Goal: Task Accomplishment & Management: Manage account settings

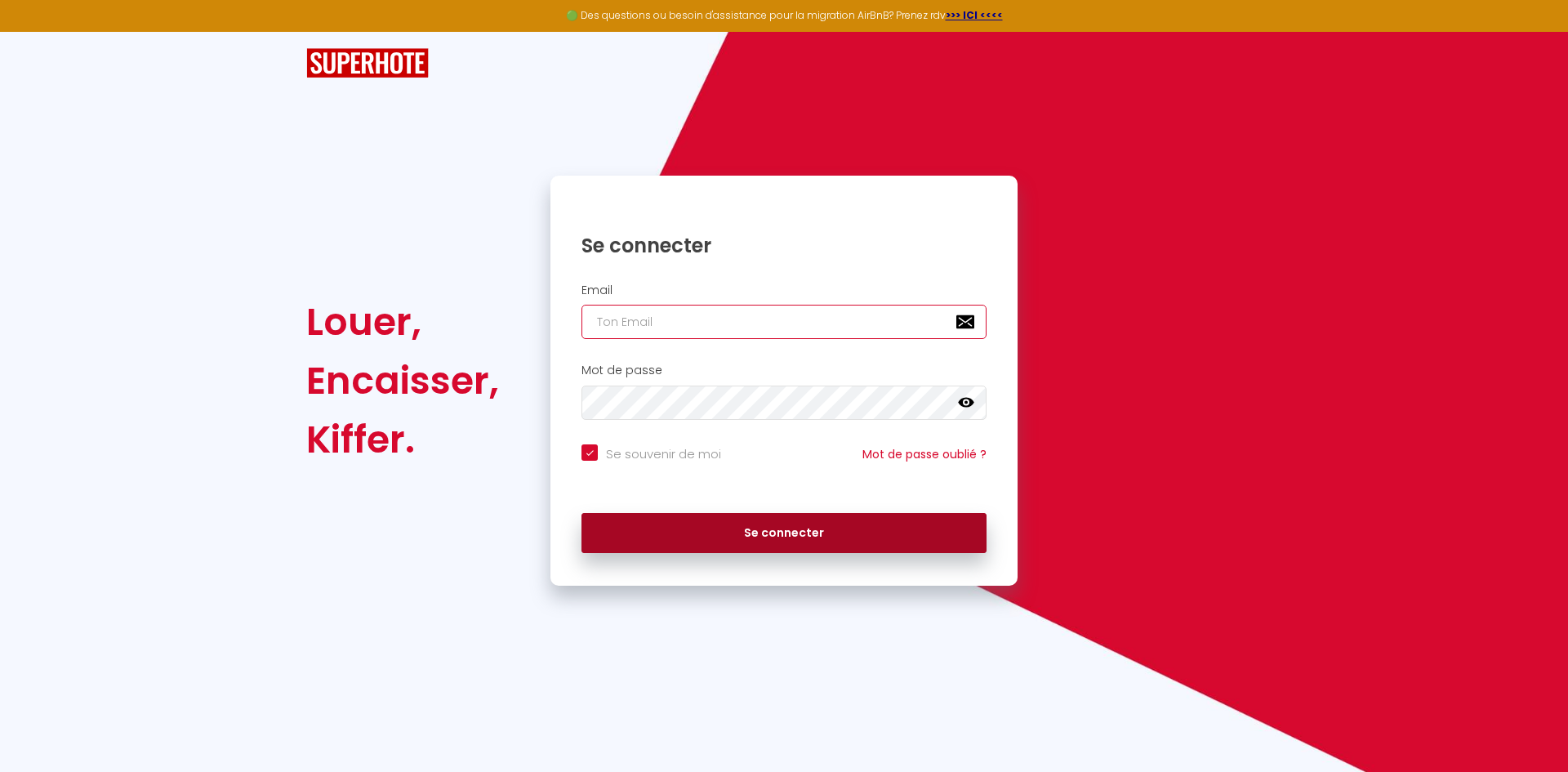
type input "[EMAIL_ADDRESS][DOMAIN_NAME]"
click at [766, 537] on button "Se connecter" at bounding box center [784, 533] width 405 height 41
checkbox input "true"
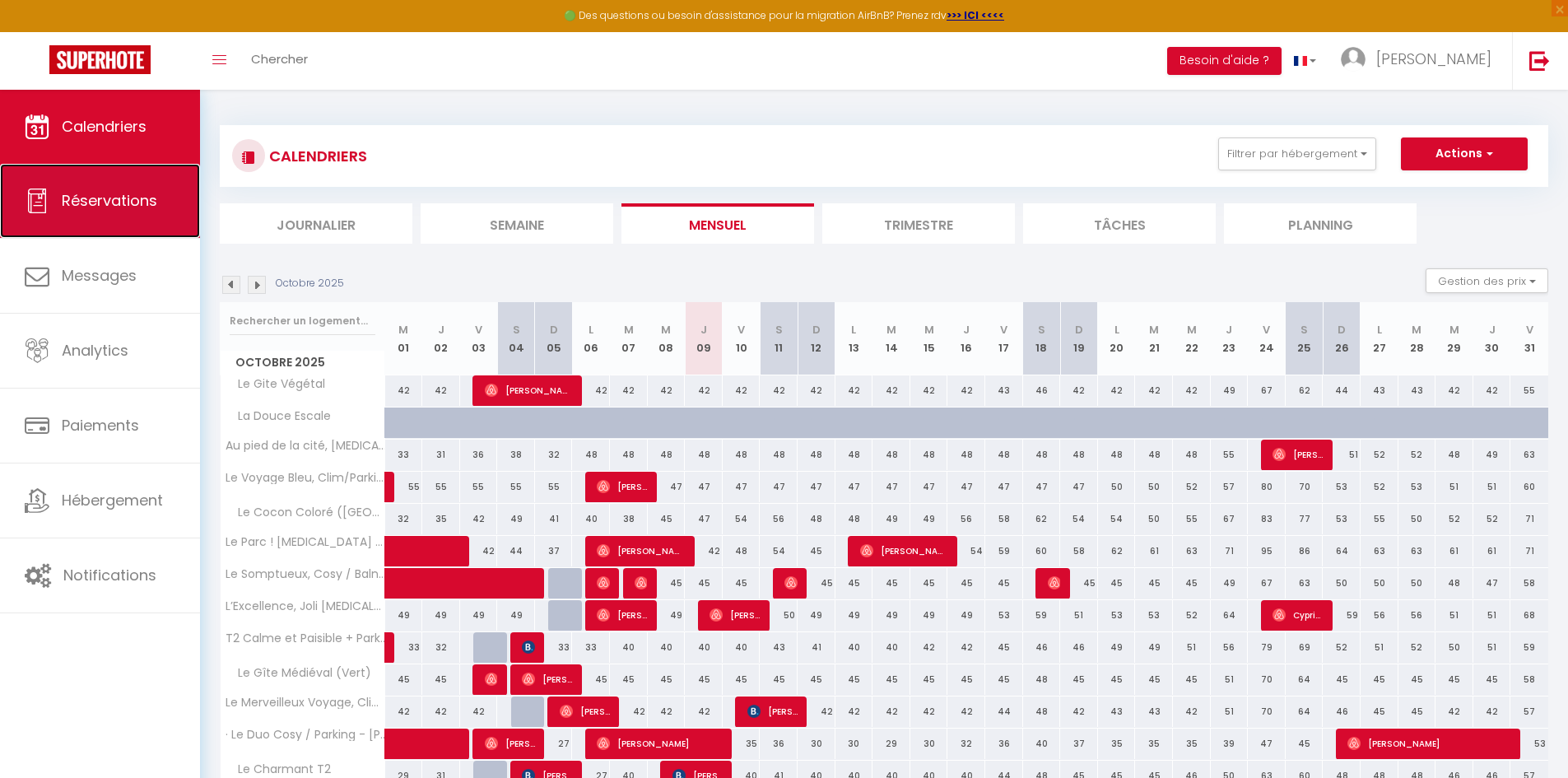
click at [92, 197] on span "Réservations" at bounding box center [109, 200] width 96 height 20
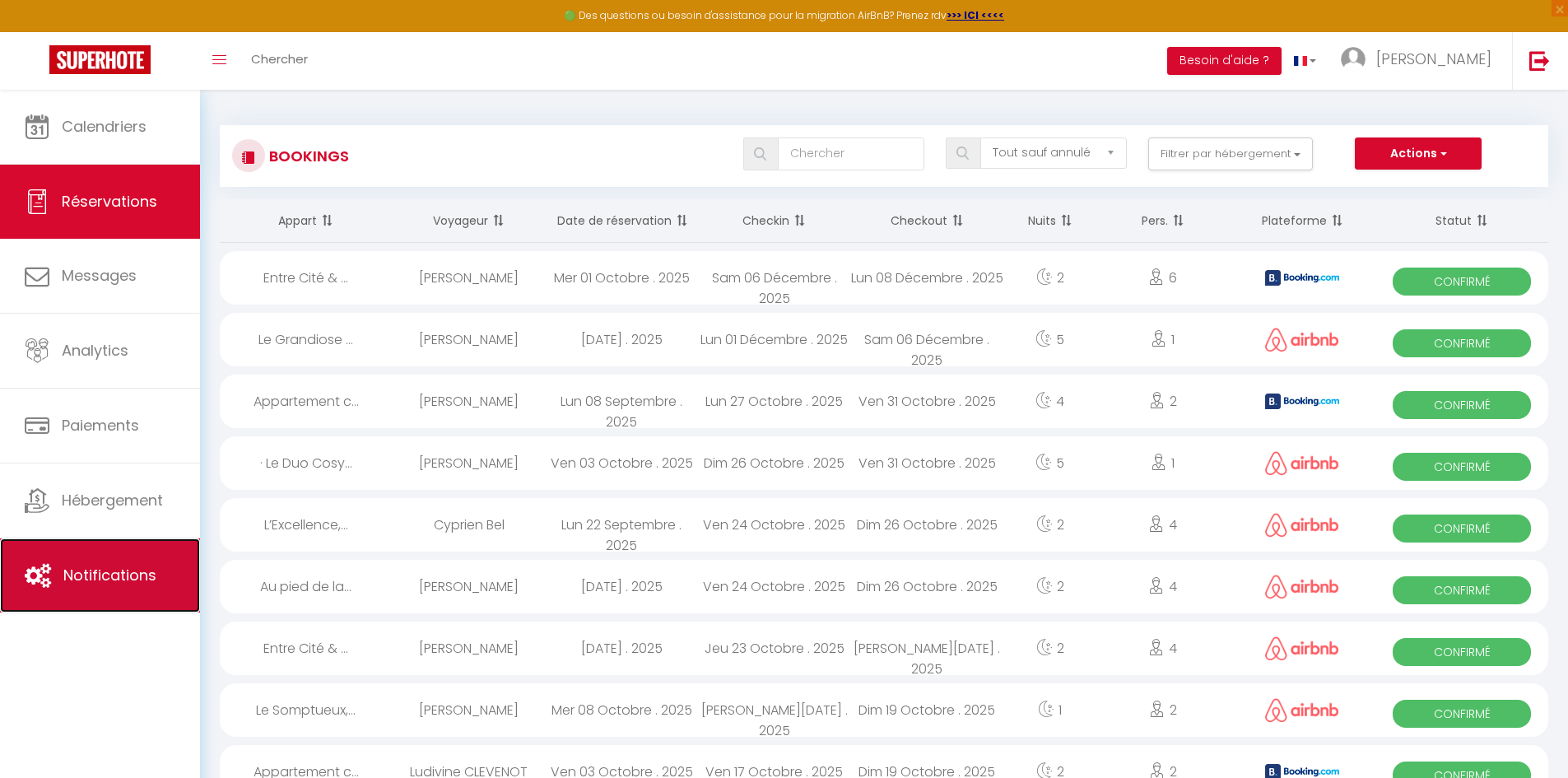
click at [111, 561] on link "Notifications" at bounding box center [100, 575] width 200 height 74
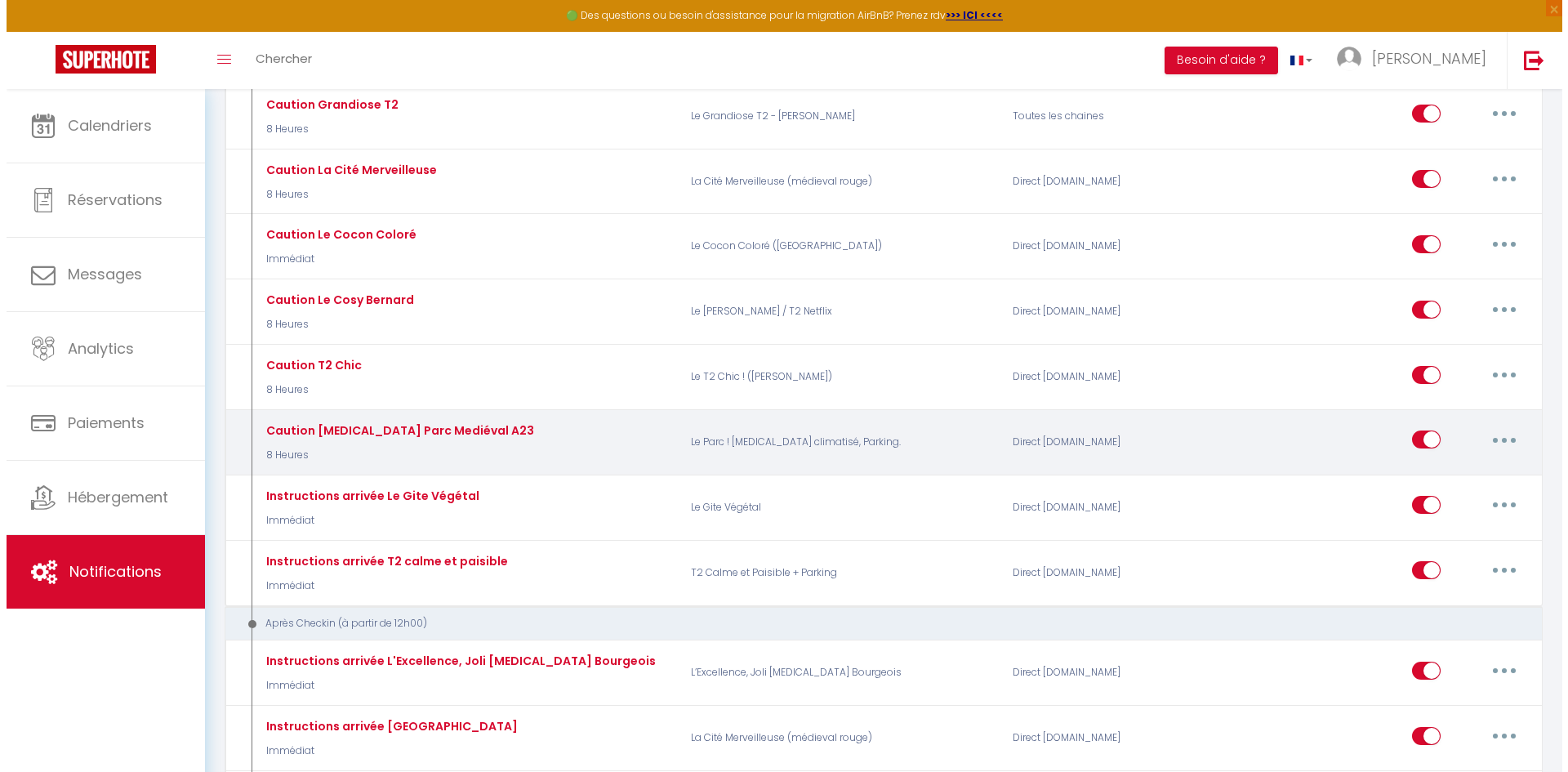
scroll to position [572, 0]
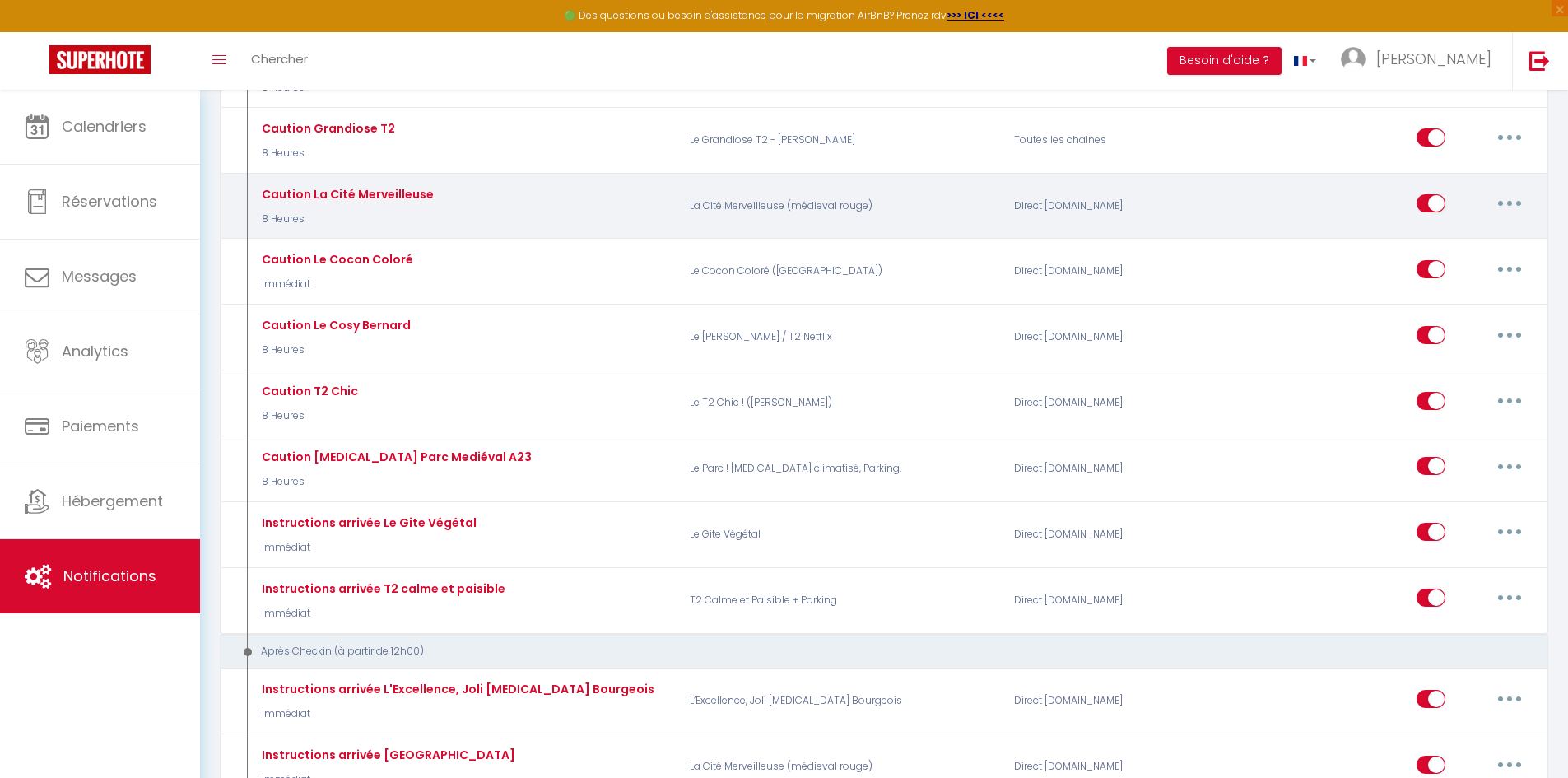
click at [1512, 204] on button "button" at bounding box center [1509, 203] width 47 height 26
click at [1440, 272] on link "Dupliquer" at bounding box center [1467, 271] width 122 height 28
select select
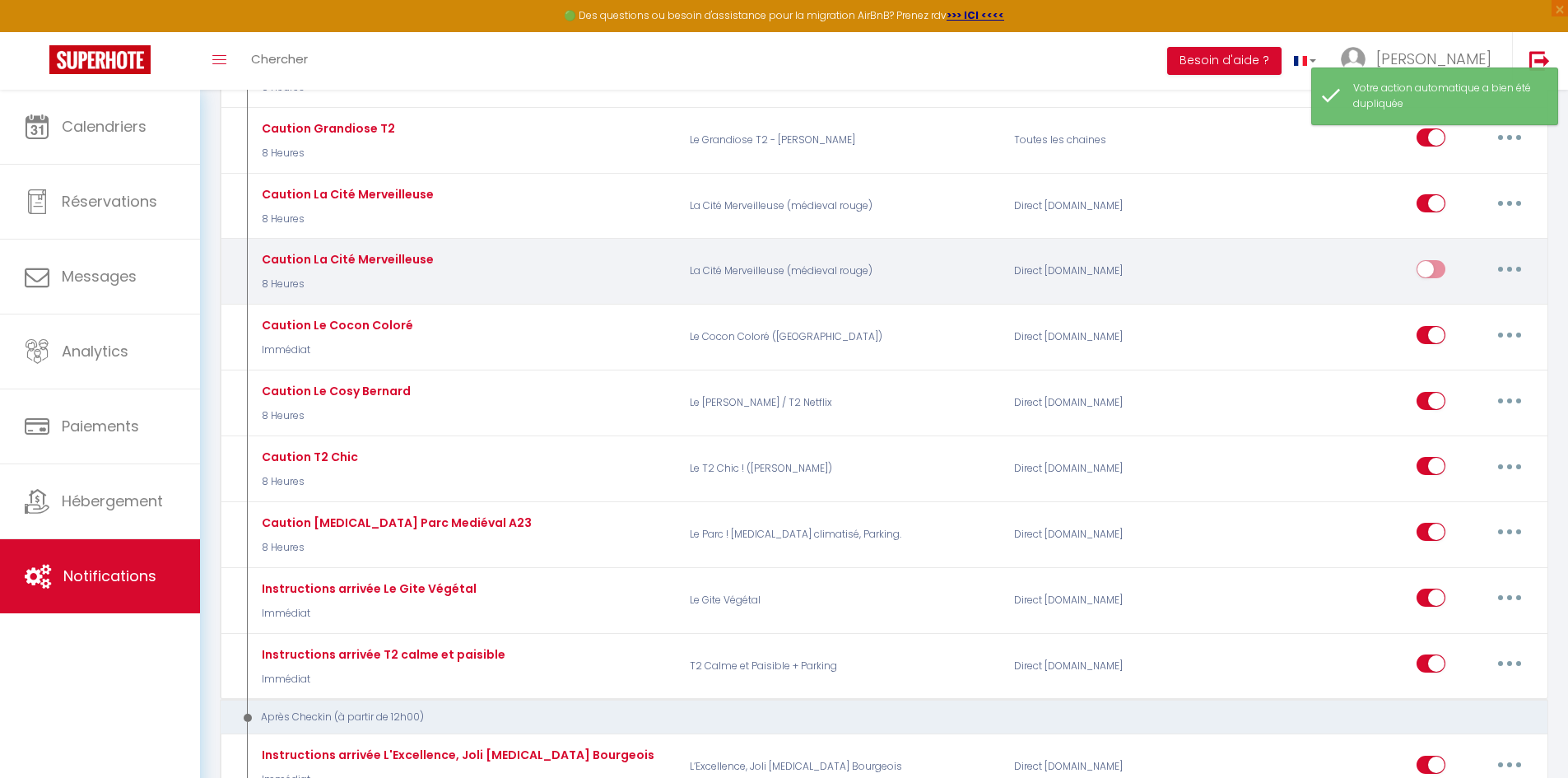
click at [1515, 267] on button "button" at bounding box center [1509, 269] width 47 height 26
click at [1428, 301] on link "Editer" at bounding box center [1467, 306] width 122 height 28
type input "Caution La Cité Merveilleuse"
select select "8 Heures"
select select "if_deposit_not_paid"
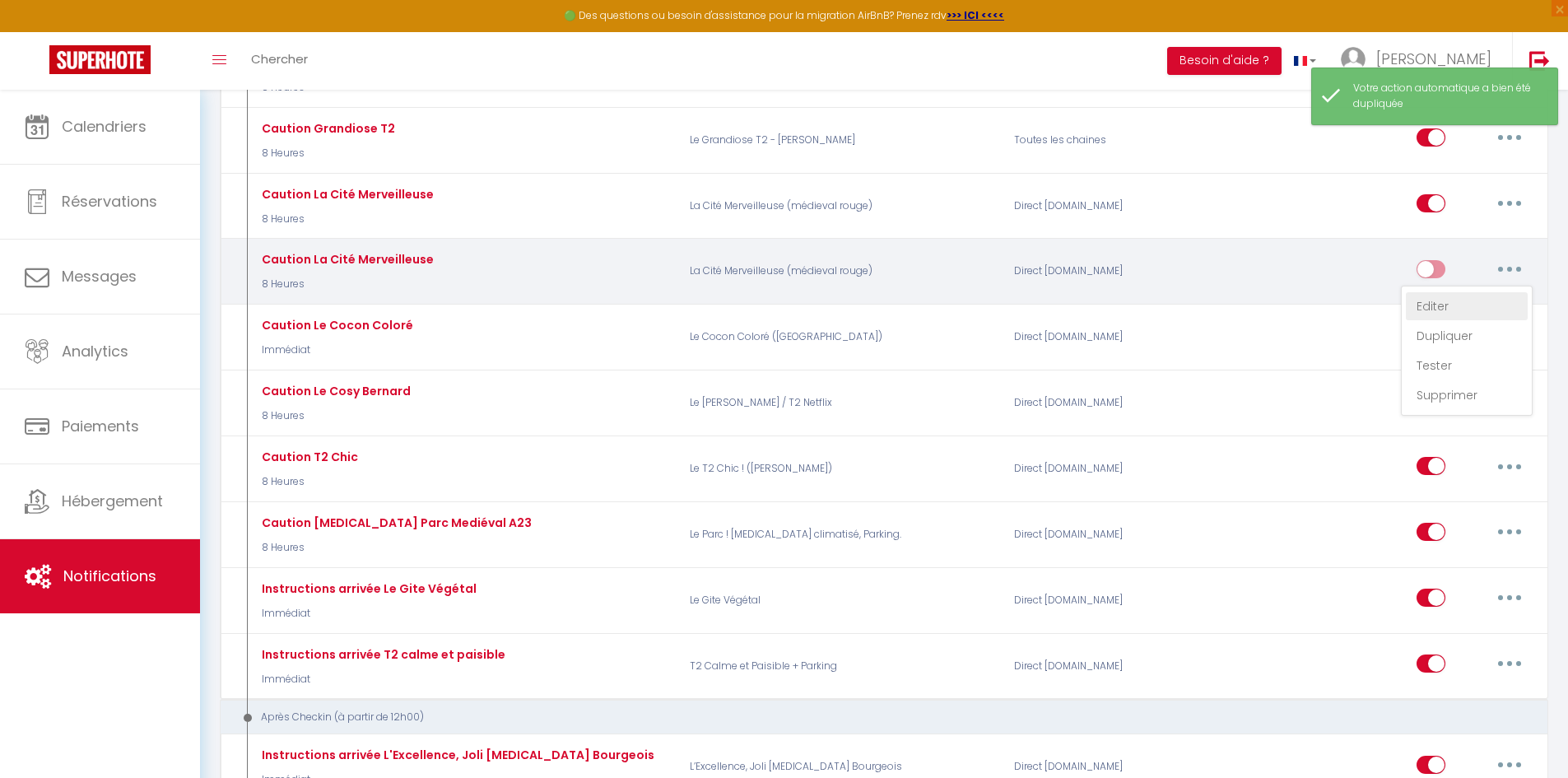
checkbox input "true"
checkbox input "false"
radio input "true"
type input "Caution"
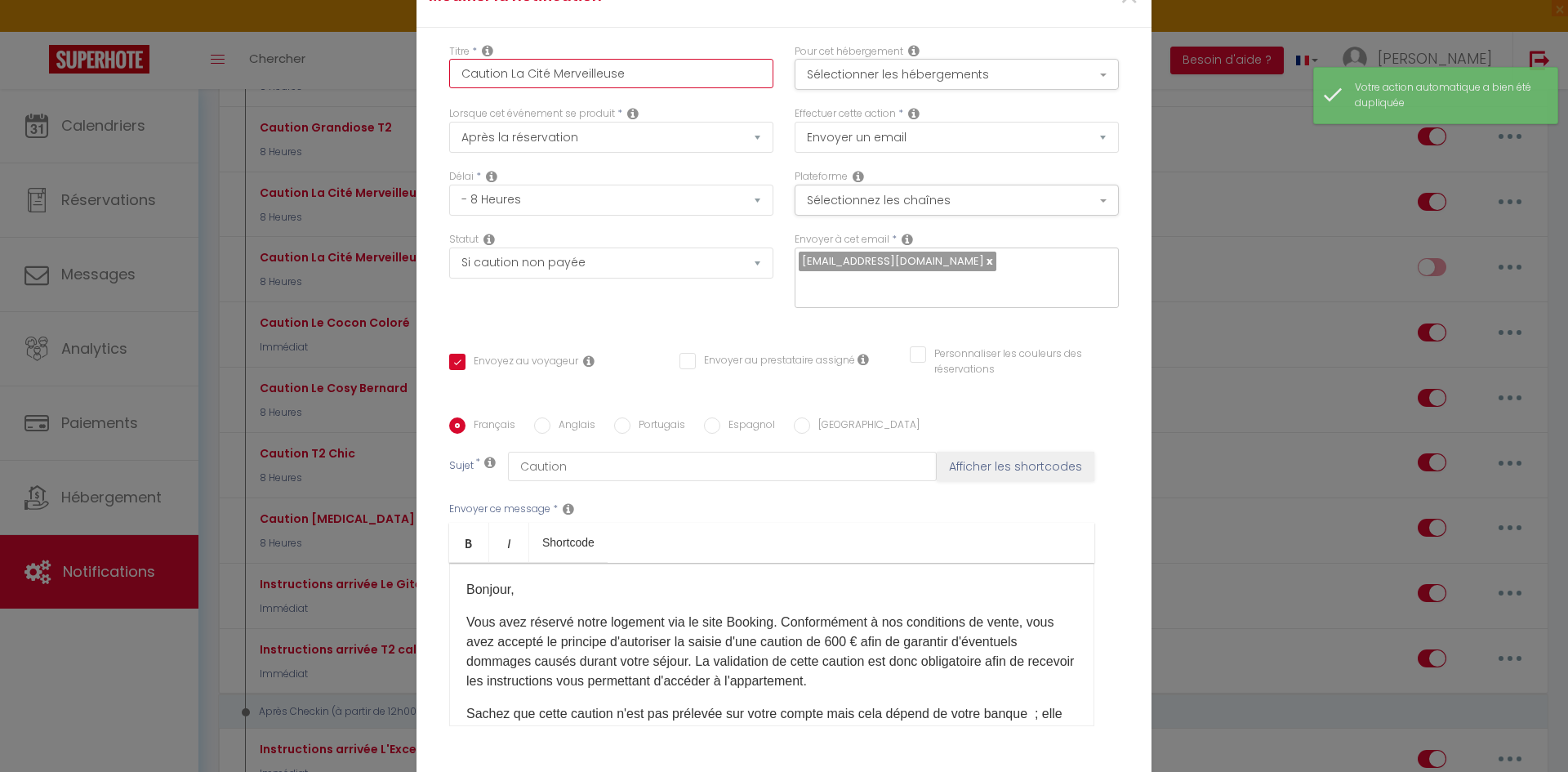
drag, startPoint x: 637, startPoint y: 88, endPoint x: 376, endPoint y: 81, distance: 261.1
click at [374, 82] on div "Modifier la notification × Titre * Caution La Cité Merveilleuse Pour cet héberg…" at bounding box center [784, 386] width 1568 height 772
click at [494, 89] on input "Caution La Cité Merveilleuse" at bounding box center [610, 74] width 324 height 30
click at [506, 82] on input "Caution La Cité Merveilleuse" at bounding box center [610, 74] width 324 height 30
drag, startPoint x: 505, startPoint y: 85, endPoint x: 615, endPoint y: 82, distance: 110.0
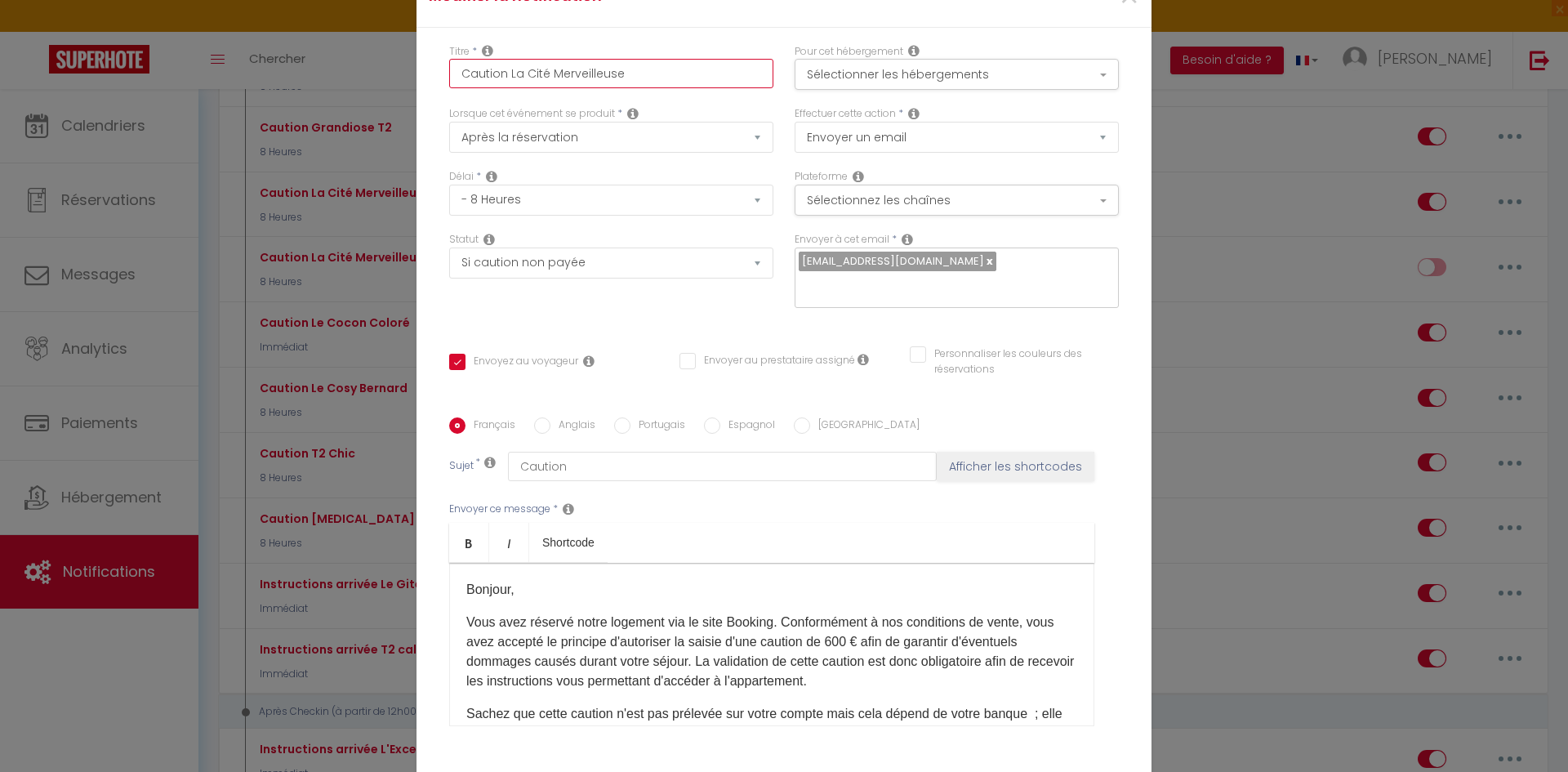
click at [615, 82] on input "Caution La Cité Merveilleuse" at bounding box center [610, 74] width 324 height 30
type input "Caution L"
checkbox input "true"
checkbox input "false"
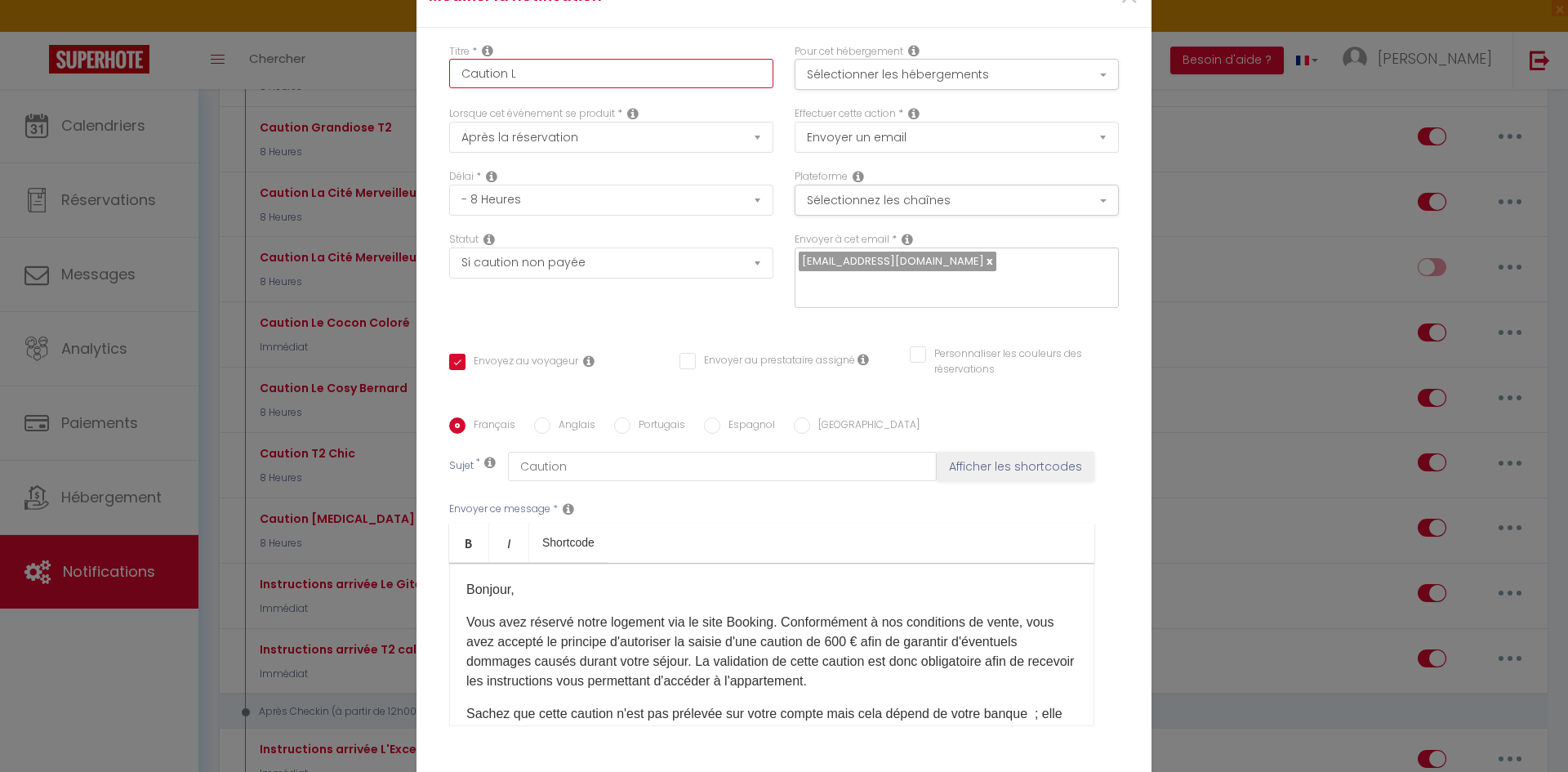
type input "Caution Le"
checkbox input "true"
checkbox input "false"
type input "Caution Le"
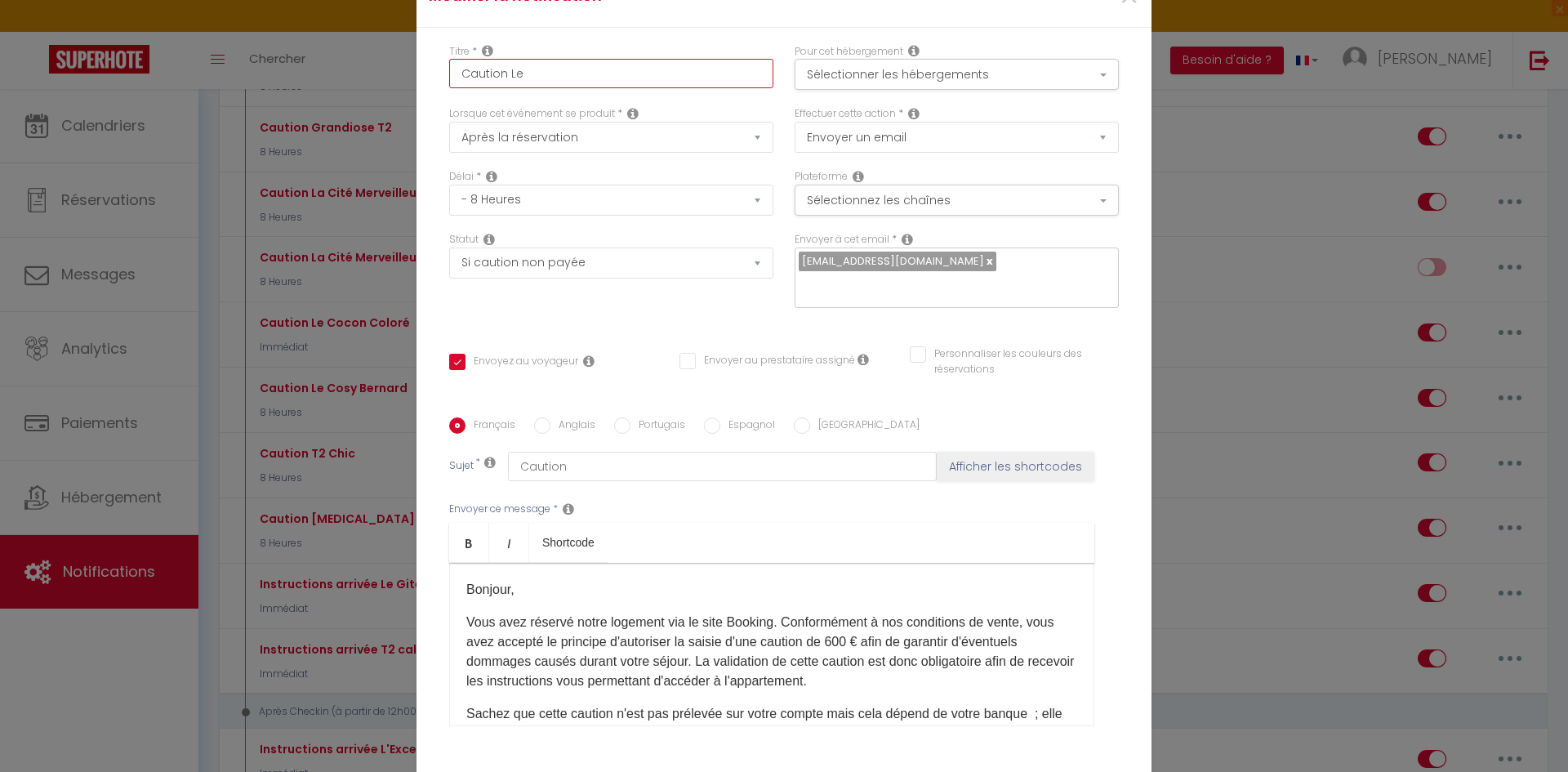
checkbox input "true"
checkbox input "false"
type input "Caution Le M"
checkbox input "true"
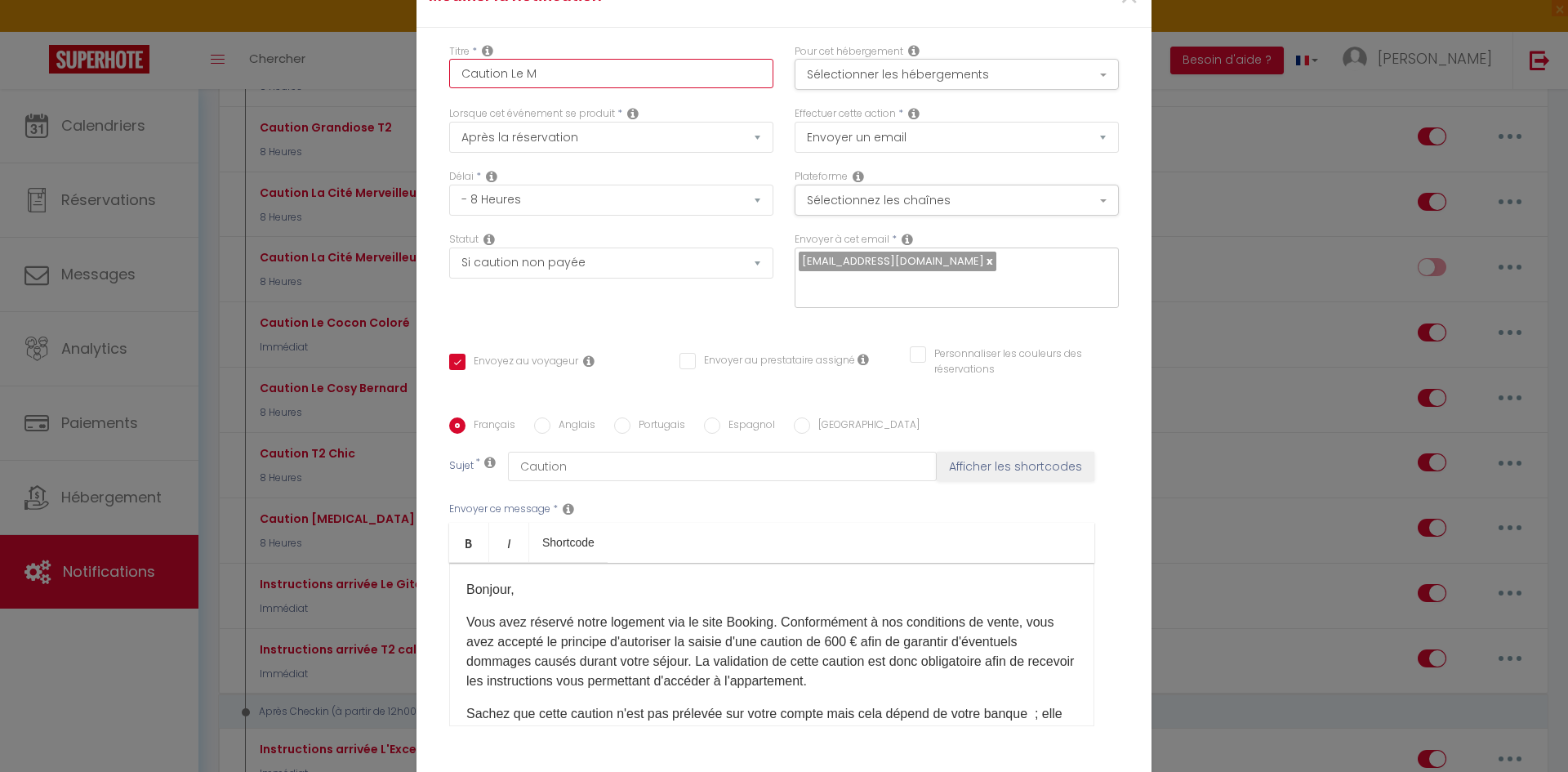
checkbox input "false"
type input "Caution Le Me"
checkbox input "true"
checkbox input "false"
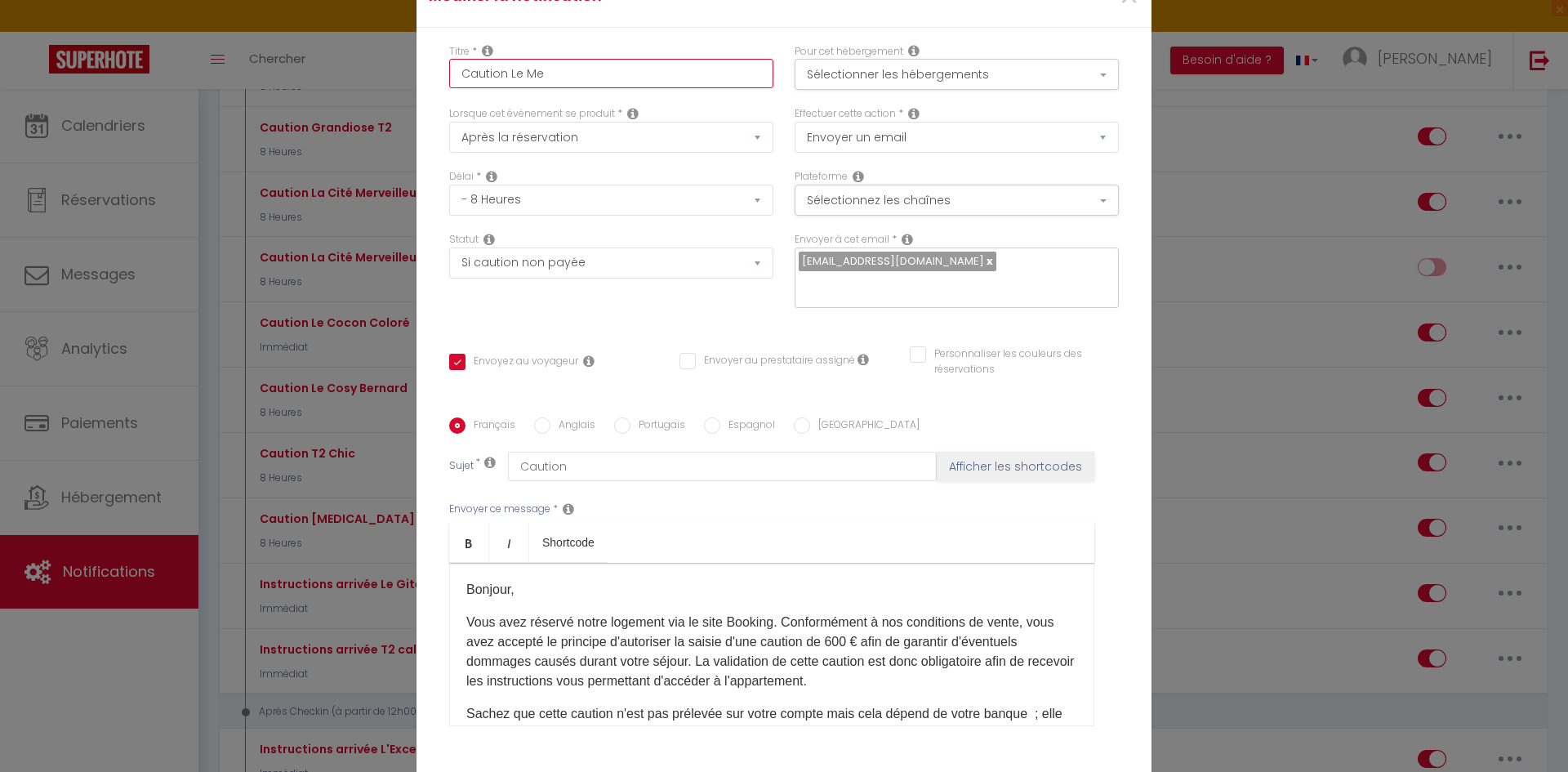
checkbox input "false"
type input "Caution Le Mer"
checkbox input "false"
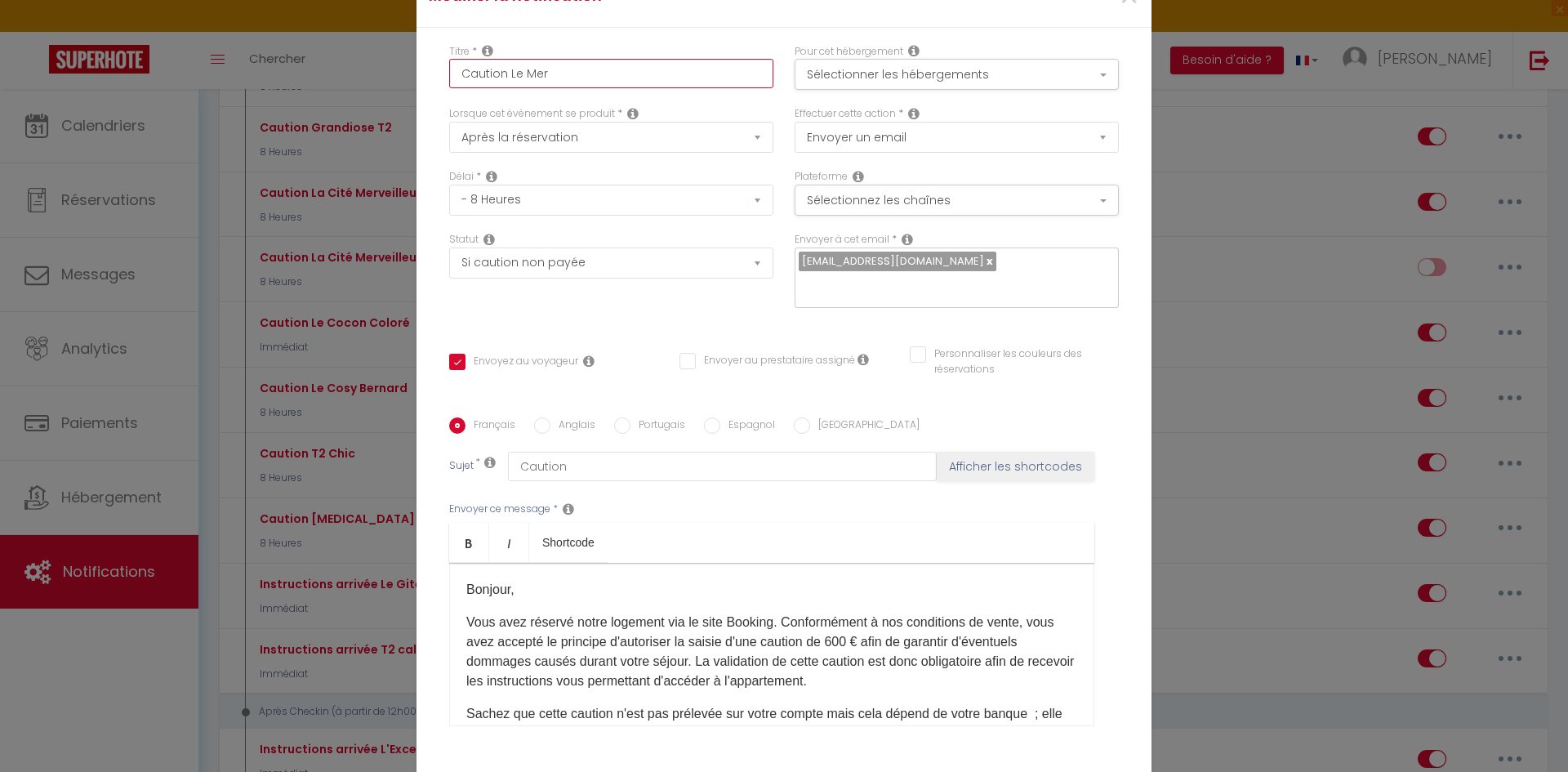
checkbox input "false"
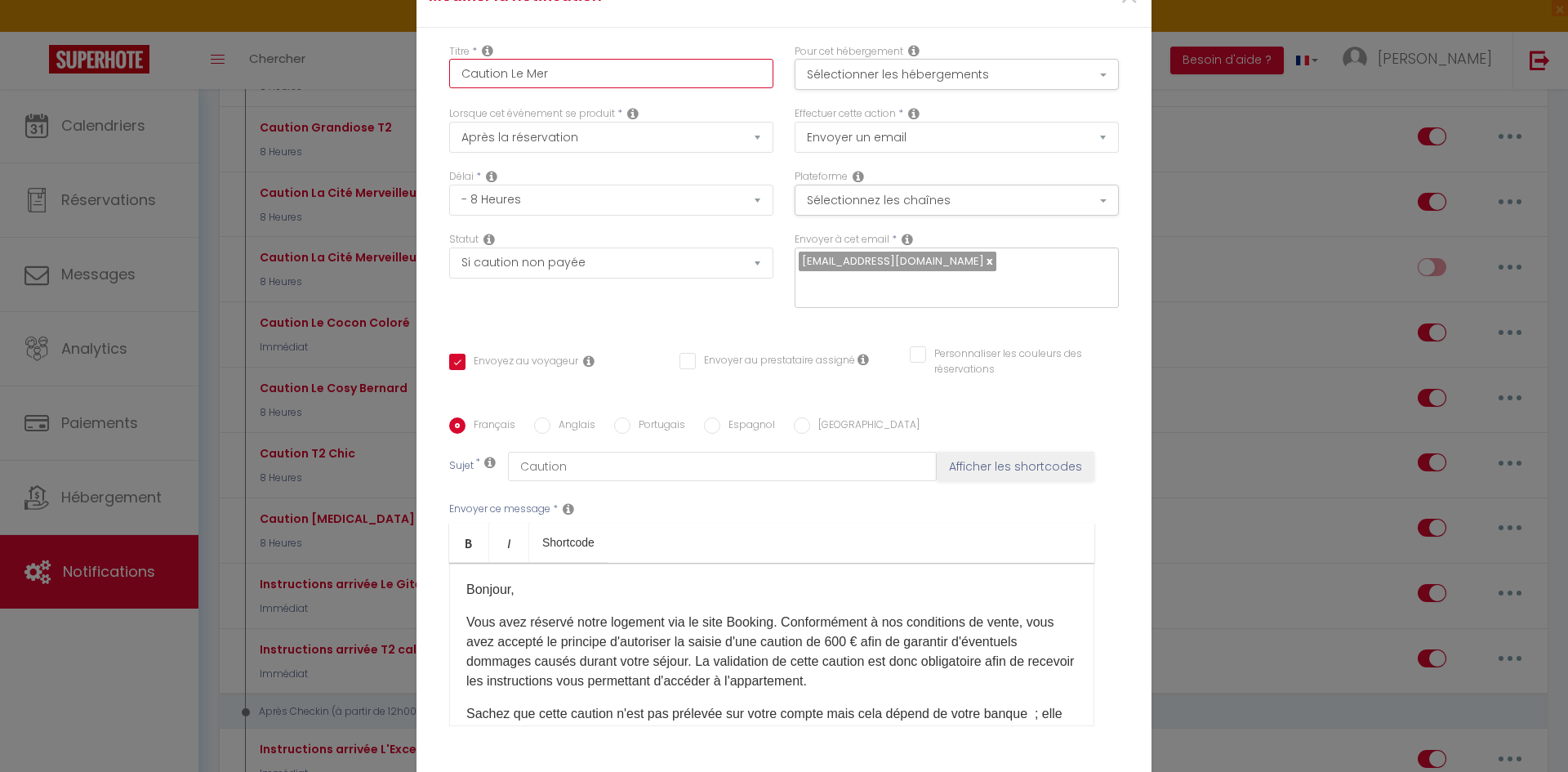
checkbox input "false"
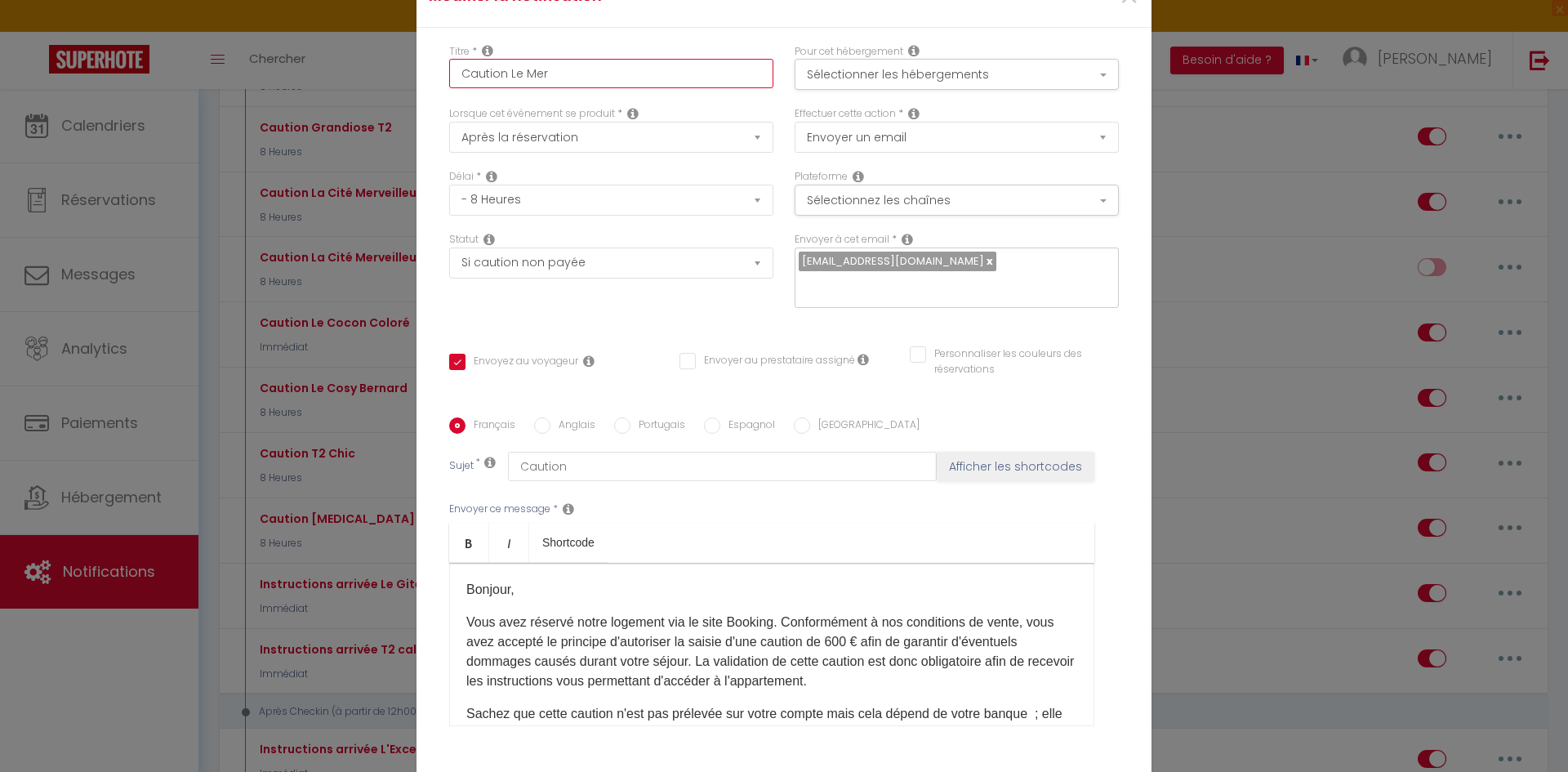
checkbox input "false"
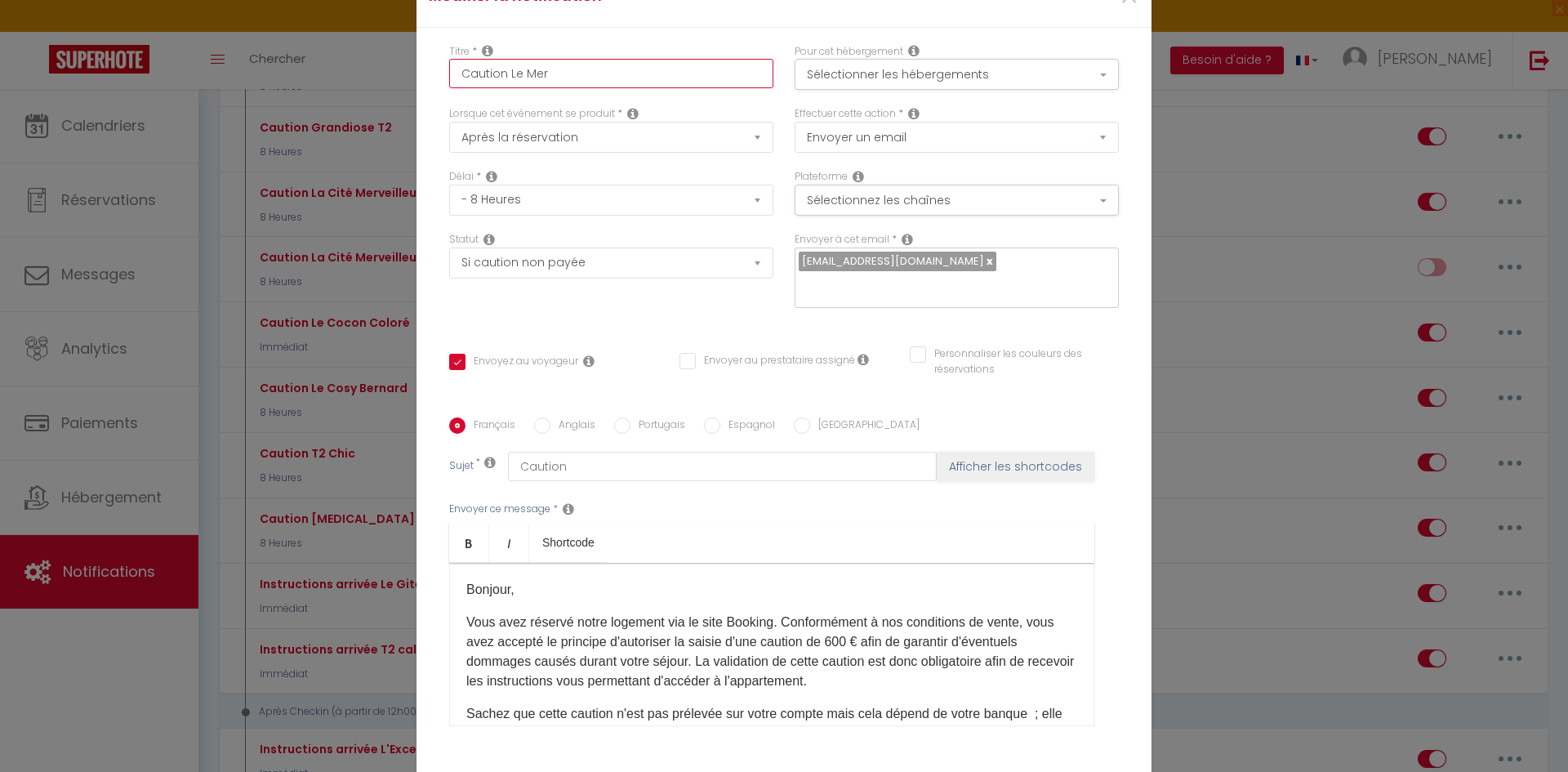
checkbox input "false"
checkbox input "true"
checkbox input "false"
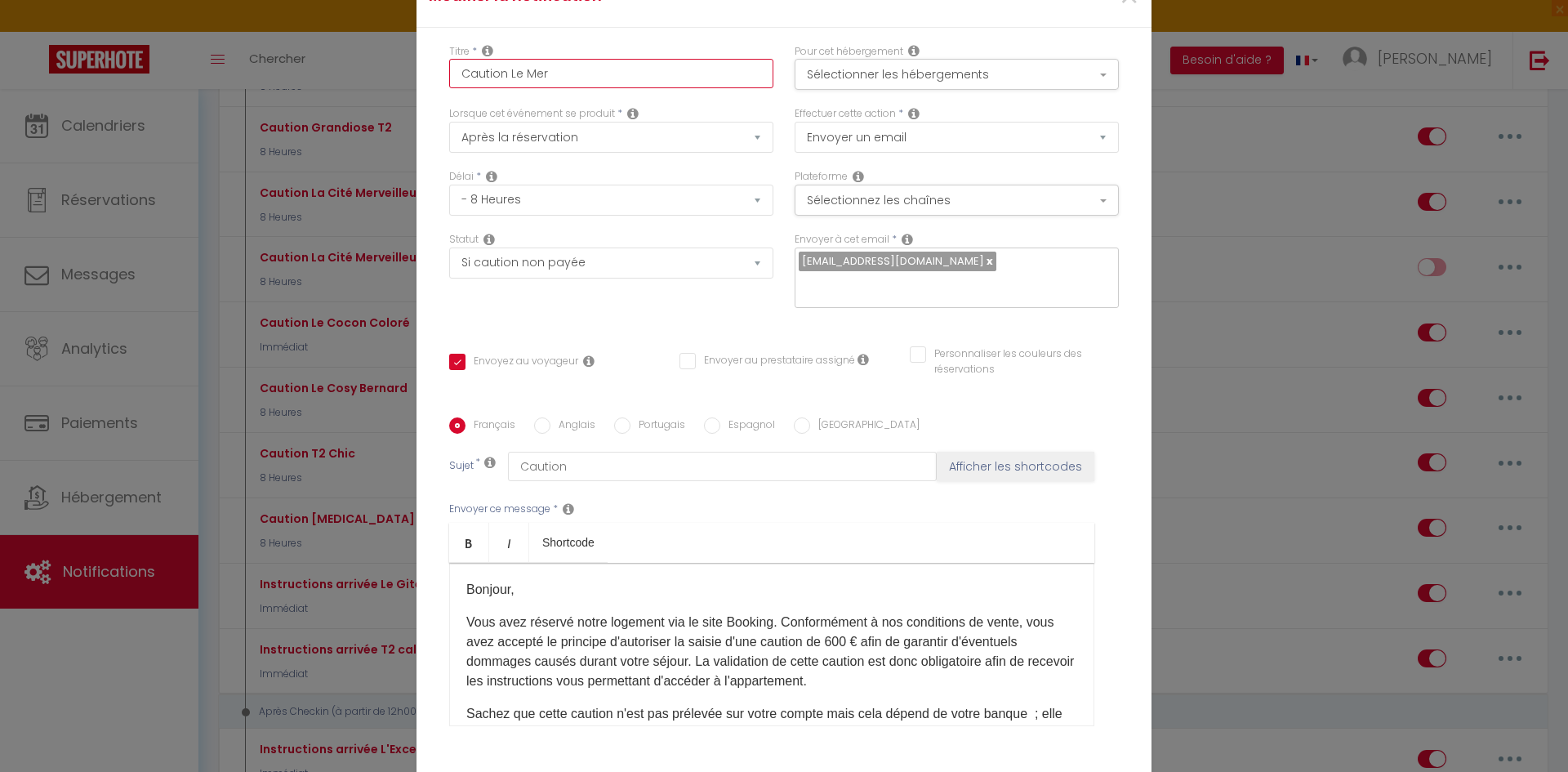
checkbox input "false"
type input "Caution Le Merv"
checkbox input "false"
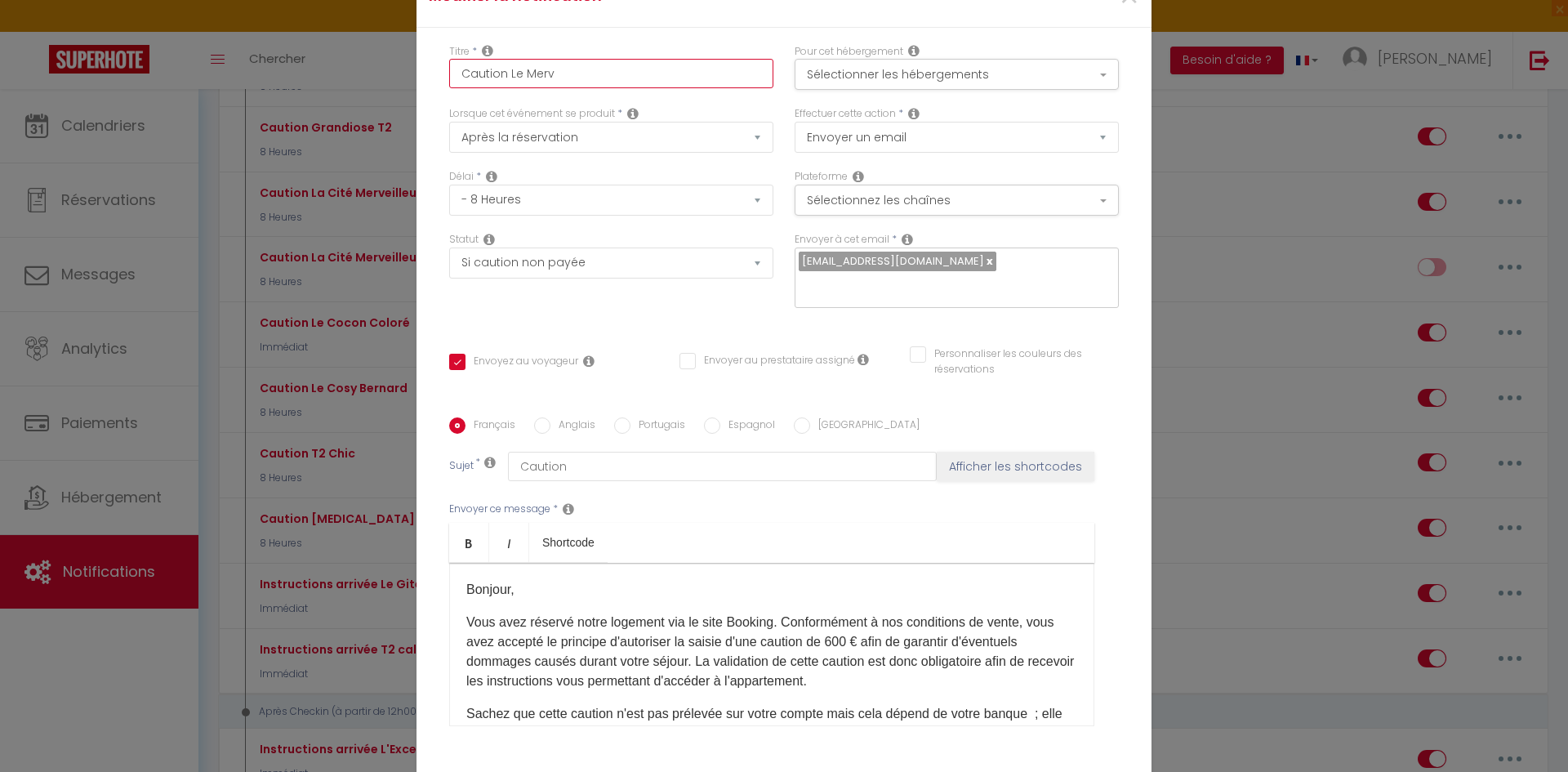
checkbox input "false"
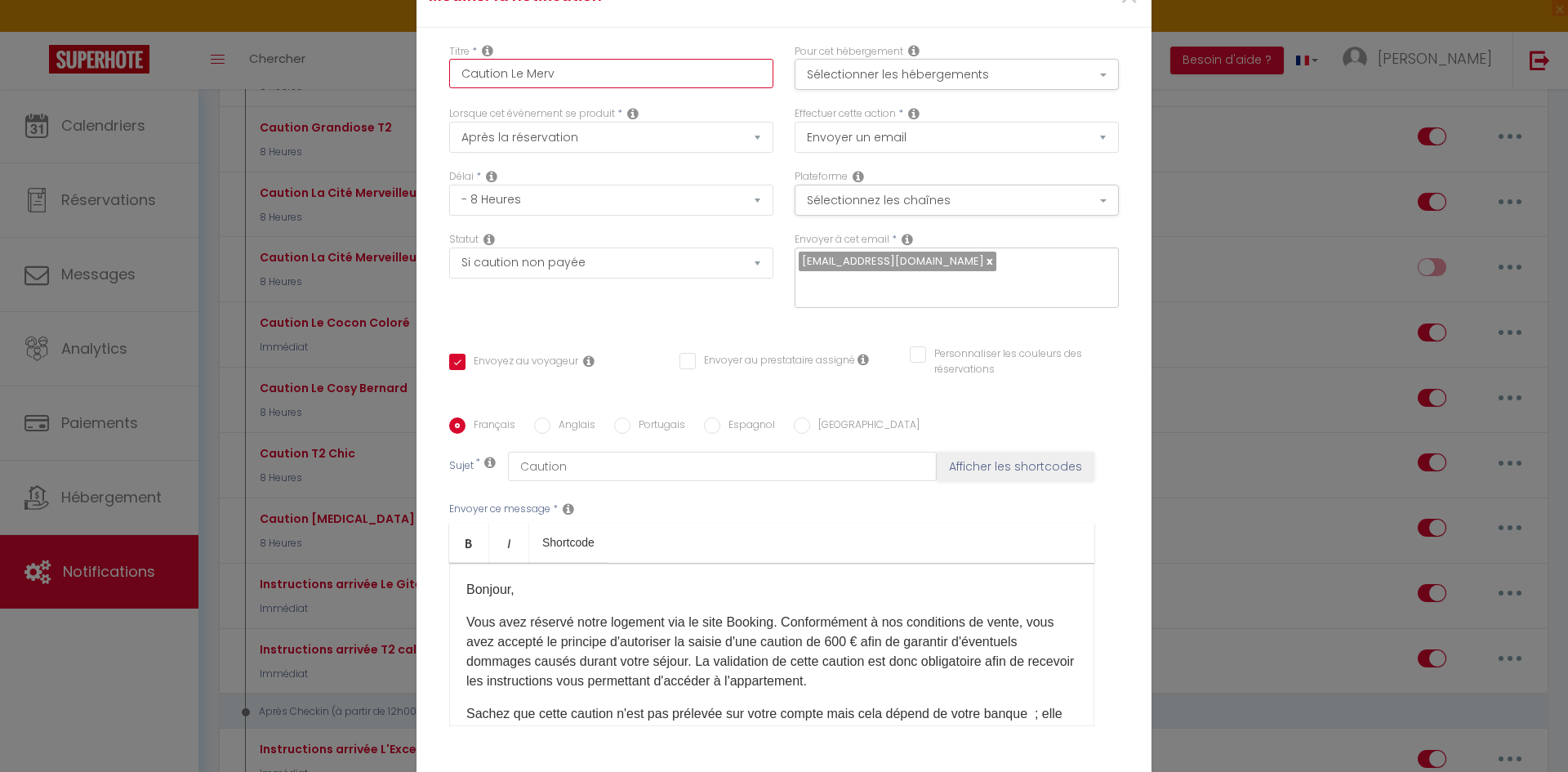
checkbox input "false"
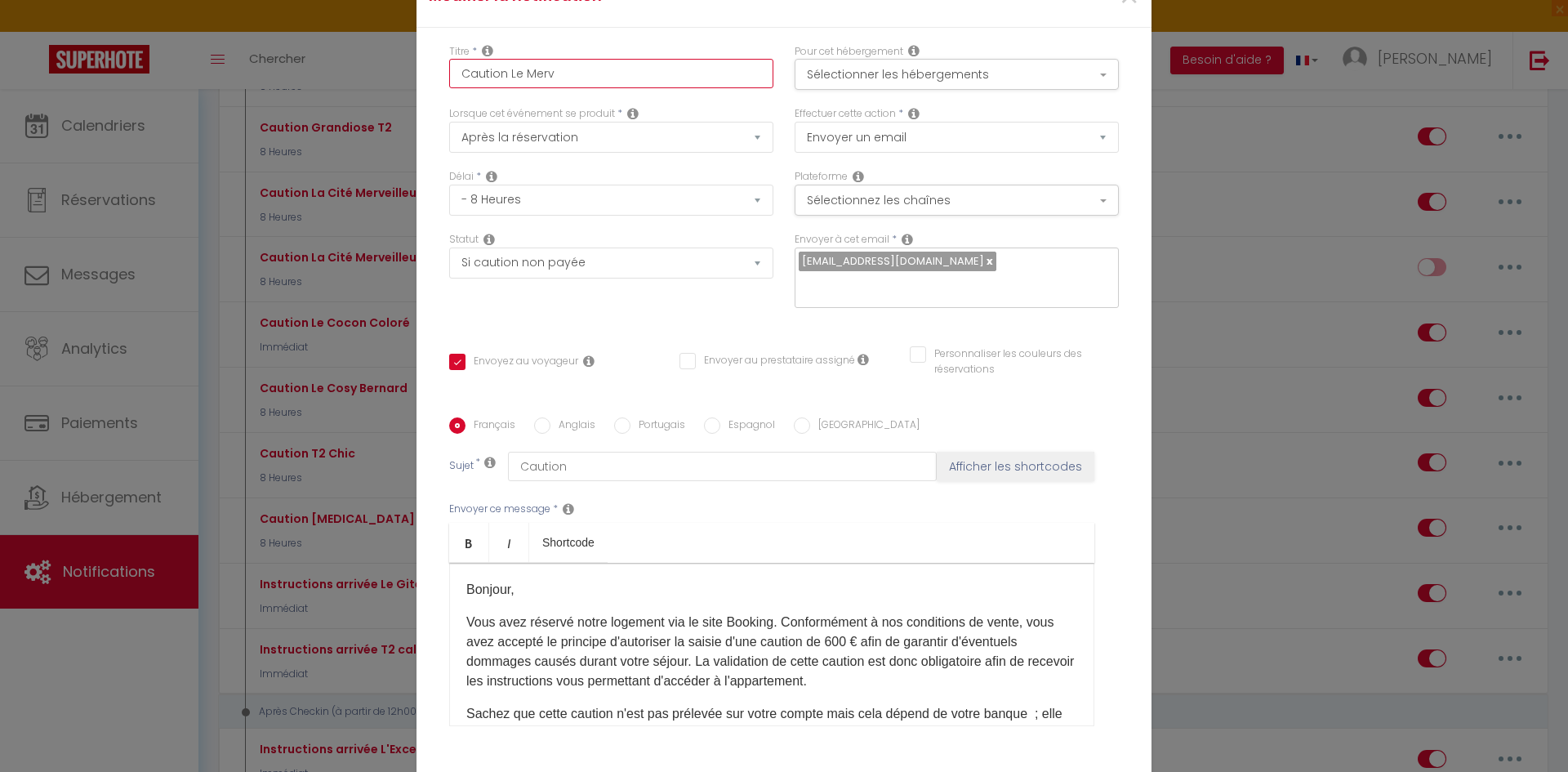
checkbox input "false"
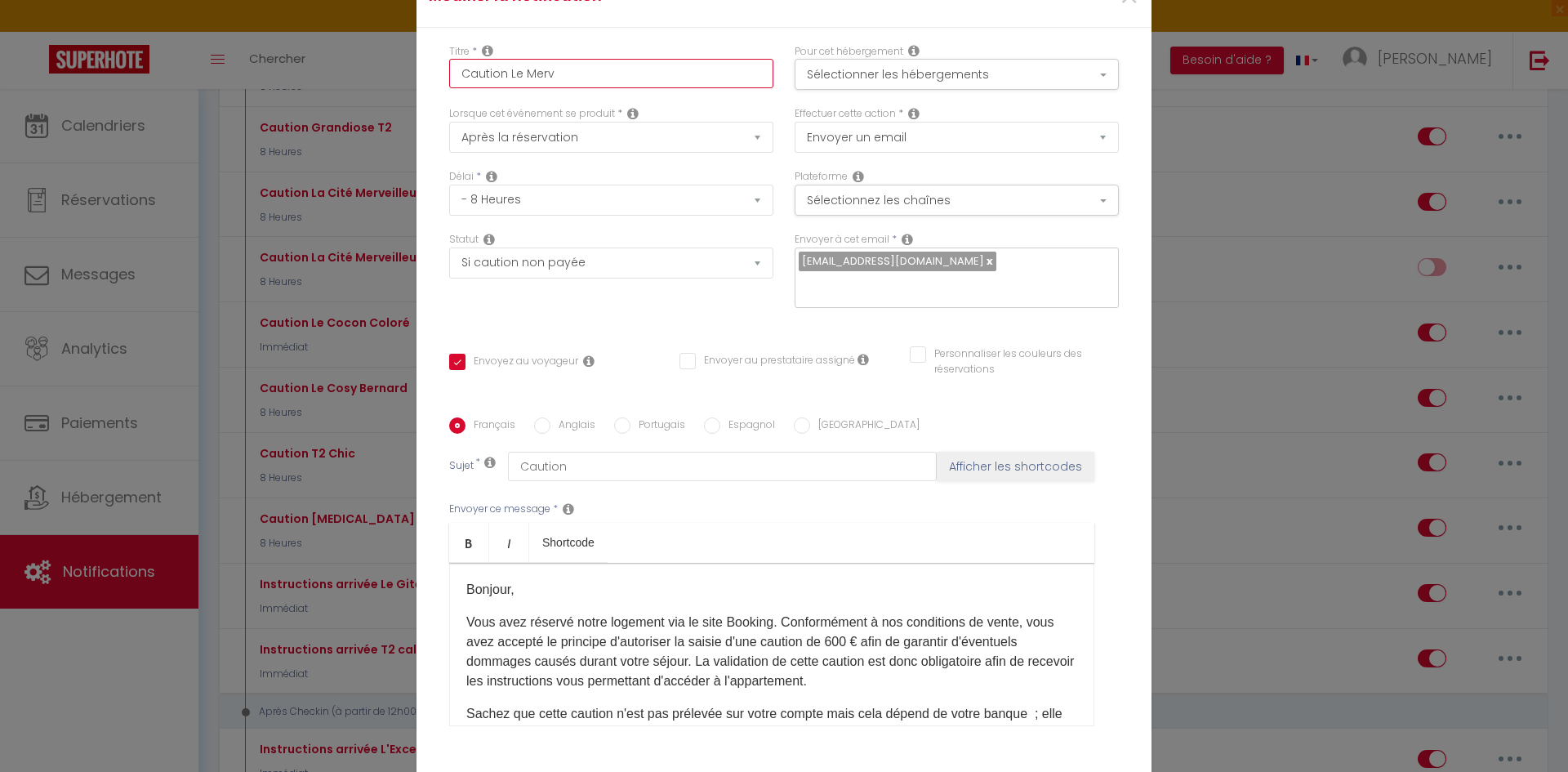
checkbox input "false"
checkbox input "true"
checkbox input "false"
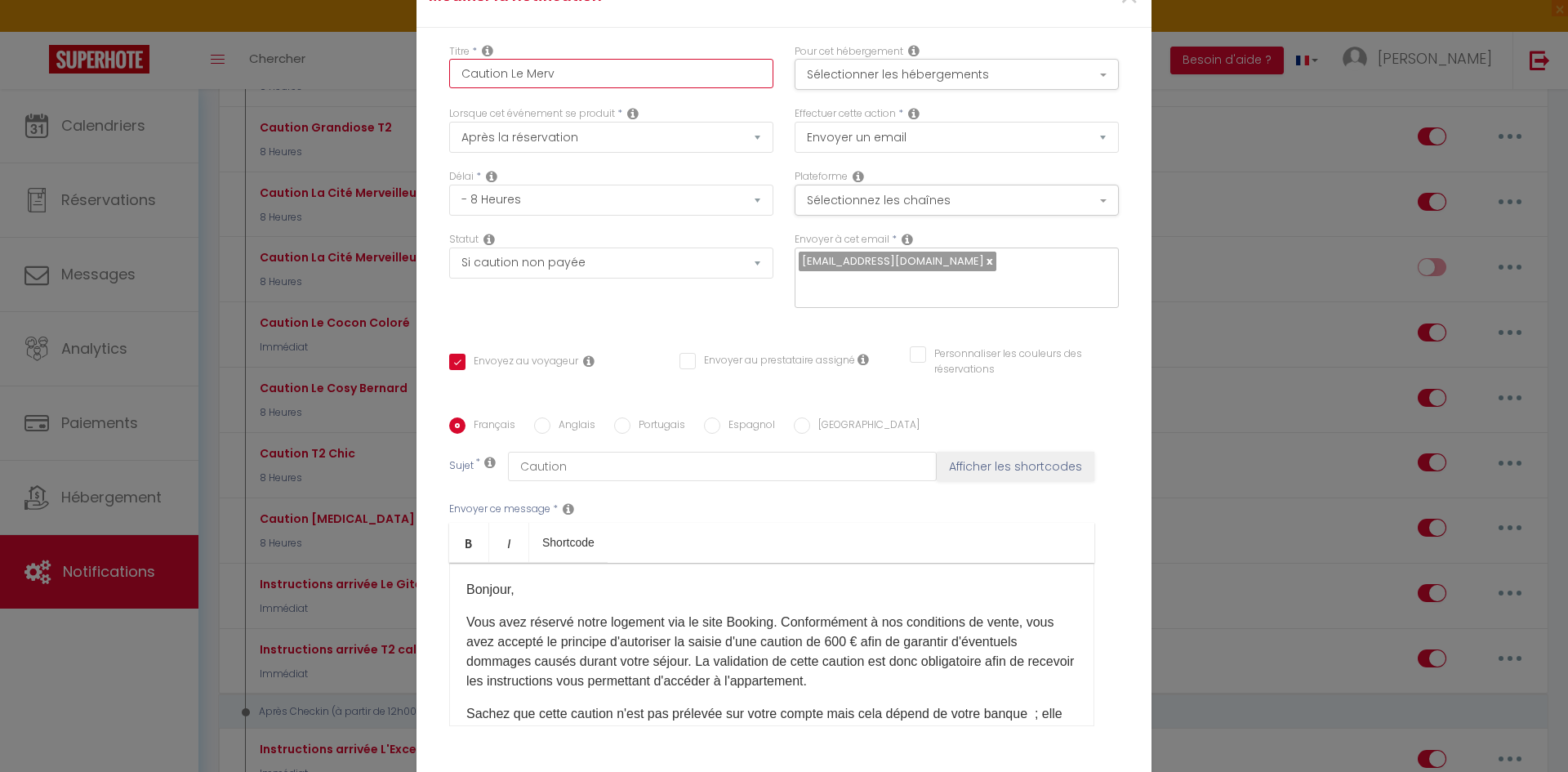
checkbox input "false"
type input "Caution Le Merve"
checkbox input "false"
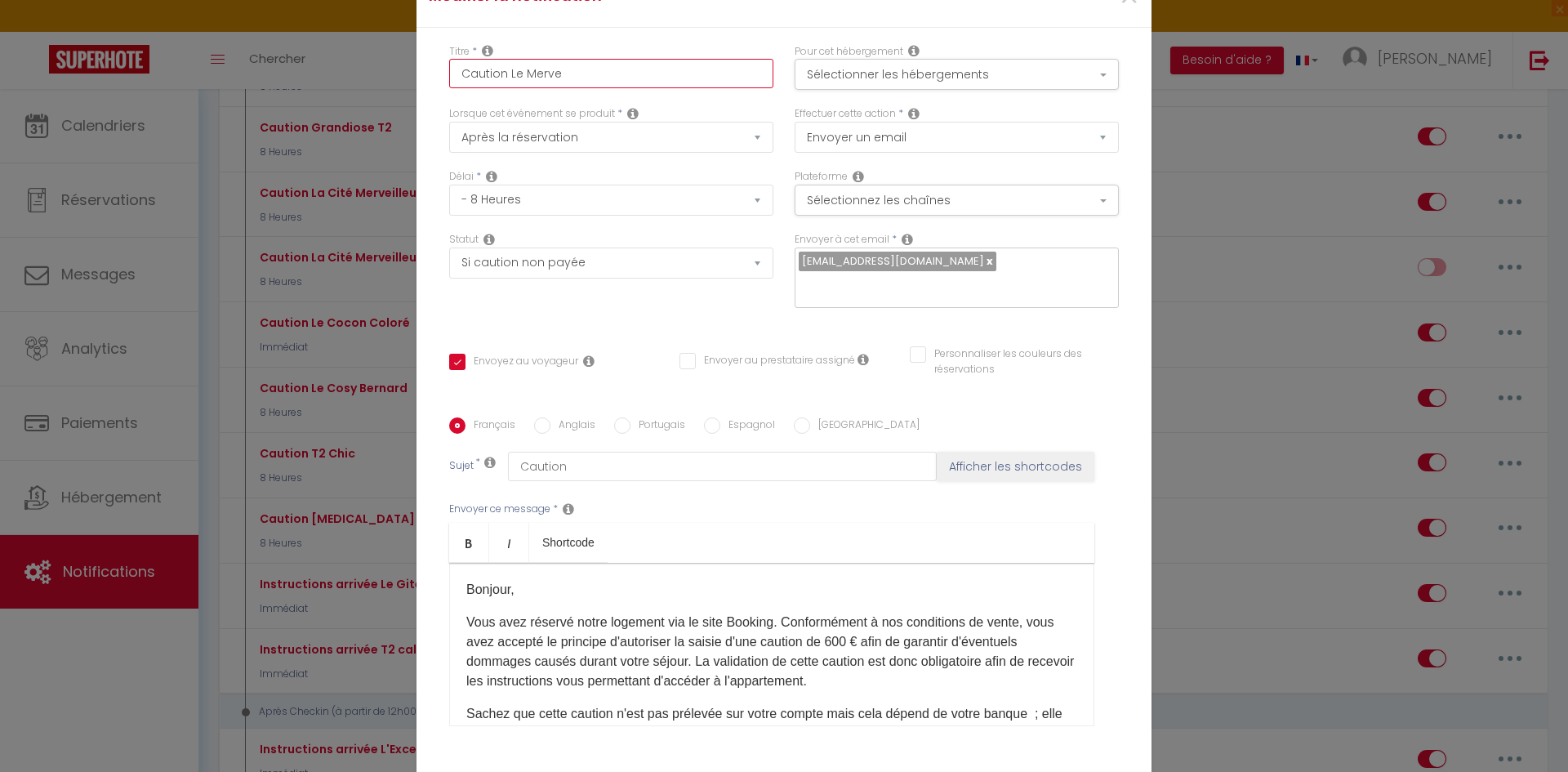
checkbox input "false"
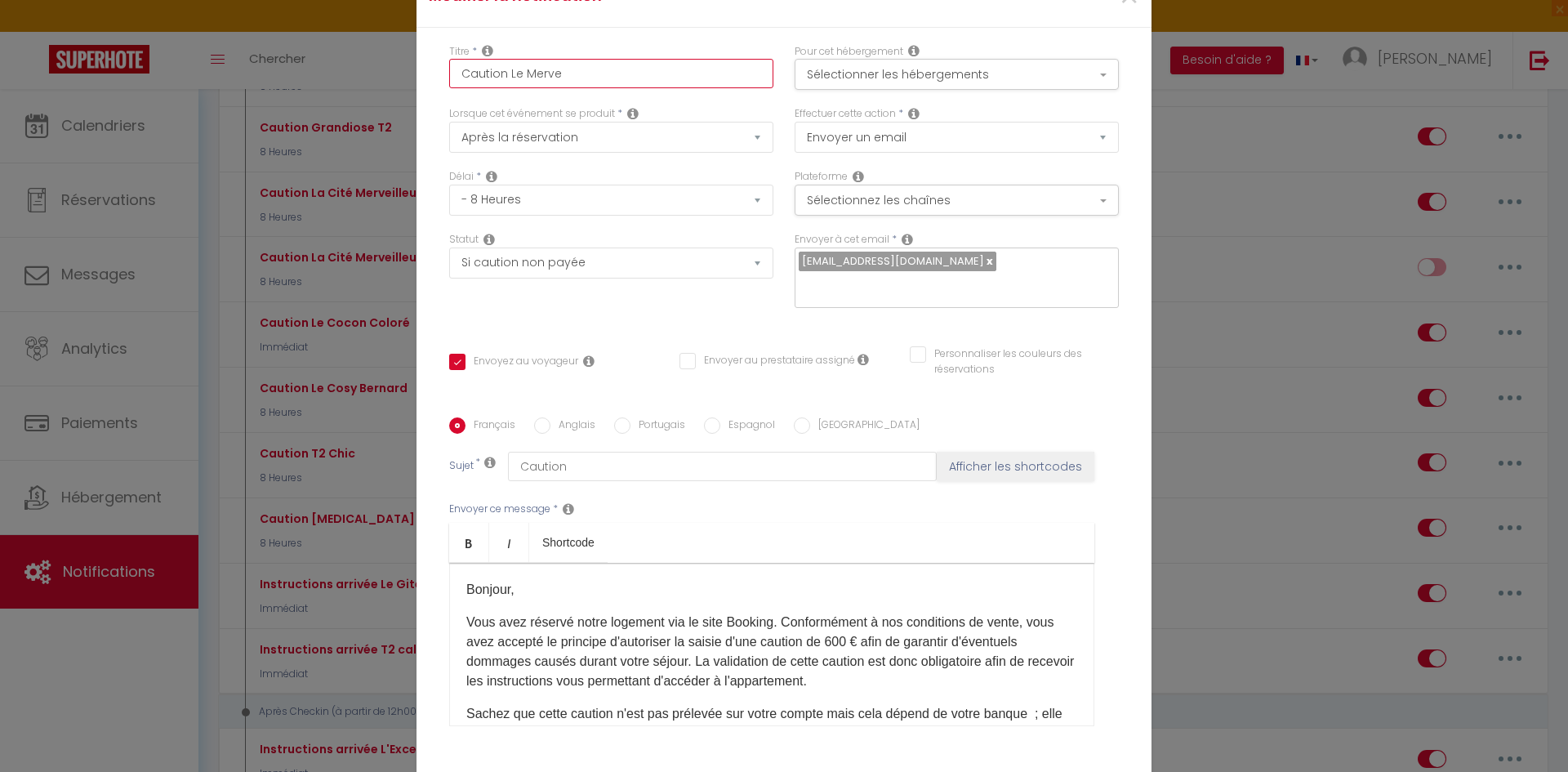
checkbox input "false"
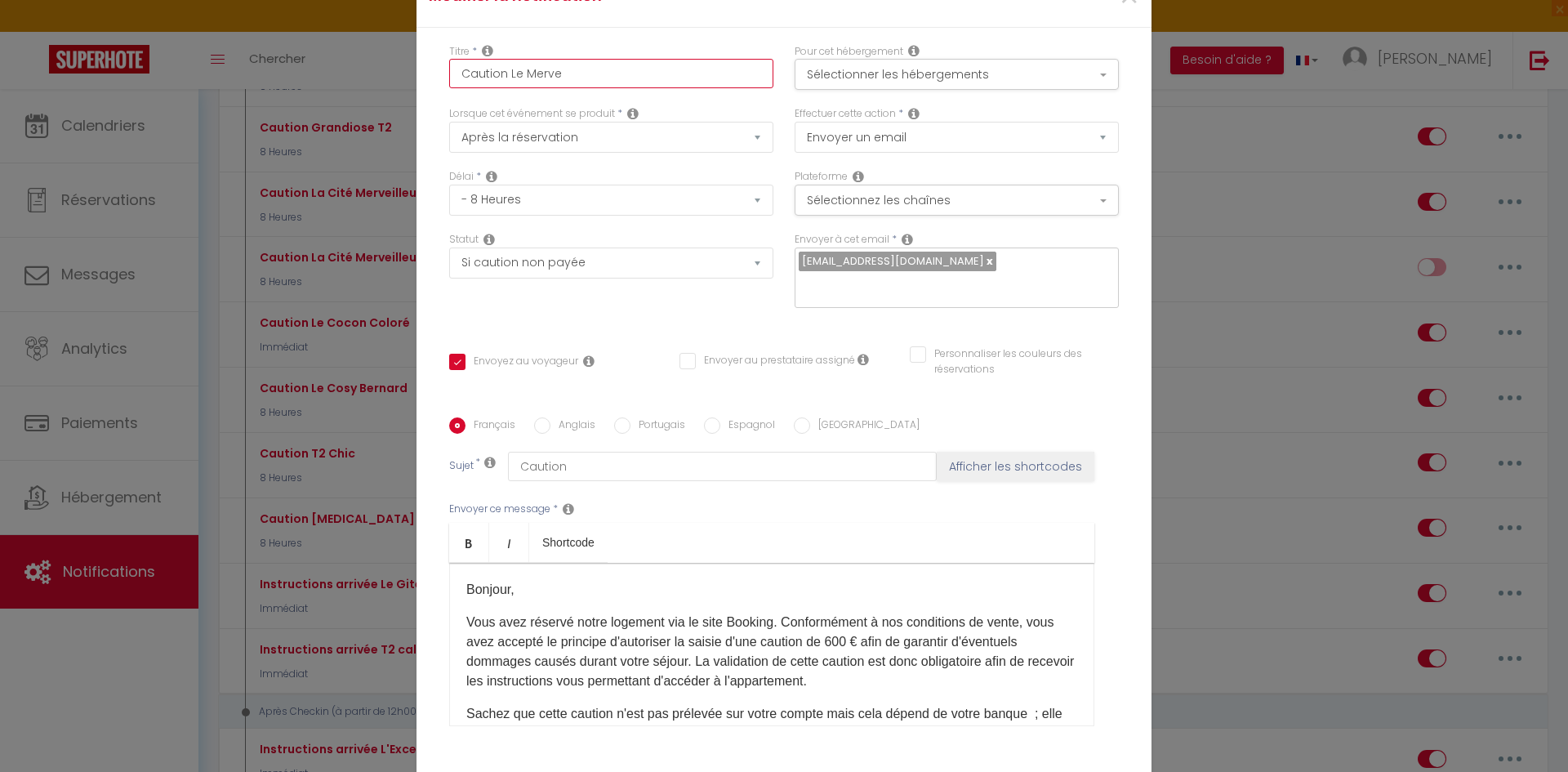
checkbox input "false"
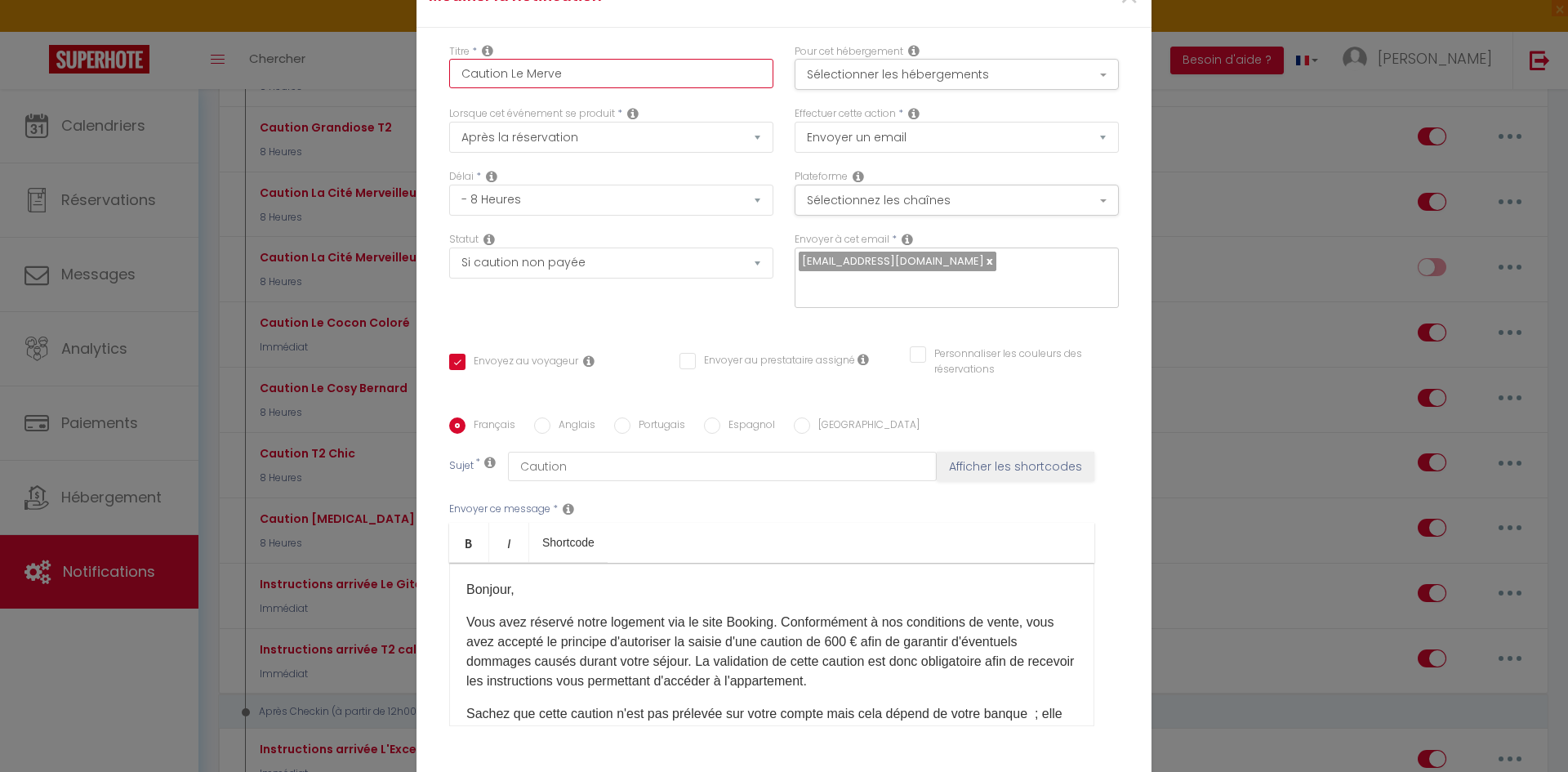
checkbox input "false"
checkbox input "true"
checkbox input "false"
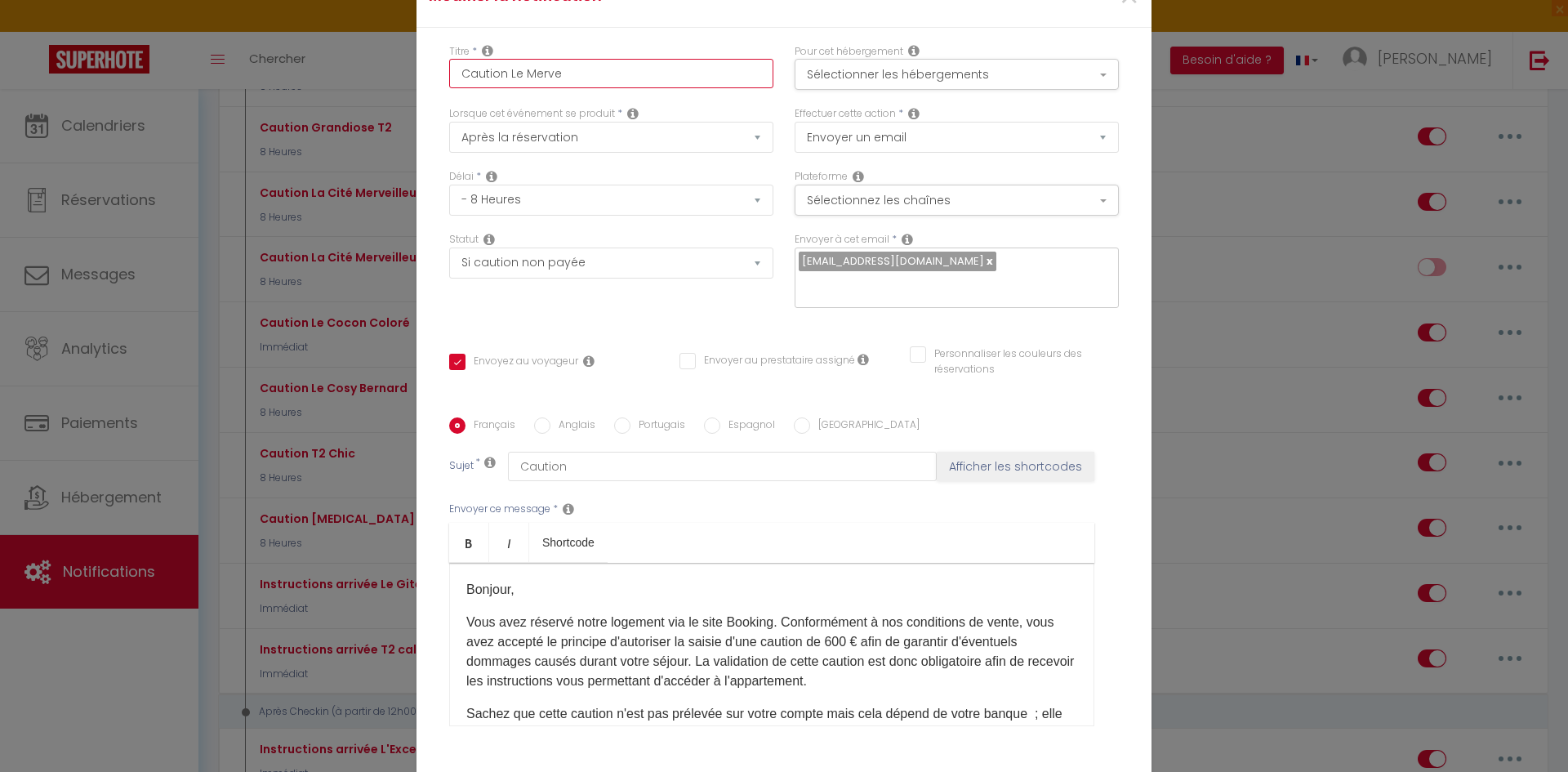
checkbox input "false"
type input "Caution Le Mervei"
checkbox input "false"
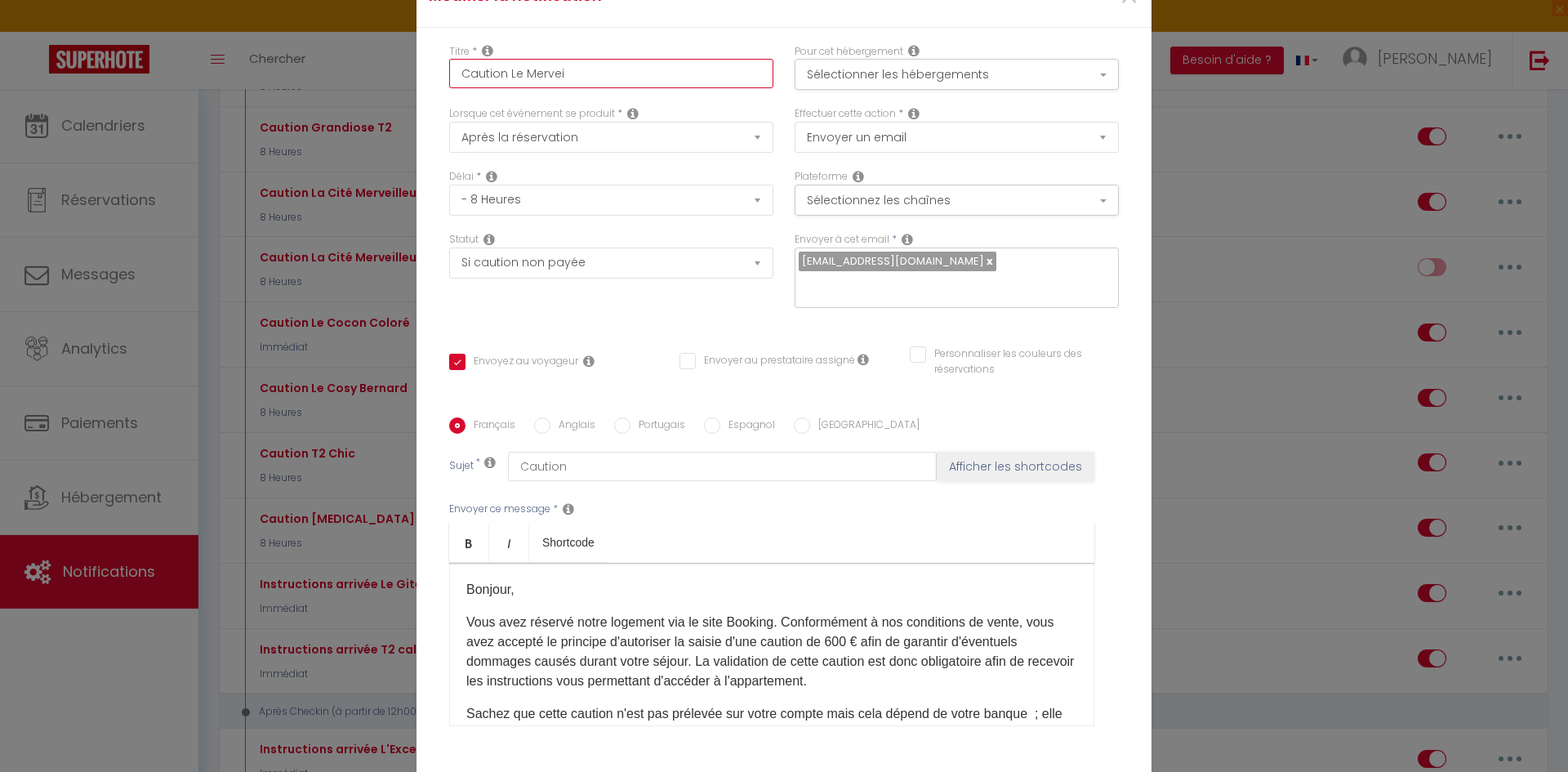
checkbox input "false"
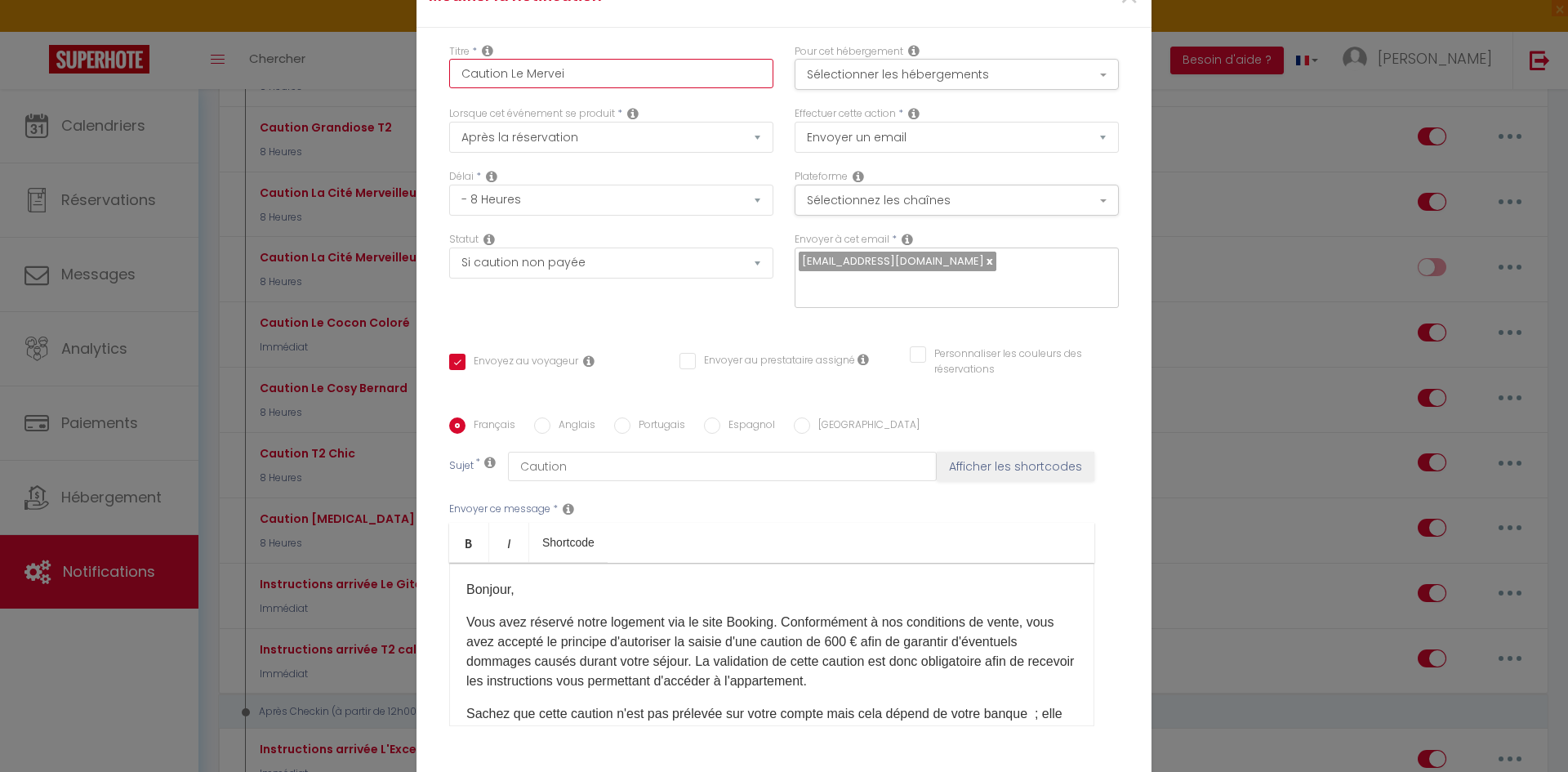
checkbox input "false"
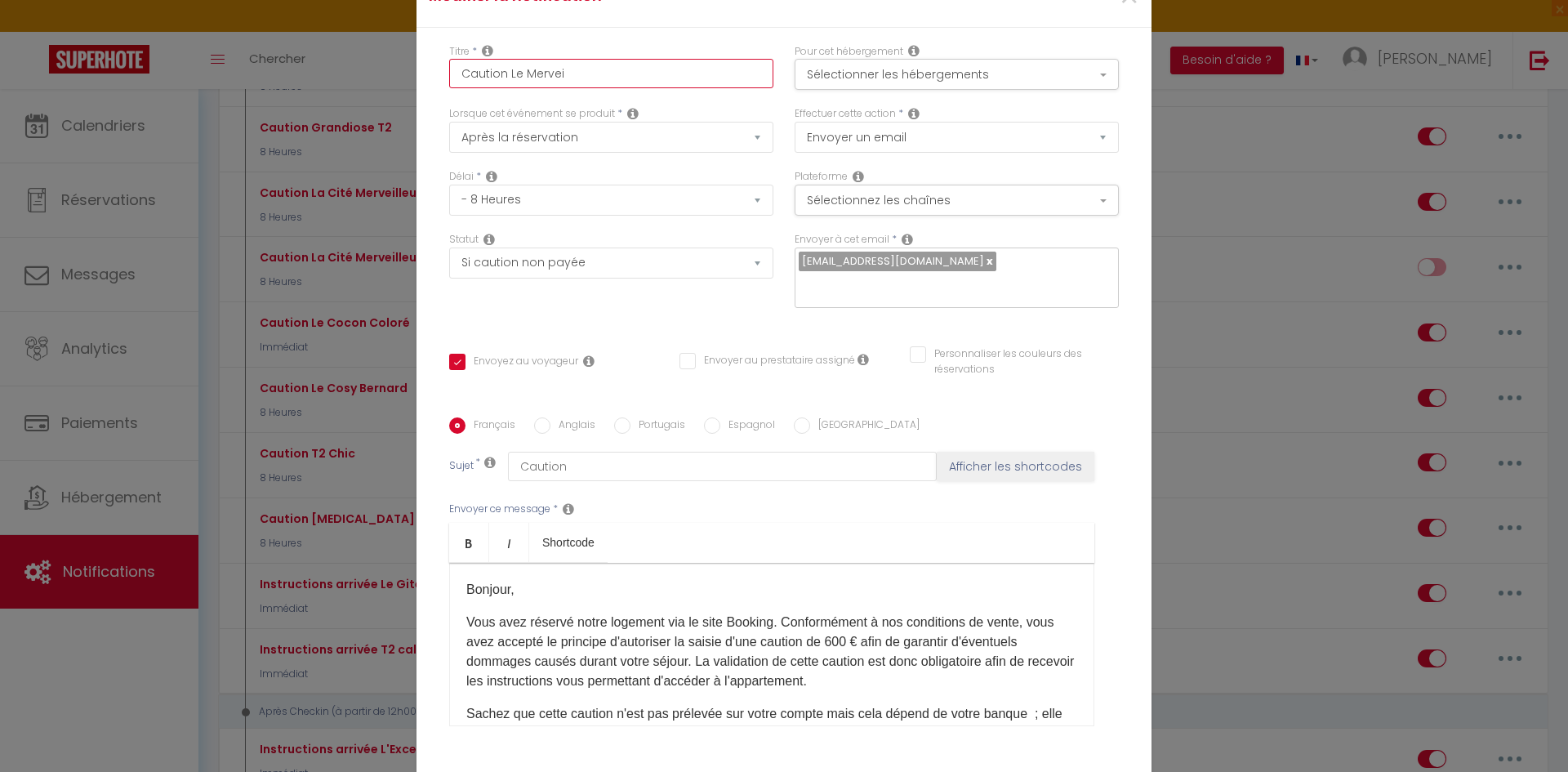
checkbox input "false"
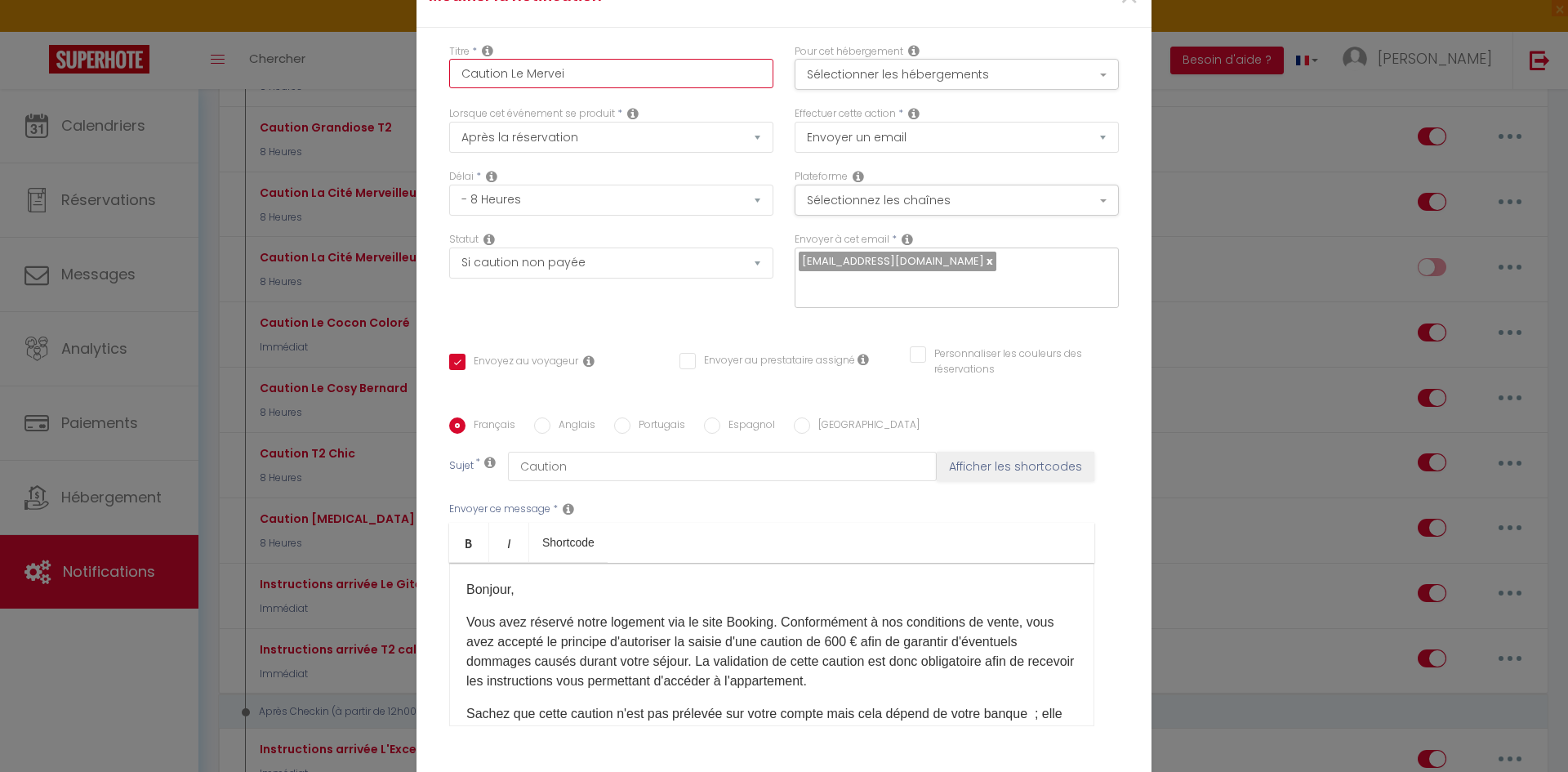
checkbox input "false"
checkbox input "true"
checkbox input "false"
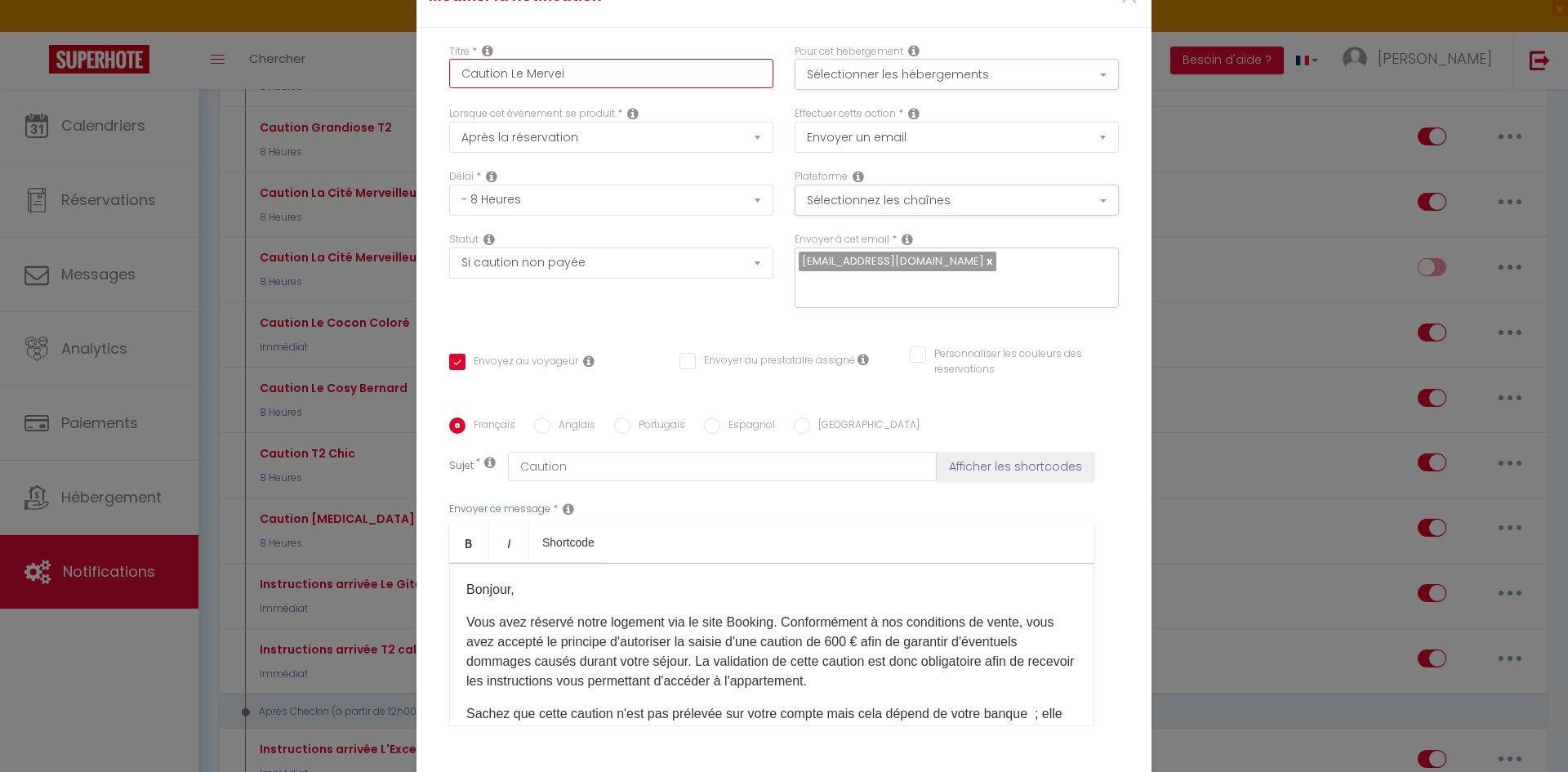
checkbox input "false"
type input "Caution Le Merveil"
checkbox input "false"
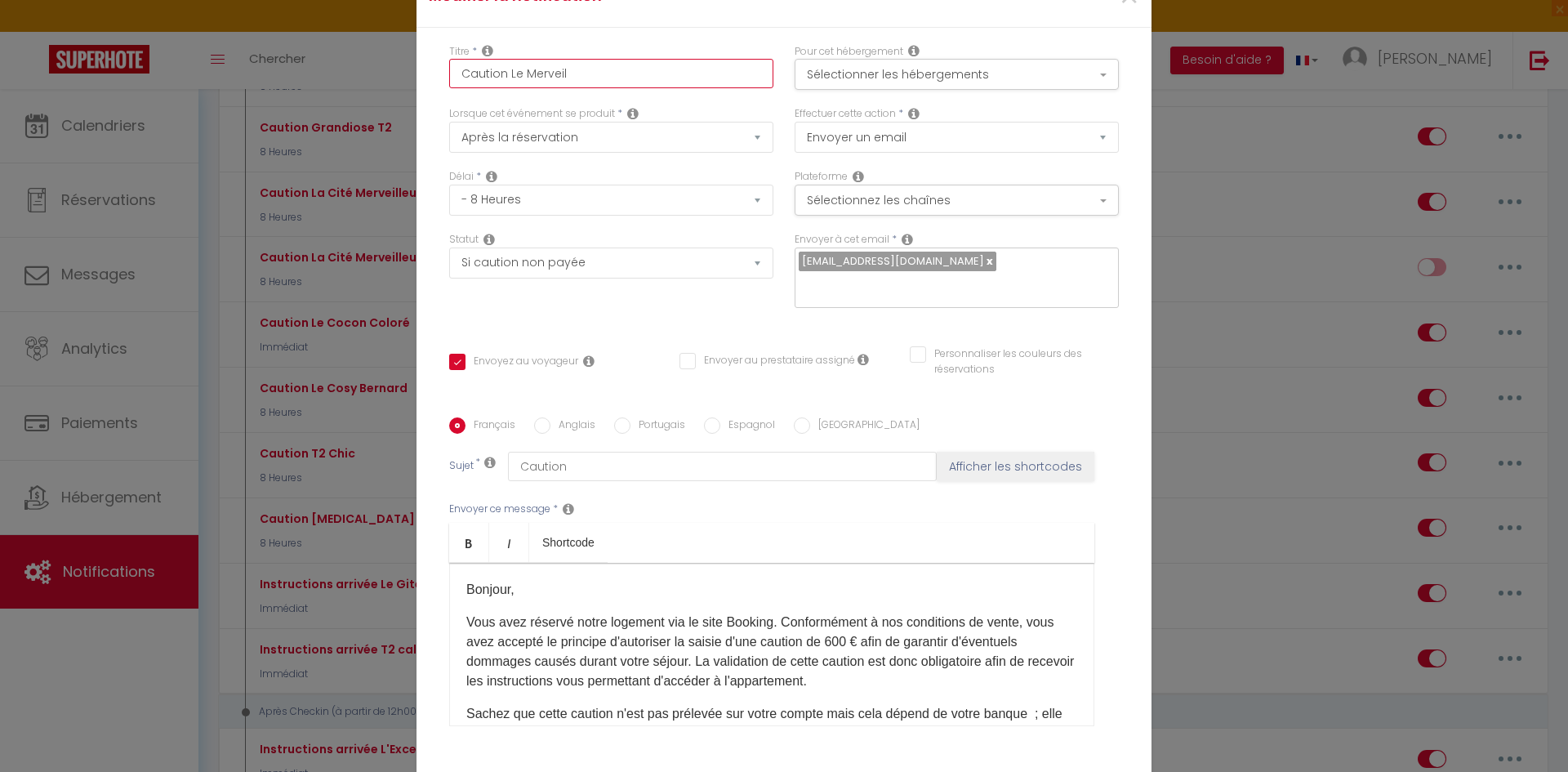
checkbox input "false"
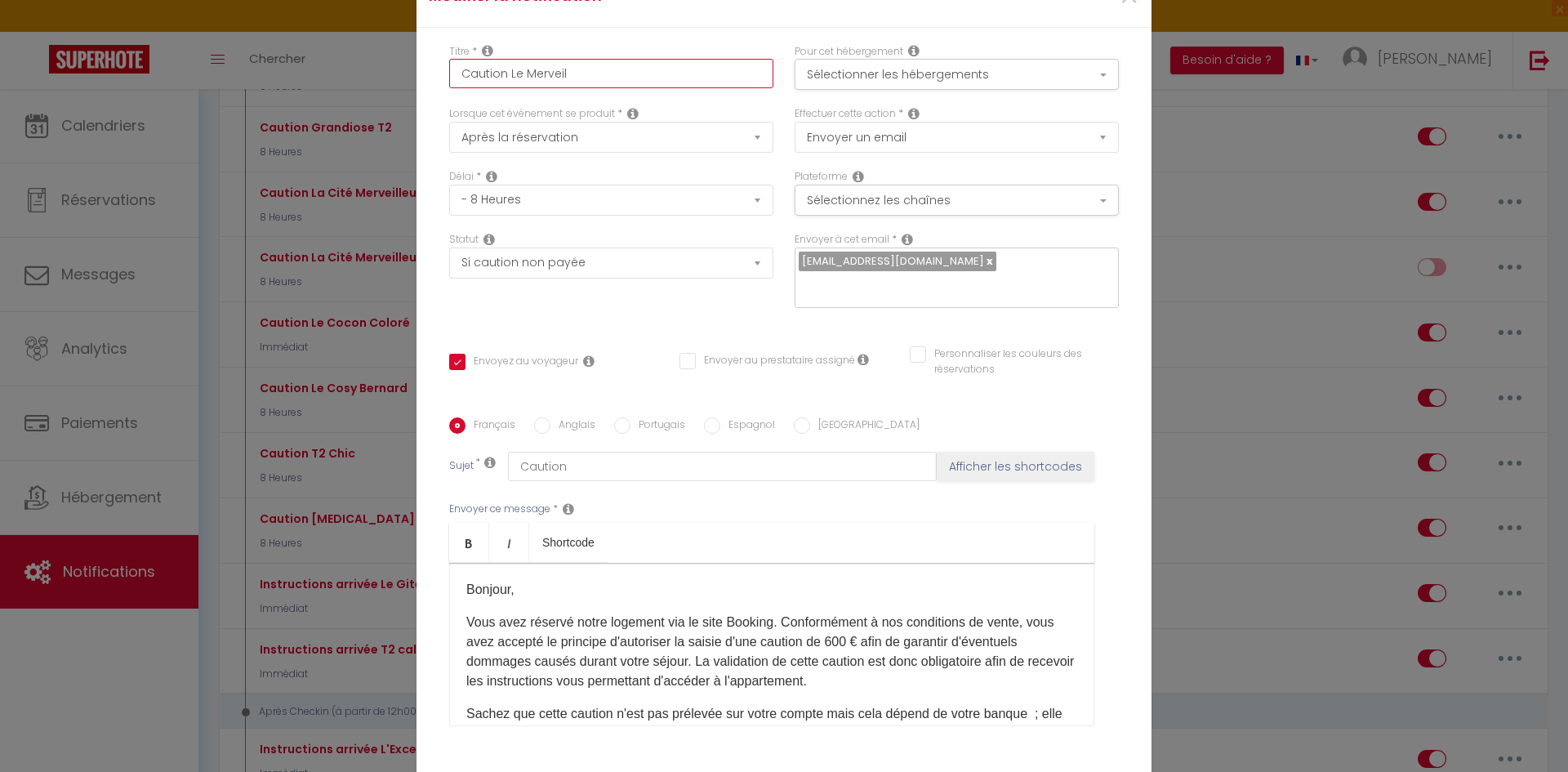
checkbox input "false"
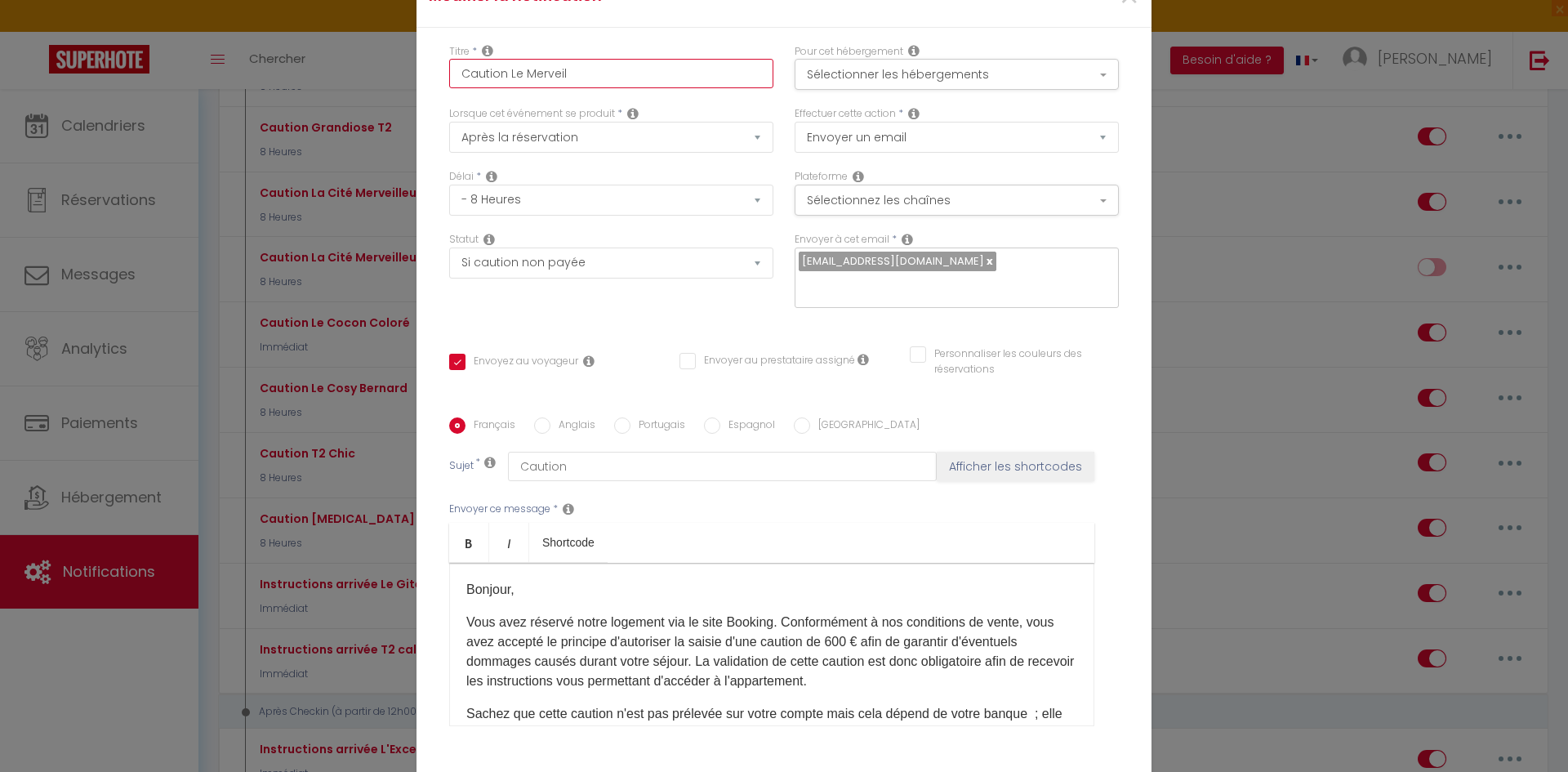
checkbox input "false"
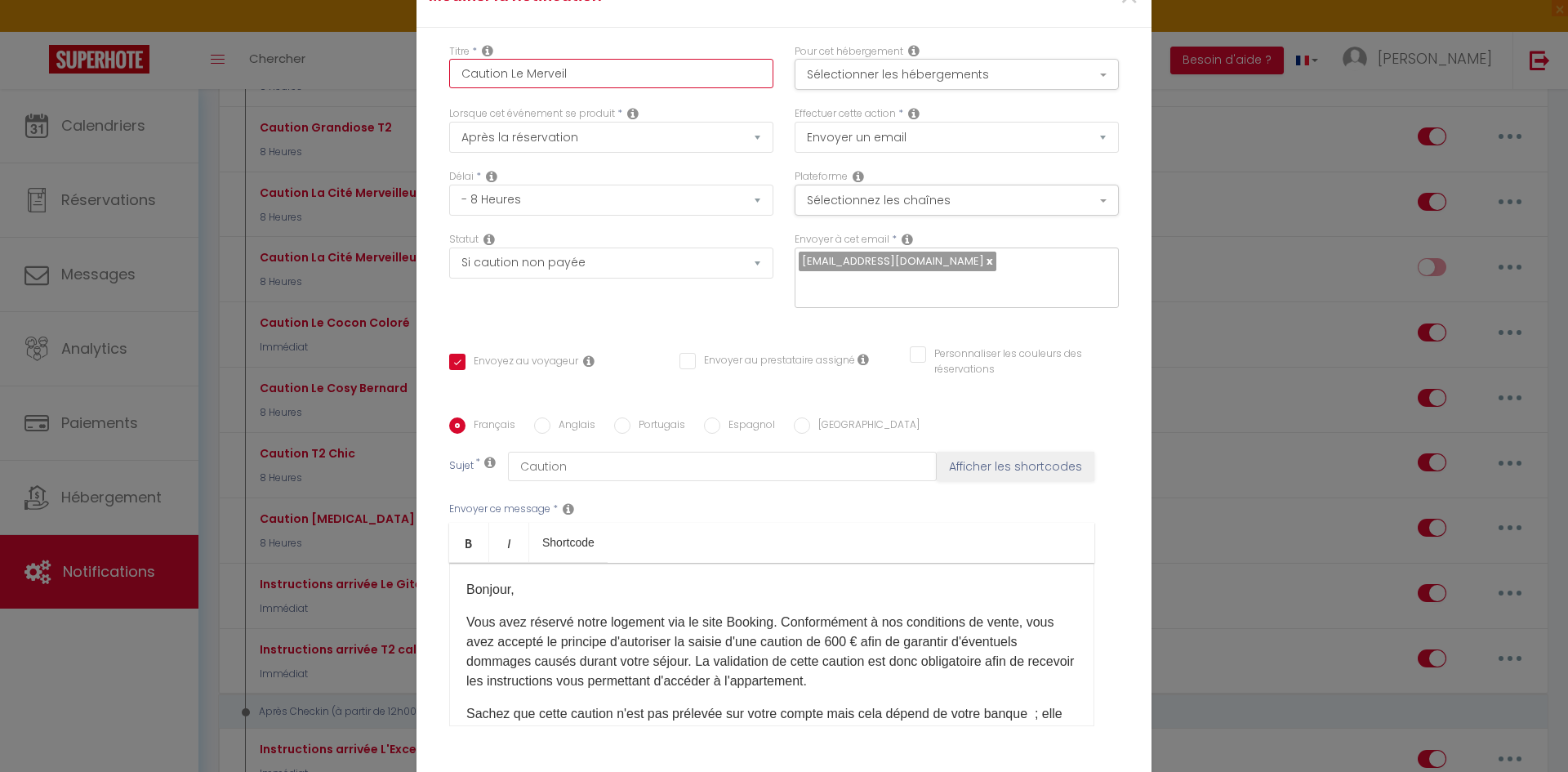
checkbox input "false"
checkbox input "true"
checkbox input "false"
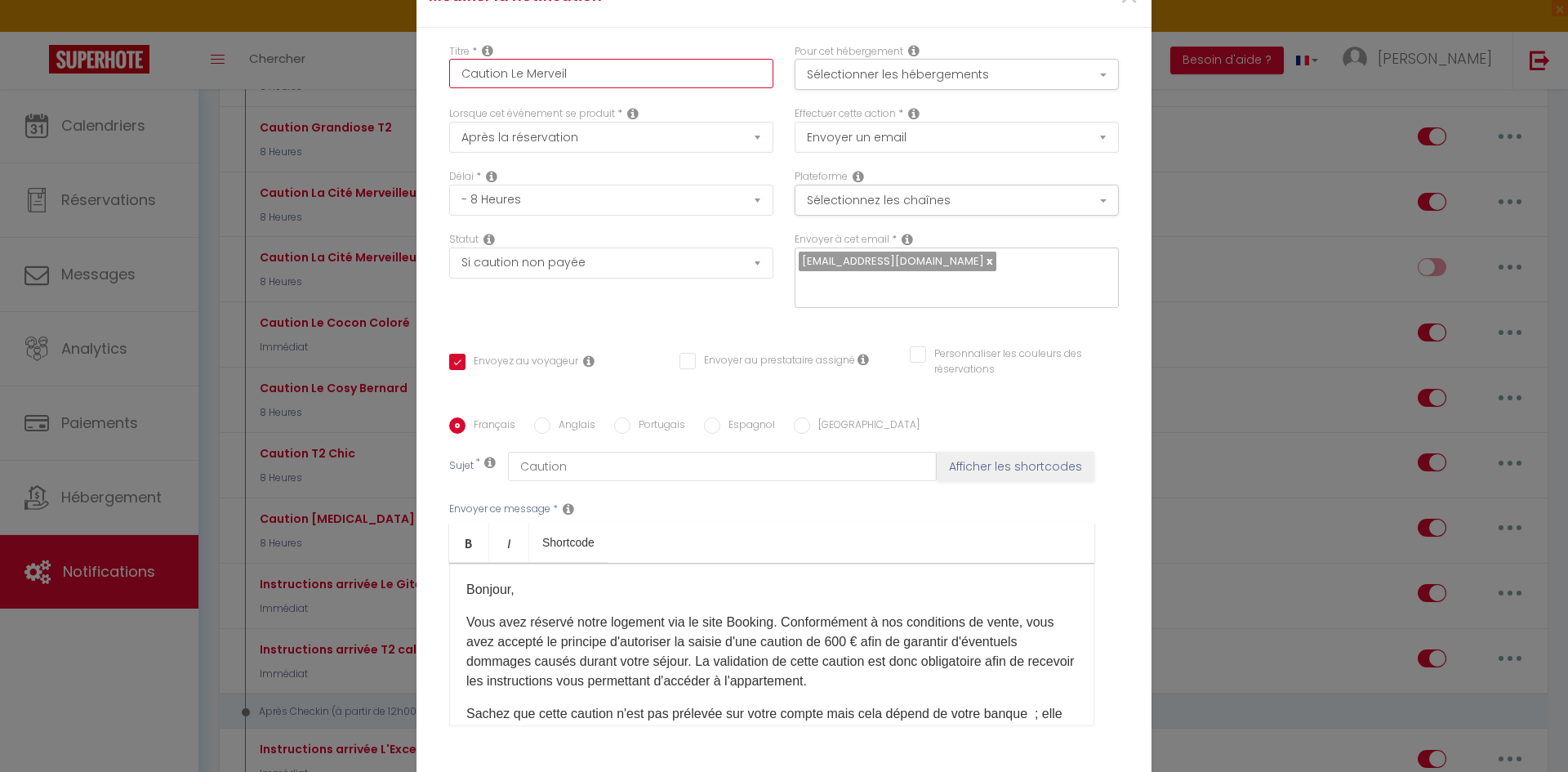
checkbox input "false"
type input "Caution Le Merveill"
checkbox input "false"
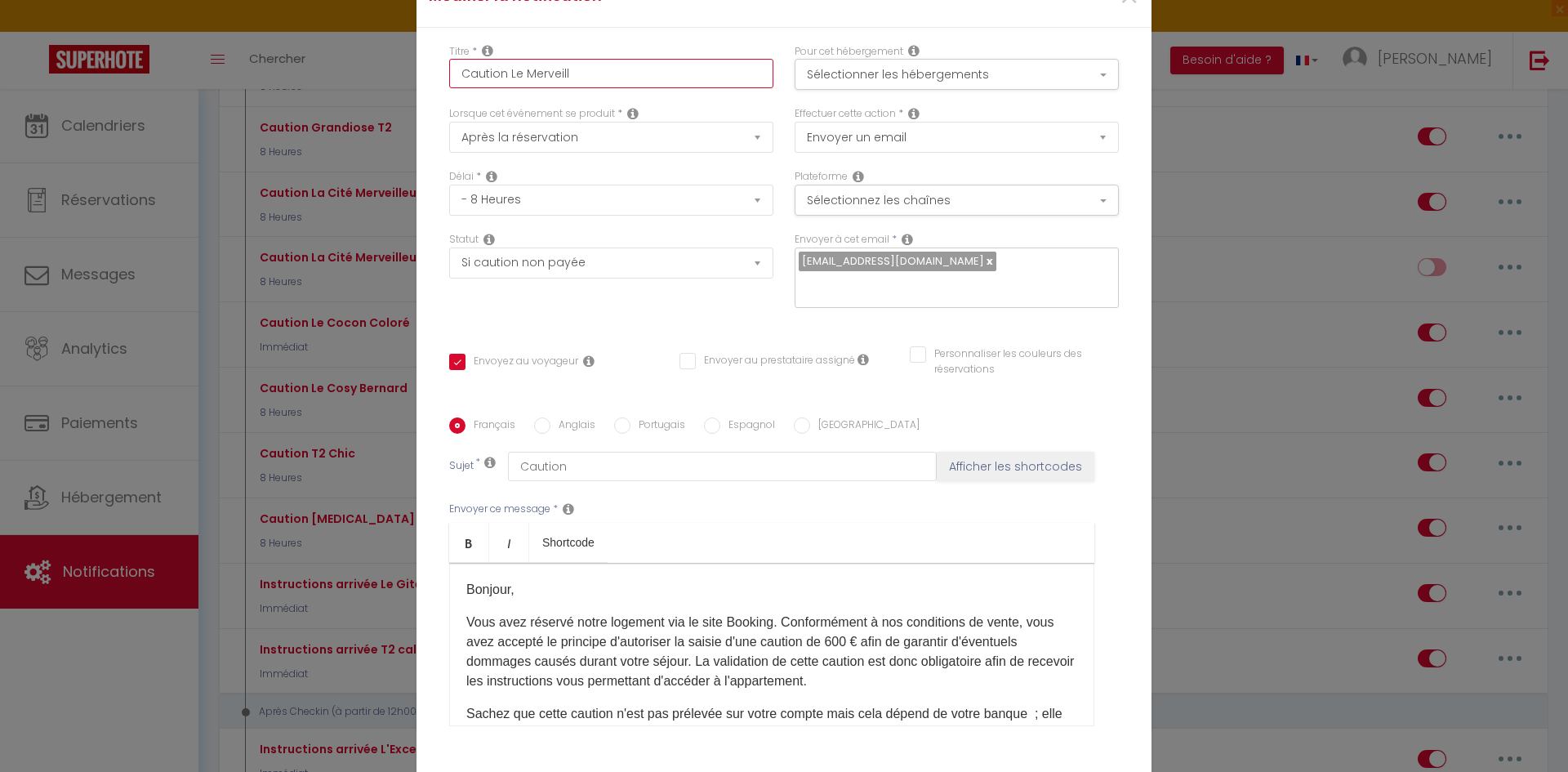
checkbox input "false"
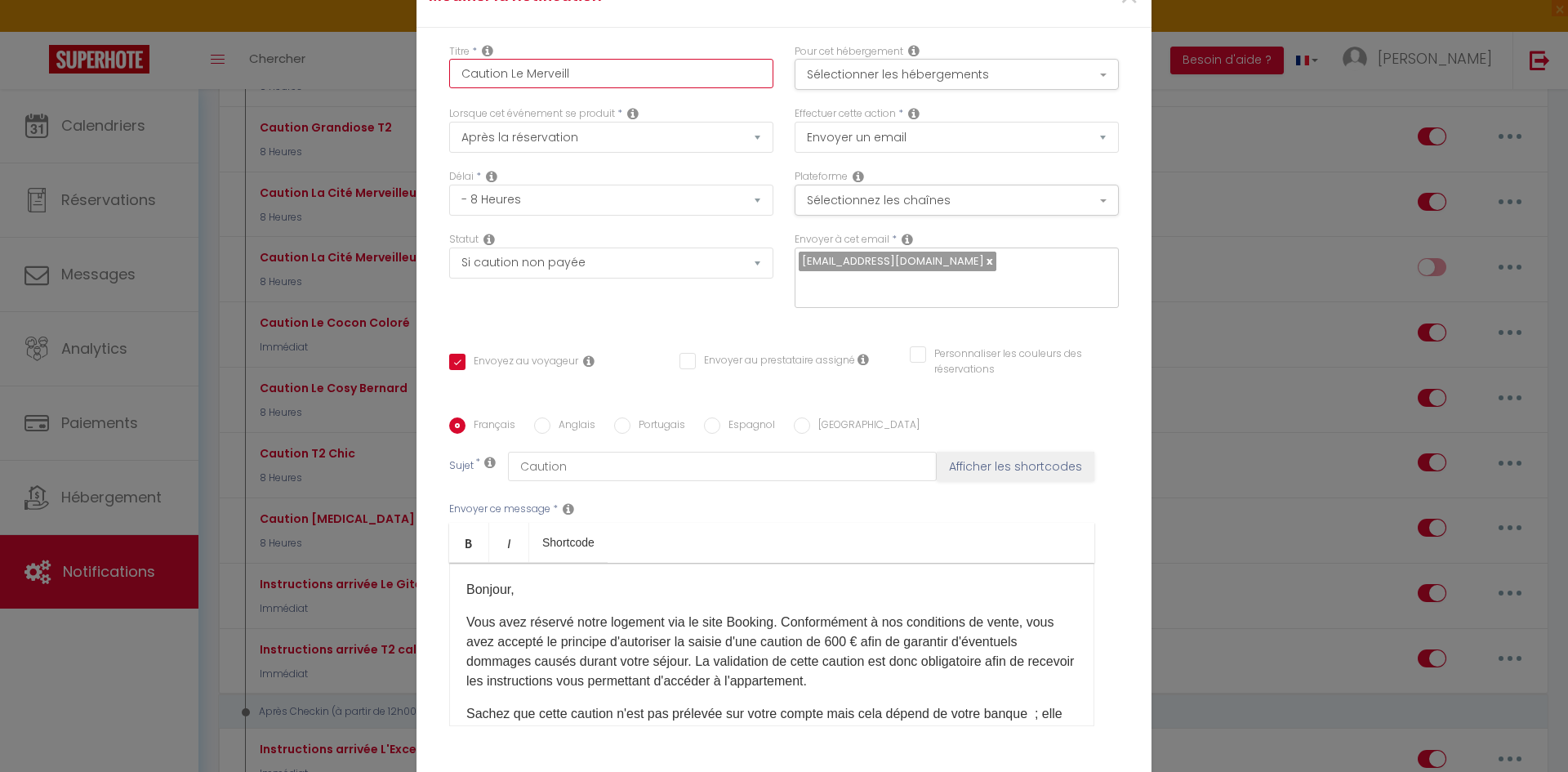
checkbox input "false"
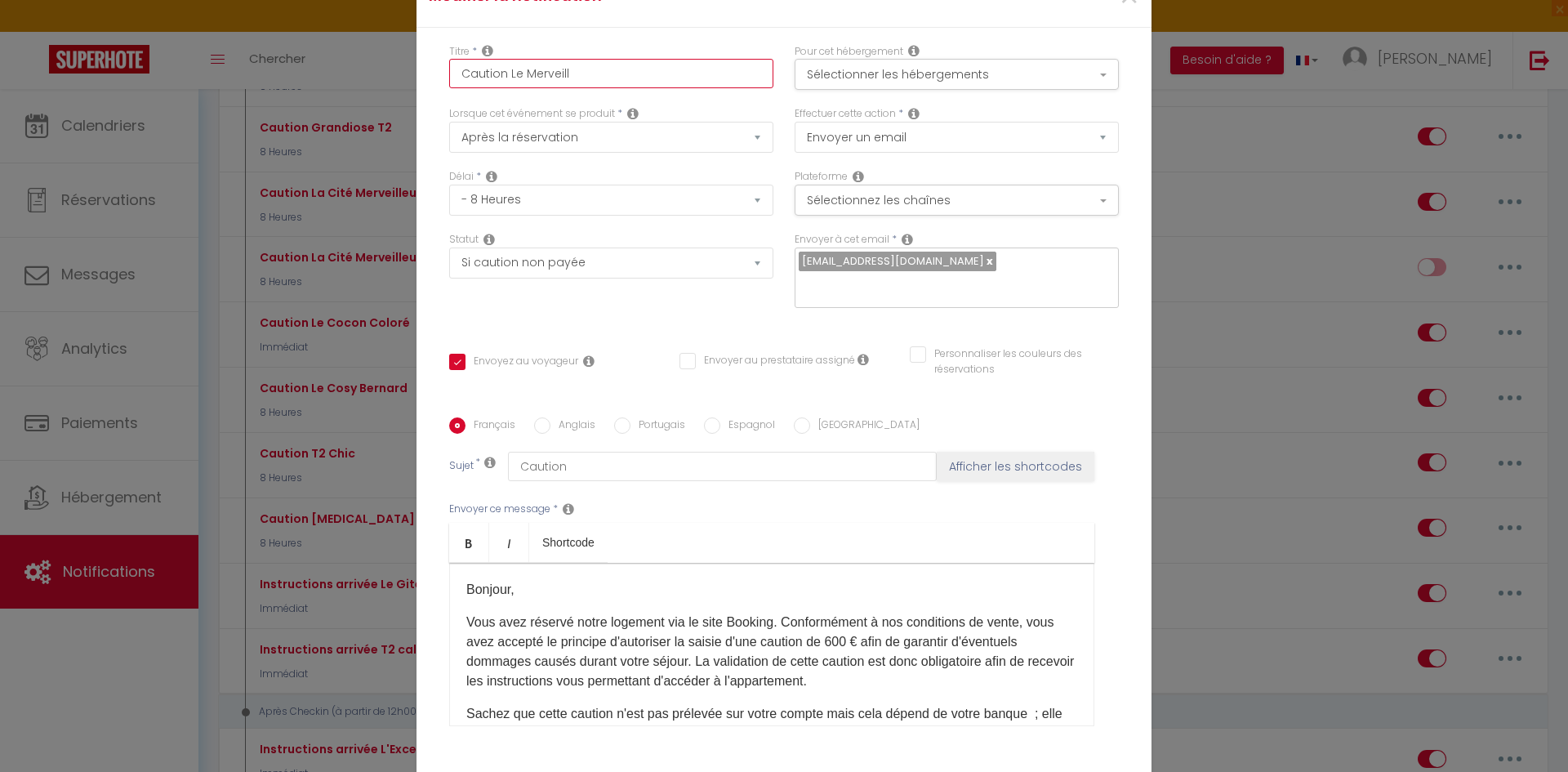
checkbox input "false"
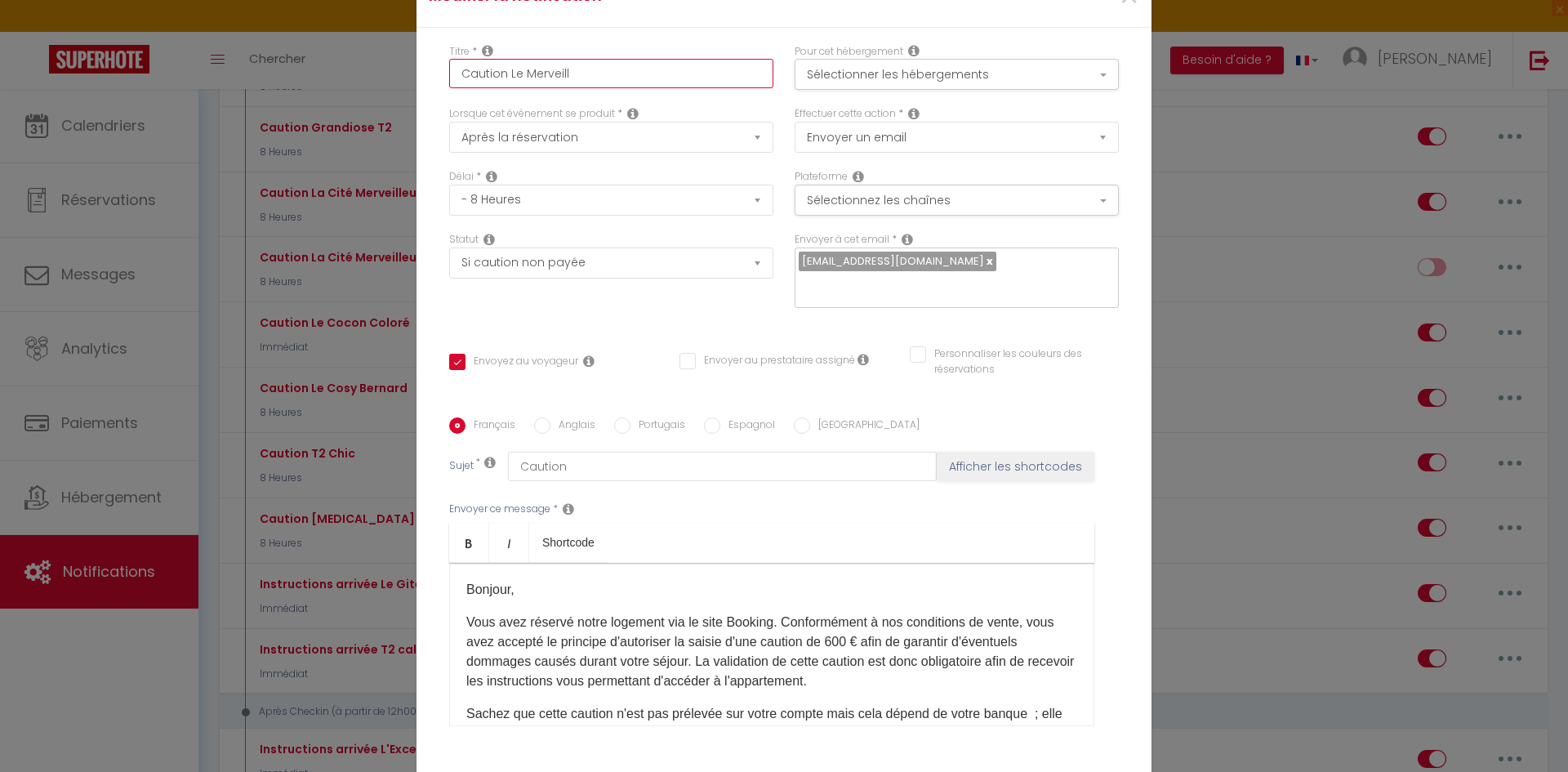
checkbox input "false"
checkbox input "true"
checkbox input "false"
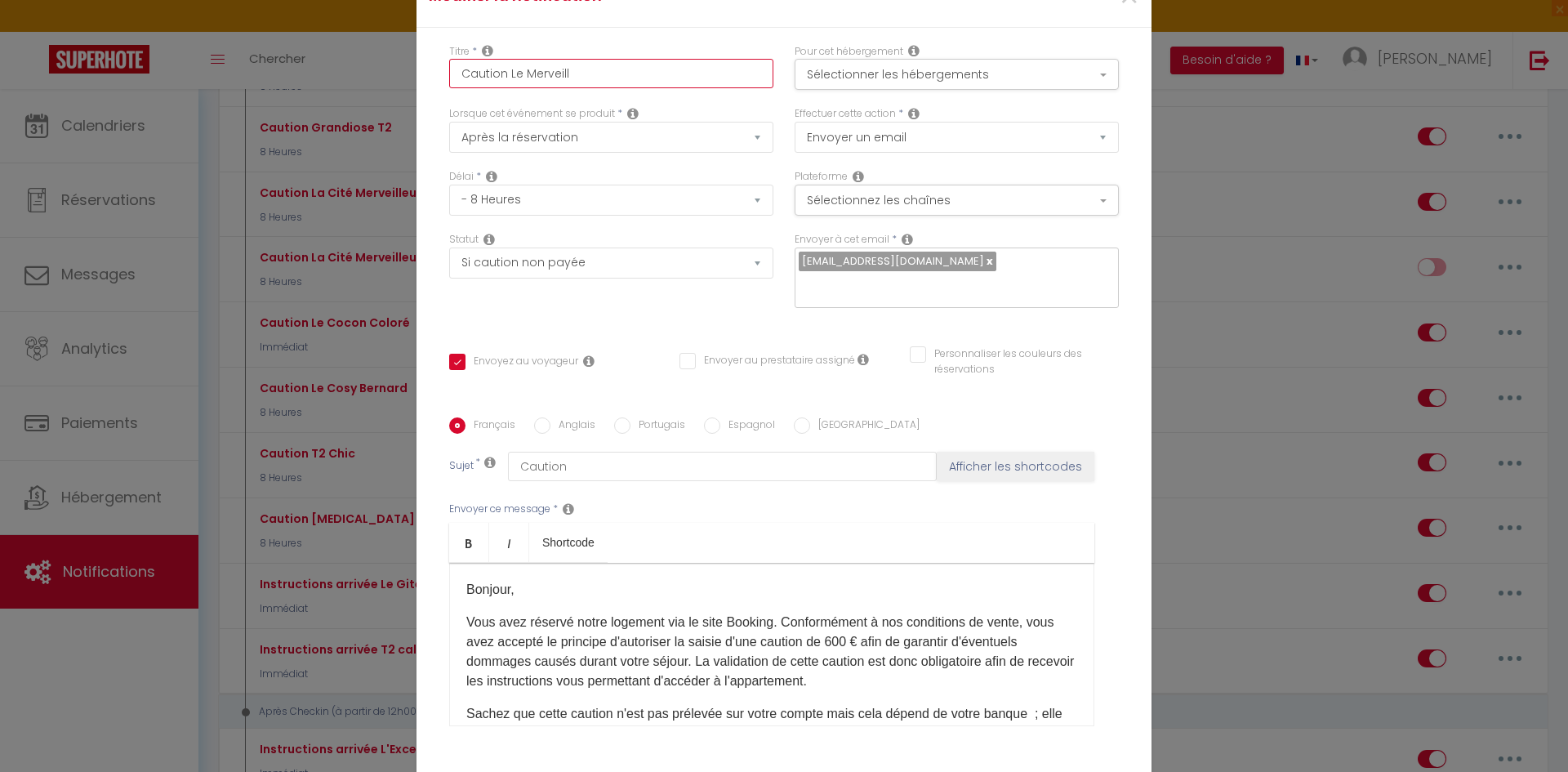
checkbox input "false"
type input "Caution Le Merveille"
checkbox input "false"
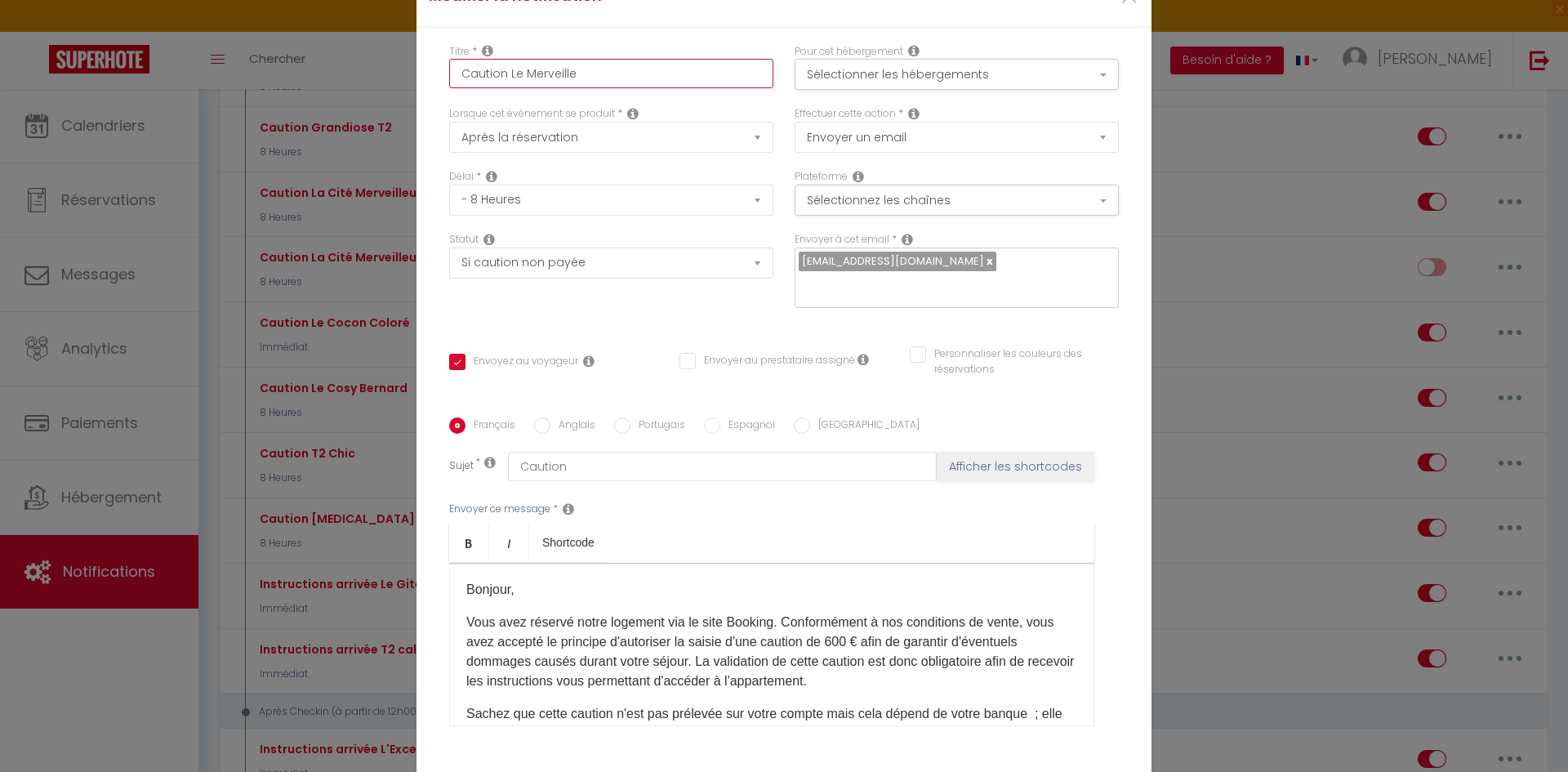
checkbox input "false"
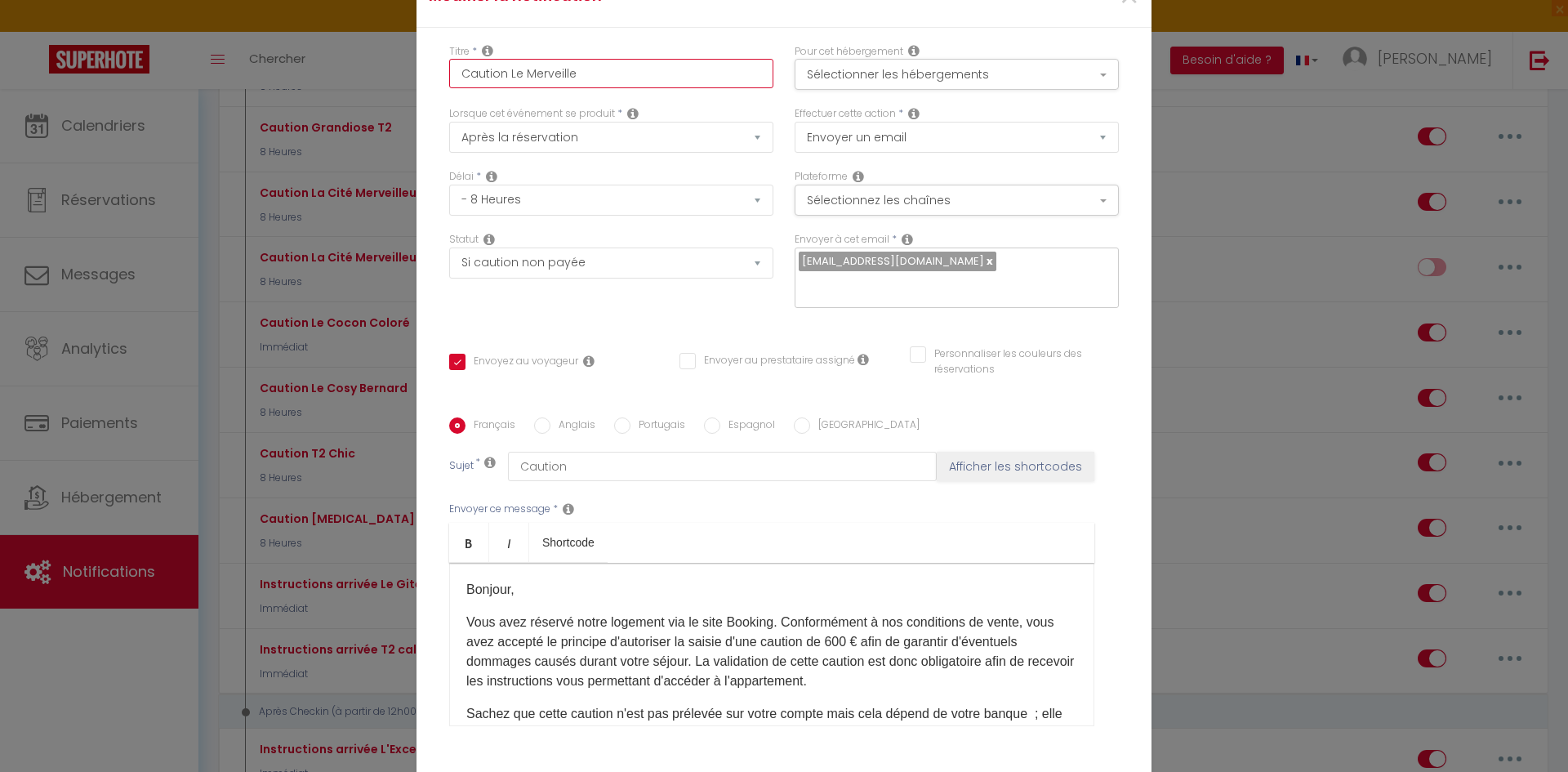
checkbox input "false"
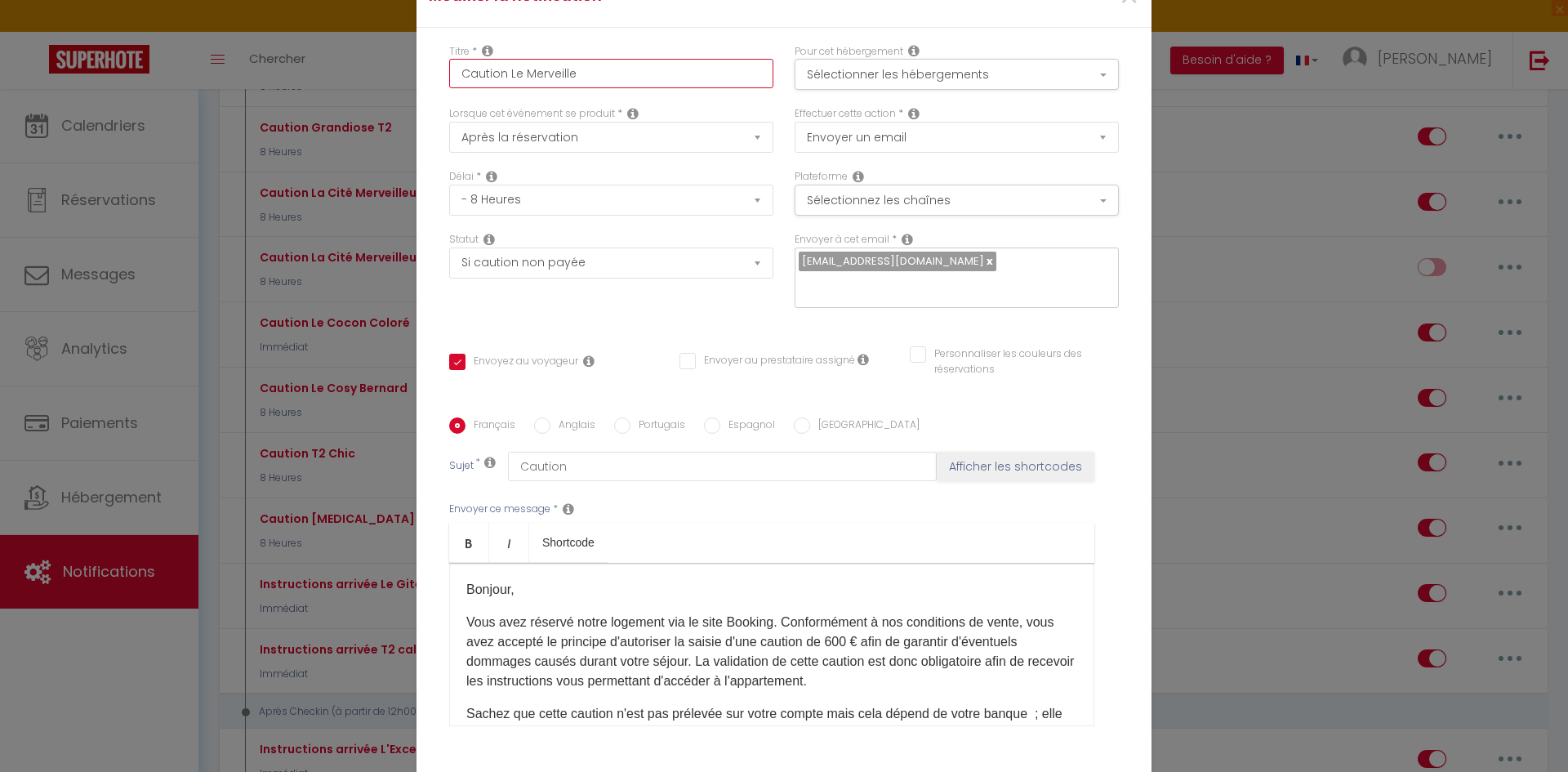
checkbox input "false"
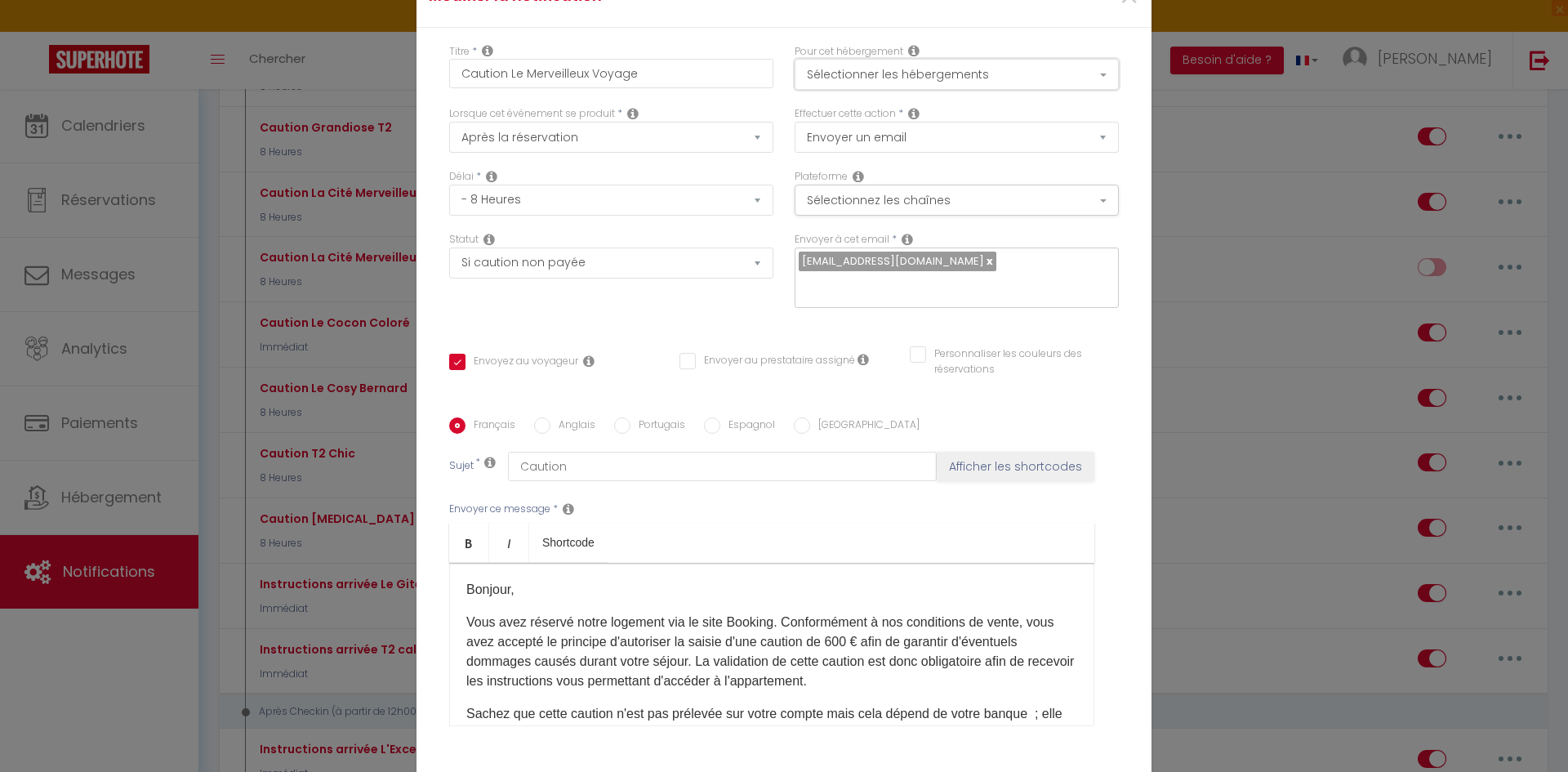
click at [980, 90] on button "Sélectionner les hébergements" at bounding box center [957, 75] width 324 height 31
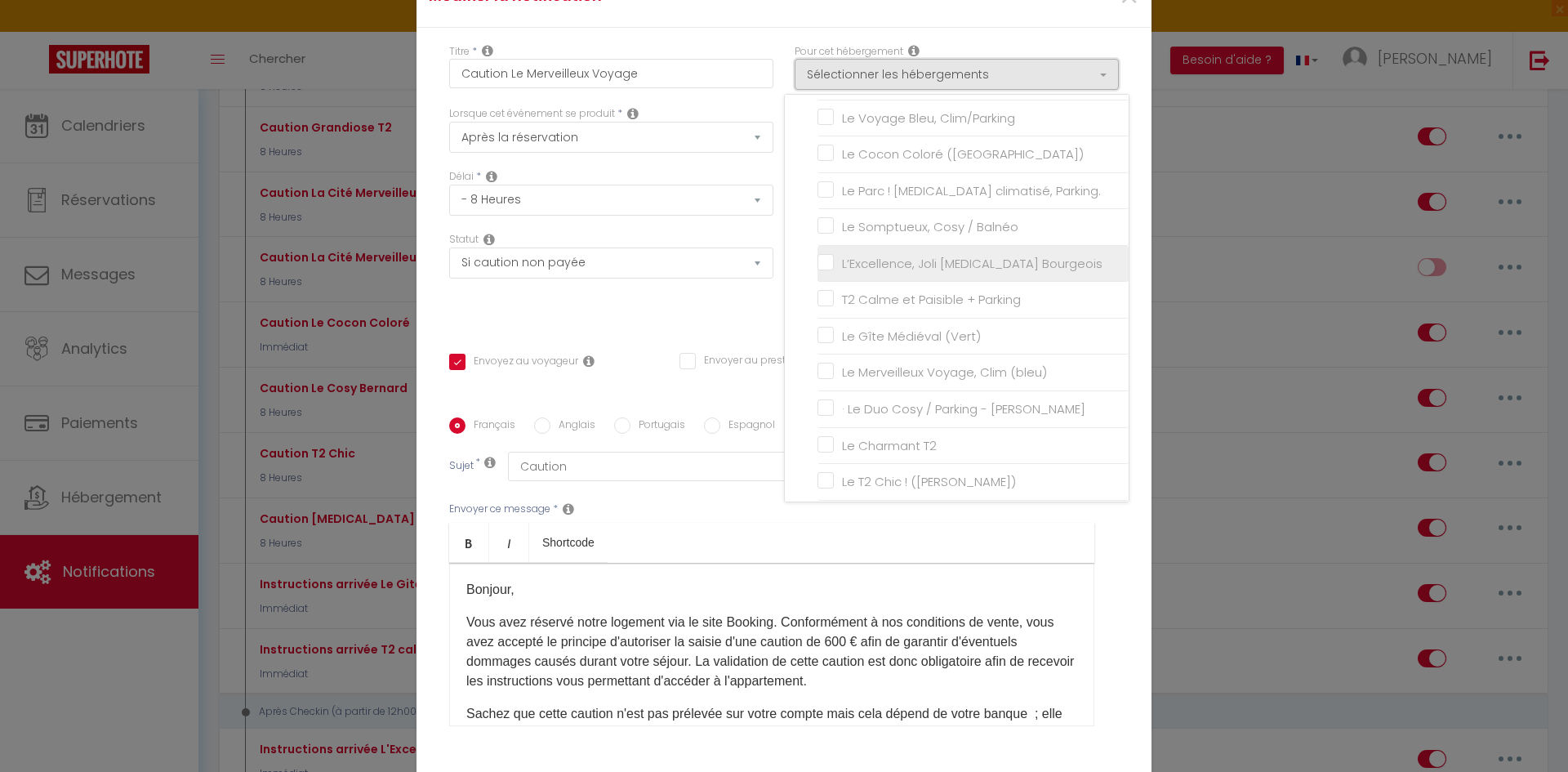
scroll to position [163, 0]
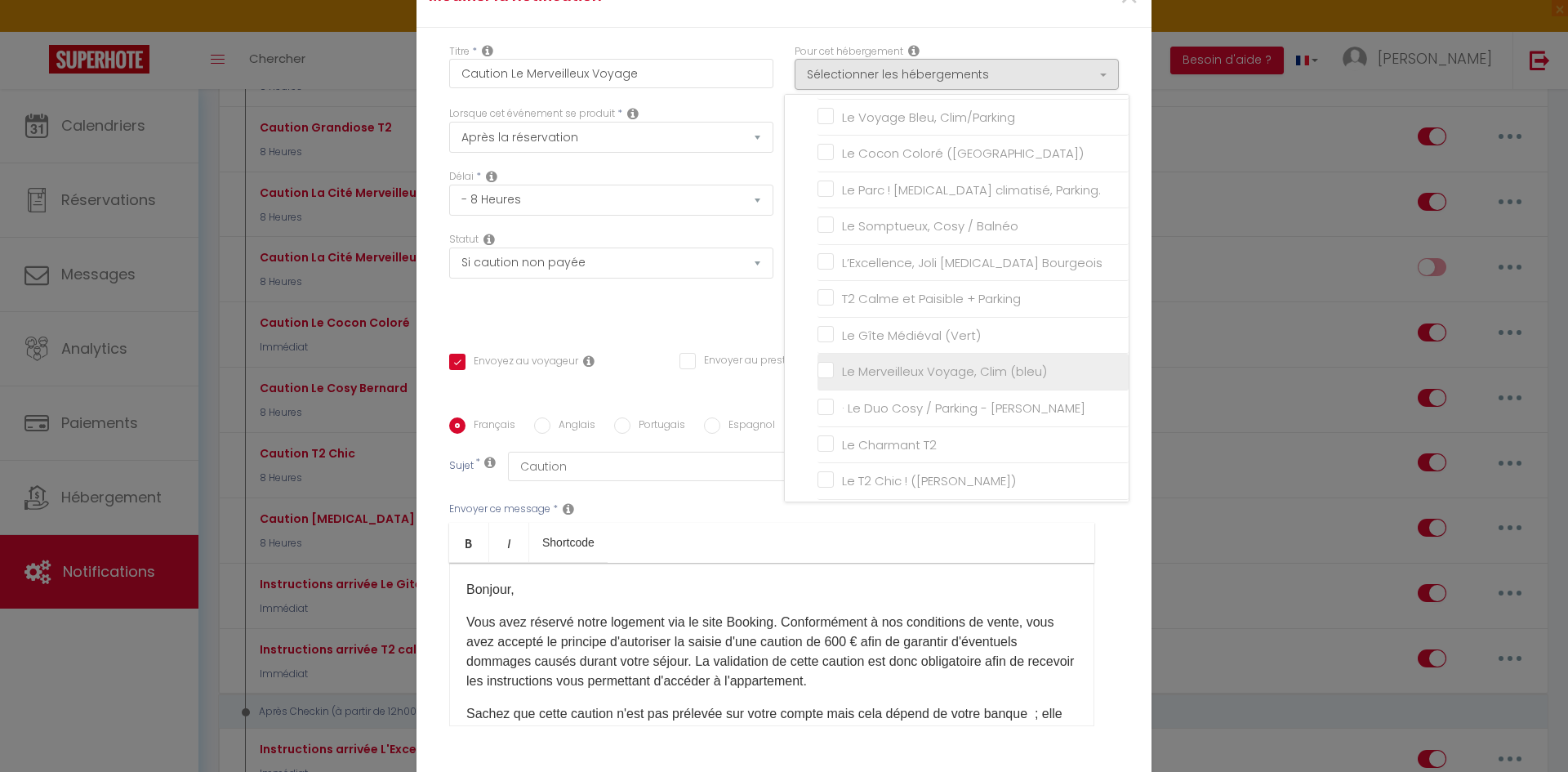
click at [819, 380] on input "Le Merveilleux Voyage, Clim (bleu)" at bounding box center [972, 372] width 311 height 17
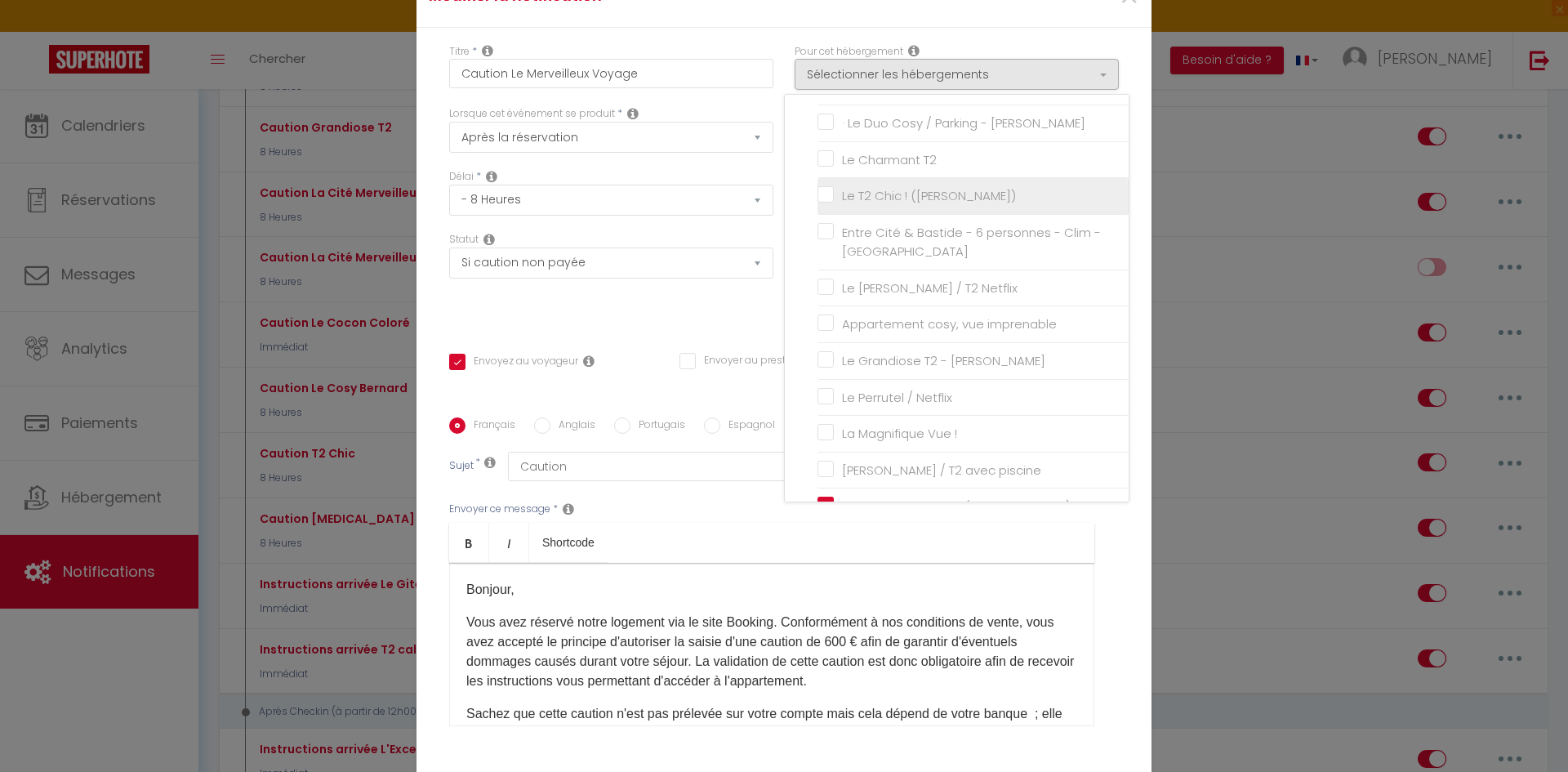
scroll to position [484, 0]
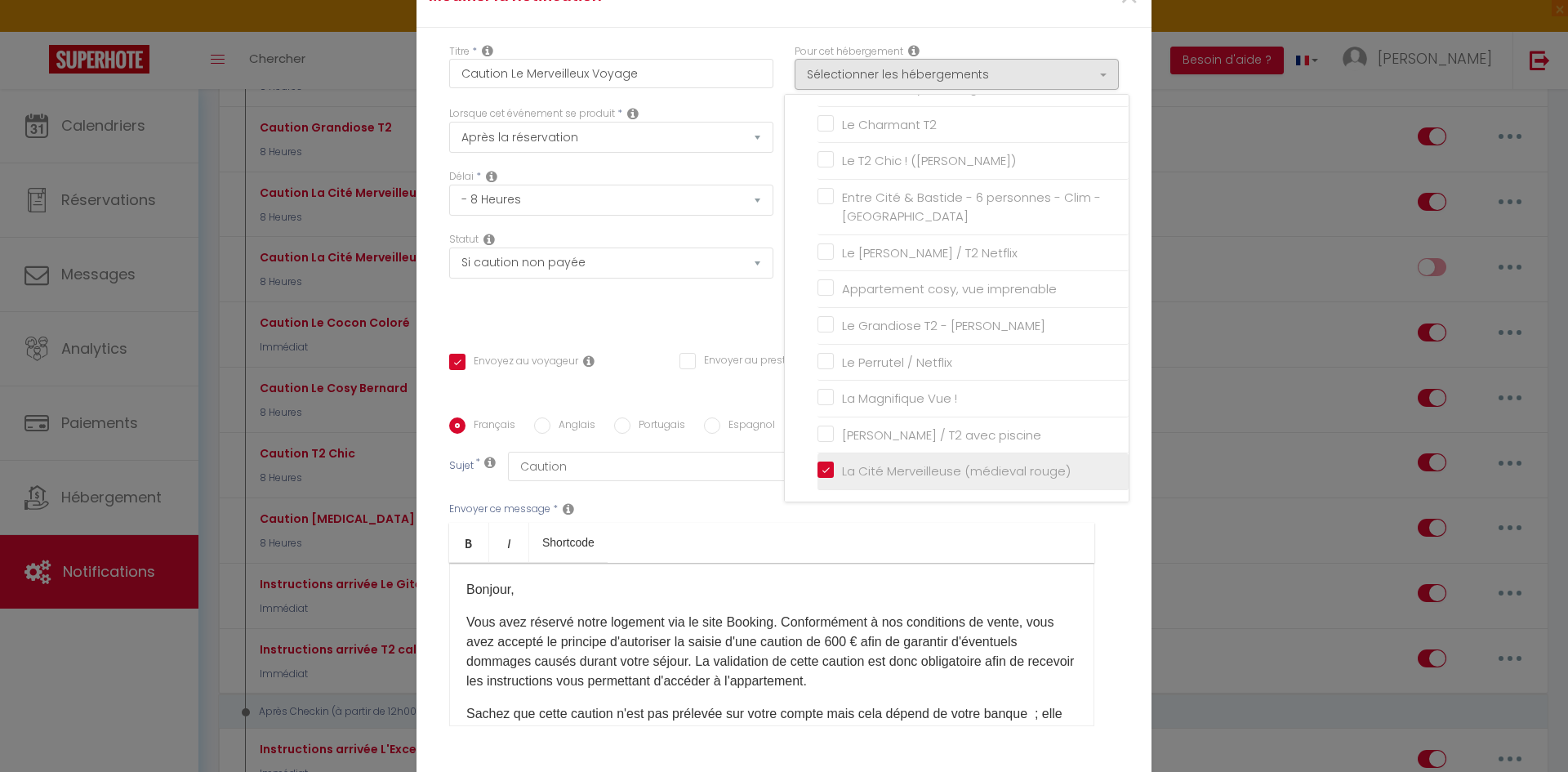
click at [817, 475] on input "La Cité Merveilleuse (médieval rouge)" at bounding box center [972, 472] width 311 height 17
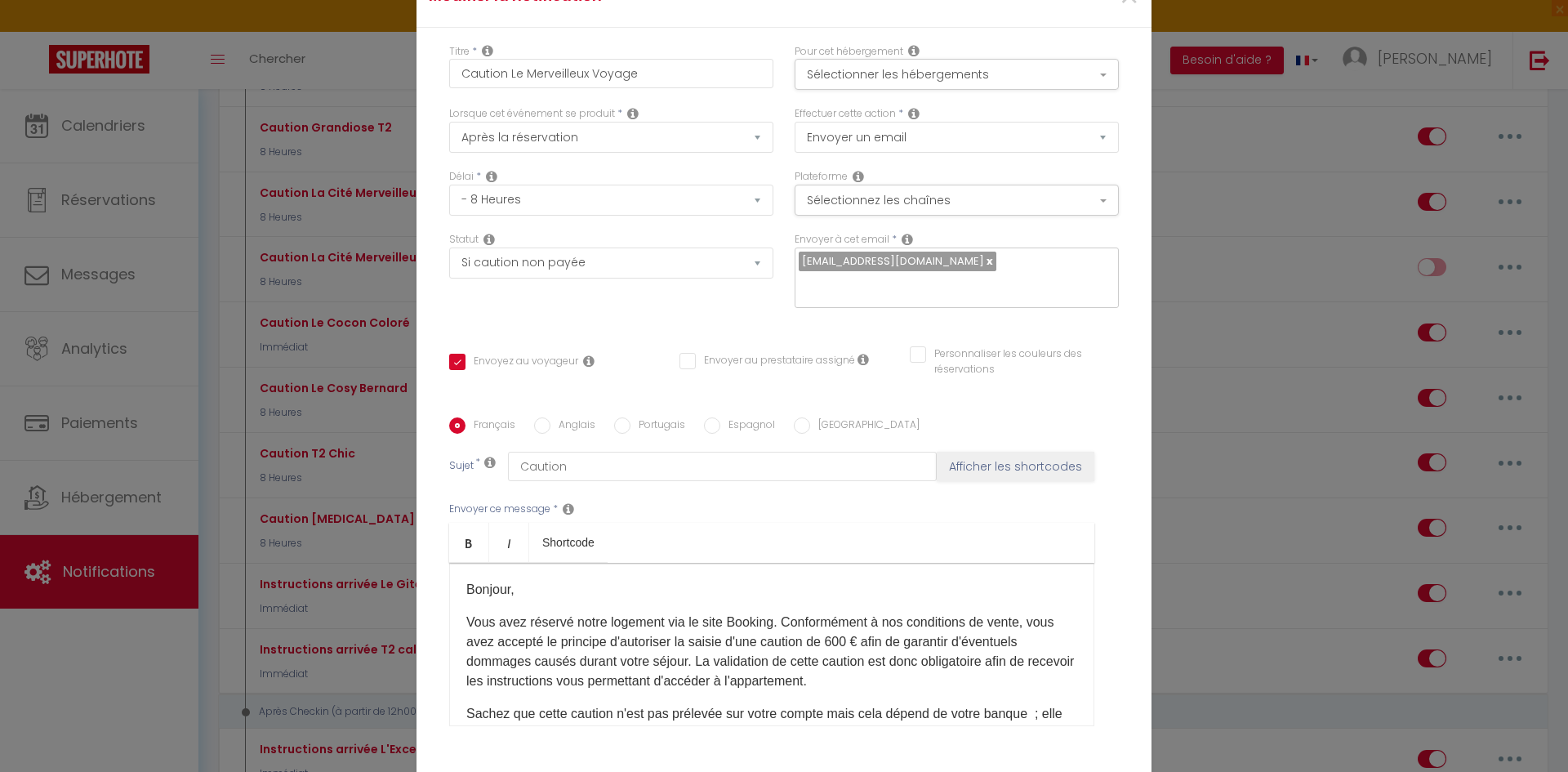
scroll to position [81, 0]
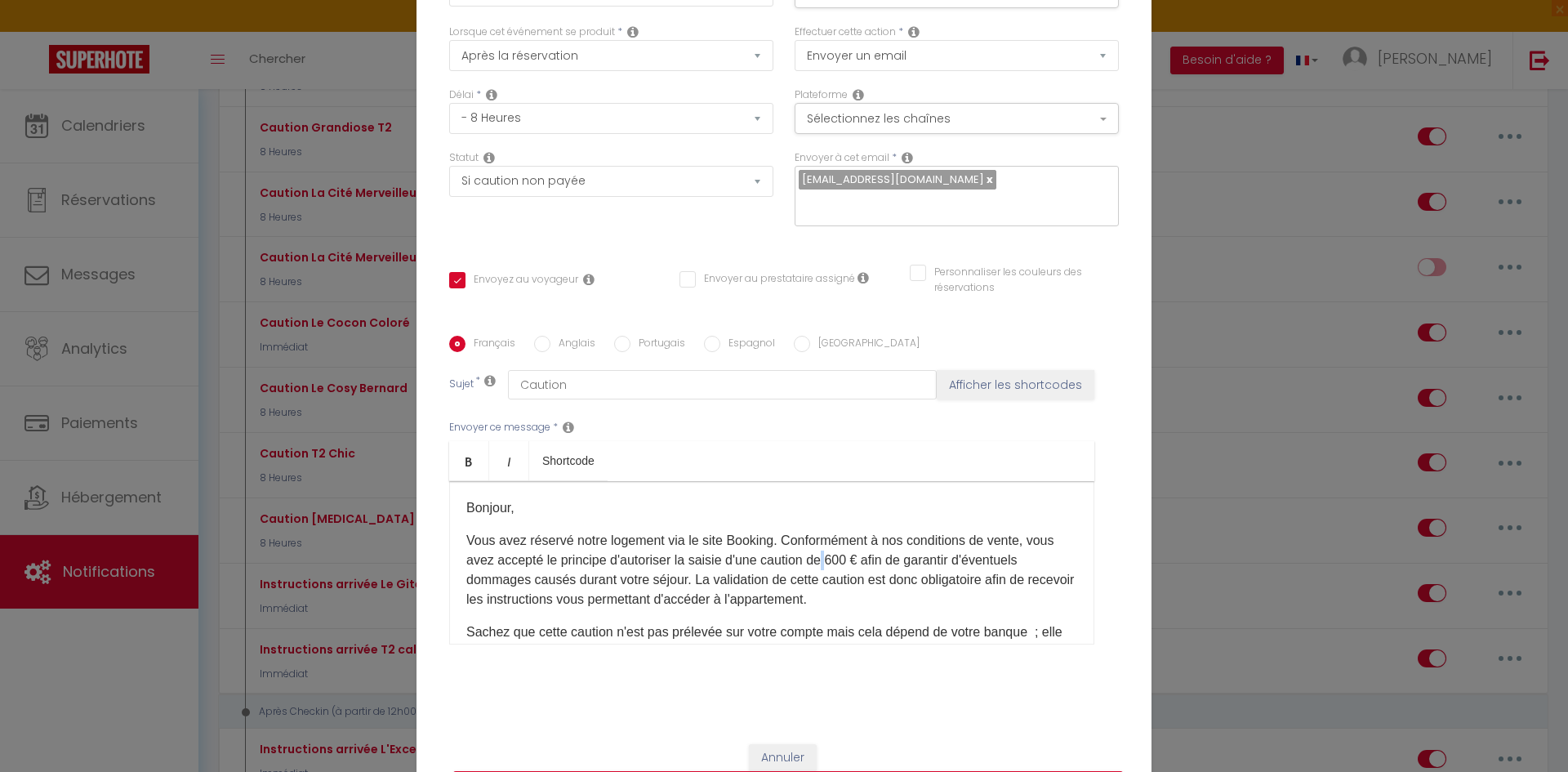
click at [826, 547] on p "Vous avez réservé notre logement via le site Booking. Conformément à nos condit…" at bounding box center [772, 570] width 611 height 78
click at [826, 549] on p "Vous avez réservé notre logement via le site Booking. Conformément à nos condit…" at bounding box center [772, 570] width 611 height 78
drag, startPoint x: 826, startPoint y: 549, endPoint x: 847, endPoint y: 548, distance: 21.0
click at [847, 548] on p "Vous avez réservé notre logement via le site Booking. Conformément à nos condit…" at bounding box center [772, 570] width 611 height 78
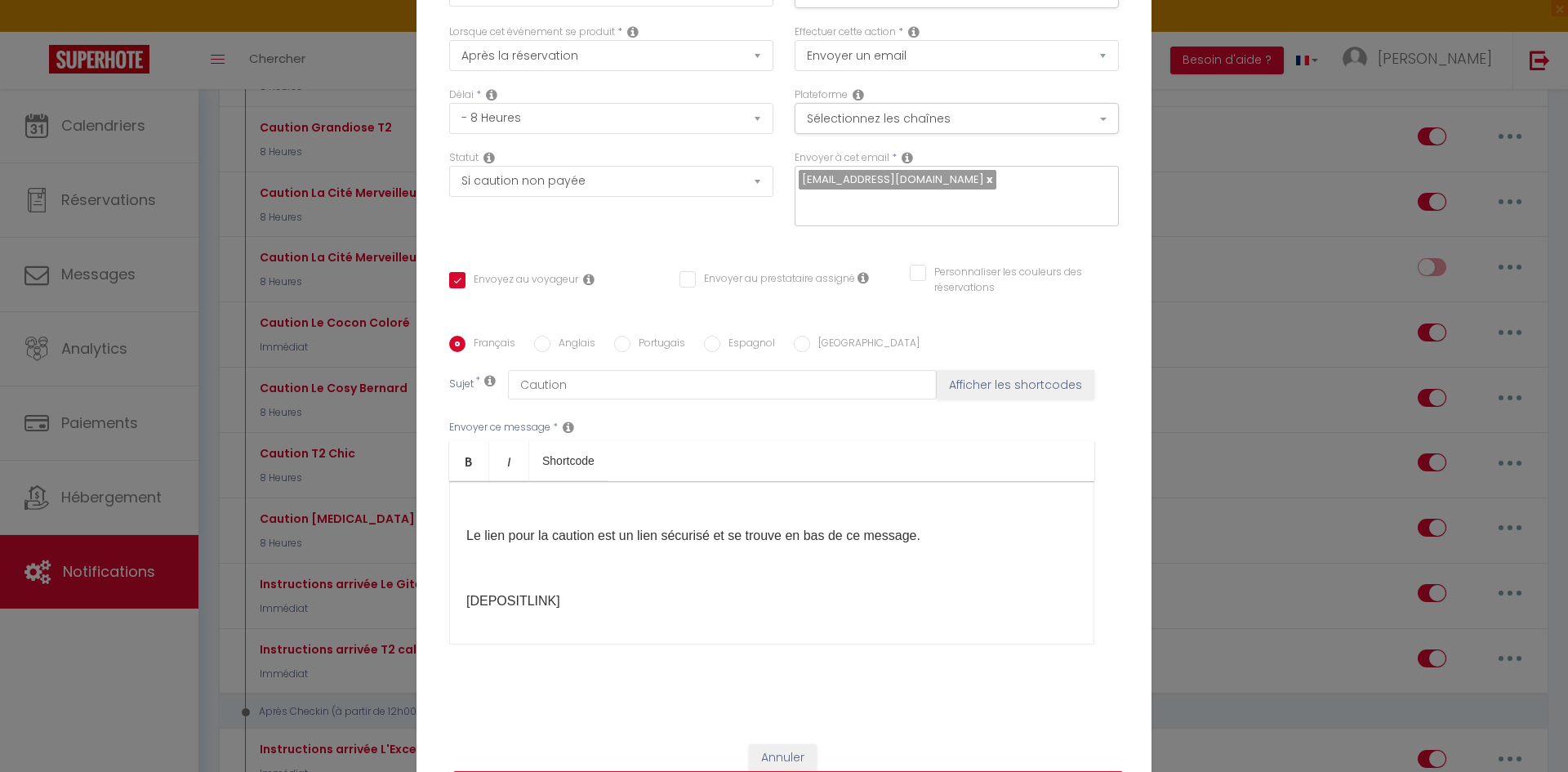
scroll to position [116, 0]
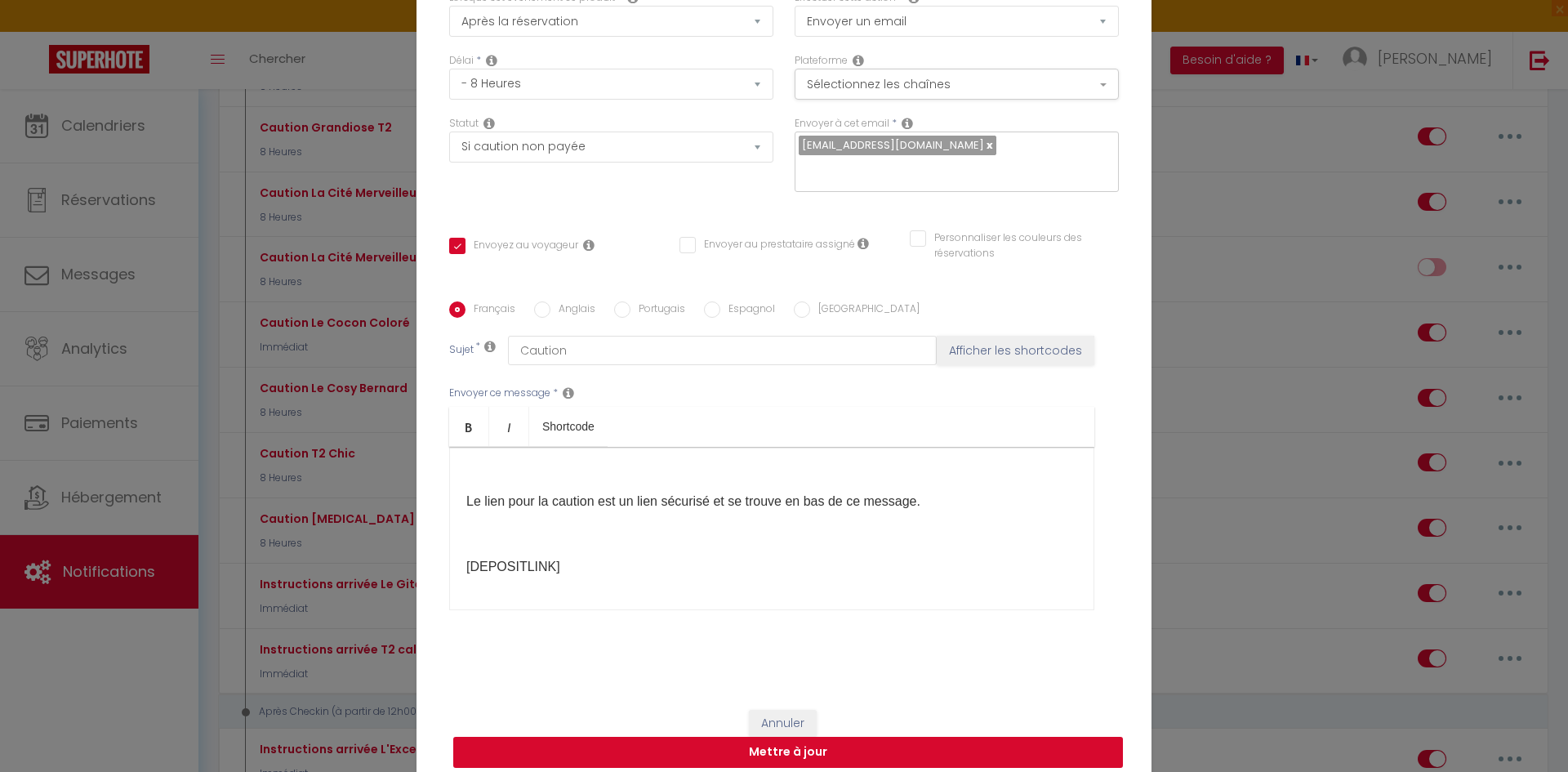
click at [828, 738] on button "Mettre à jour" at bounding box center [788, 753] width 669 height 31
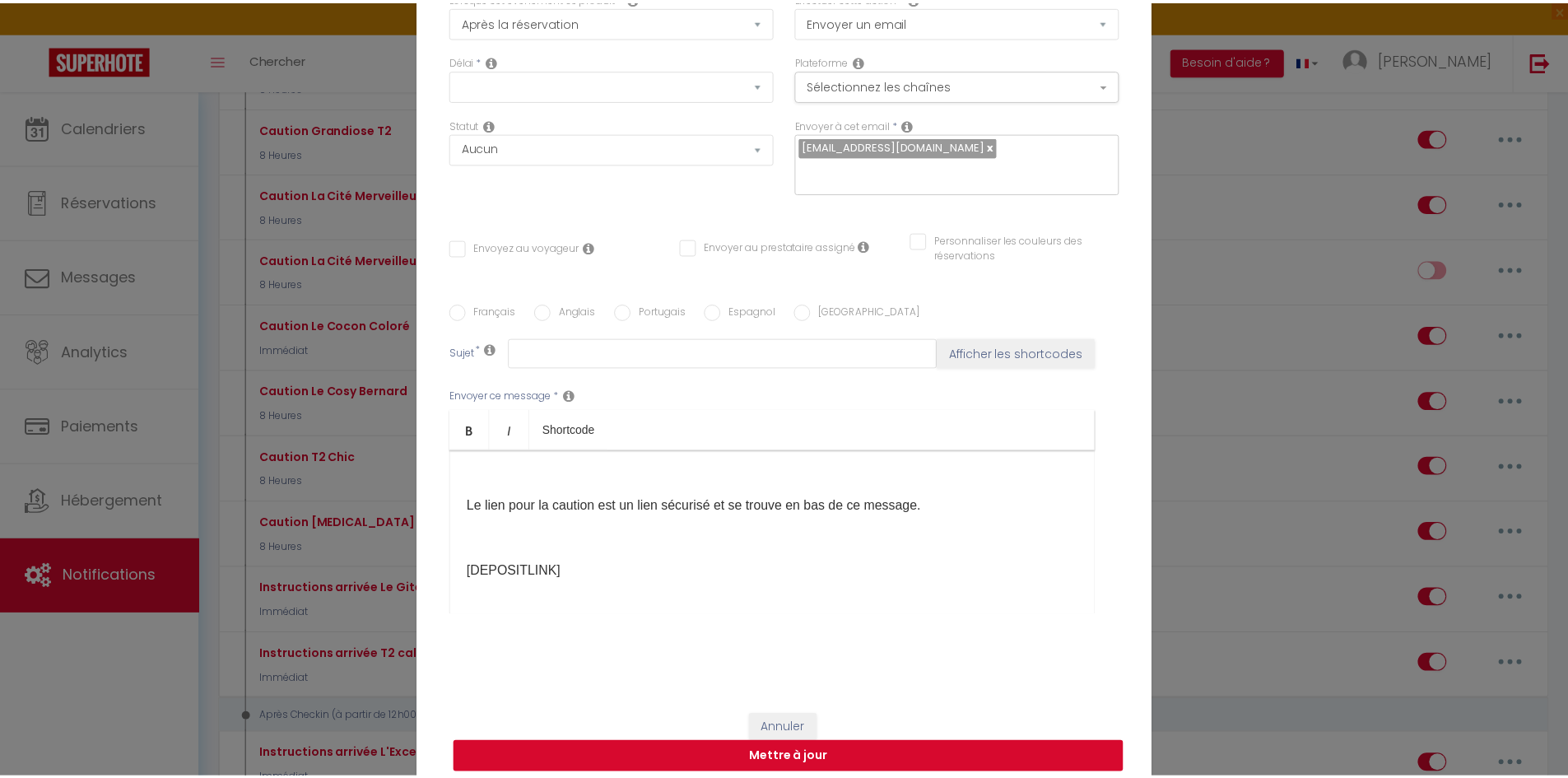
scroll to position [0, 0]
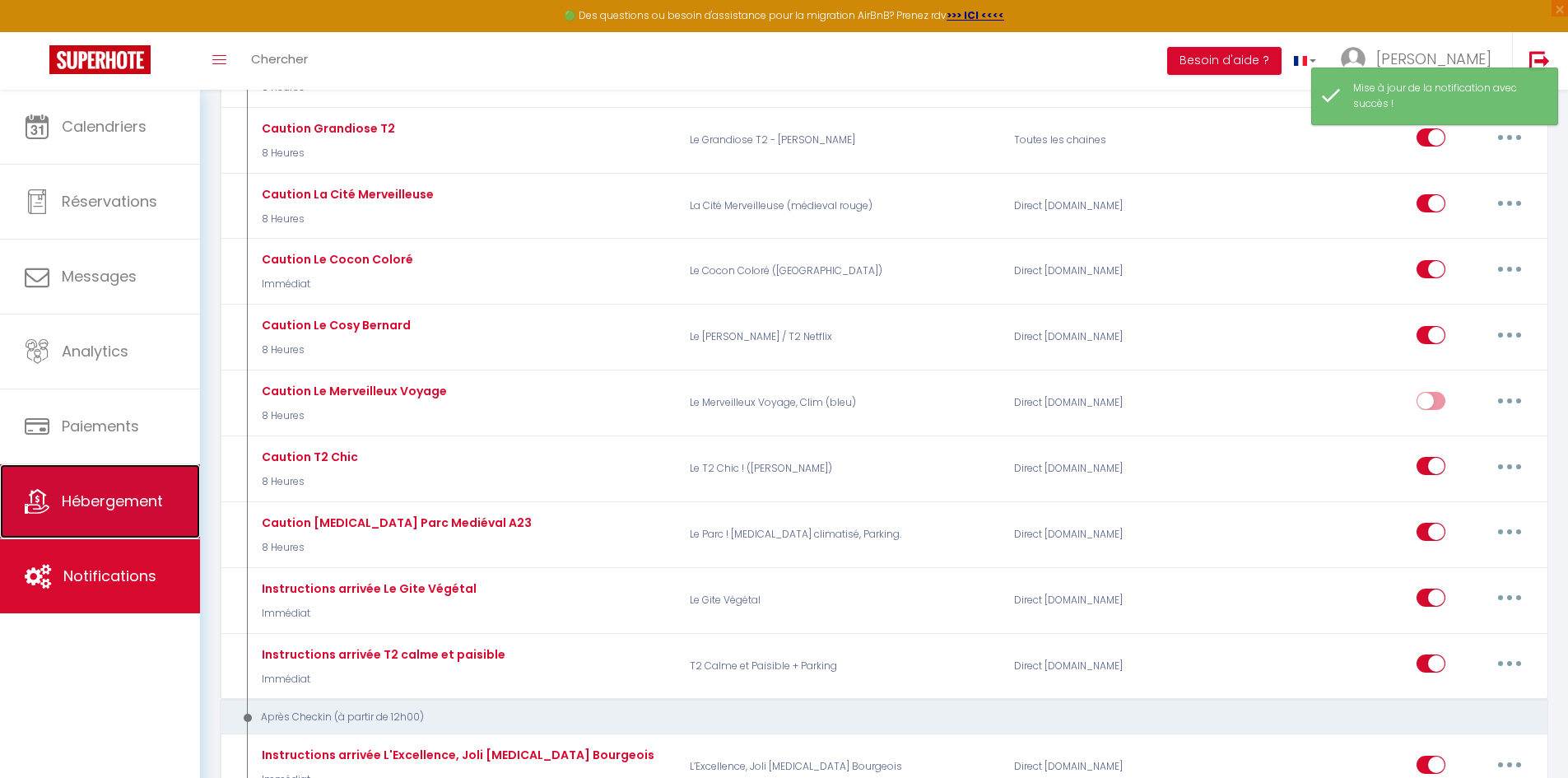
click at [132, 503] on span "Hébergement" at bounding box center [112, 501] width 101 height 20
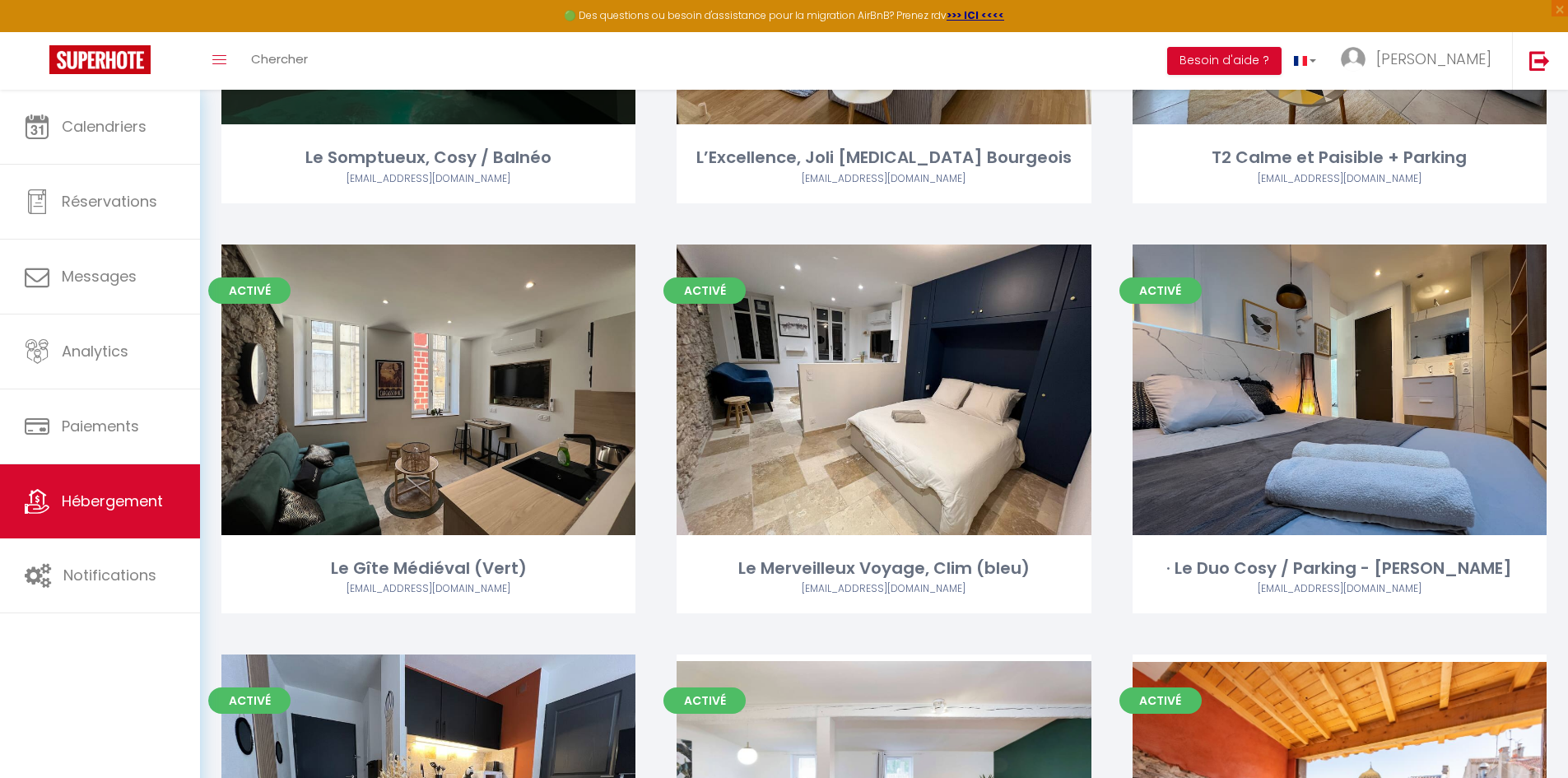
scroll to position [1235, 0]
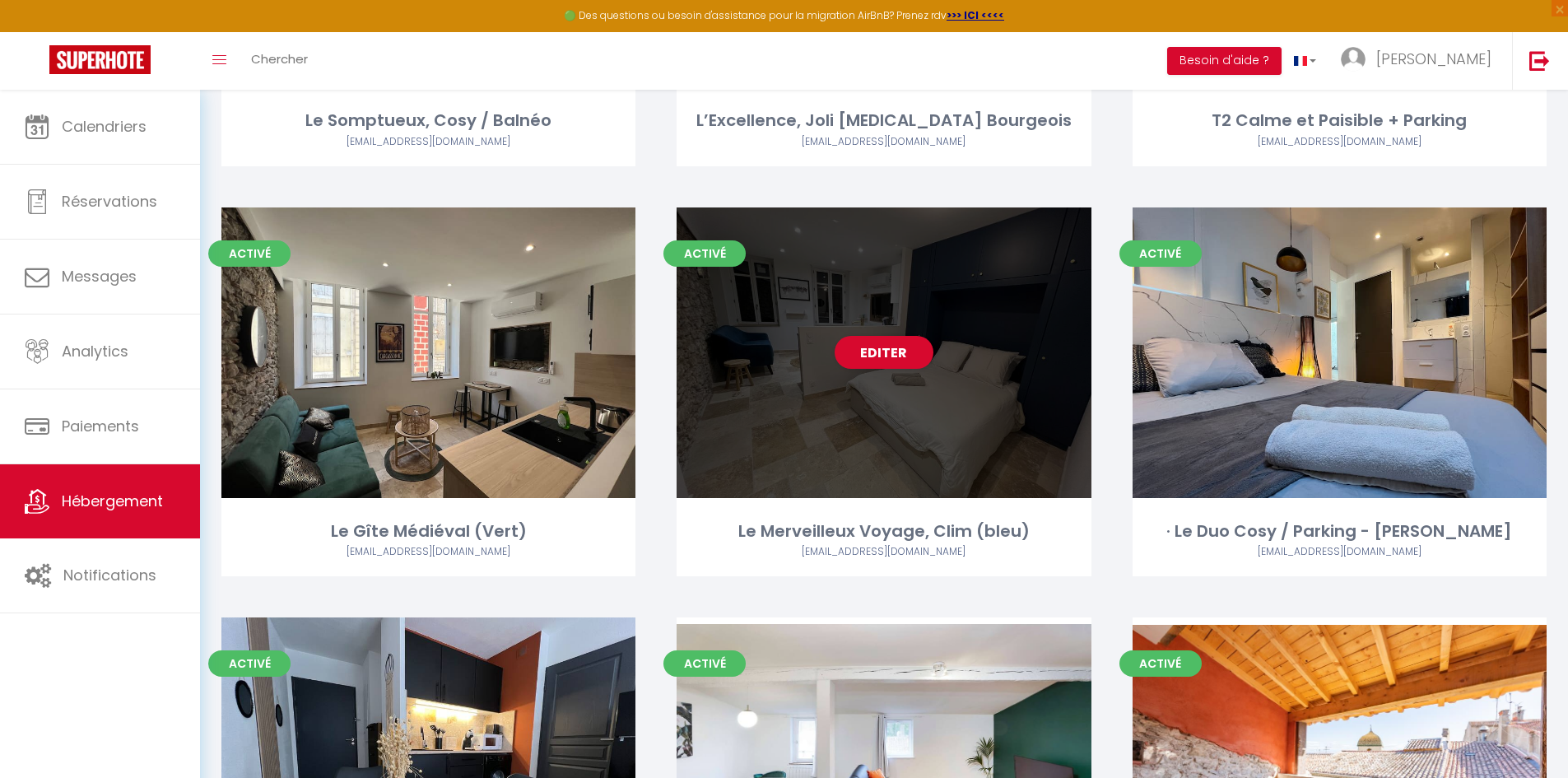
click at [931, 428] on div "Editer" at bounding box center [883, 353] width 414 height 290
click at [939, 430] on div "Editer" at bounding box center [883, 353] width 414 height 290
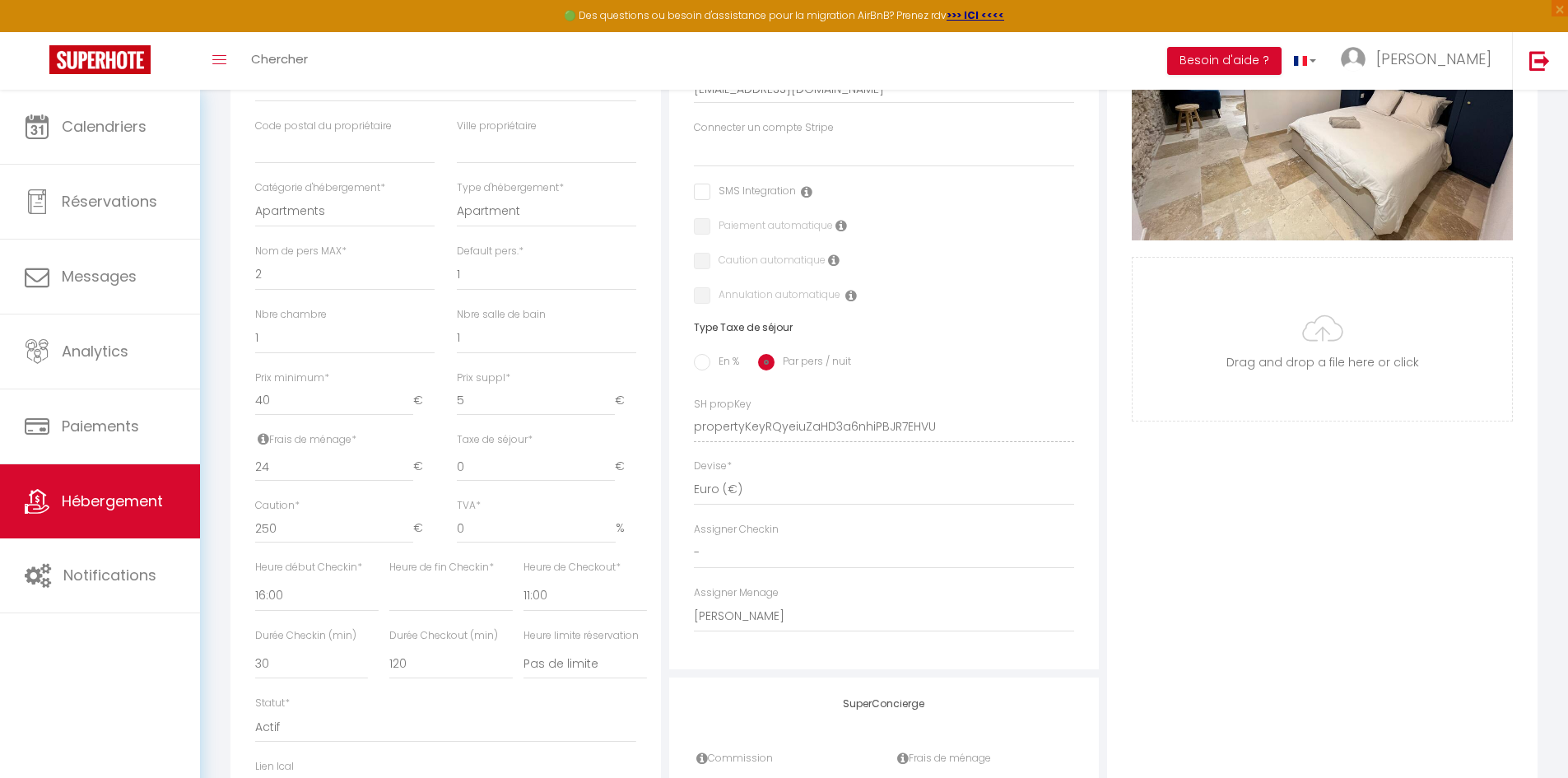
scroll to position [494, 0]
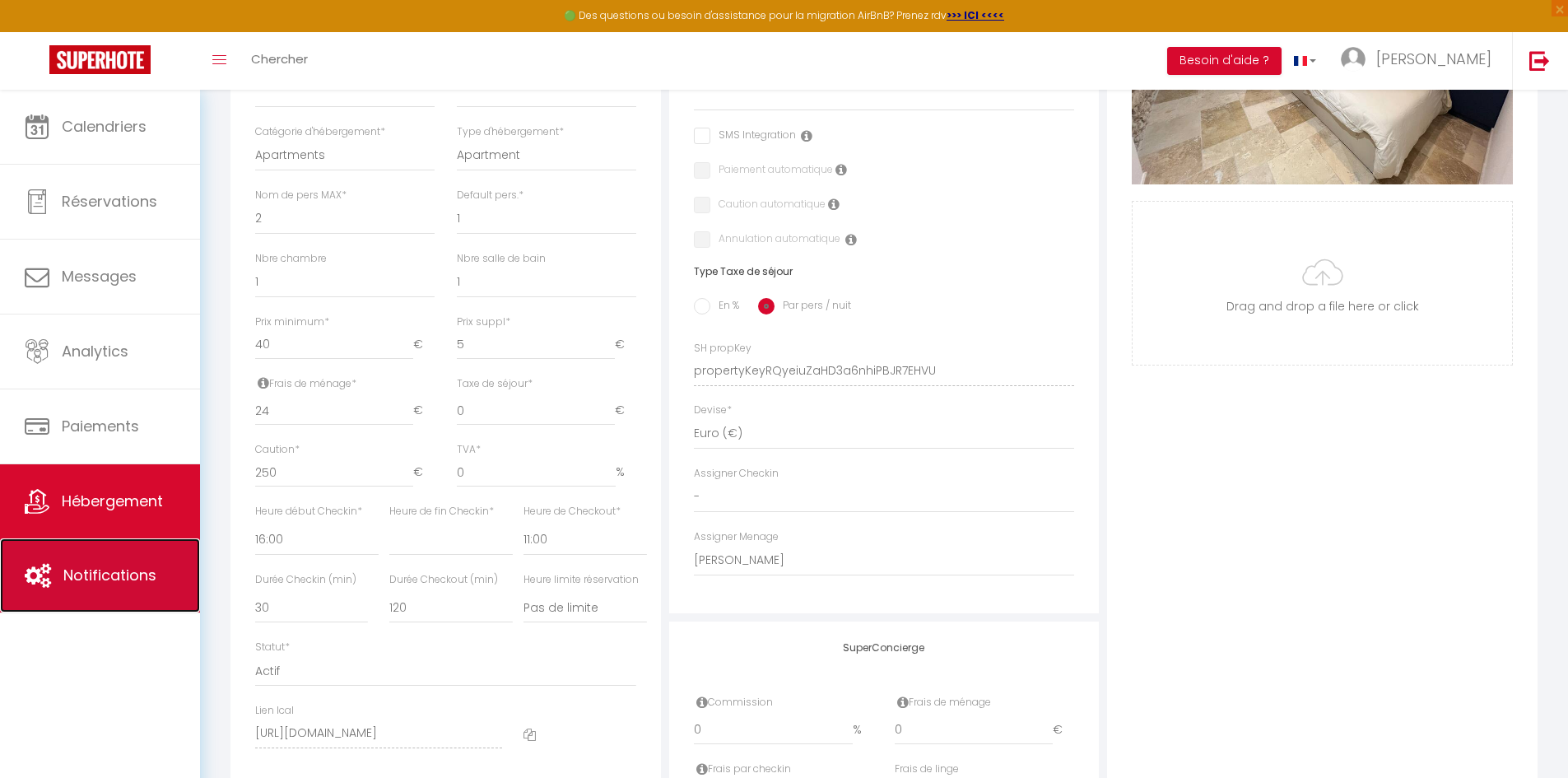
click at [101, 568] on span "Notifications" at bounding box center [110, 575] width 93 height 20
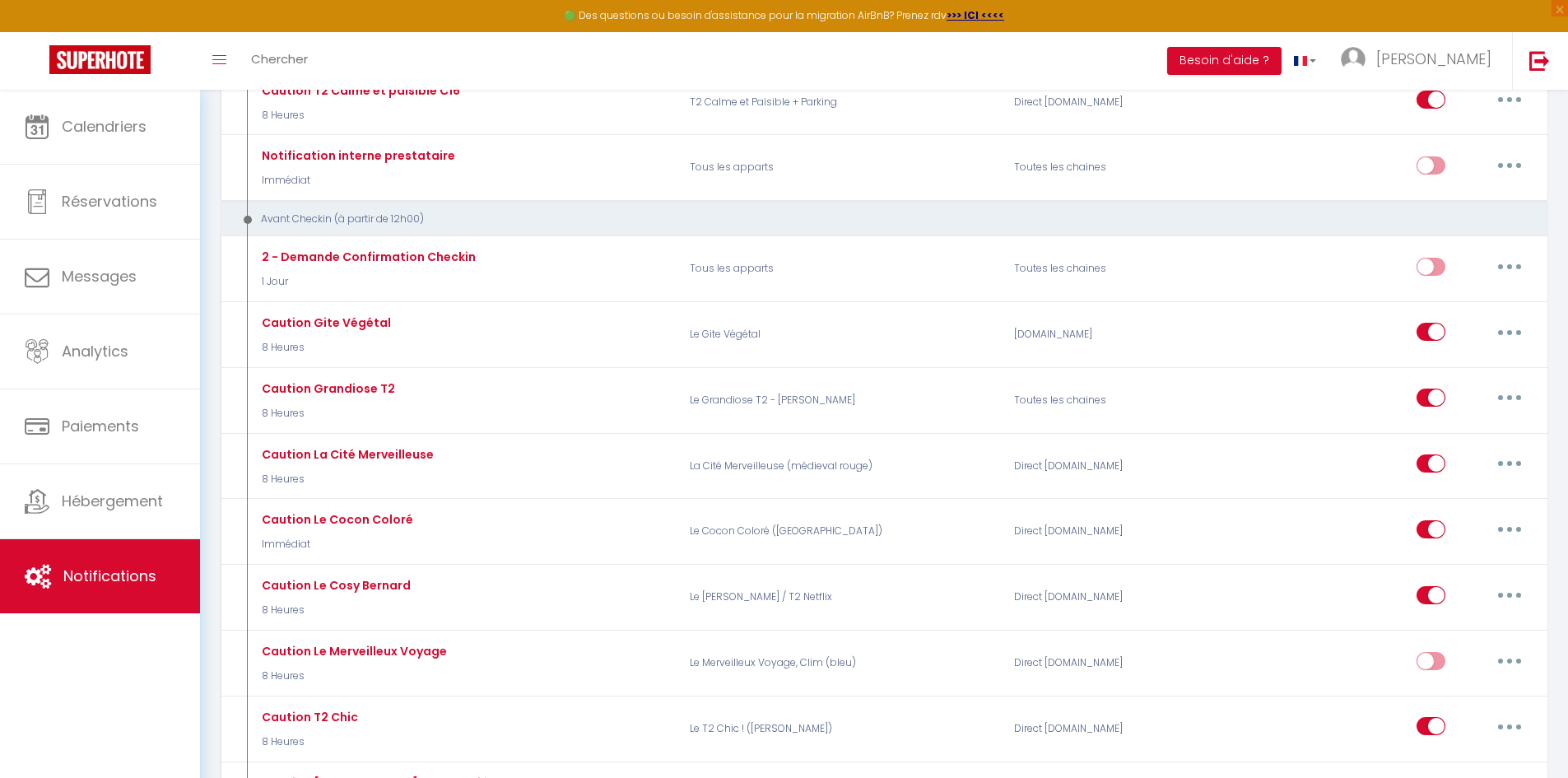
scroll to position [329, 0]
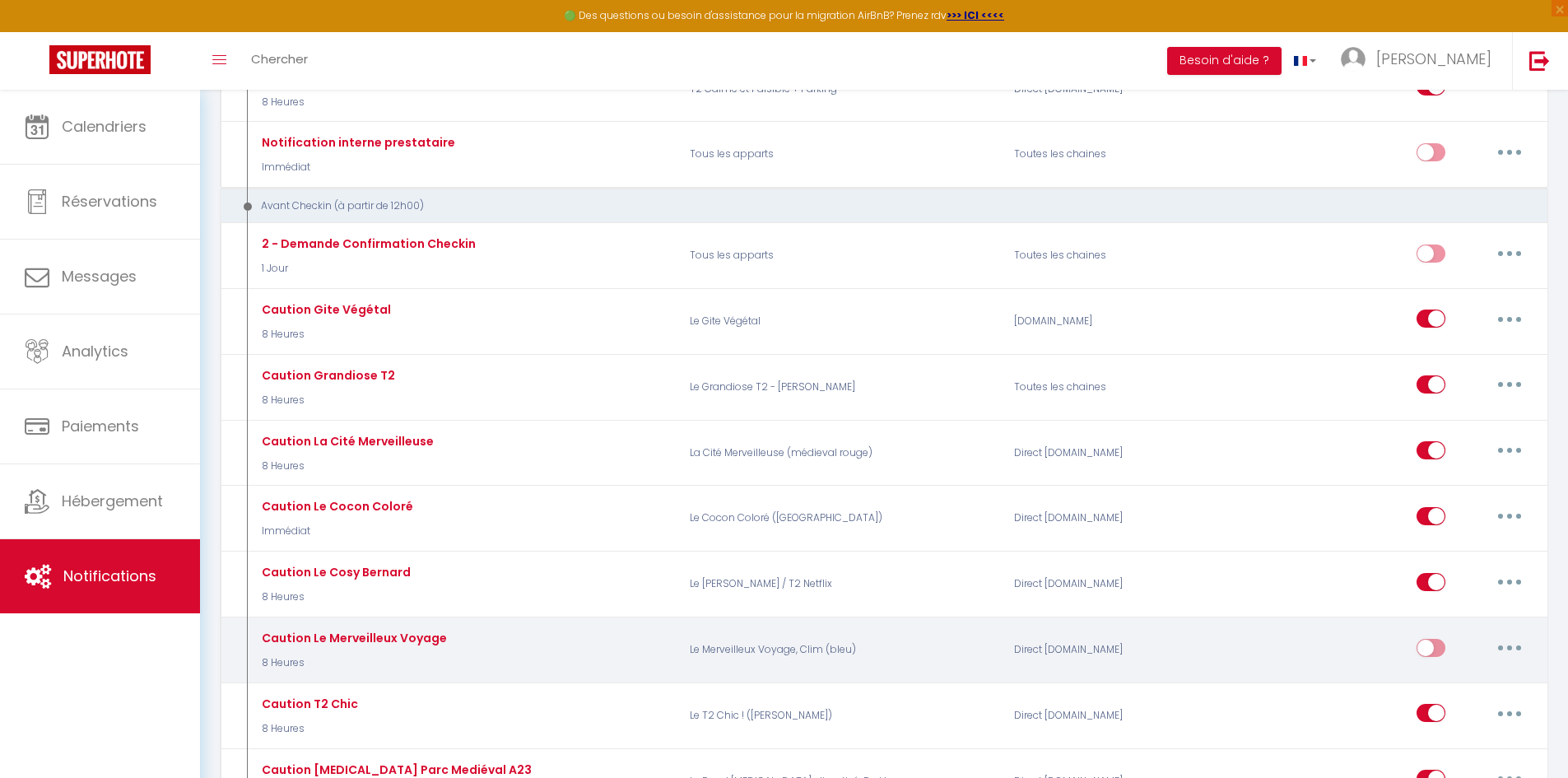
click at [1435, 647] on input "checkbox" at bounding box center [1430, 651] width 29 height 25
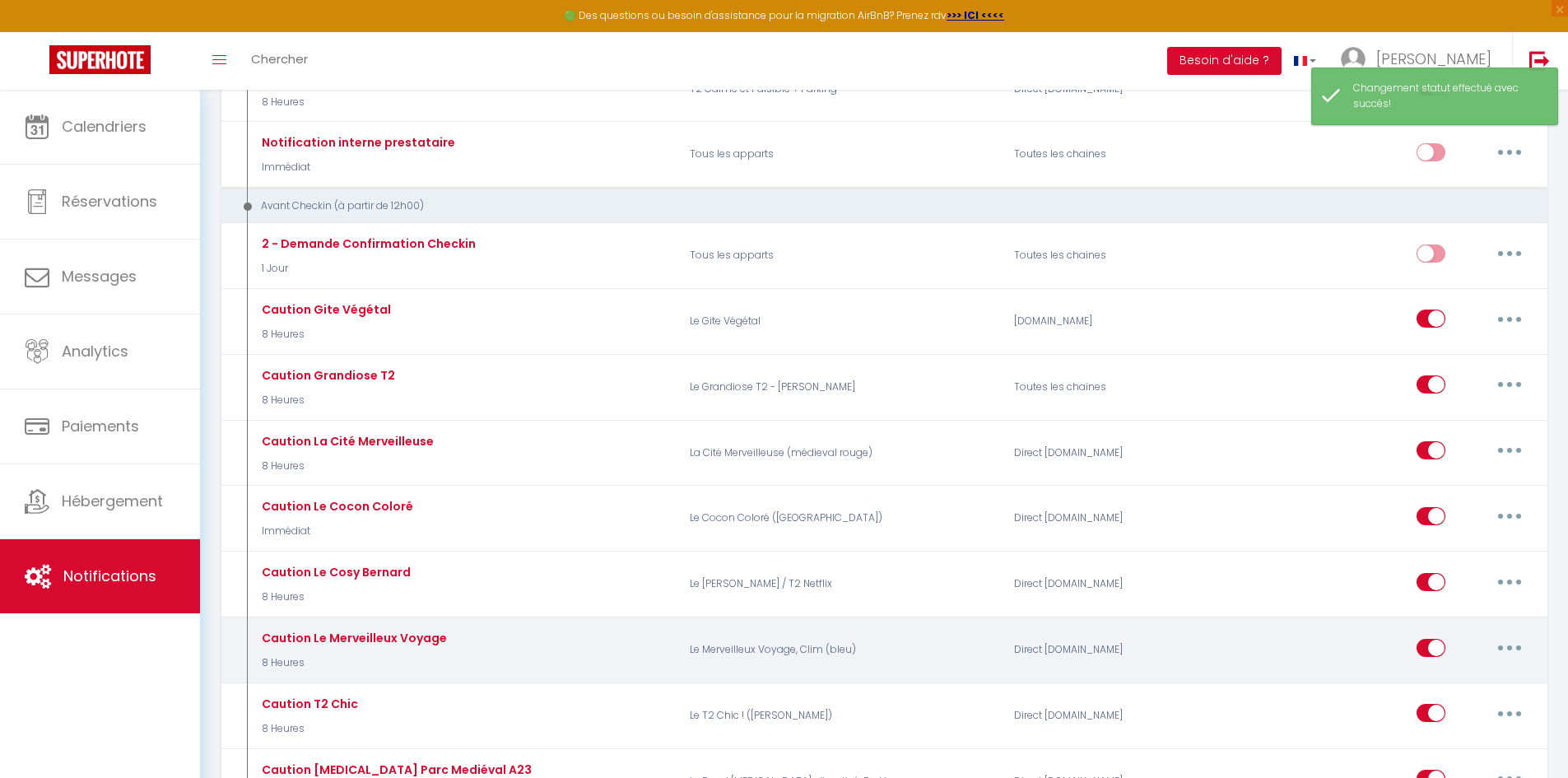
click at [1510, 648] on icon "button" at bounding box center [1509, 647] width 5 height 5
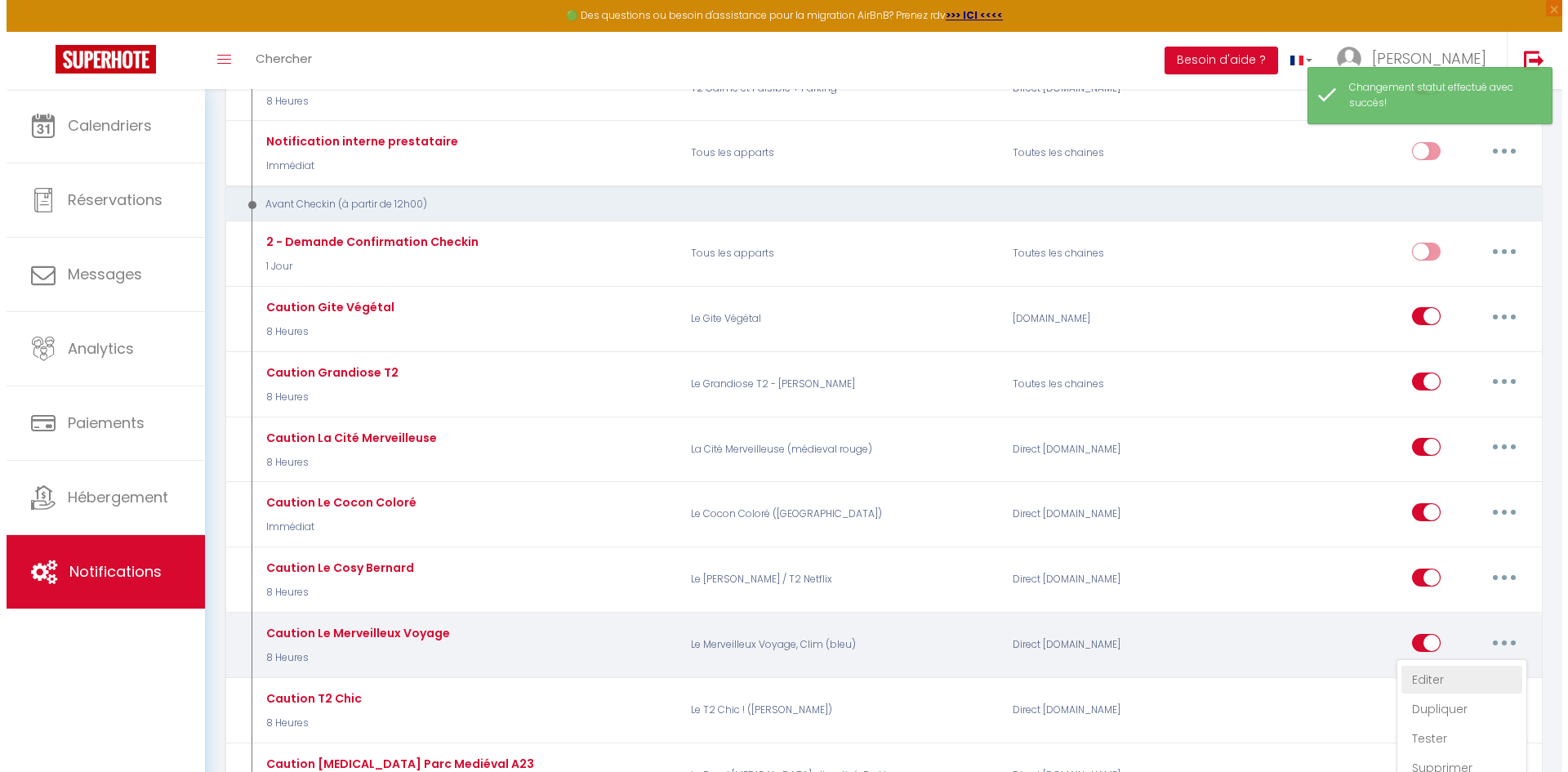
scroll to position [408, 0]
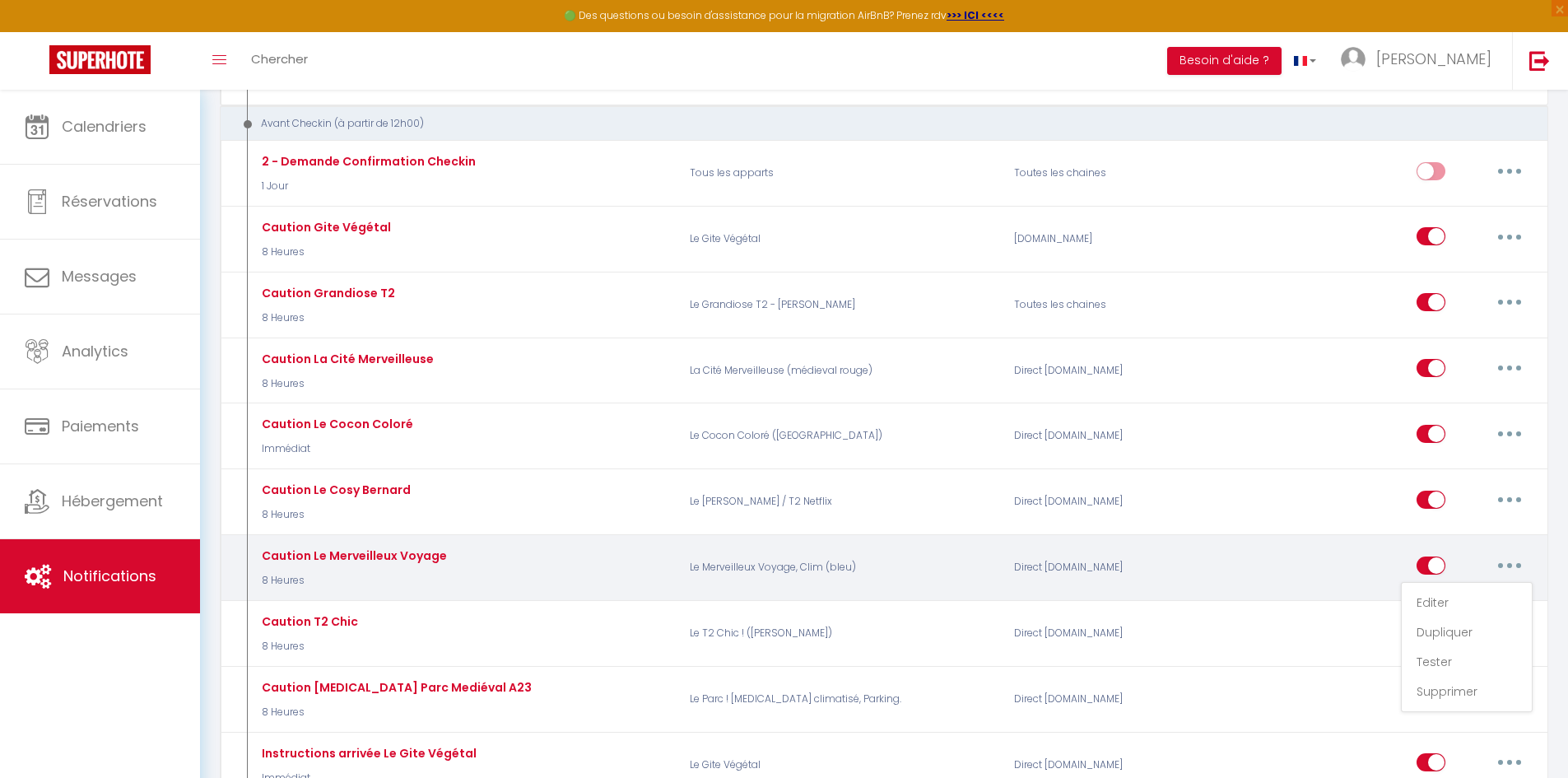
click at [424, 559] on div "Caution Le Merveilleux Voyage" at bounding box center [352, 555] width 189 height 18
click at [1508, 567] on icon "button" at bounding box center [1509, 565] width 5 height 5
click at [1427, 599] on link "Editer" at bounding box center [1467, 602] width 122 height 28
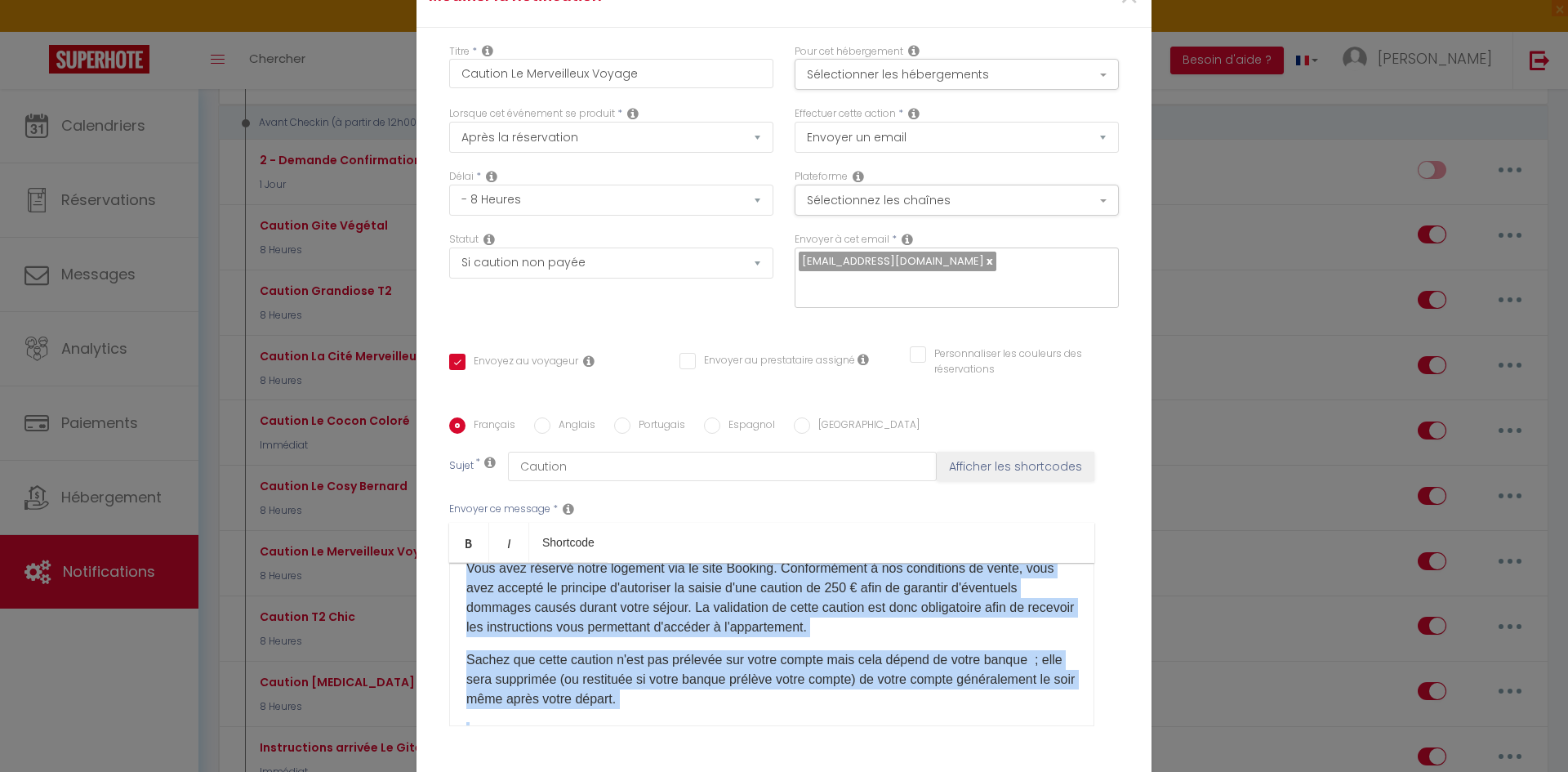
scroll to position [201, 0]
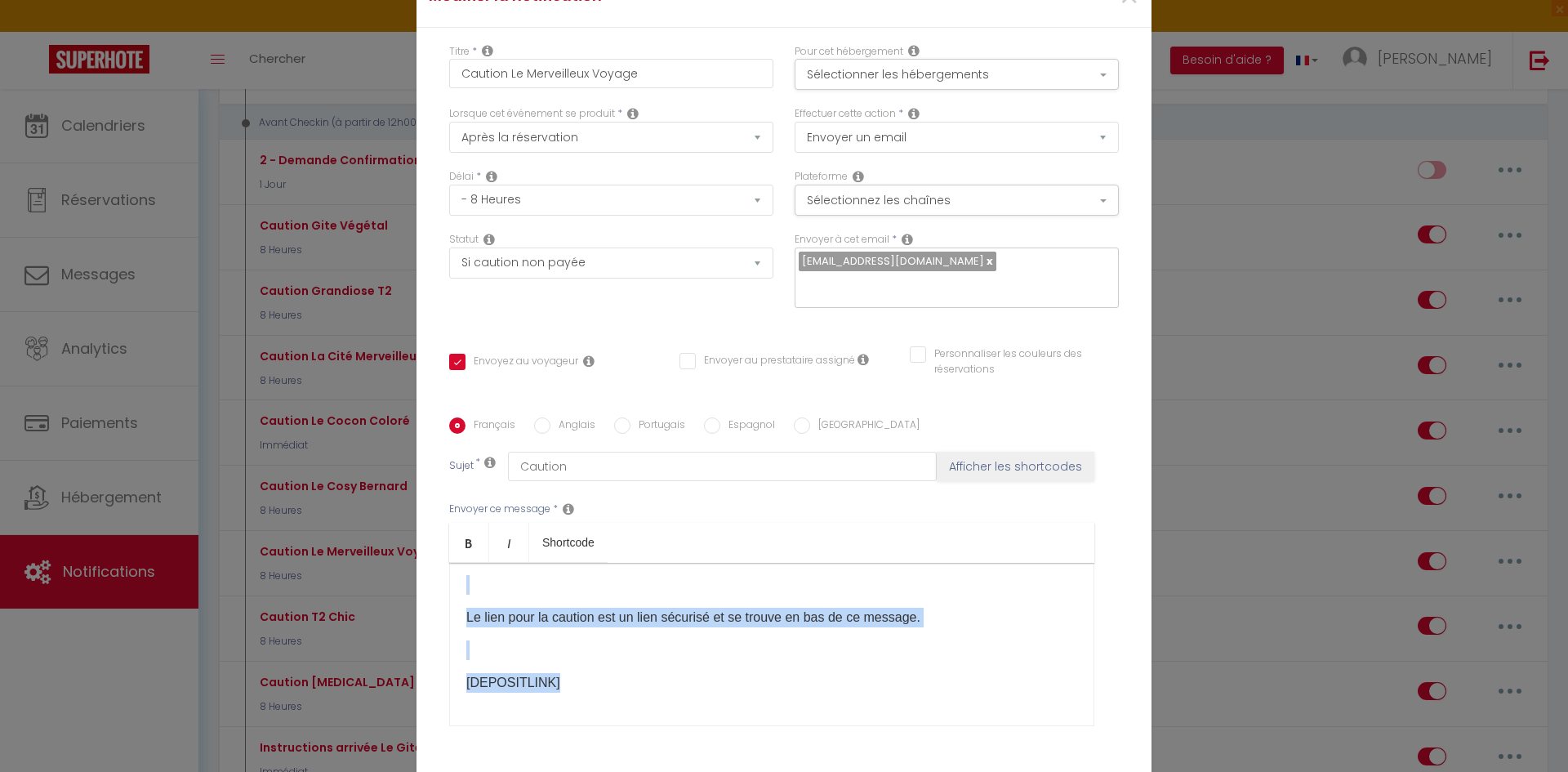
drag, startPoint x: 461, startPoint y: 576, endPoint x: 689, endPoint y: 655, distance: 241.3
click at [689, 655] on div "Bonjour, Vous avez réservé notre logement via le site Booking. Conformément à n…" at bounding box center [771, 644] width 645 height 163
copy div "Bonjour, Vous avez réservé notre logement via le site Booking. Conformément à n…"
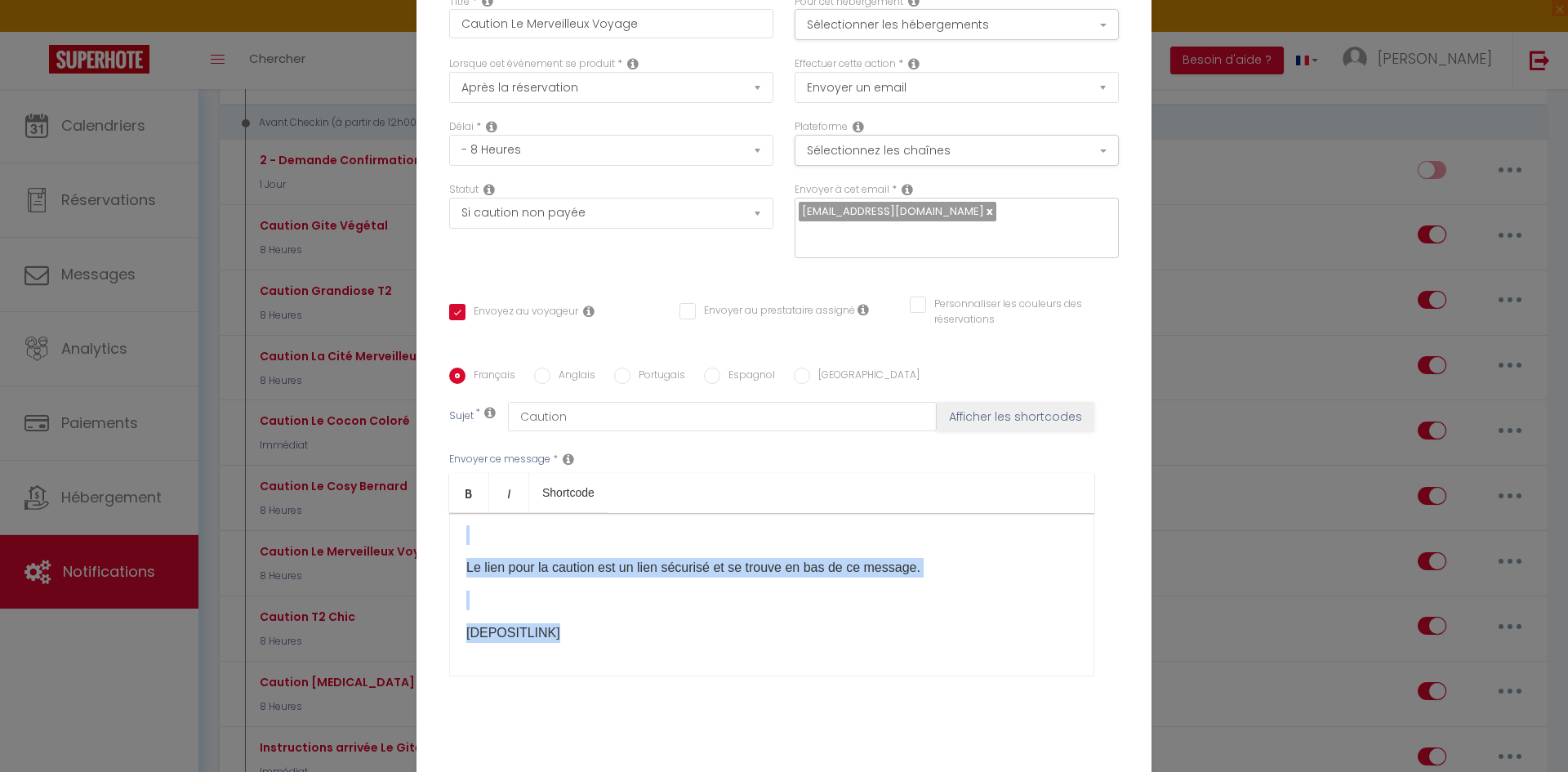
scroll to position [116, 0]
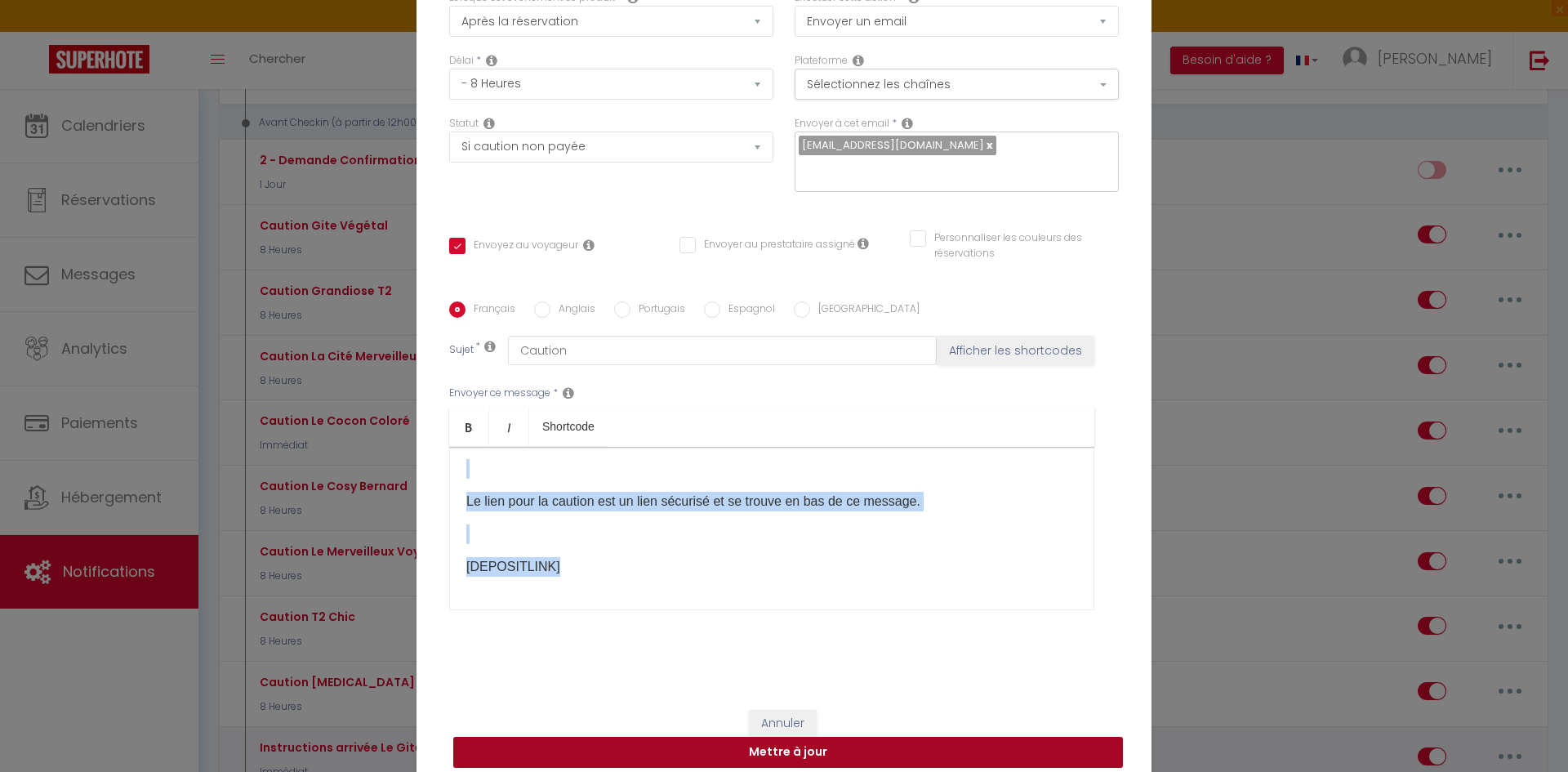
click at [766, 750] on button "Mettre à jour" at bounding box center [788, 753] width 669 height 31
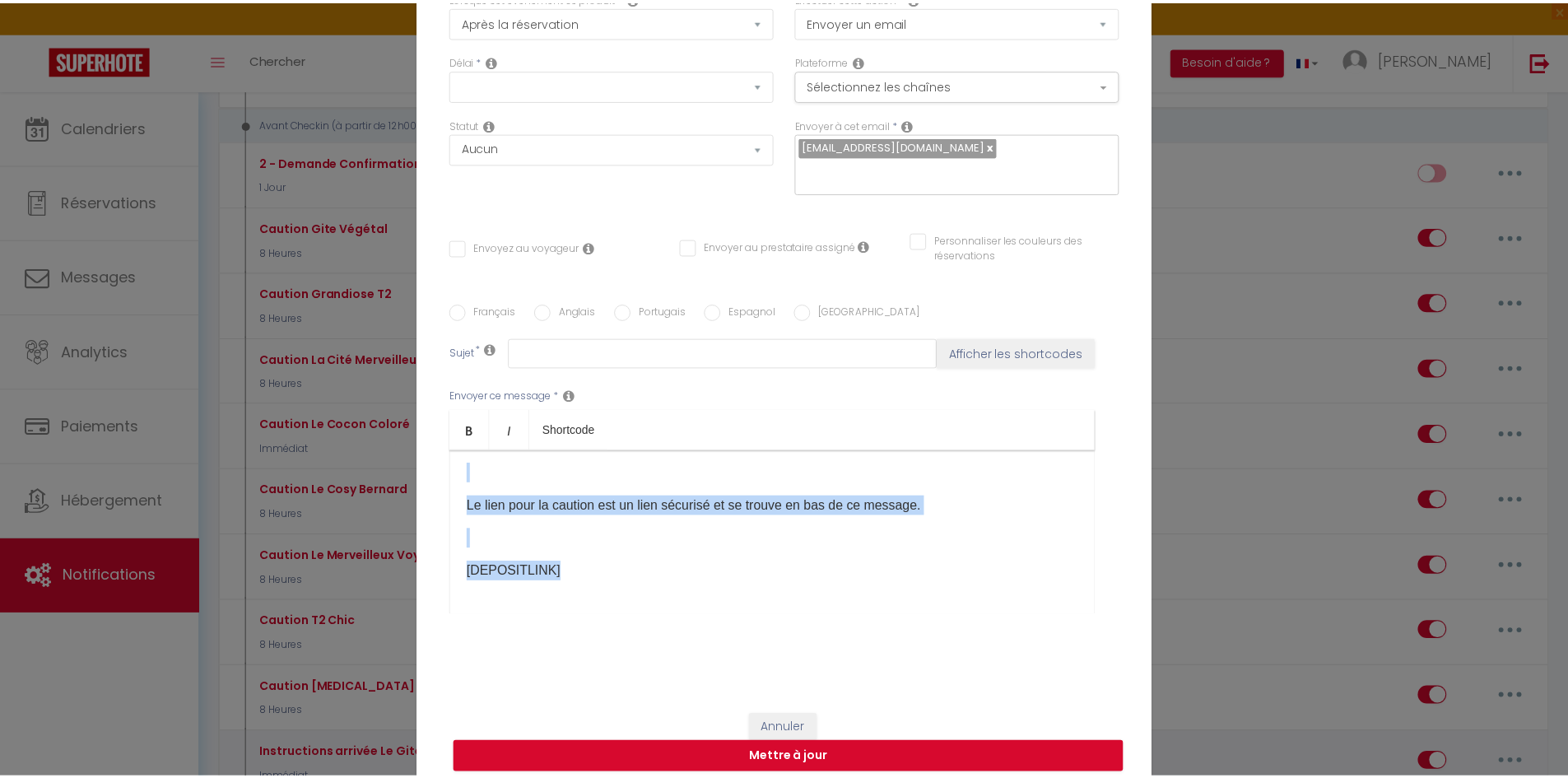
scroll to position [0, 0]
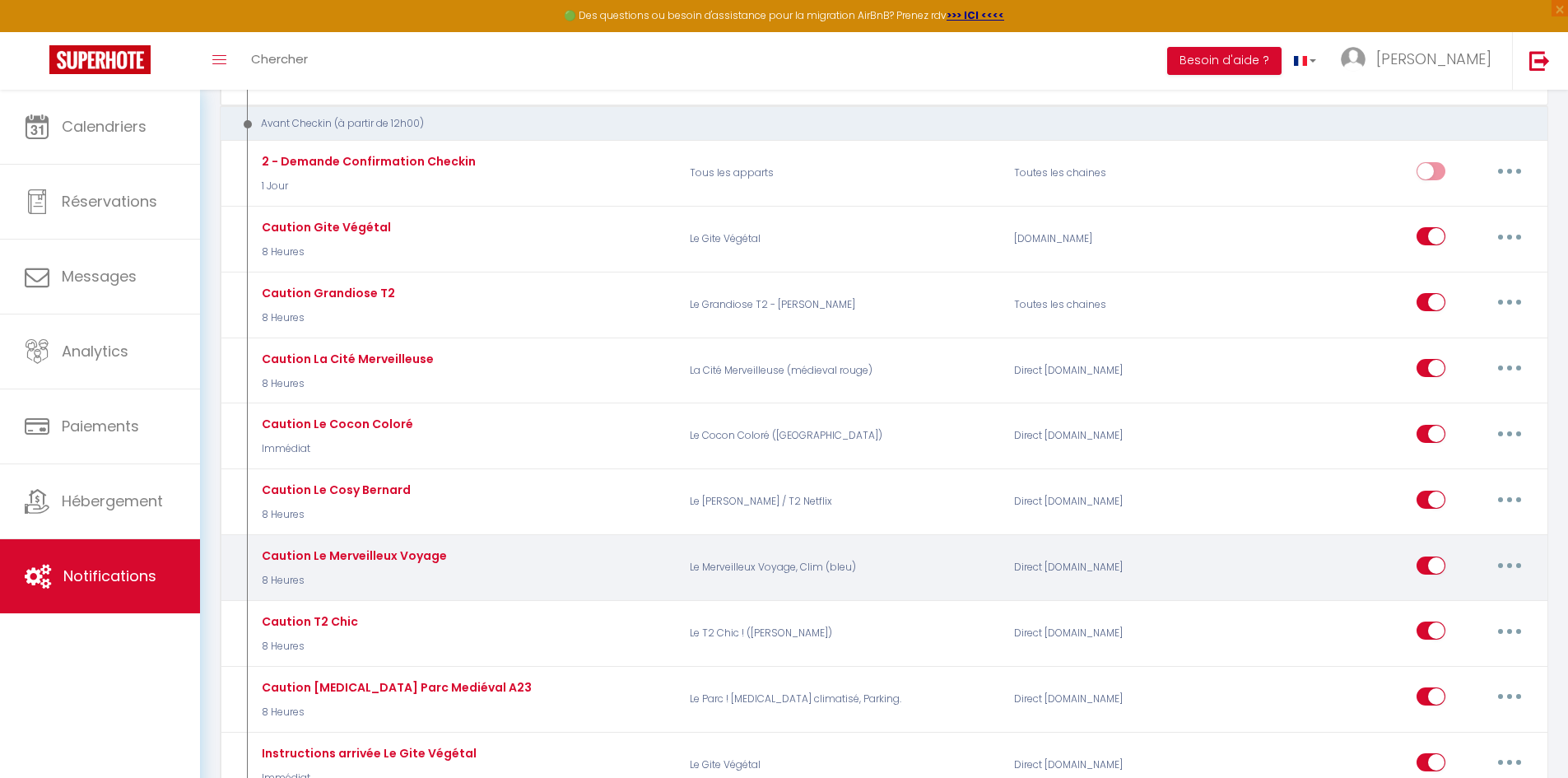
click at [1513, 566] on button "button" at bounding box center [1509, 565] width 47 height 26
click at [1440, 656] on link "Tester" at bounding box center [1467, 662] width 122 height 28
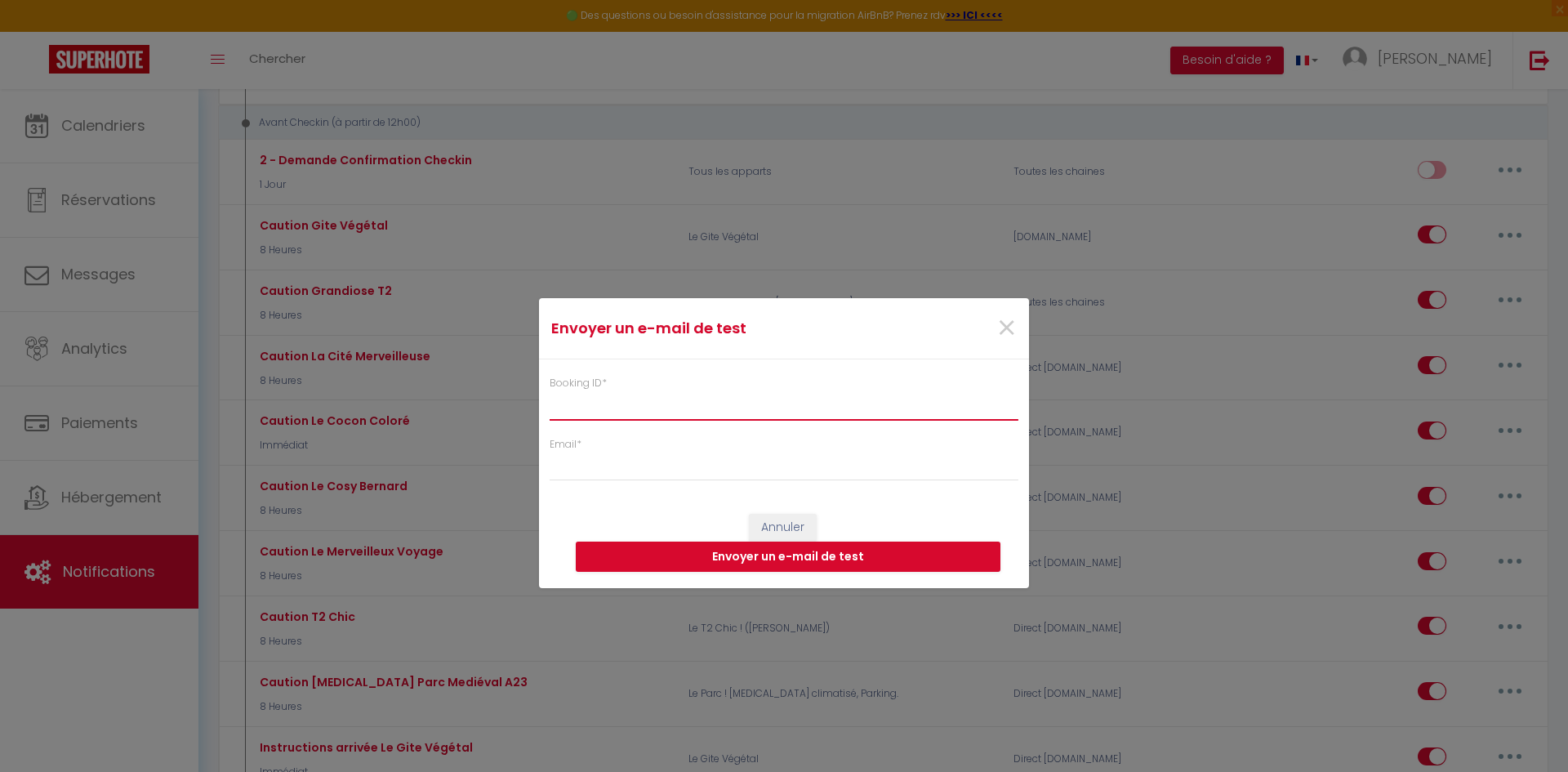
click at [595, 400] on input "Booking ID *" at bounding box center [784, 405] width 469 height 30
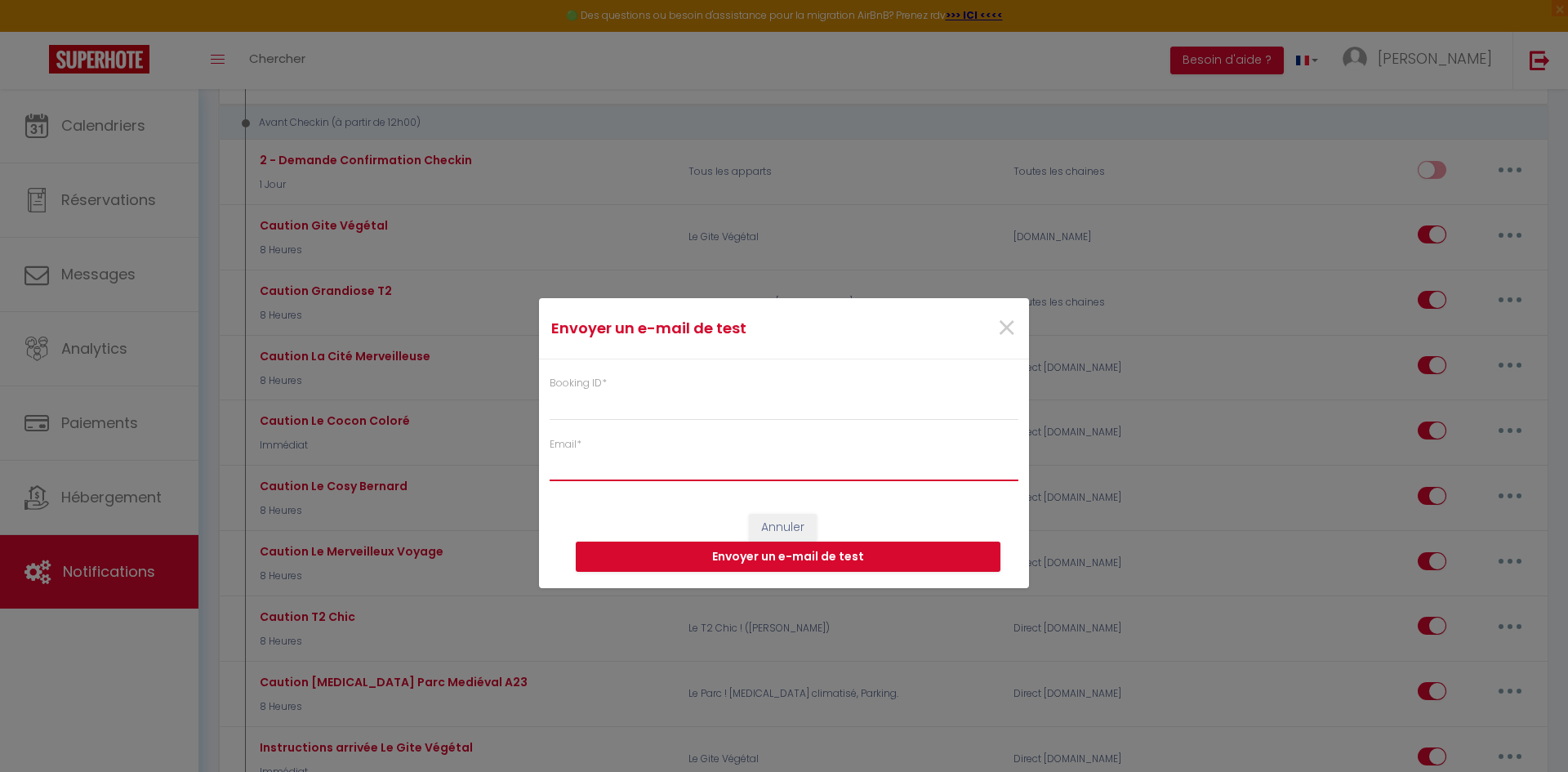
click at [583, 475] on input "Email *" at bounding box center [784, 466] width 469 height 30
click at [584, 425] on div "Booking ID * Email * mnfsasu@gmail.com" at bounding box center [784, 420] width 490 height 123
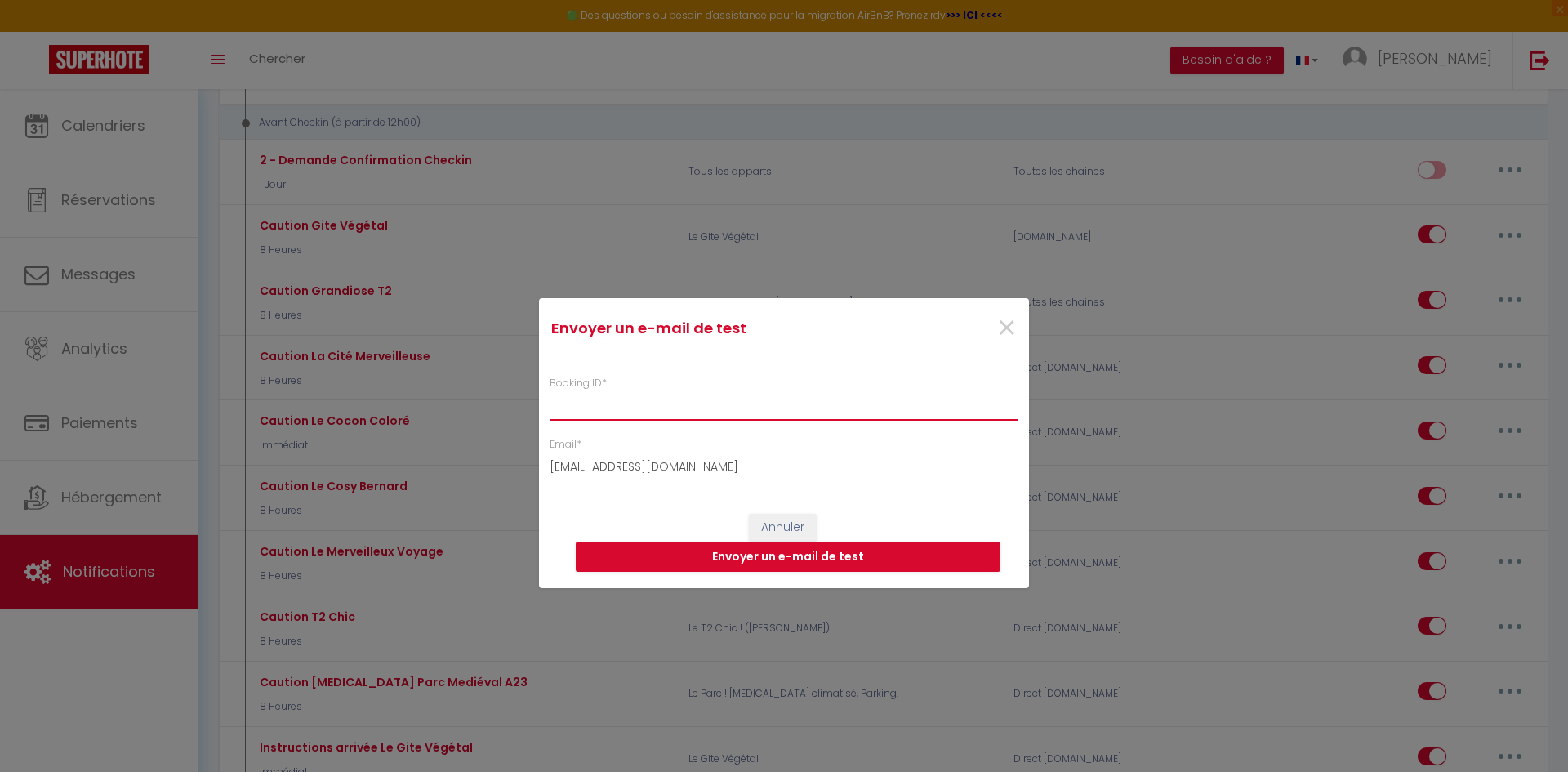
click at [584, 417] on input "Booking ID *" at bounding box center [784, 405] width 469 height 30
paste input "6912236"
click at [814, 549] on button "Envoyer un e-mail de test" at bounding box center [789, 557] width 425 height 31
click at [1003, 323] on span "×" at bounding box center [1007, 328] width 20 height 49
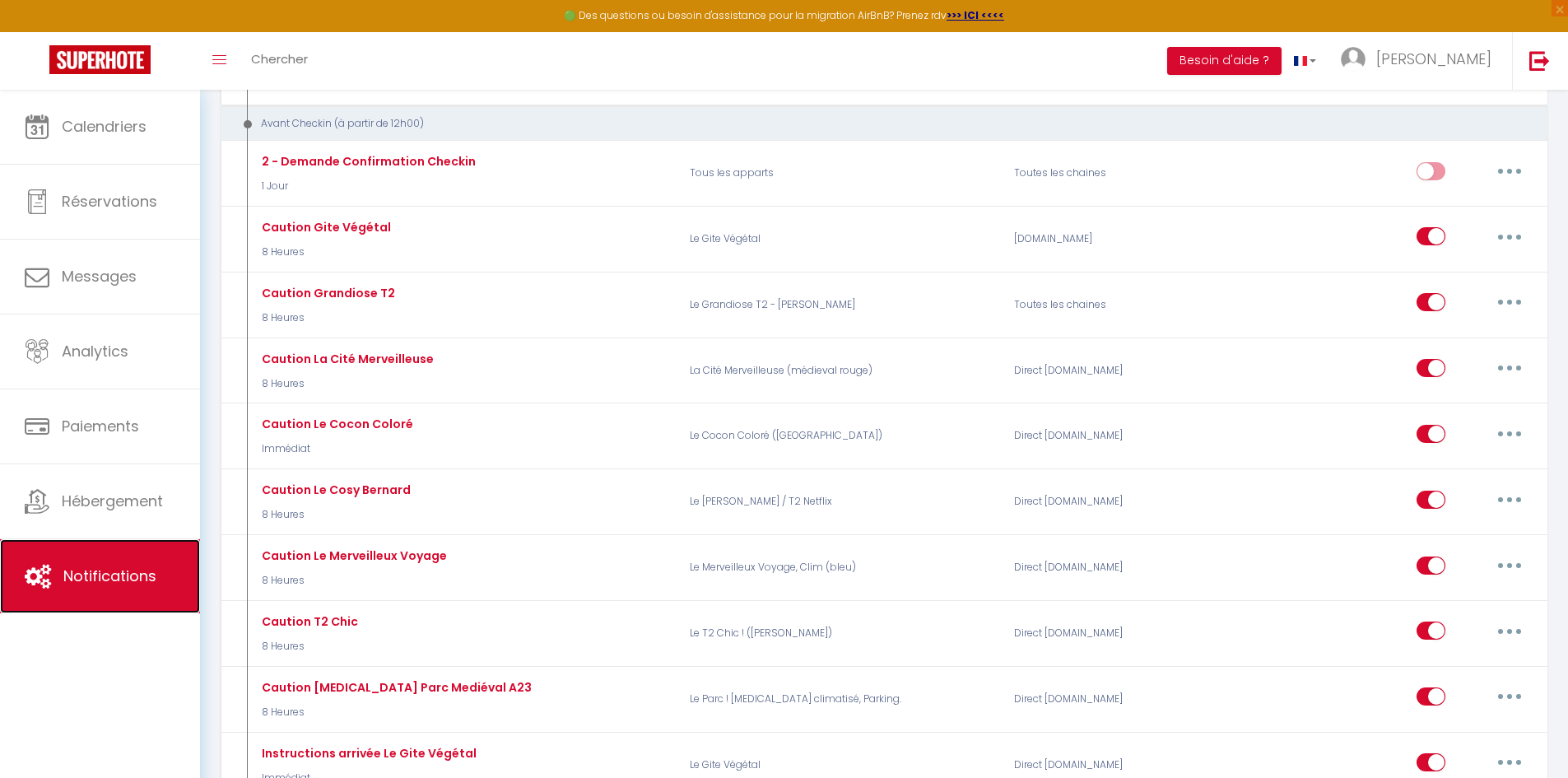
click at [101, 568] on span "Notifications" at bounding box center [110, 576] width 93 height 20
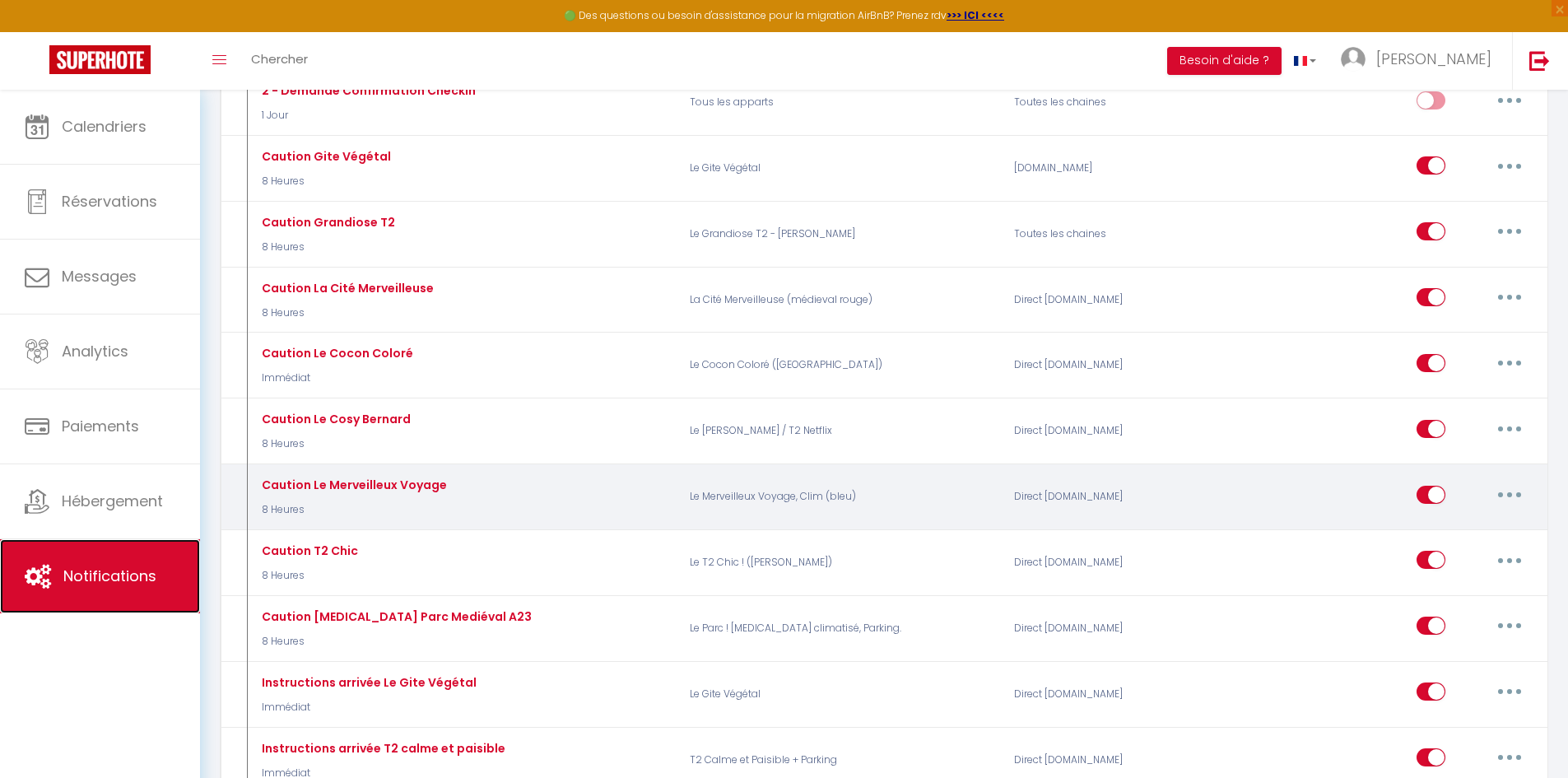
scroll to position [823, 0]
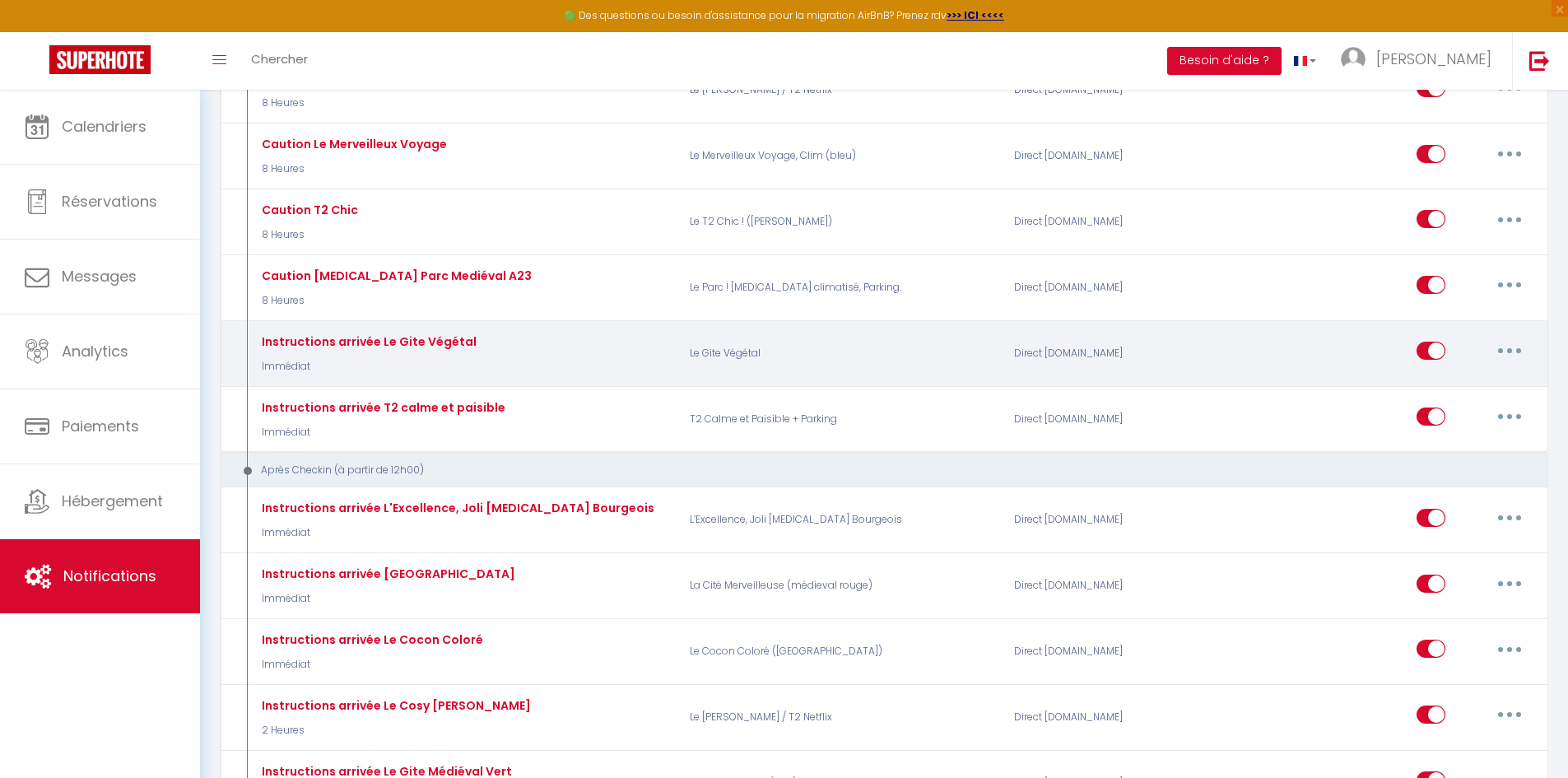
click at [1516, 349] on button "button" at bounding box center [1509, 351] width 47 height 26
click at [1450, 412] on link "Dupliquer" at bounding box center [1467, 418] width 122 height 28
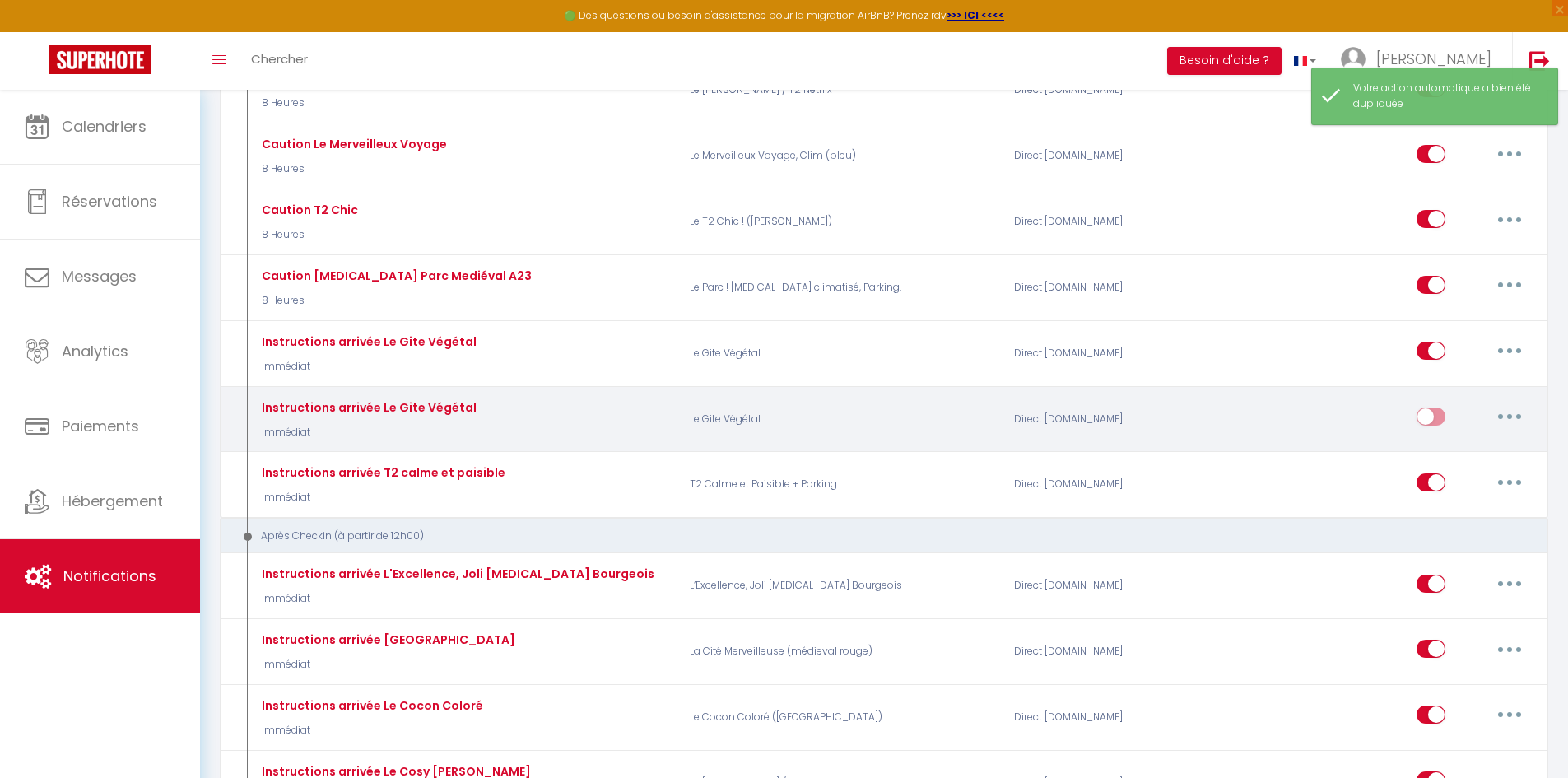
drag, startPoint x: 1512, startPoint y: 415, endPoint x: 1503, endPoint y: 418, distance: 9.5
click at [1512, 416] on button "button" at bounding box center [1509, 416] width 47 height 26
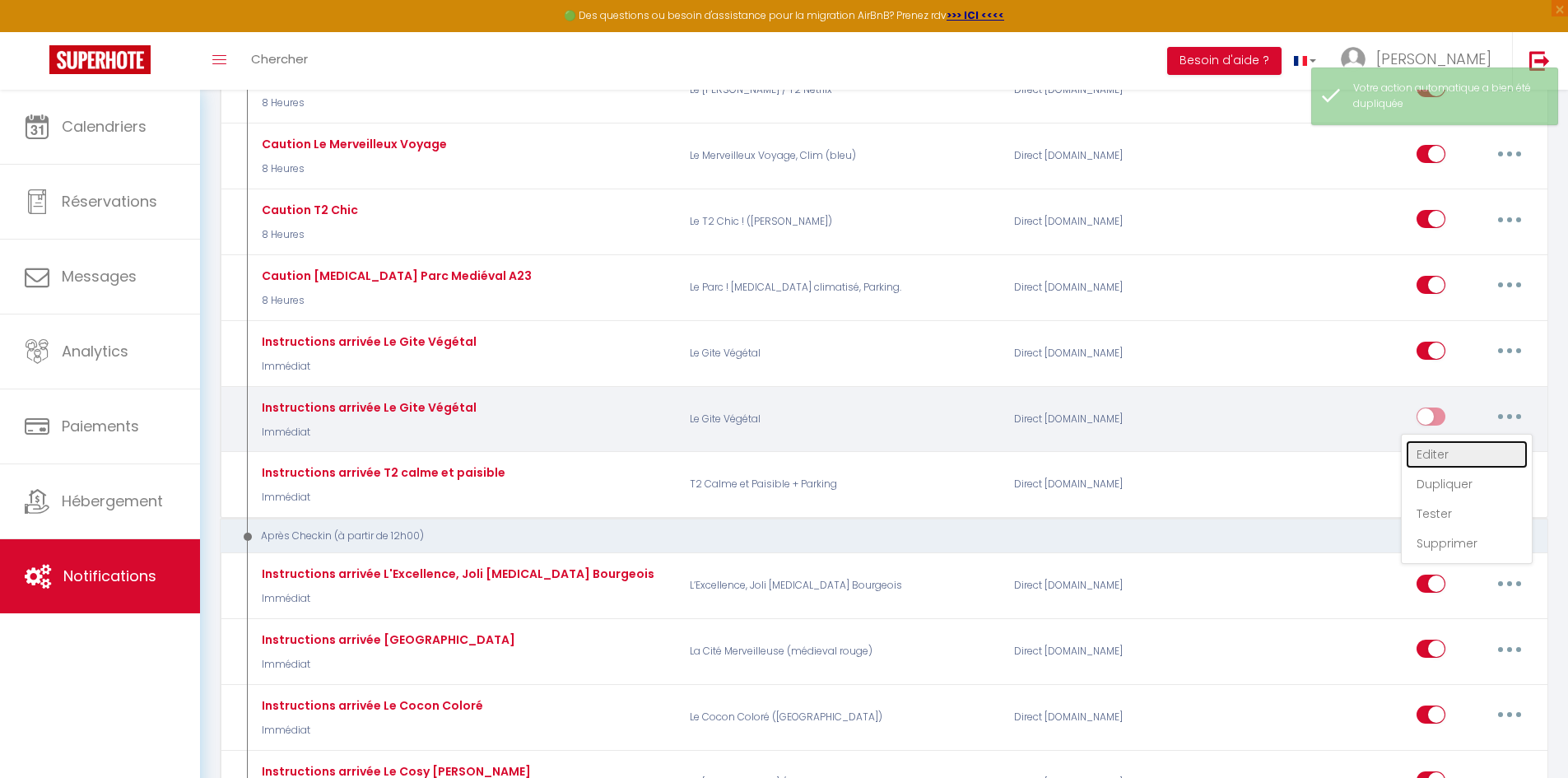
click at [1443, 448] on link "Editer" at bounding box center [1467, 454] width 122 height 28
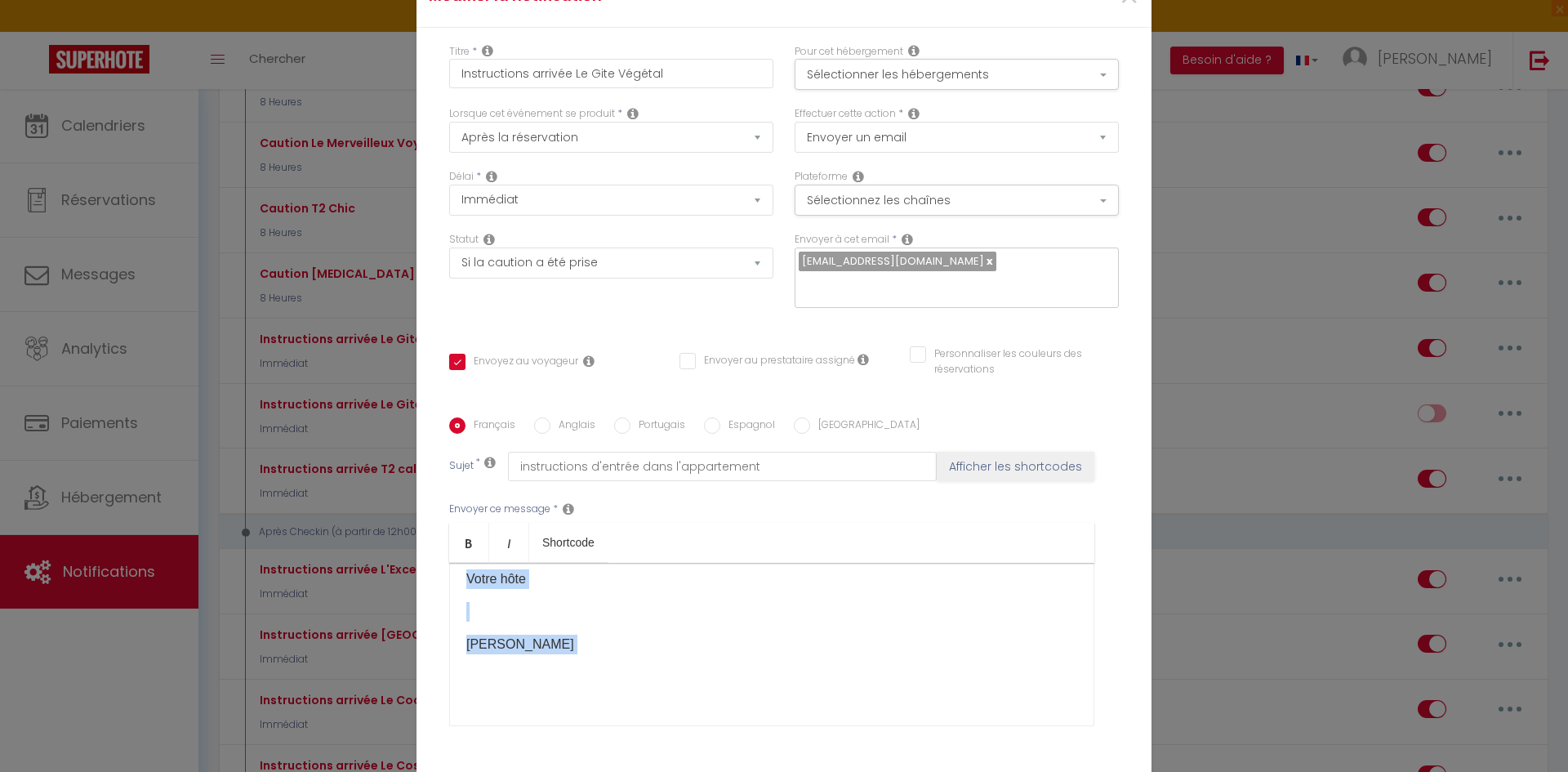
scroll to position [463, 0]
drag, startPoint x: 459, startPoint y: 611, endPoint x: 755, endPoint y: 643, distance: 297.7
click at [755, 643] on div "Bonjour [GUEST:FIRST_NAME]​, Vous arriverez le[BOOKING:CHECKING]​ à partir de 1…" at bounding box center [771, 644] width 645 height 163
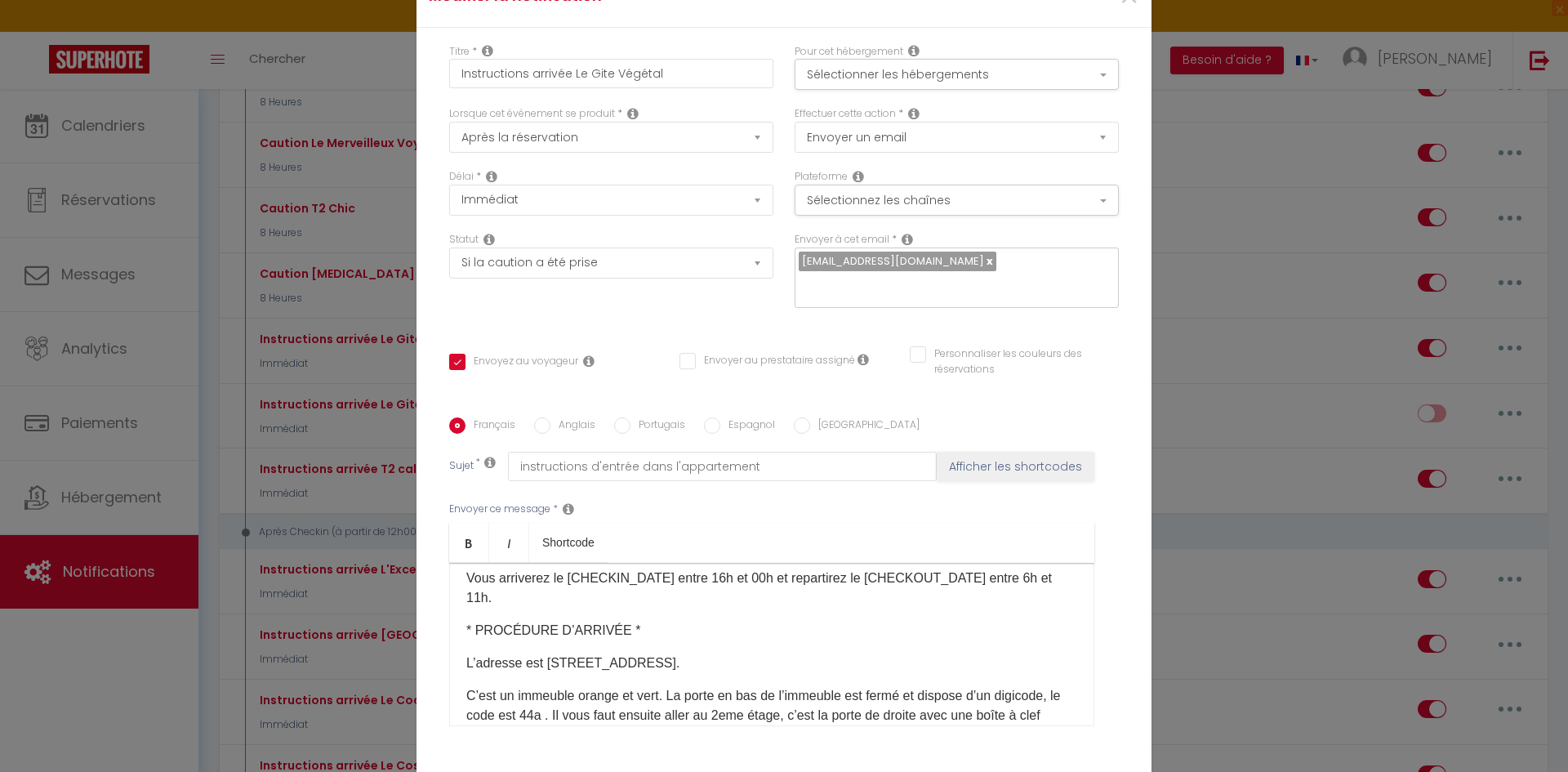
scroll to position [113, 0]
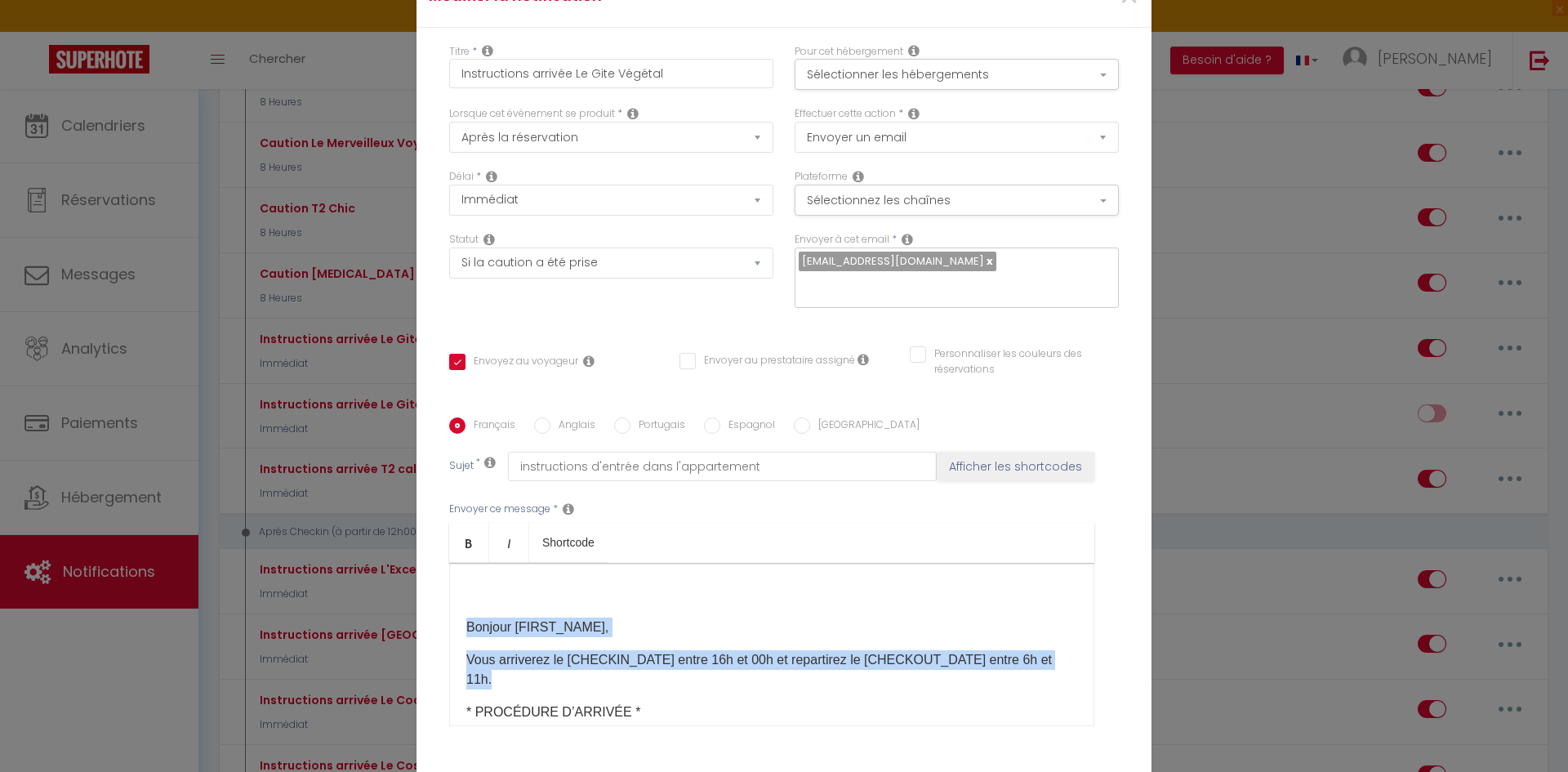
drag, startPoint x: 457, startPoint y: 615, endPoint x: 505, endPoint y: 664, distance: 68.6
click at [505, 664] on div "Bonjour [GUEST:FIRST_NAME]​, Vous arriverez le[BOOKING:CHECKING]​ à partir de 1…" at bounding box center [771, 644] width 645 height 163
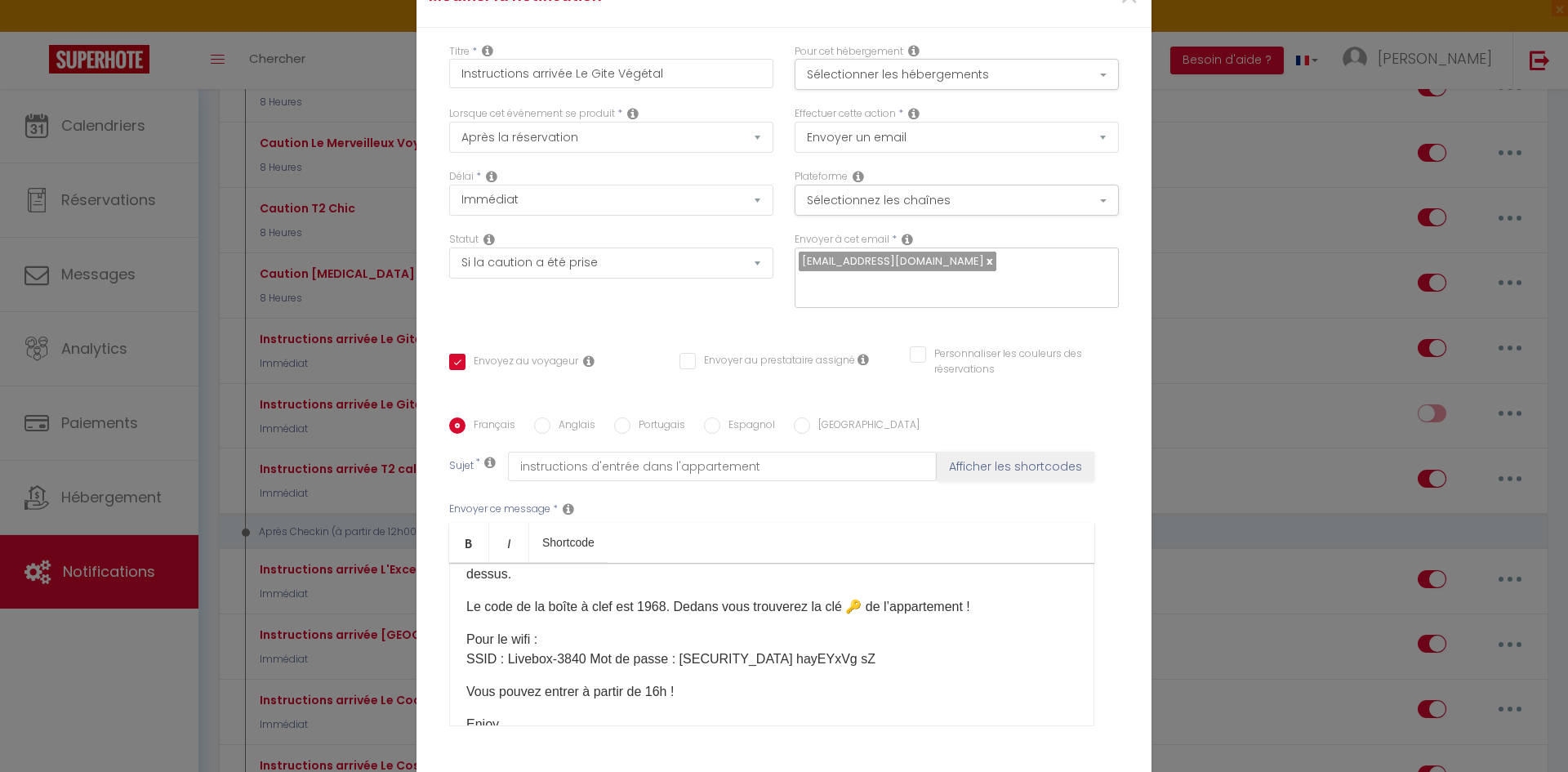
scroll to position [295, 0]
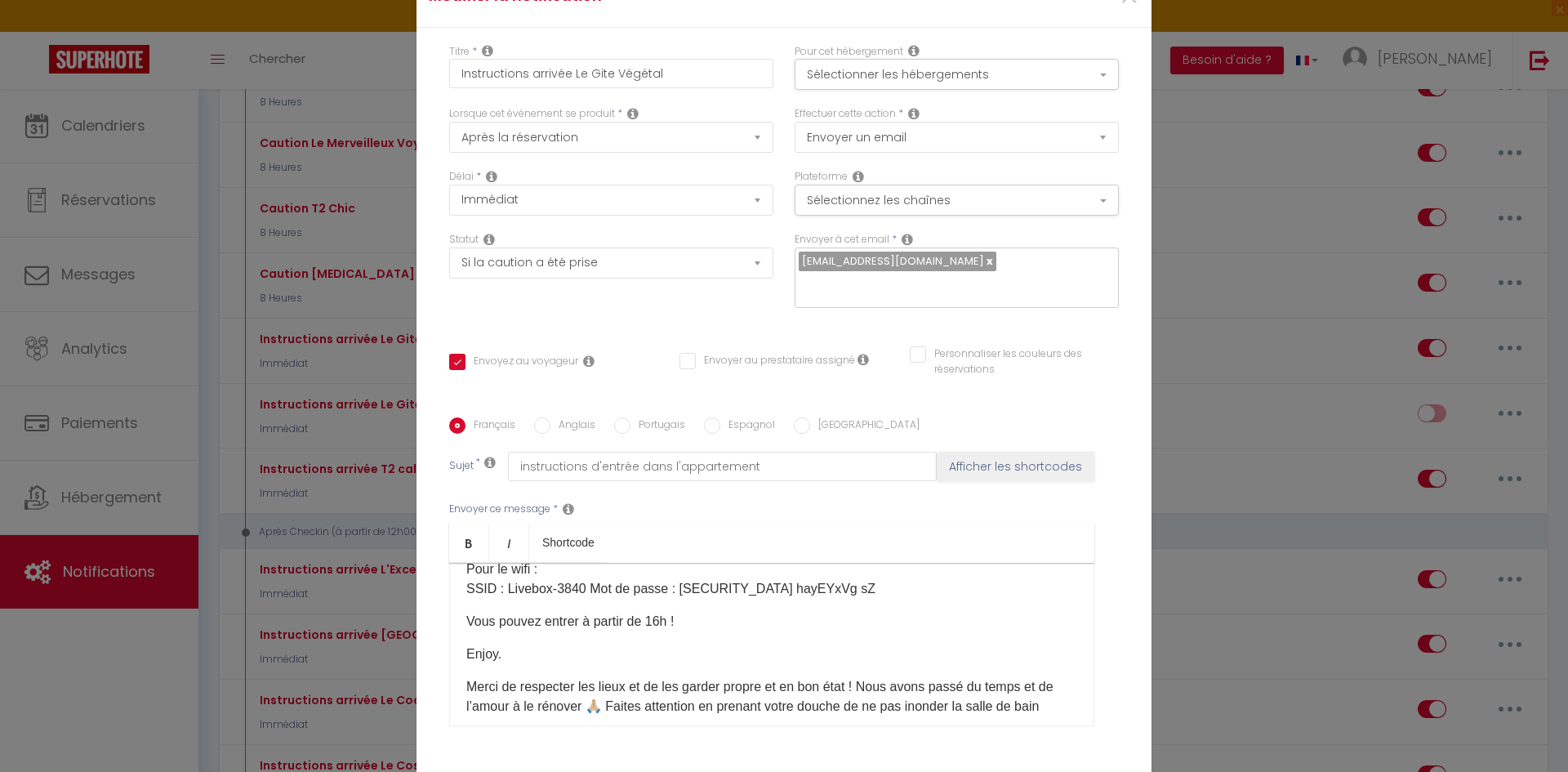
click at [514, 645] on p "Enjoy." at bounding box center [772, 654] width 611 height 19
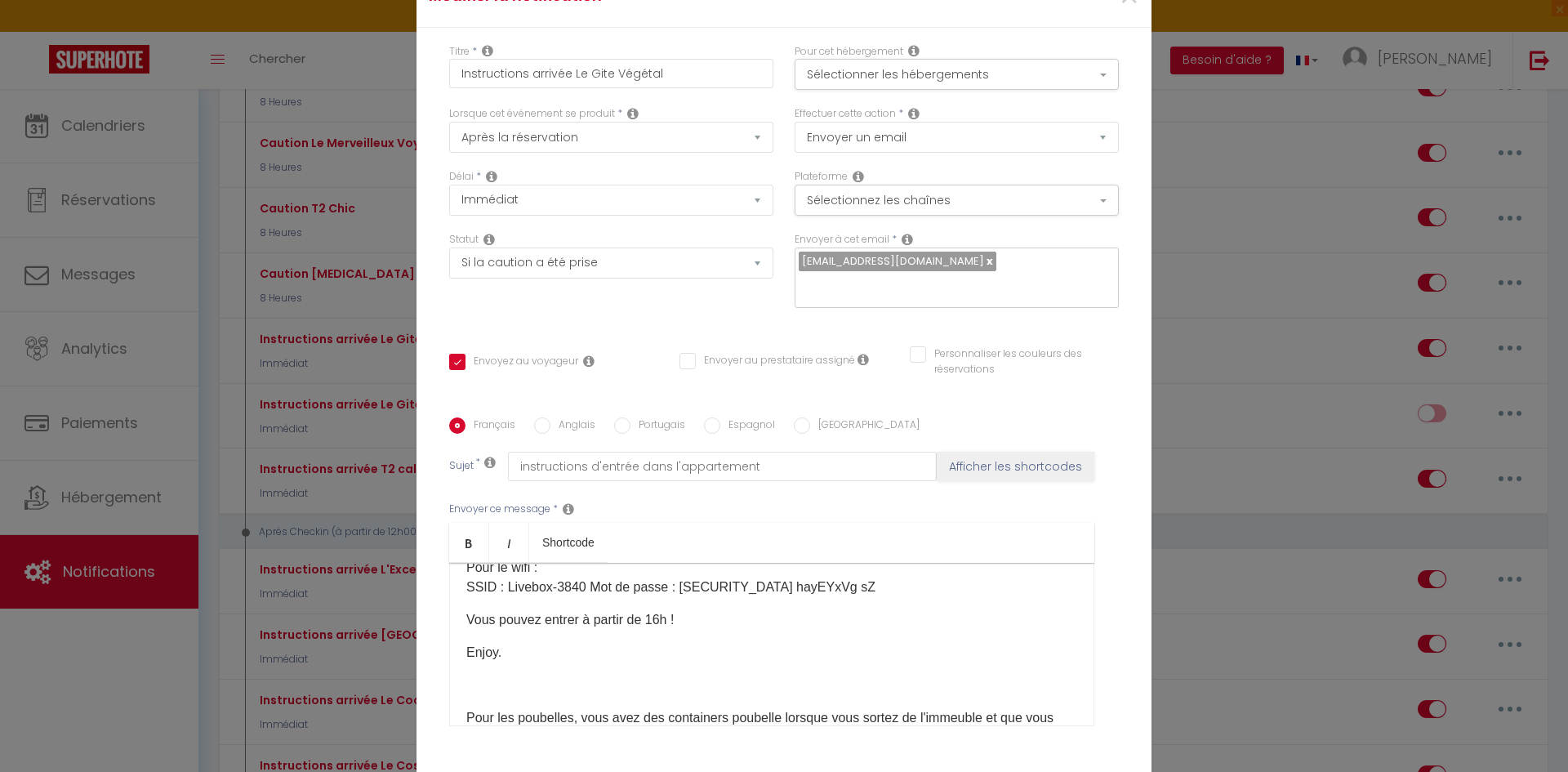
scroll to position [316, 0]
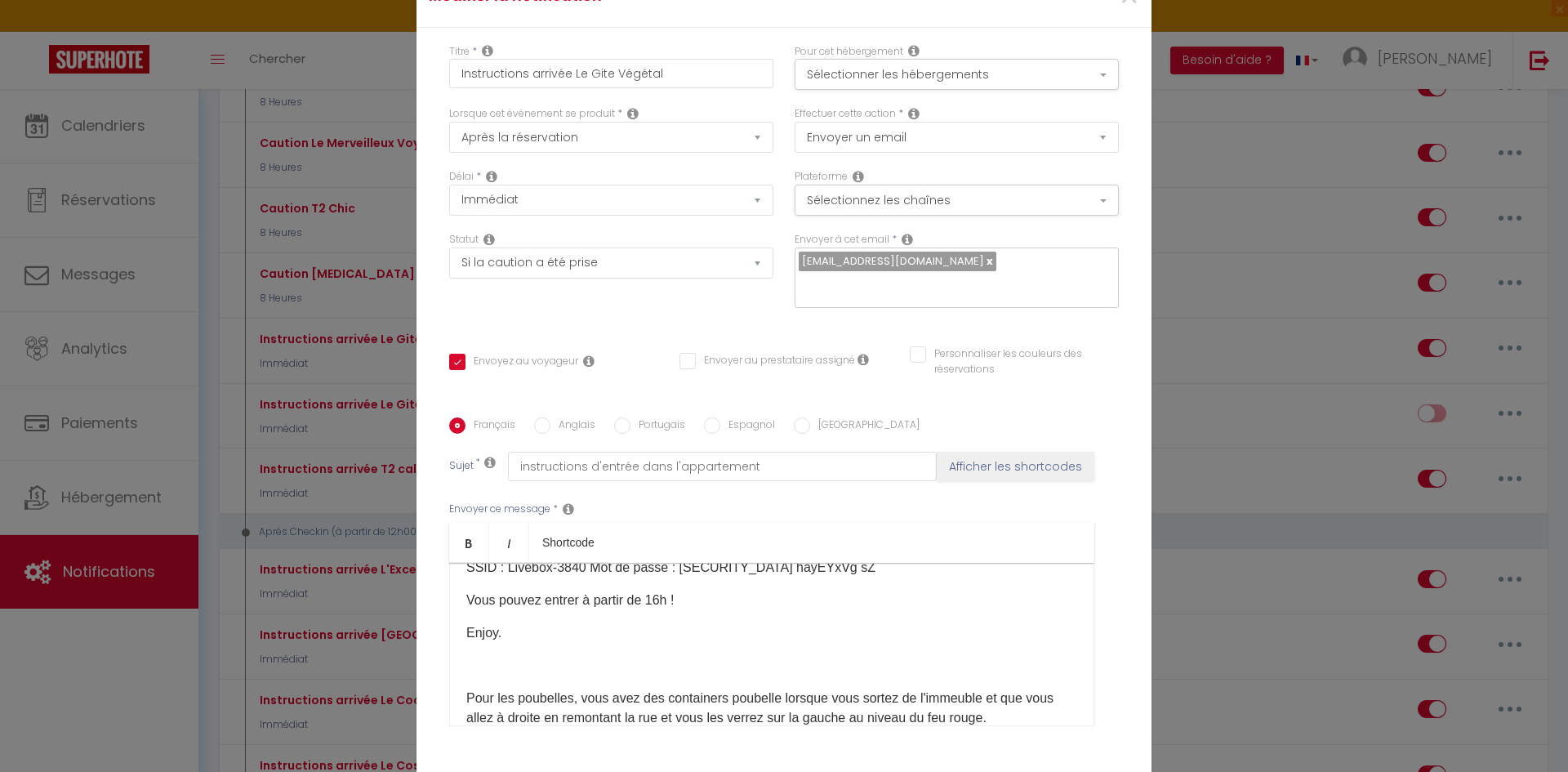
click at [456, 659] on div "Bonjour [GUEST:FIRST_NAME]​, Vous arriverez le[BOOKING:CHECKING]​ à partir de 1…" at bounding box center [771, 644] width 645 height 163
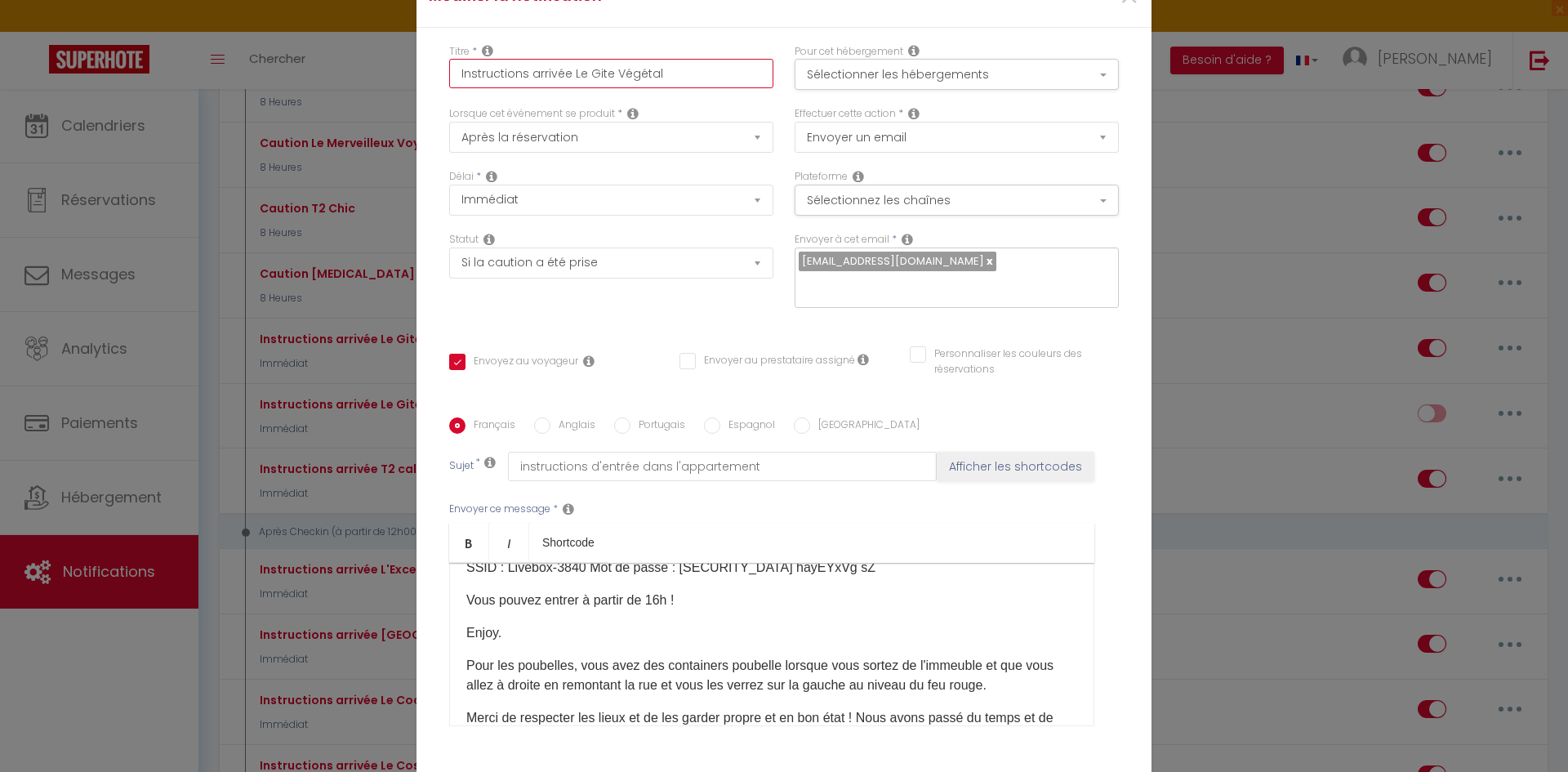
drag, startPoint x: 582, startPoint y: 86, endPoint x: 730, endPoint y: 74, distance: 148.5
click at [730, 74] on input "Instructions arrivée Le Gite Végétal" at bounding box center [610, 74] width 324 height 30
click at [931, 90] on button "Sélectionner les hébergements" at bounding box center [957, 75] width 324 height 31
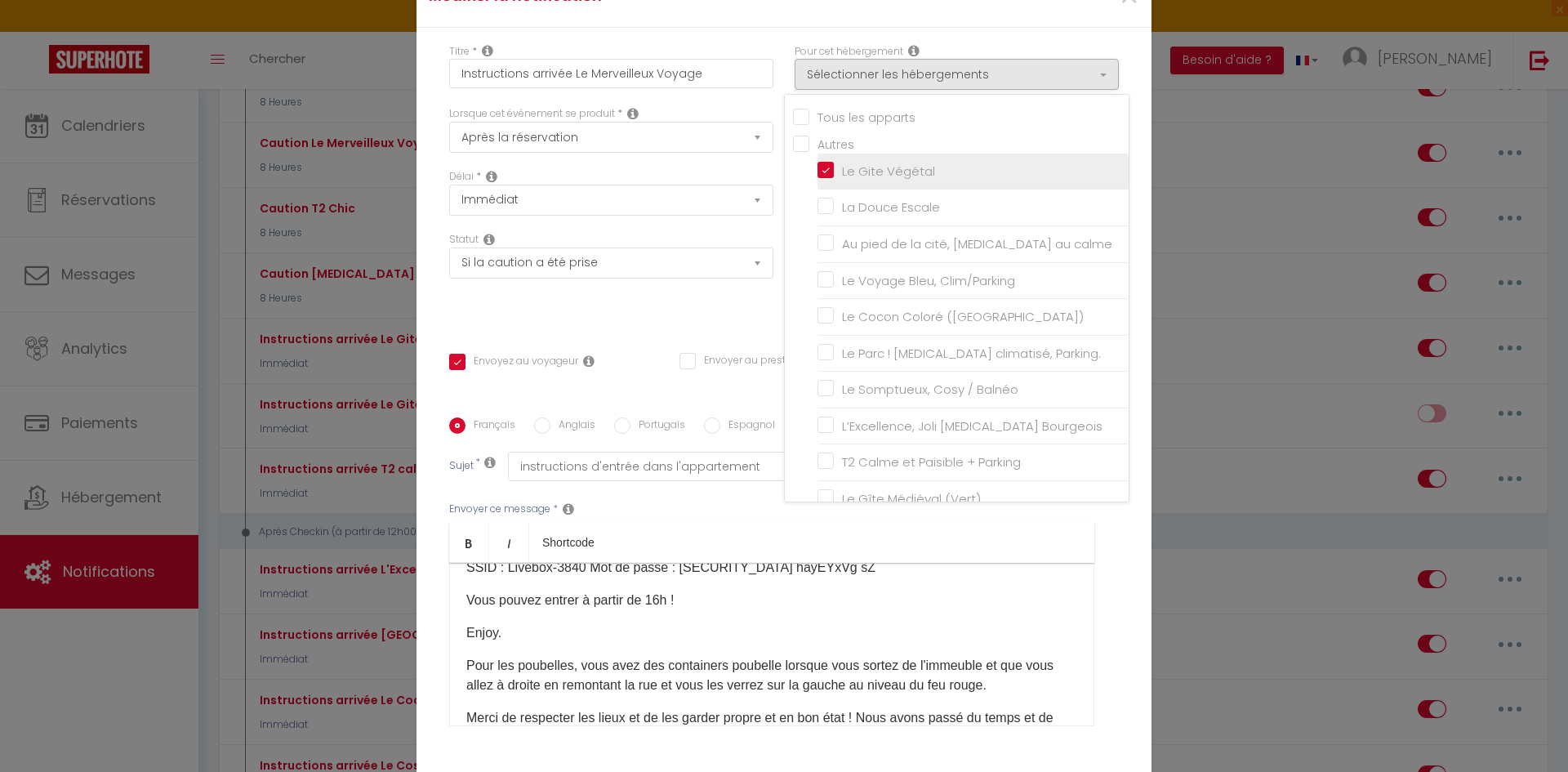
click at [819, 180] on input "Le Gite Végétal" at bounding box center [972, 172] width 311 height 17
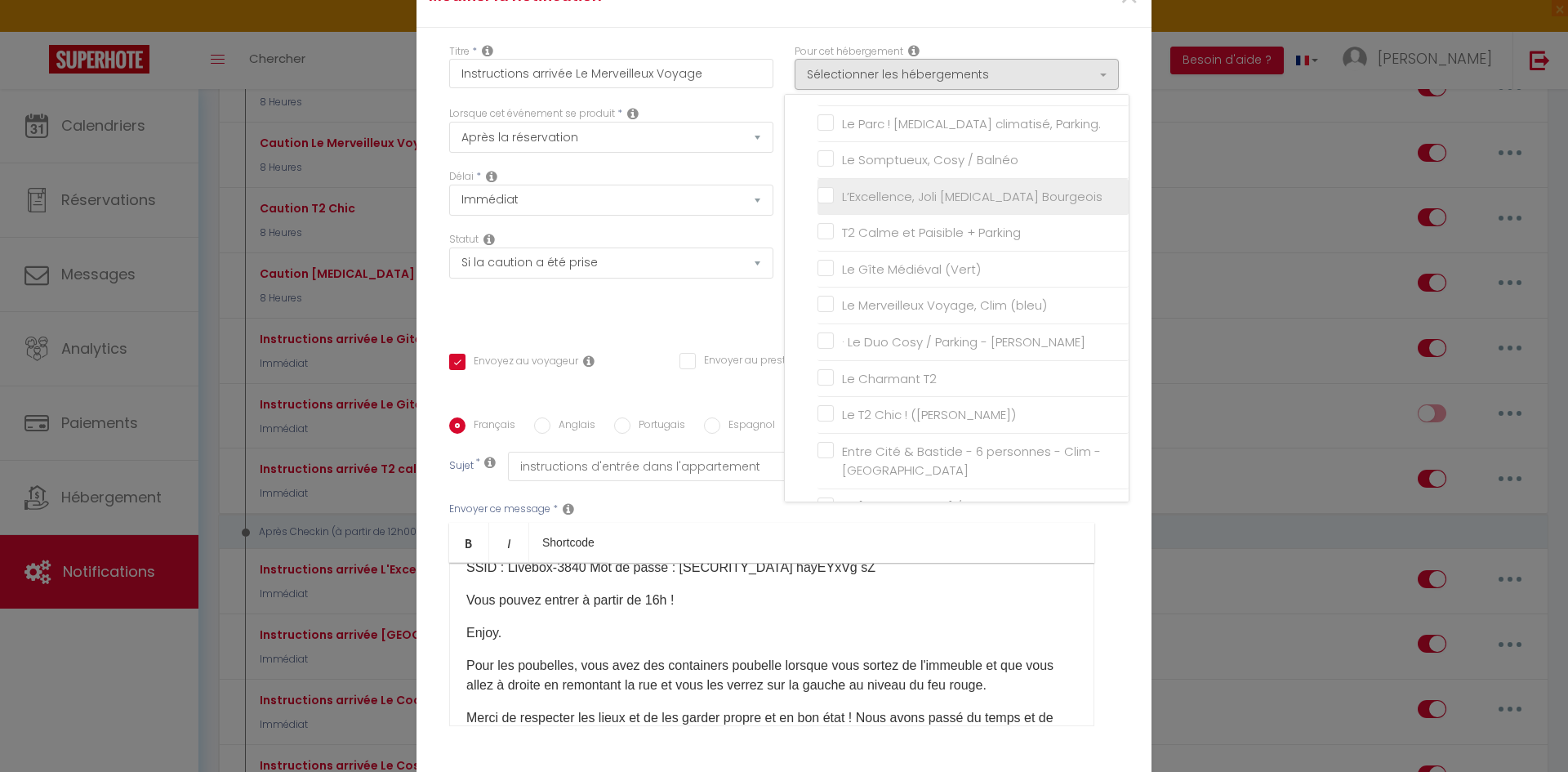
scroll to position [245, 0]
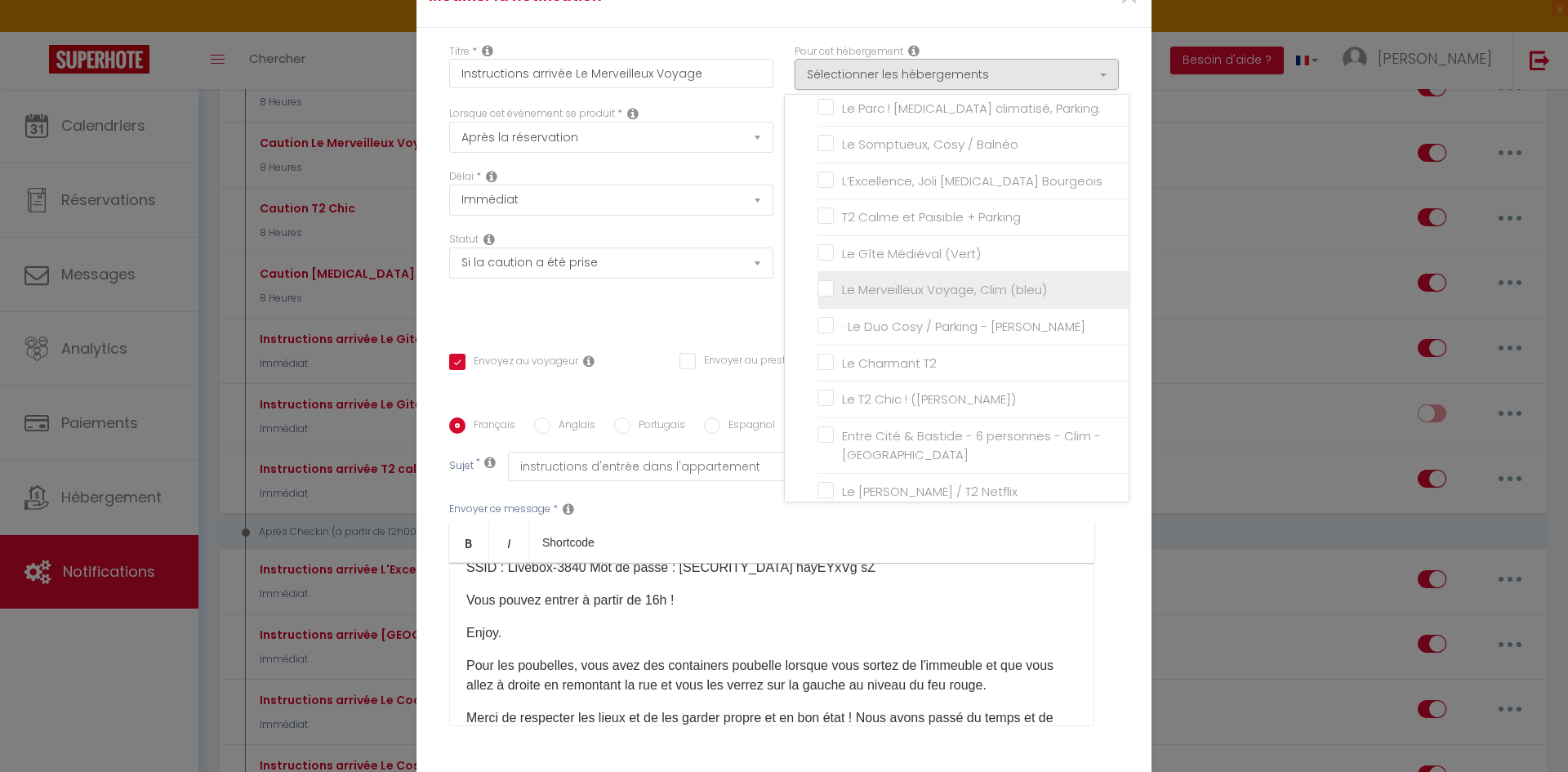
click at [817, 298] on input "Le Merveilleux Voyage, Clim (bleu)" at bounding box center [972, 290] width 311 height 17
click at [742, 306] on div "Statut Aucun Si la réservation est payée Si réservation non payée Si la caution…" at bounding box center [611, 278] width 345 height 92
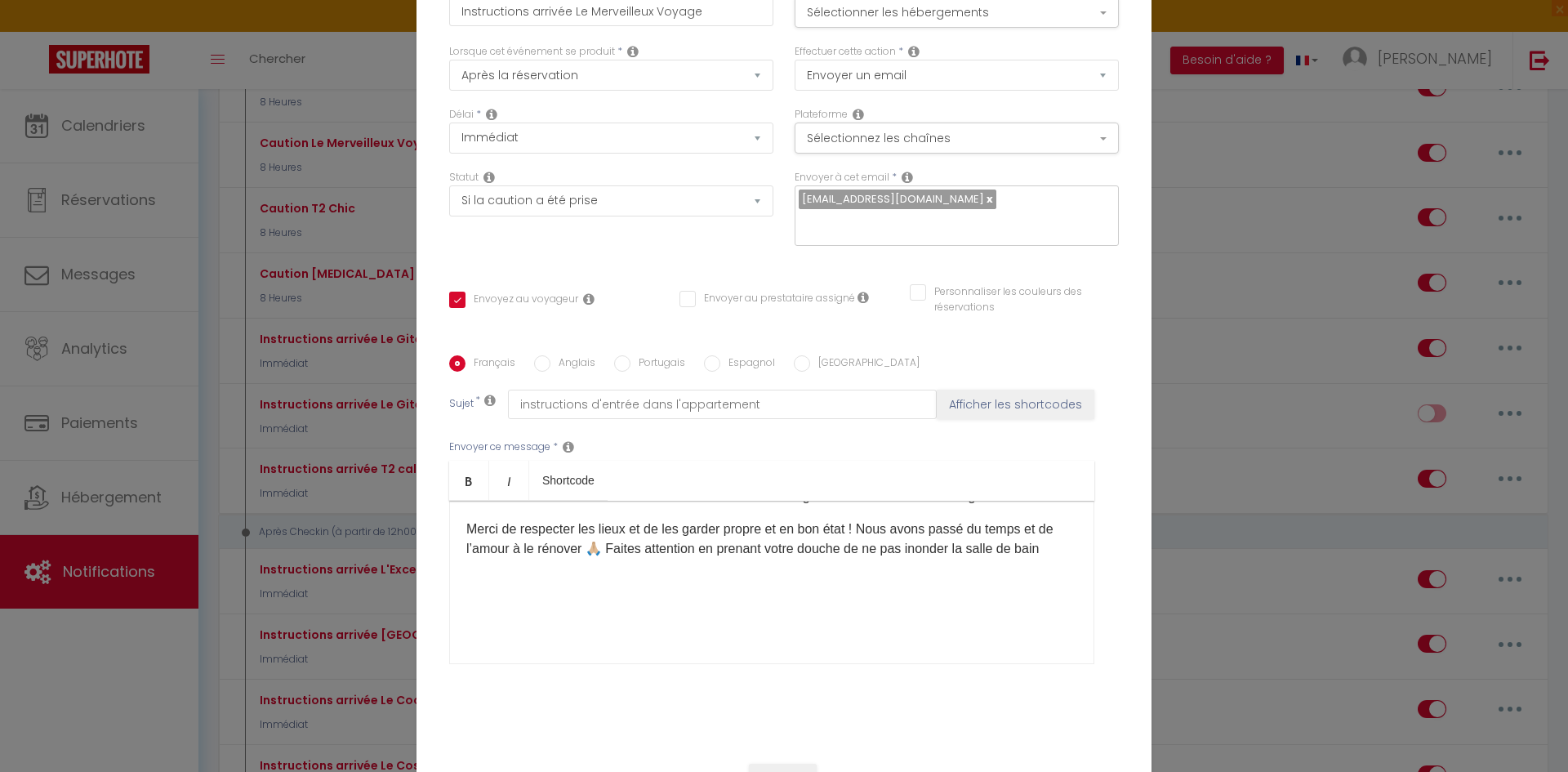
scroll to position [116, 0]
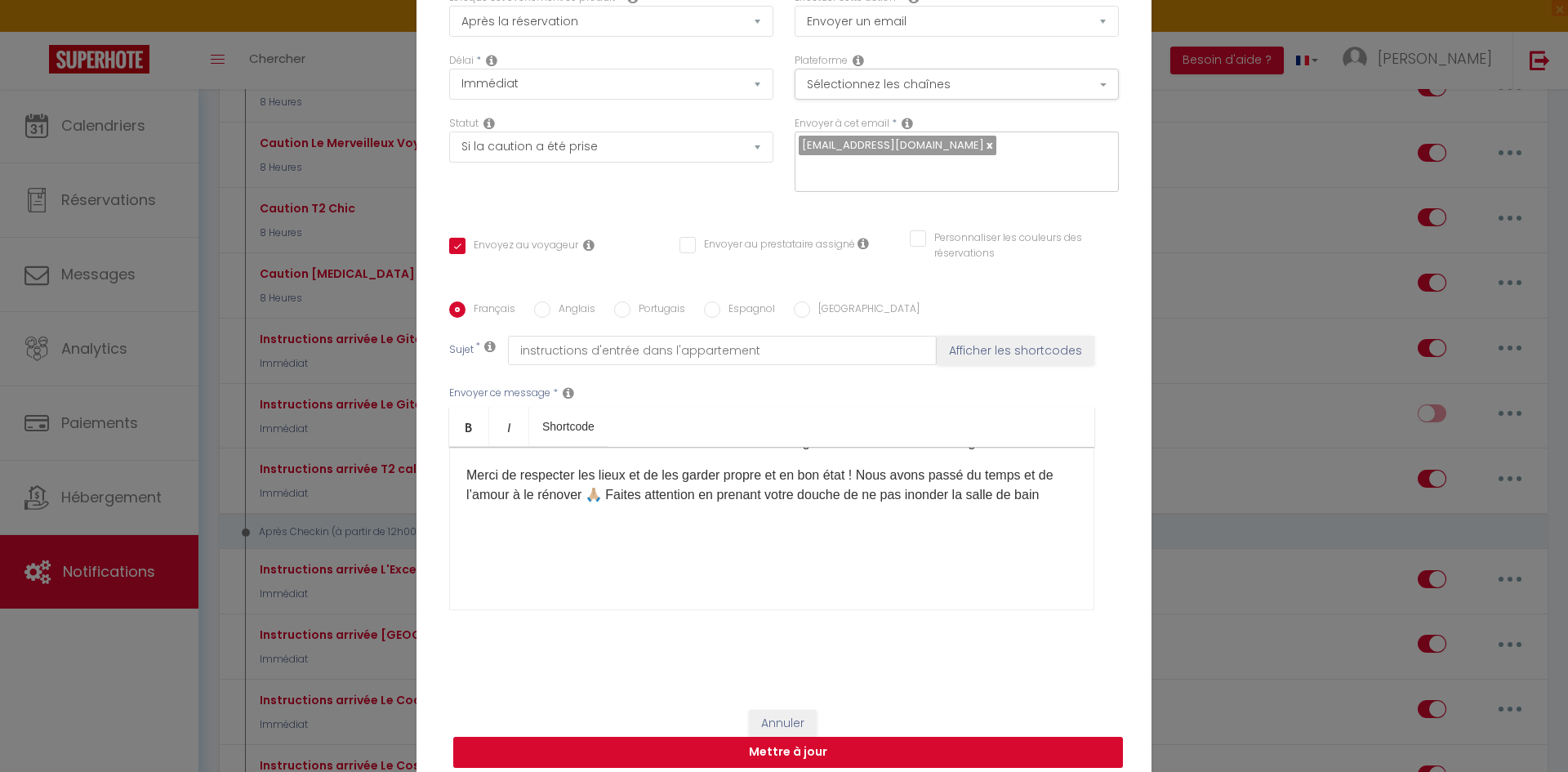
click at [833, 739] on button "Mettre à jour" at bounding box center [788, 753] width 669 height 31
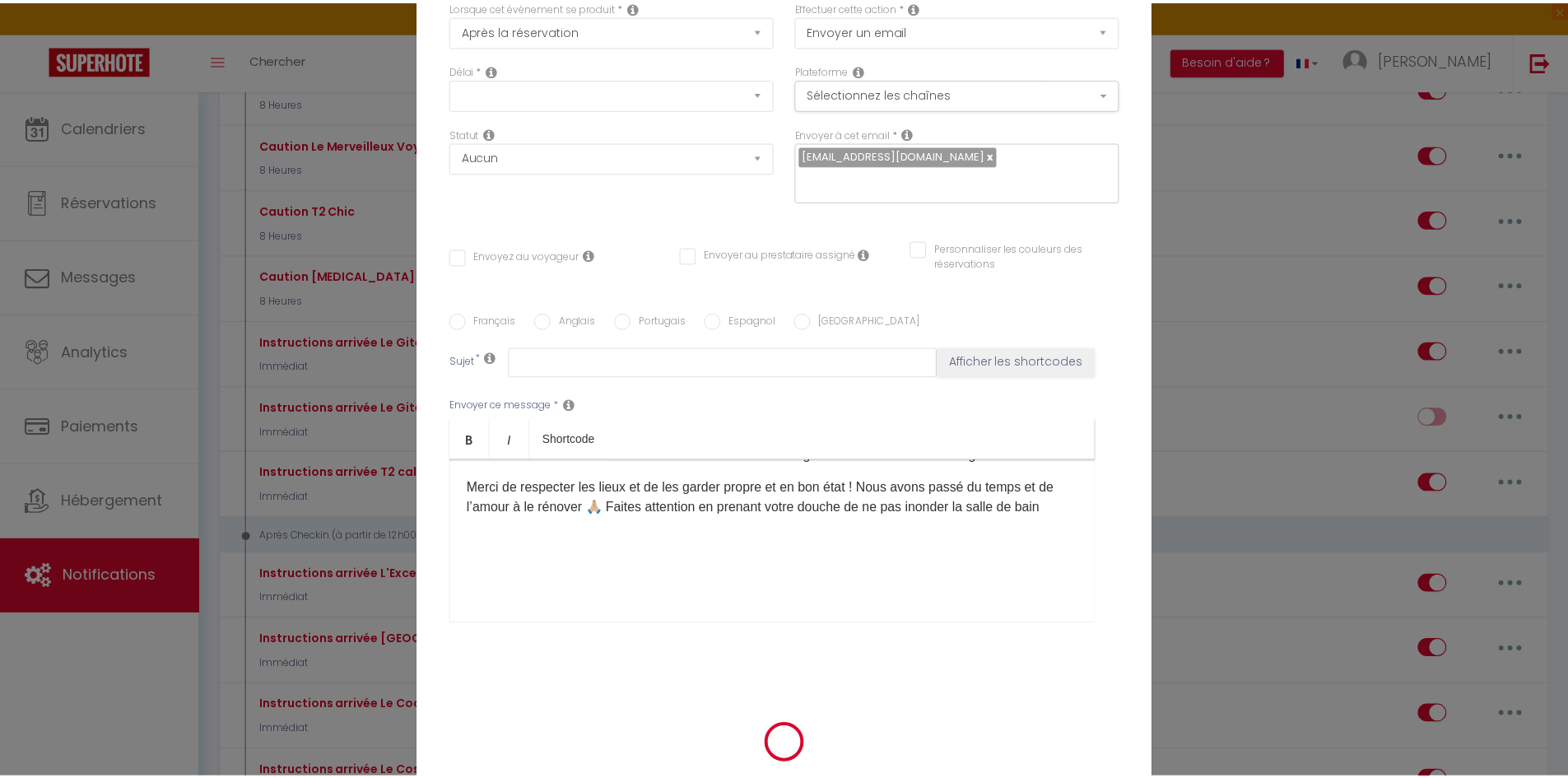
scroll to position [0, 0]
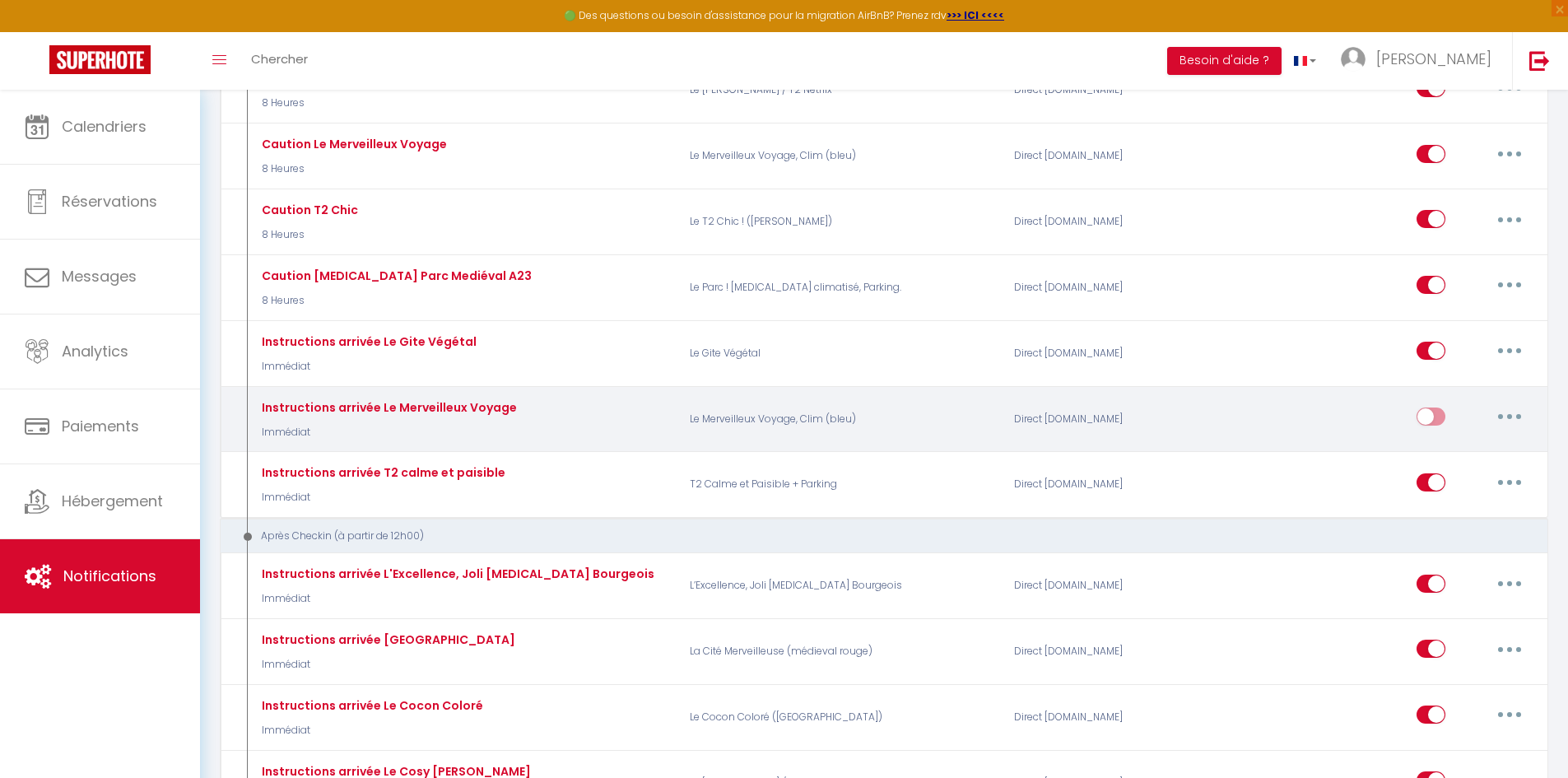
click at [1442, 417] on input "checkbox" at bounding box center [1430, 420] width 29 height 25
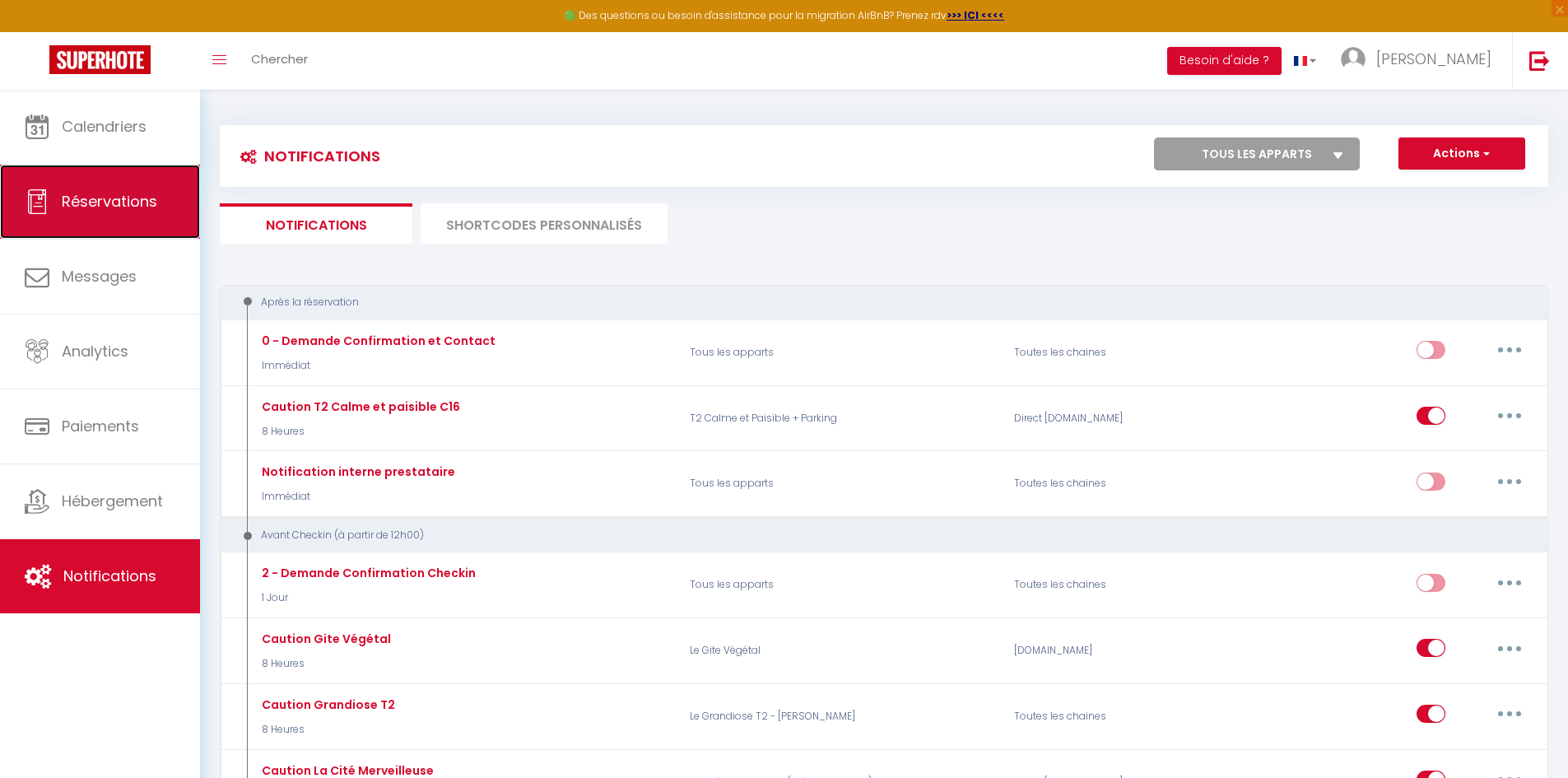
click at [154, 219] on link "Réservations" at bounding box center [100, 202] width 200 height 74
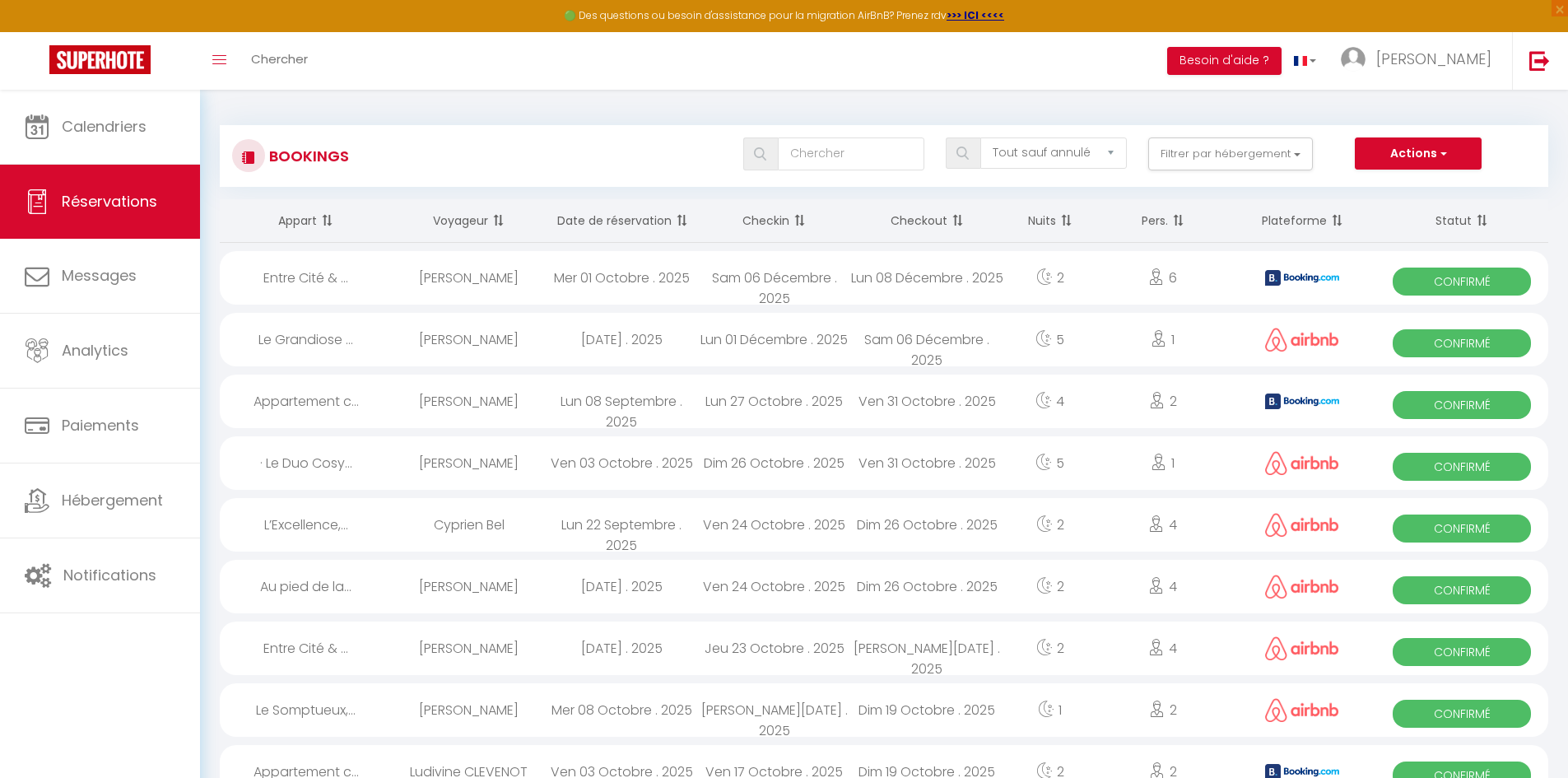
click at [476, 280] on div "[PERSON_NAME]" at bounding box center [469, 277] width 154 height 53
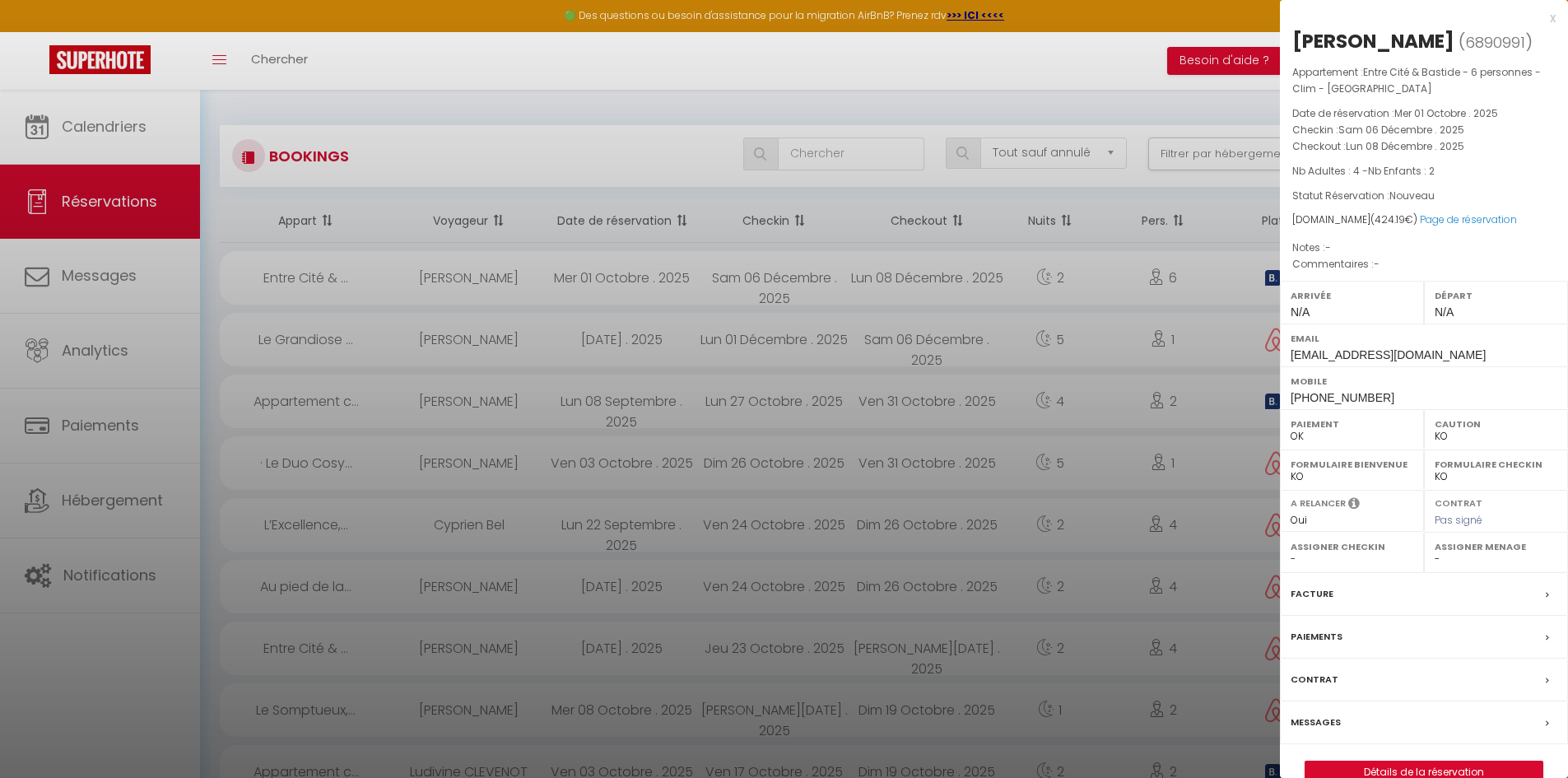
click at [453, 343] on div at bounding box center [784, 389] width 1568 height 778
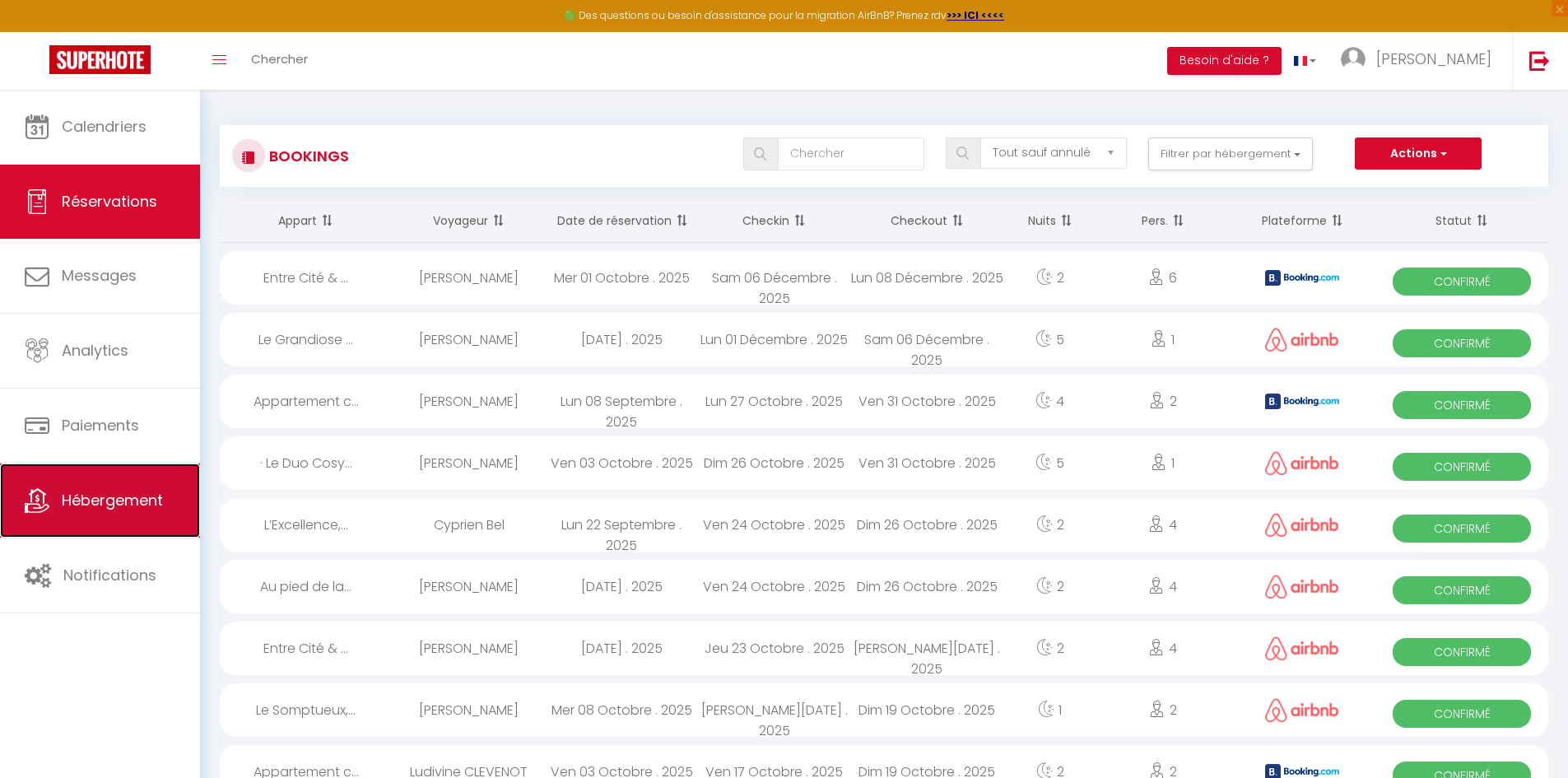
click at [68, 490] on span "Hébergement" at bounding box center [112, 500] width 101 height 20
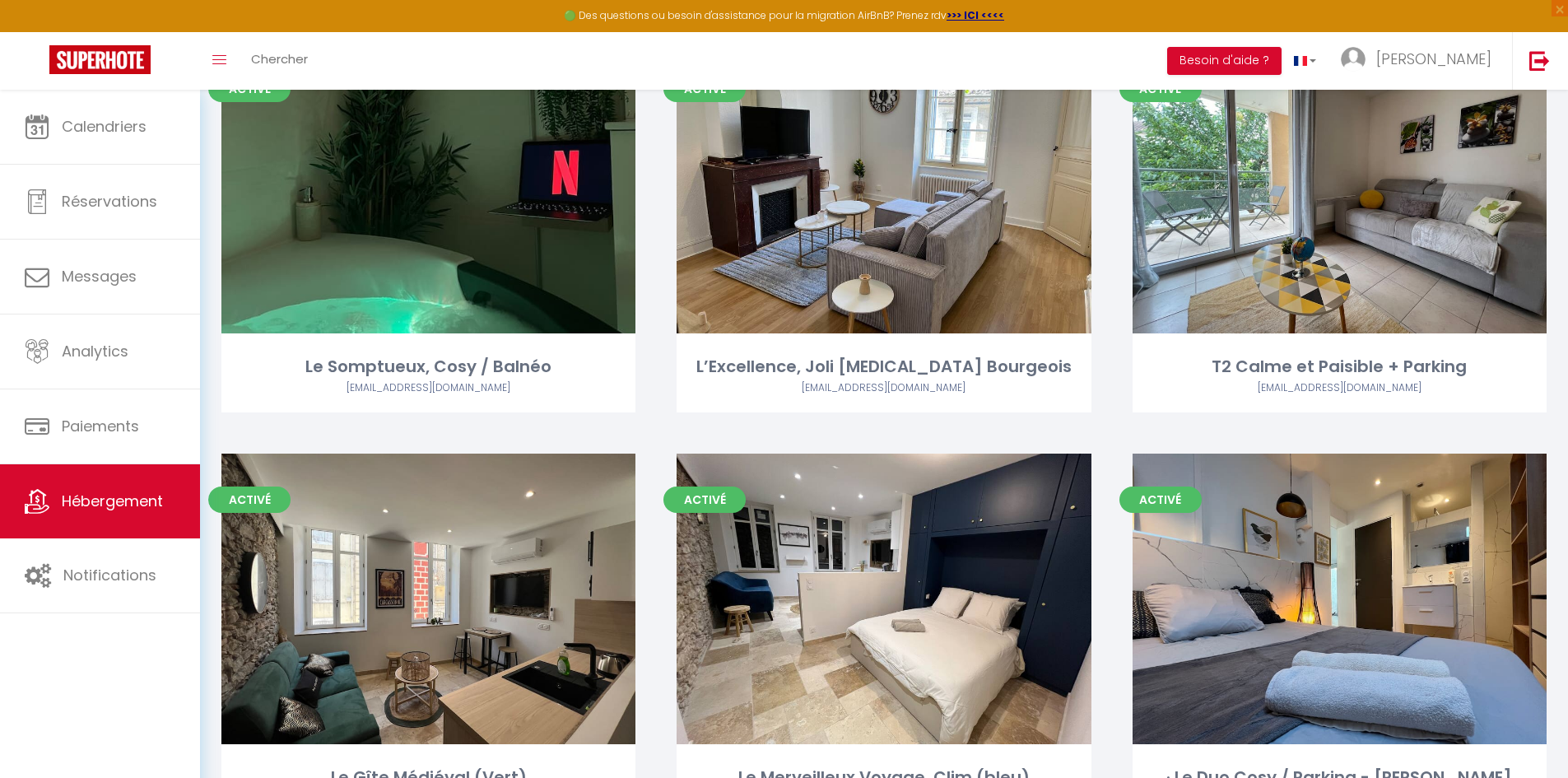
scroll to position [987, 0]
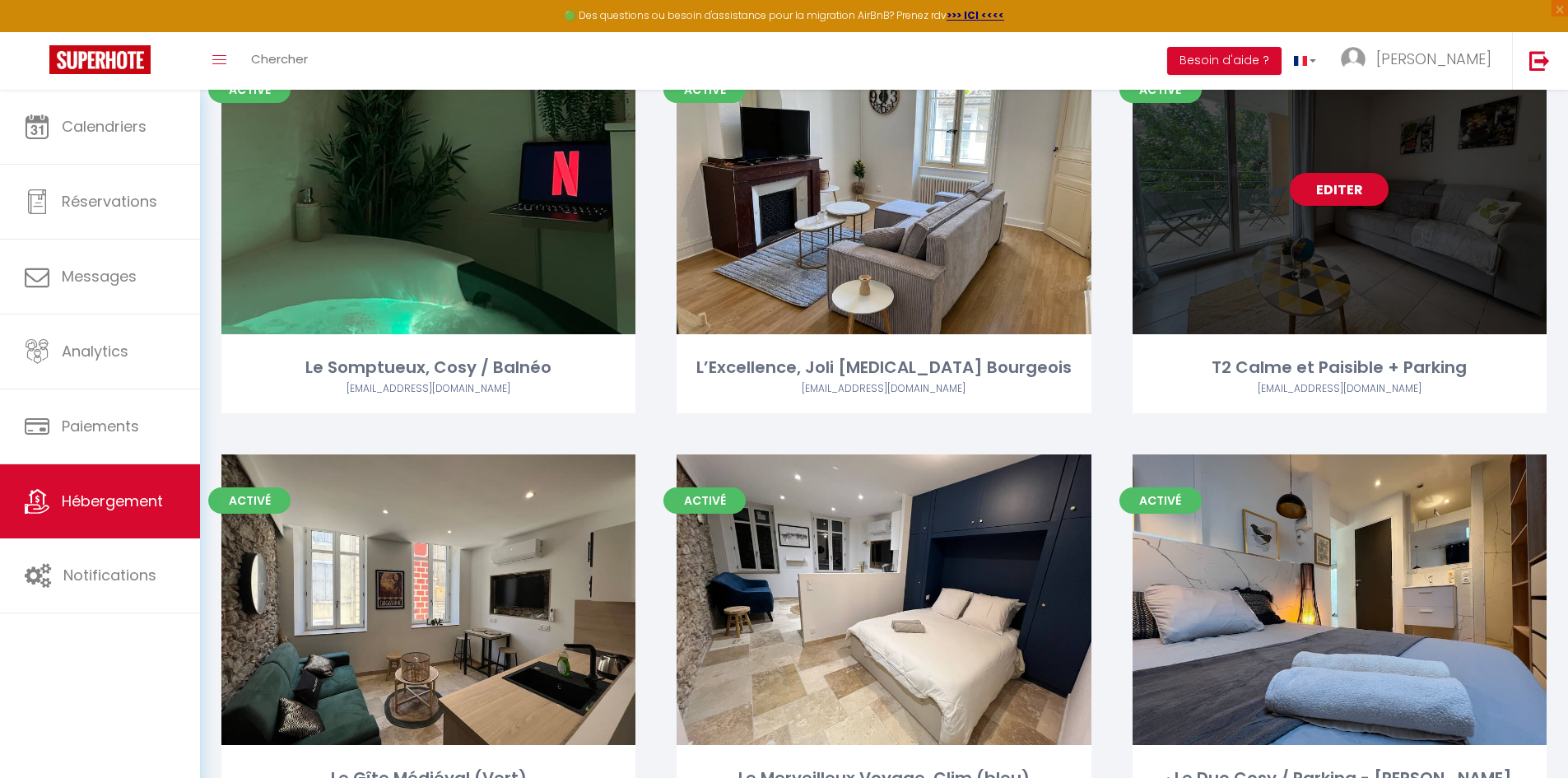
click at [1422, 225] on div "Editer" at bounding box center [1339, 189] width 414 height 290
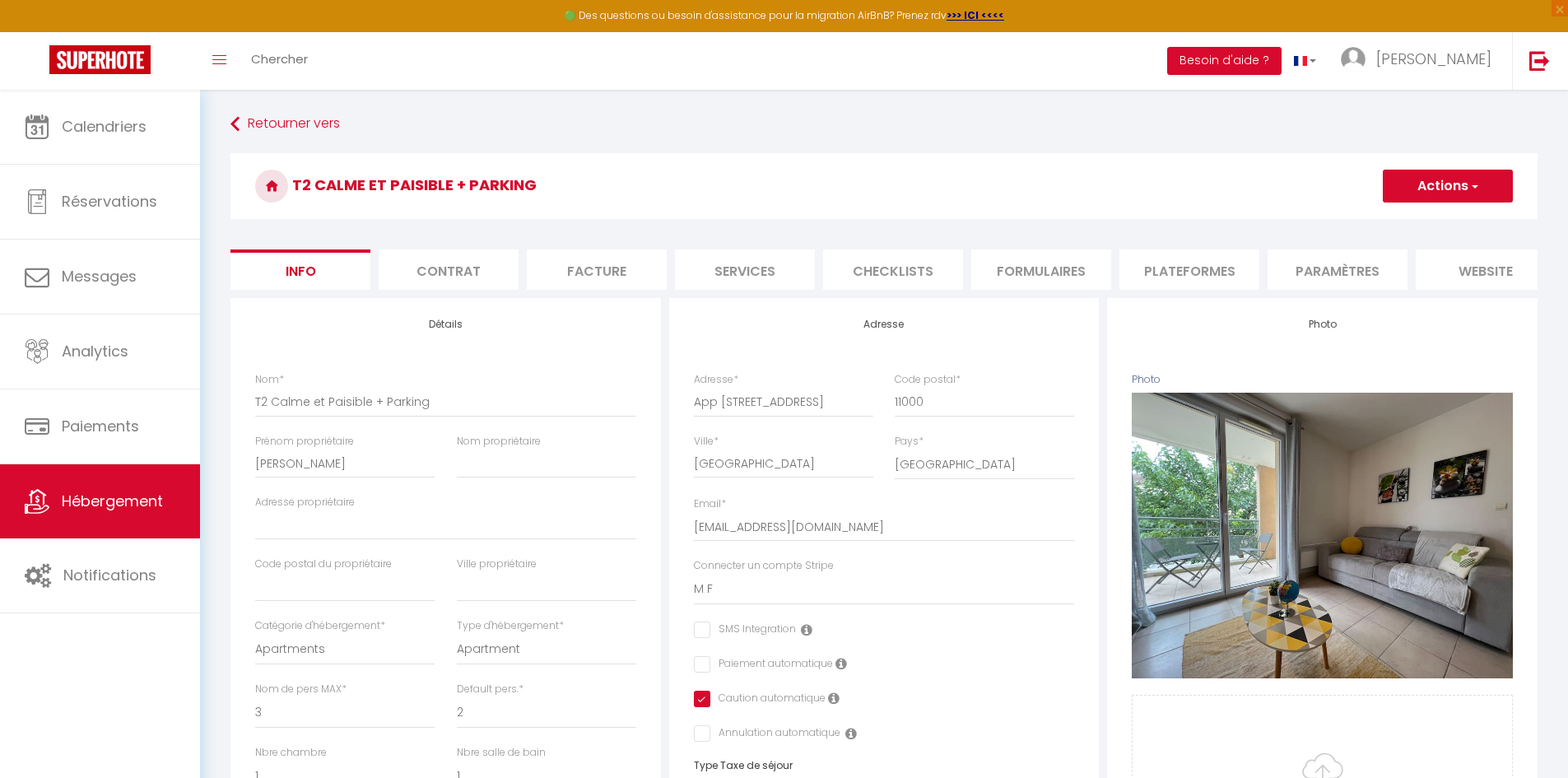
click at [1200, 275] on li "Plateformes" at bounding box center [1189, 269] width 140 height 40
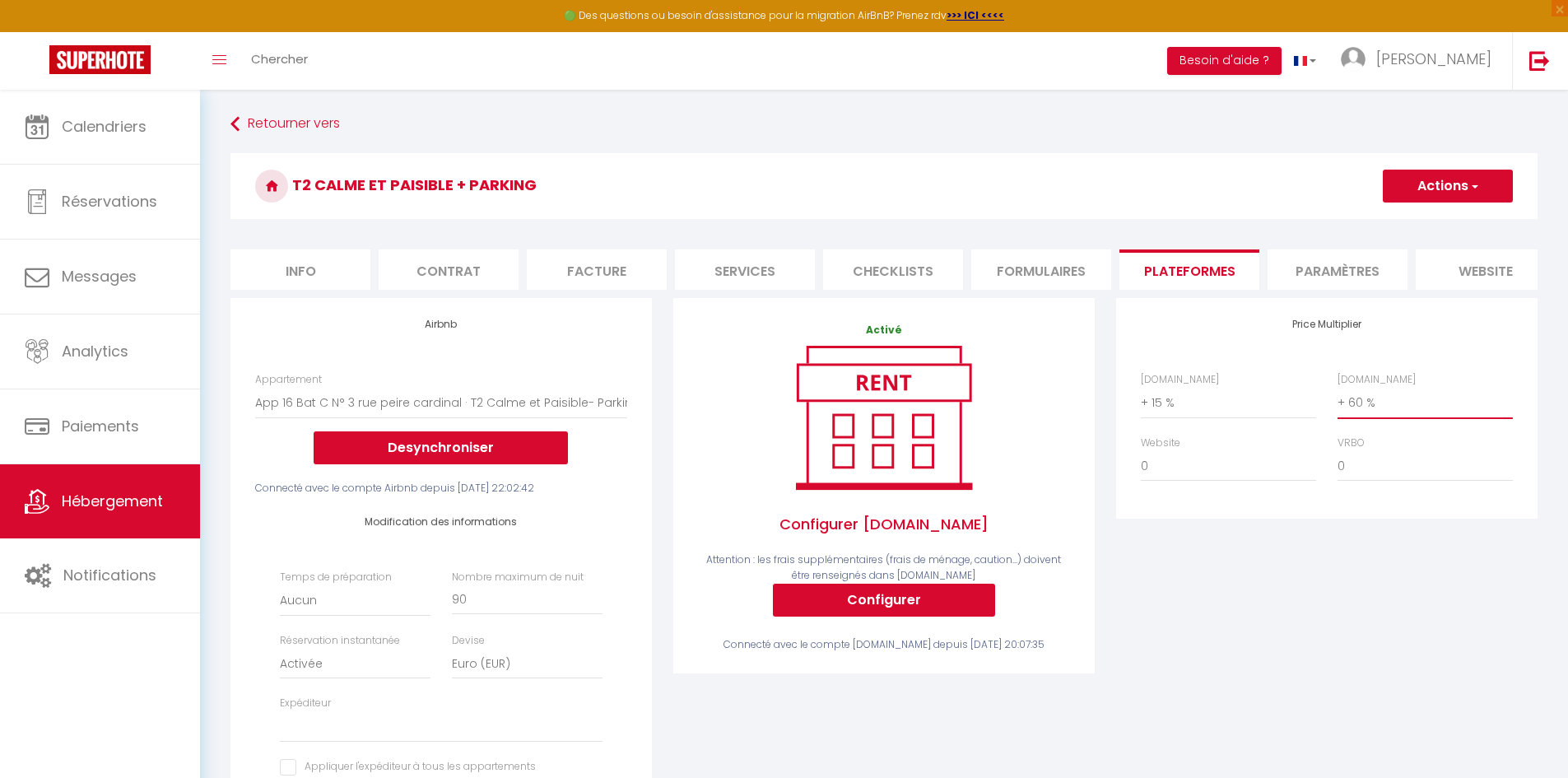
click at [1364, 418] on select "0 + 1 % + 2 % + 3 % + 4 % + 5 % + 6 % + 7 % + 8 % + 9 %" at bounding box center [1425, 403] width 175 height 32
click at [1337, 399] on select "0 + 1 % + 2 % + 3 % + 4 % + 5 % + 6 % + 7 % + 8 % + 9 %" at bounding box center [1425, 403] width 175 height 32
click at [1432, 193] on button "Actions" at bounding box center [1448, 185] width 130 height 33
click at [1432, 217] on link "Enregistrer" at bounding box center [1447, 221] width 130 height 21
click at [1366, 418] on select "0 + 1 % + 2 % + 3 % + 4 % + 5 % + 6 % + 7 % + 8 % + 9 %" at bounding box center [1425, 403] width 175 height 32
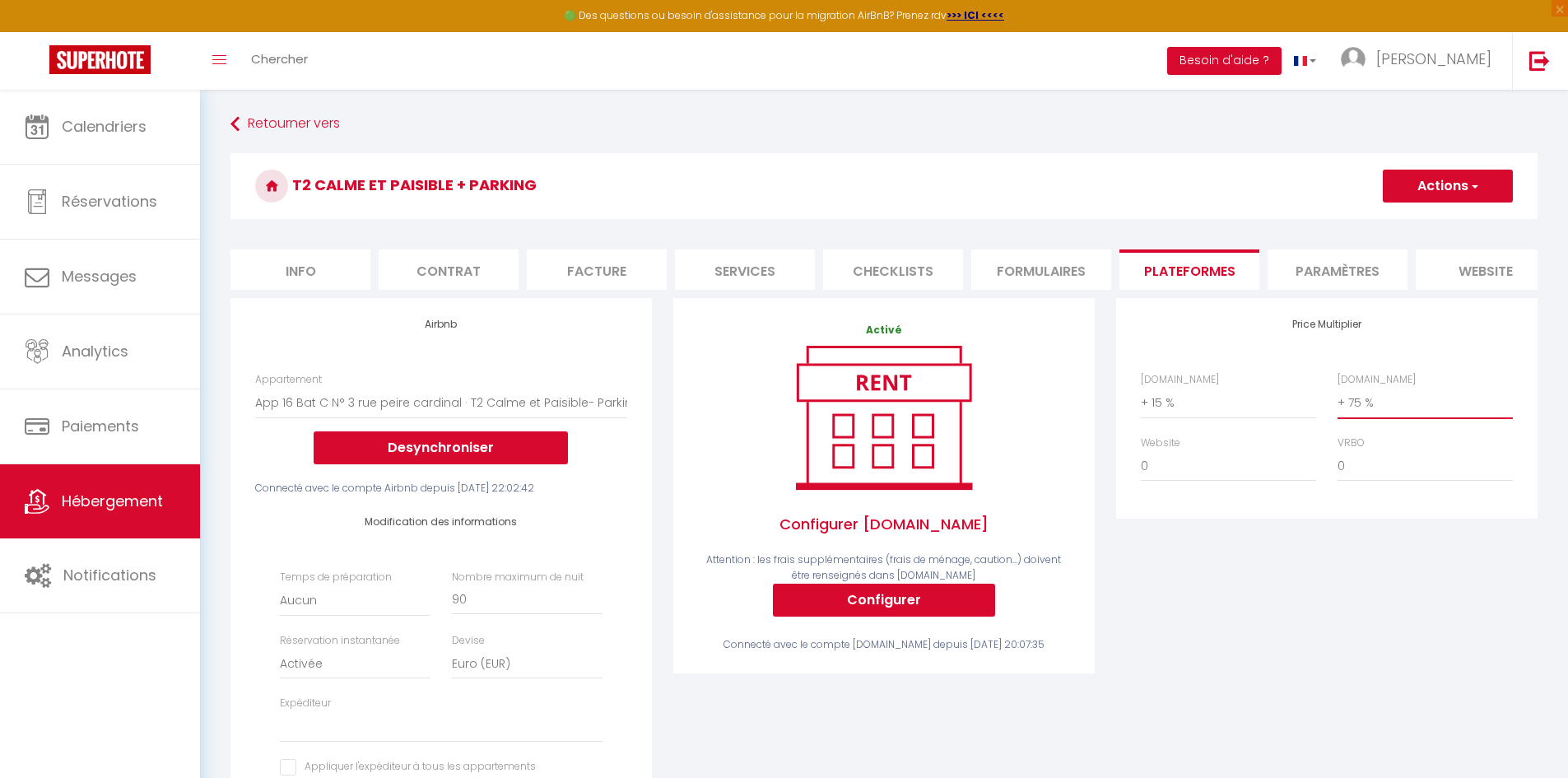
click at [1372, 415] on select "0 + 1 % + 2 % + 3 % + 4 % + 5 % + 6 % + 7 % + 8 % + 9 %" at bounding box center [1425, 403] width 175 height 32
click at [1337, 399] on select "0 + 1 % + 2 % + 3 % + 4 % + 5 % + 6 % + 7 % + 8 % + 9 %" at bounding box center [1425, 403] width 175 height 32
click at [1428, 192] on button "Actions" at bounding box center [1448, 185] width 130 height 33
click at [1424, 217] on link "Enregistrer" at bounding box center [1447, 221] width 130 height 21
click at [1168, 418] on select "0 + 1 % + 2 % + 3 % + 4 % + 5 % + 6 % + 7 % + 8 % + 9 %" at bounding box center [1228, 403] width 175 height 32
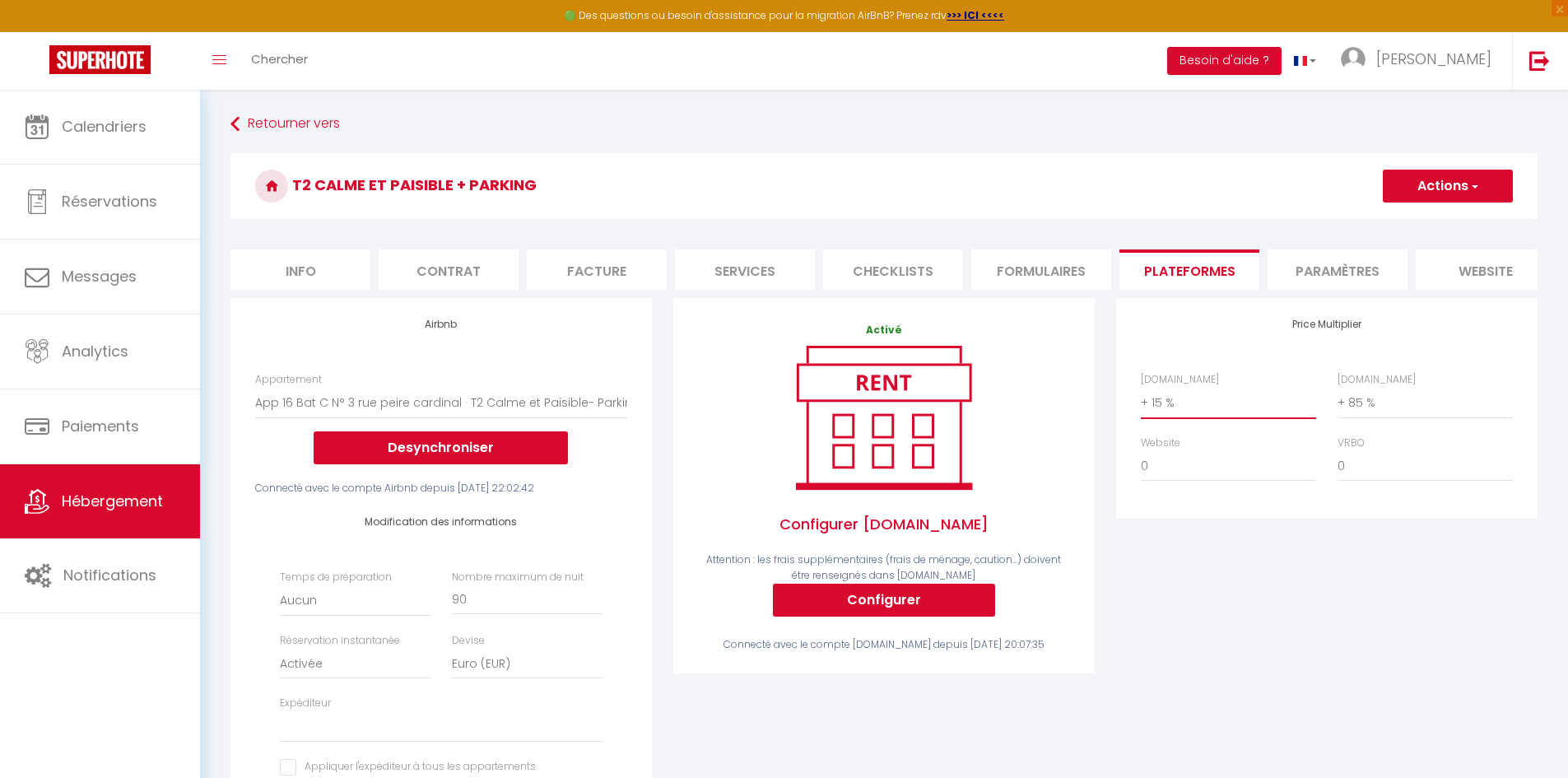
click at [1141, 399] on select "0 + 1 % + 2 % + 3 % + 4 % + 5 % + 6 % + 7 % + 8 % + 9 %" at bounding box center [1228, 403] width 175 height 32
click at [1418, 185] on button "Actions" at bounding box center [1448, 185] width 130 height 33
click at [1415, 231] on link "Enregistrer" at bounding box center [1447, 221] width 130 height 21
click at [112, 493] on span "Hébergement" at bounding box center [112, 501] width 101 height 20
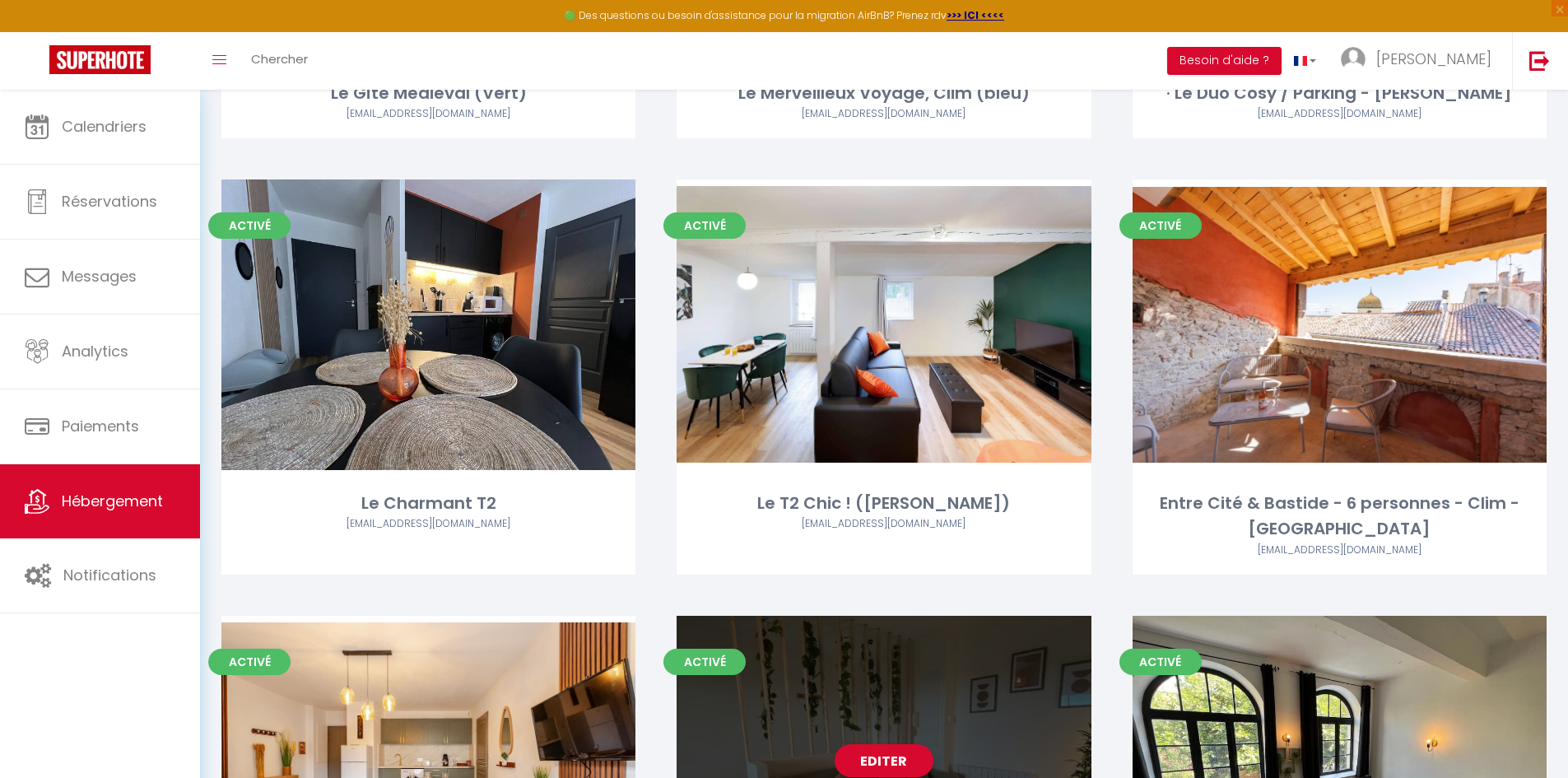
scroll to position [1728, 0]
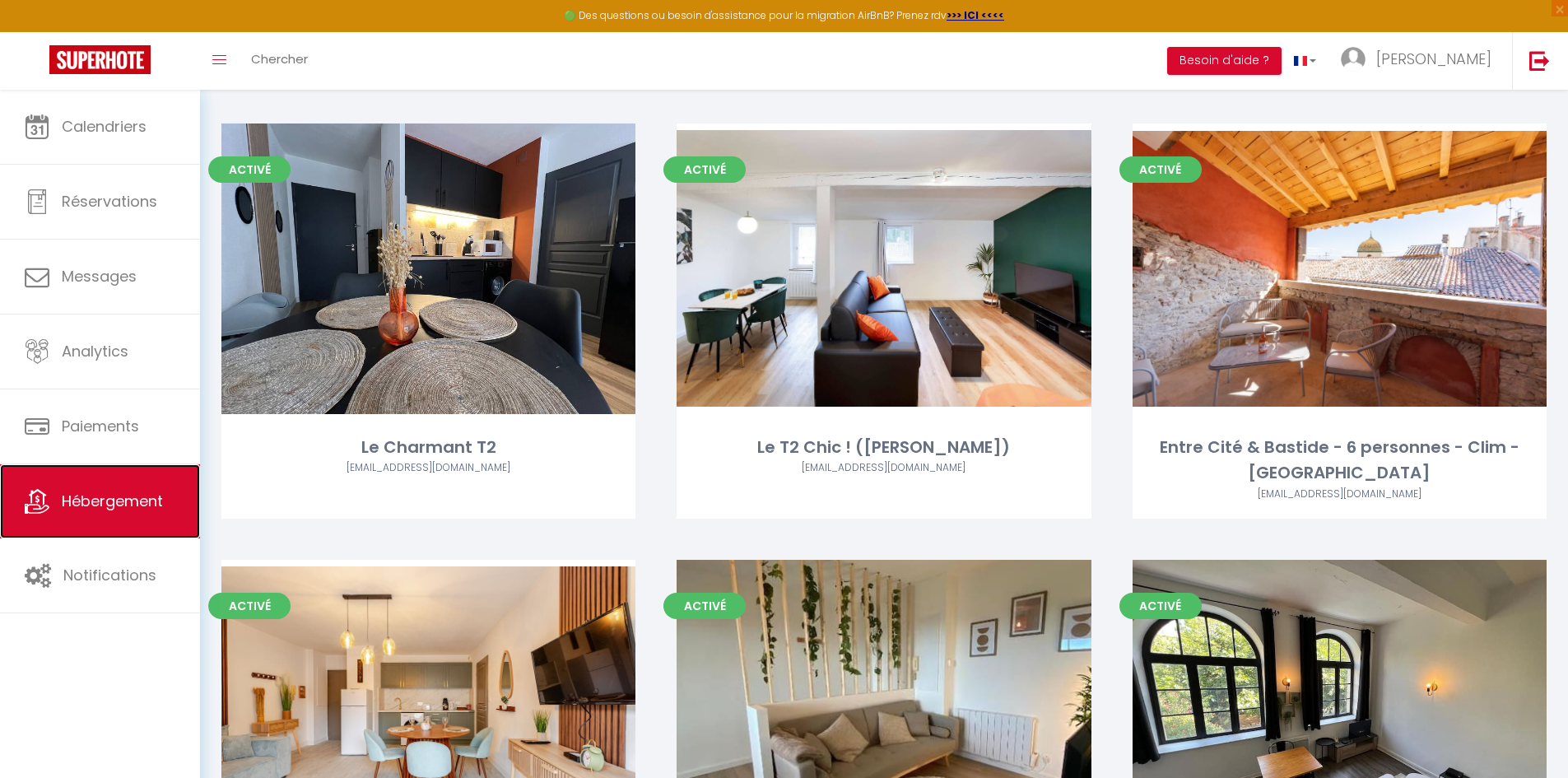
click at [144, 509] on span "Hébergement" at bounding box center [112, 501] width 101 height 20
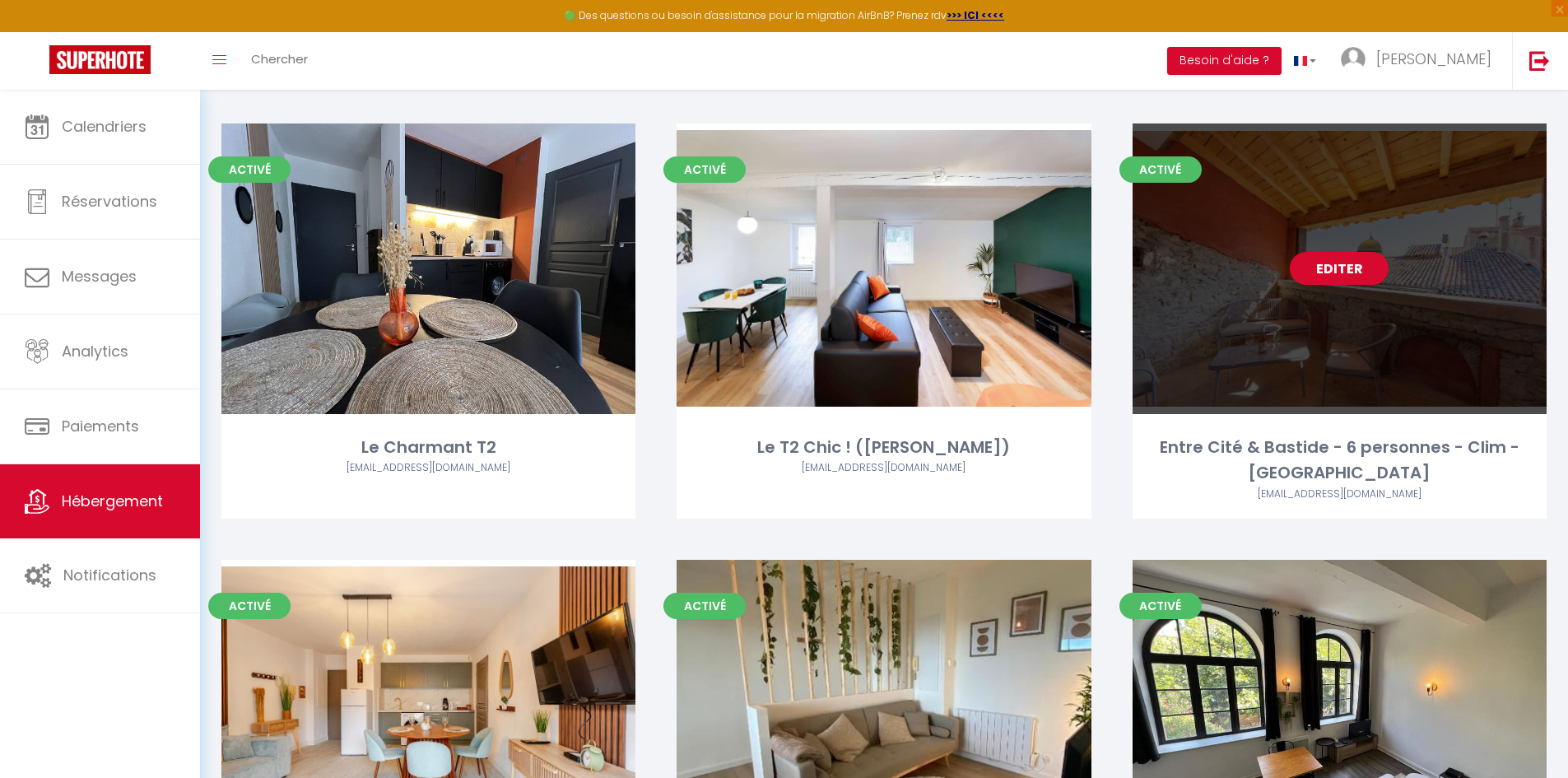
click at [1351, 359] on div "Editer" at bounding box center [1339, 269] width 414 height 290
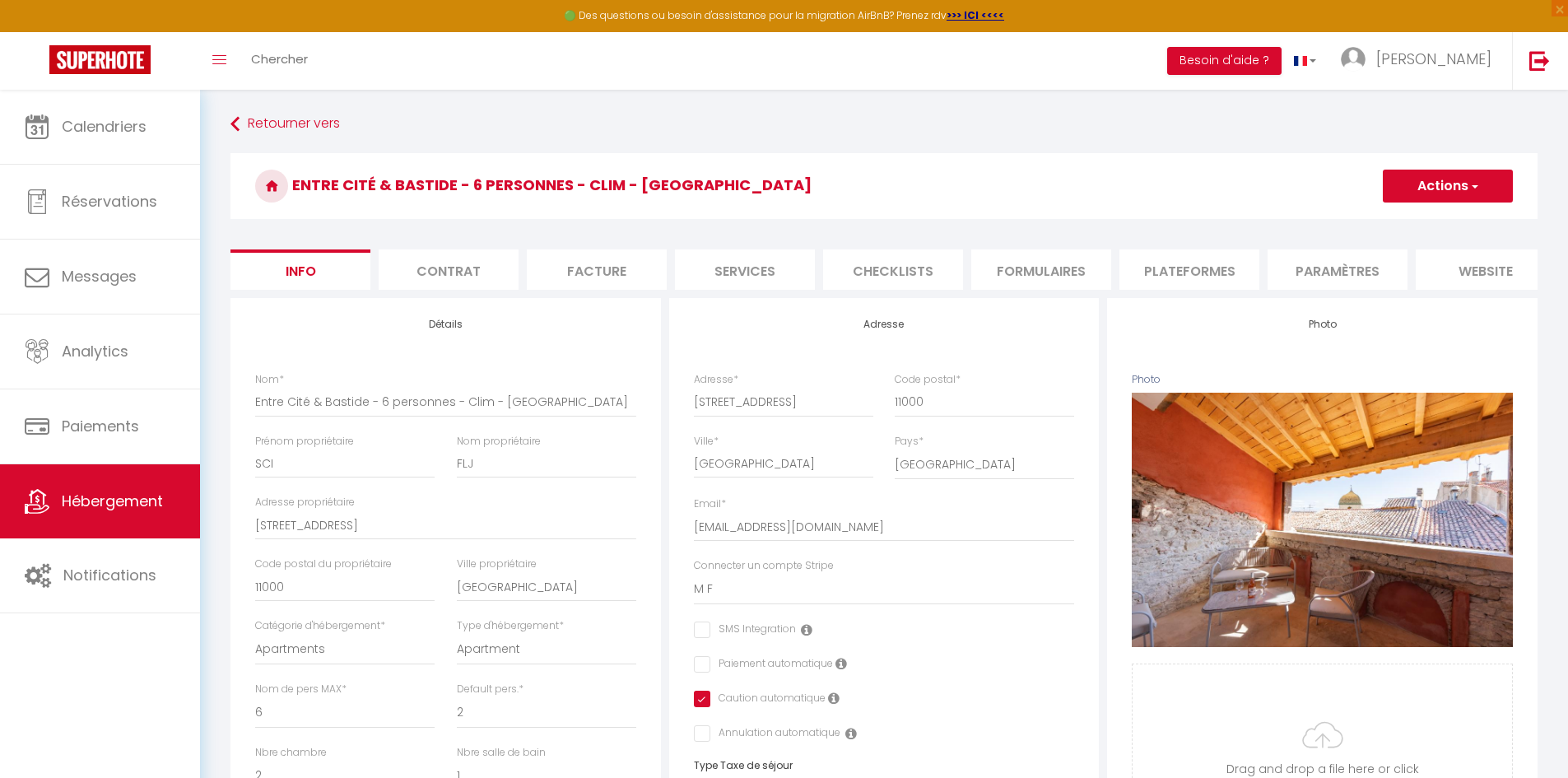
click at [1199, 267] on li "Plateformes" at bounding box center [1189, 269] width 140 height 40
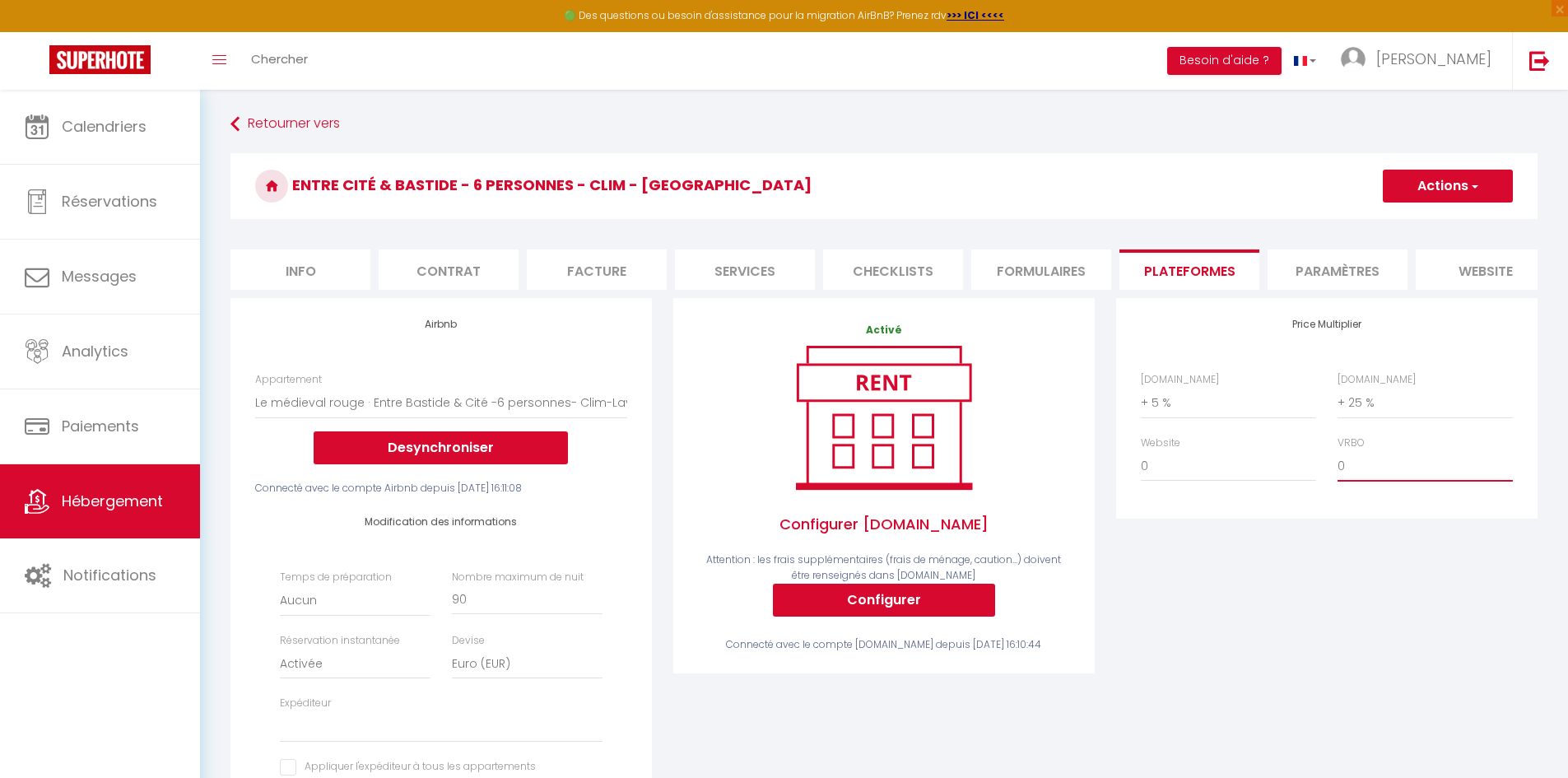
click at [1360, 476] on select "0 + 1 % + 2 % + 3 % + 4 % + 5 % + 6 % + 7 % + 8 % + 9 %" at bounding box center [1425, 466] width 175 height 32
click at [1335, 261] on li "Paramètres" at bounding box center [1337, 269] width 140 height 40
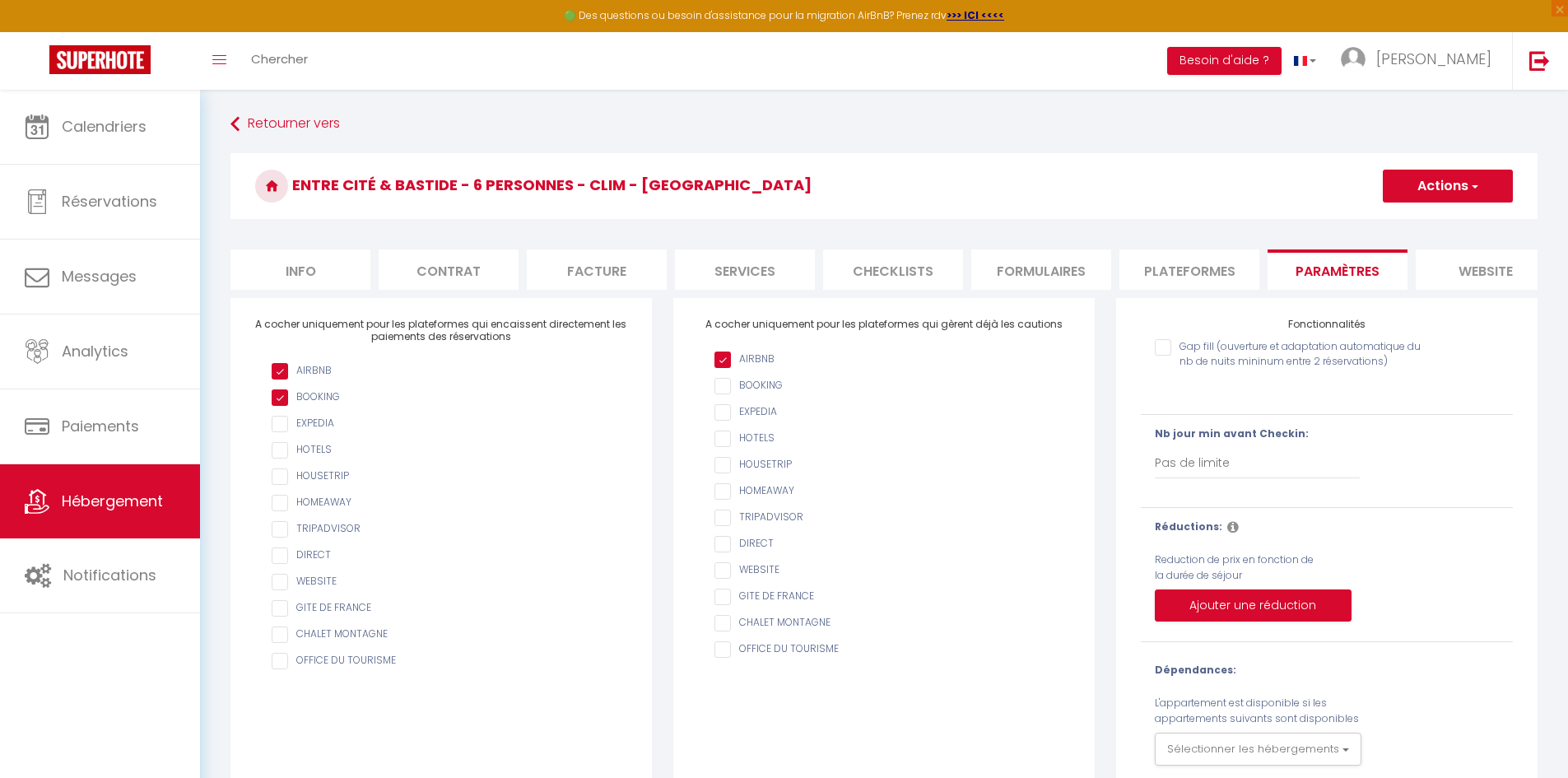
click at [302, 274] on li "Info" at bounding box center [301, 269] width 140 height 40
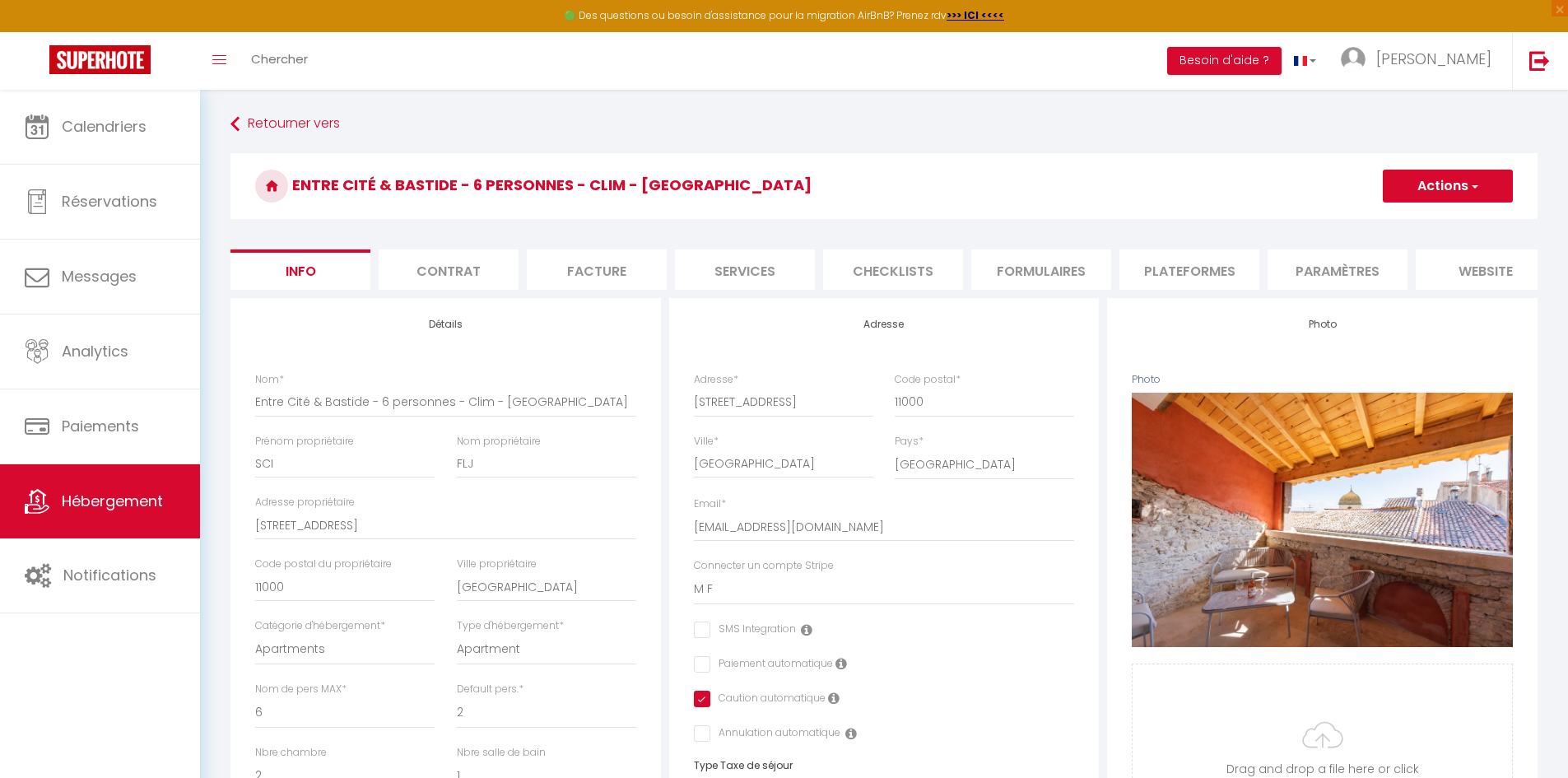
click at [438, 261] on li "Contrat" at bounding box center [449, 269] width 140 height 40
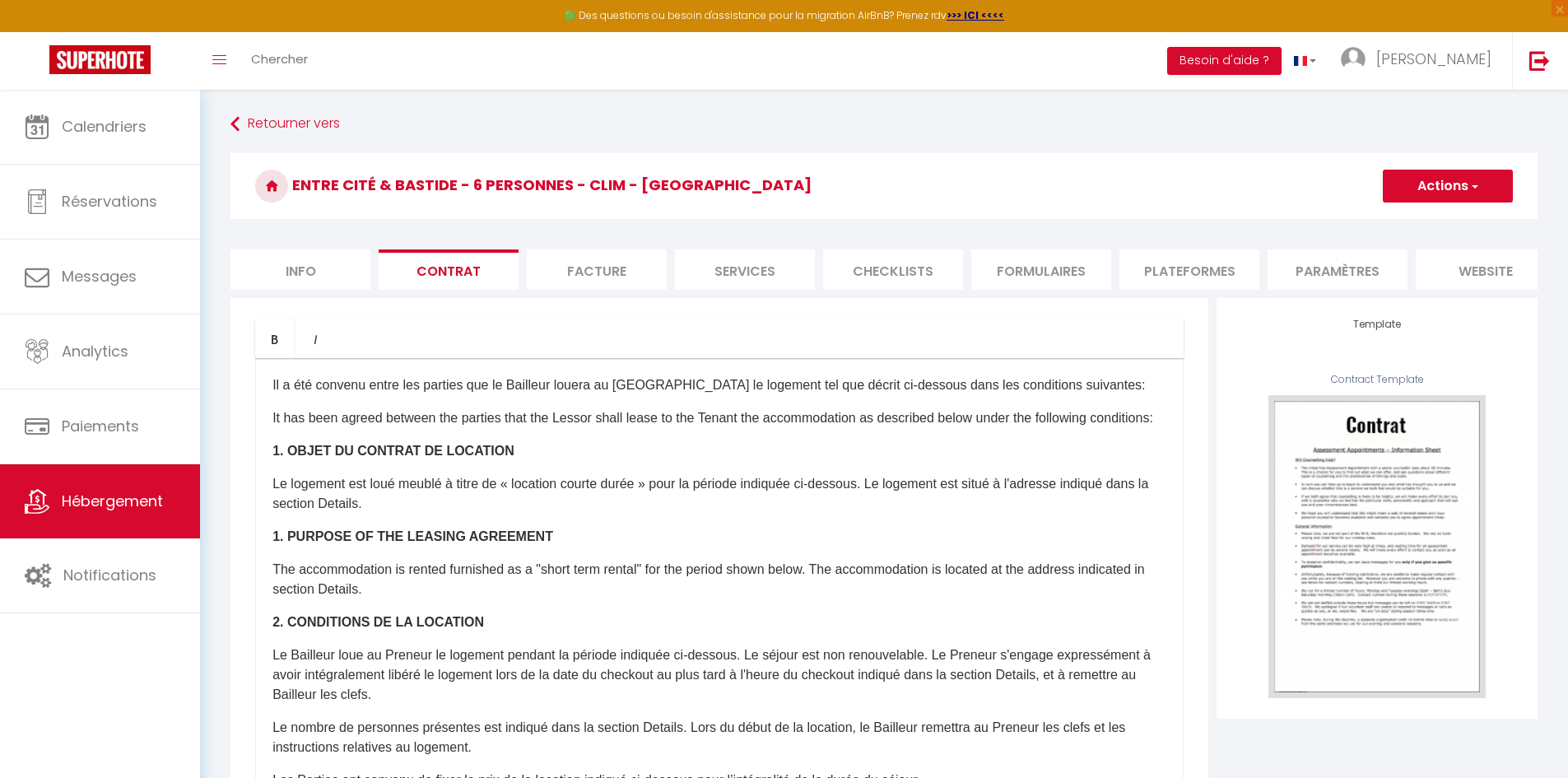
click at [589, 260] on li "Facture" at bounding box center [596, 269] width 140 height 40
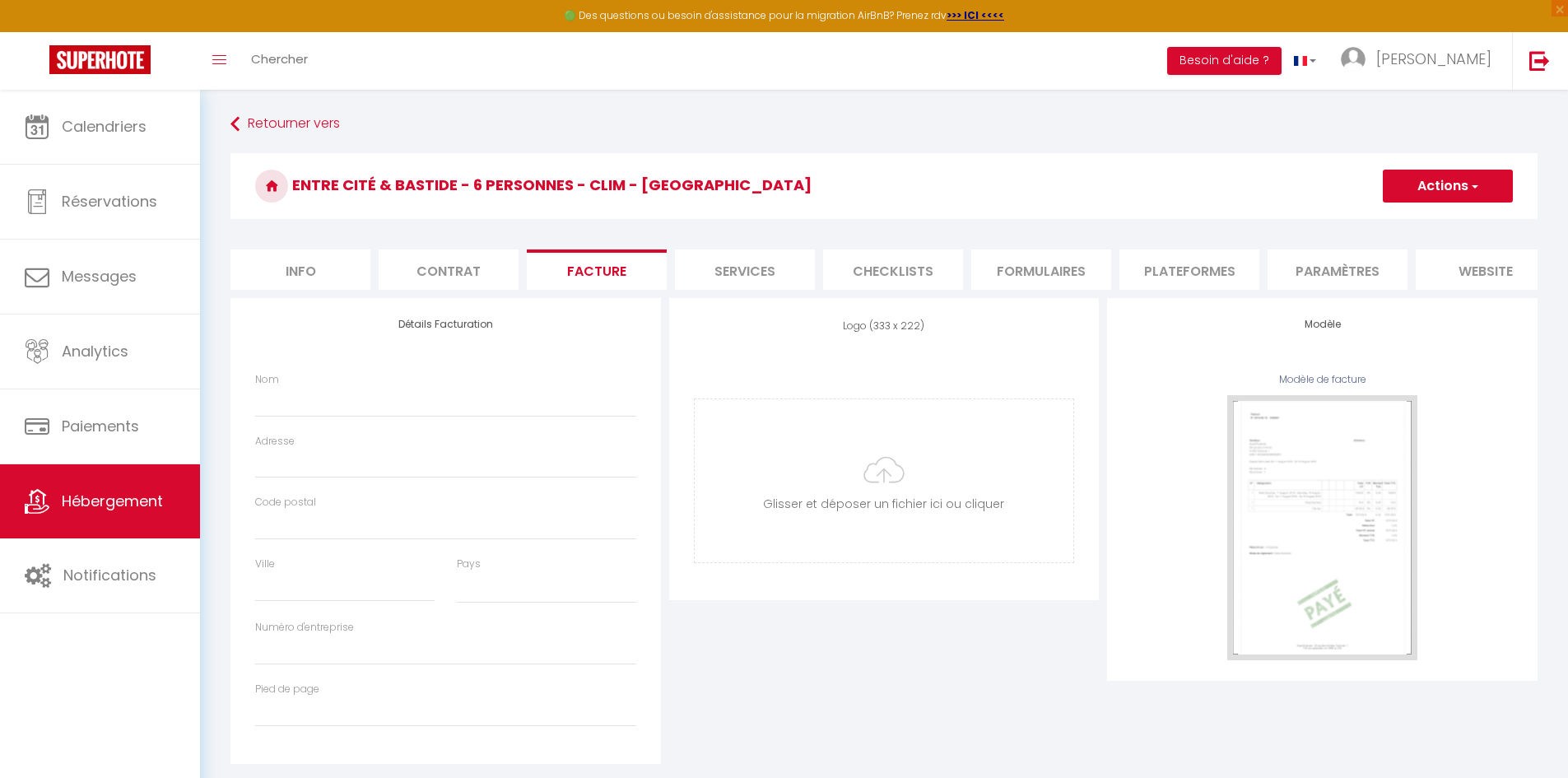
click at [745, 262] on li "Services" at bounding box center [744, 269] width 140 height 40
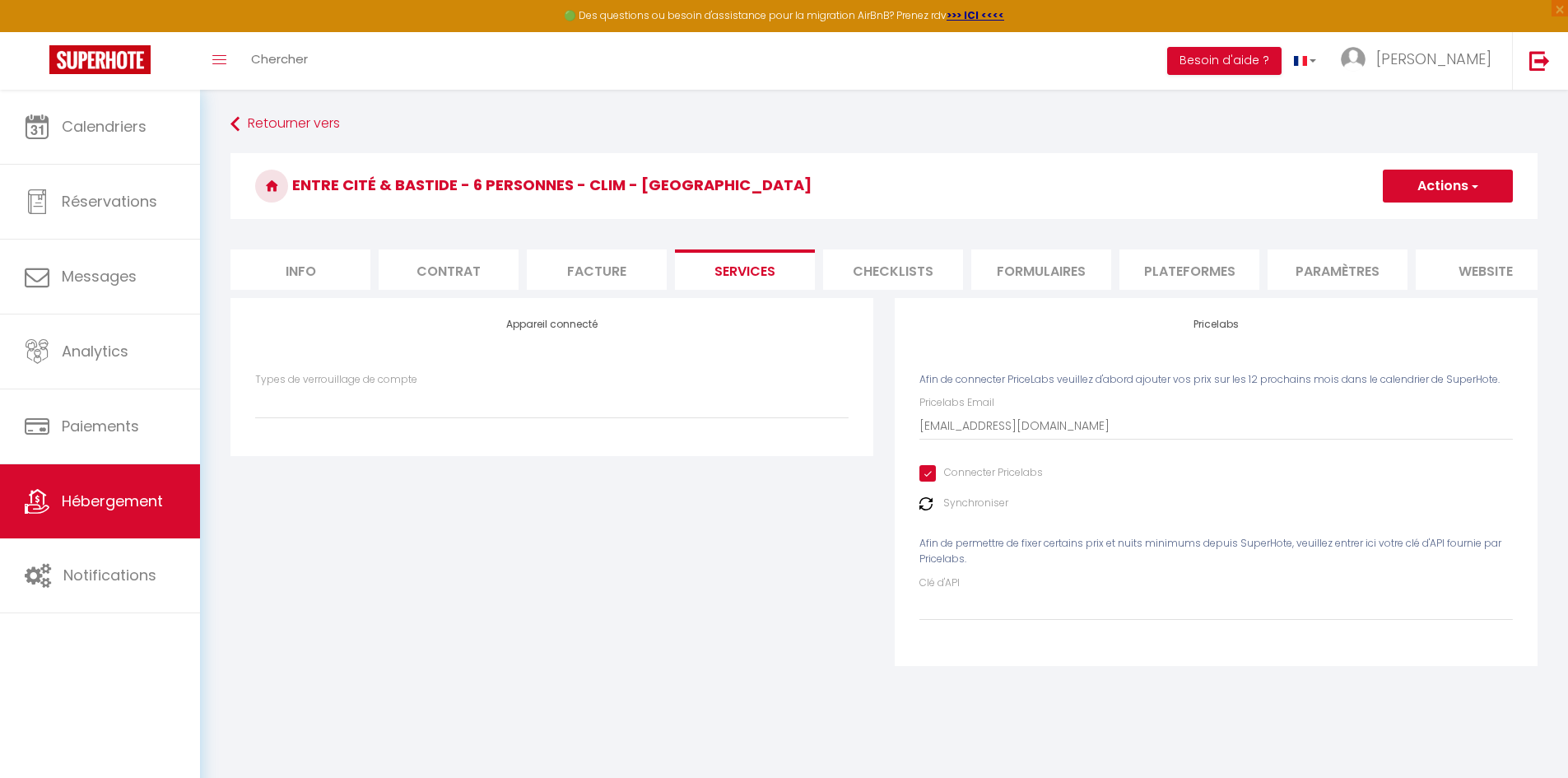
click at [899, 270] on li "Checklists" at bounding box center [892, 269] width 140 height 40
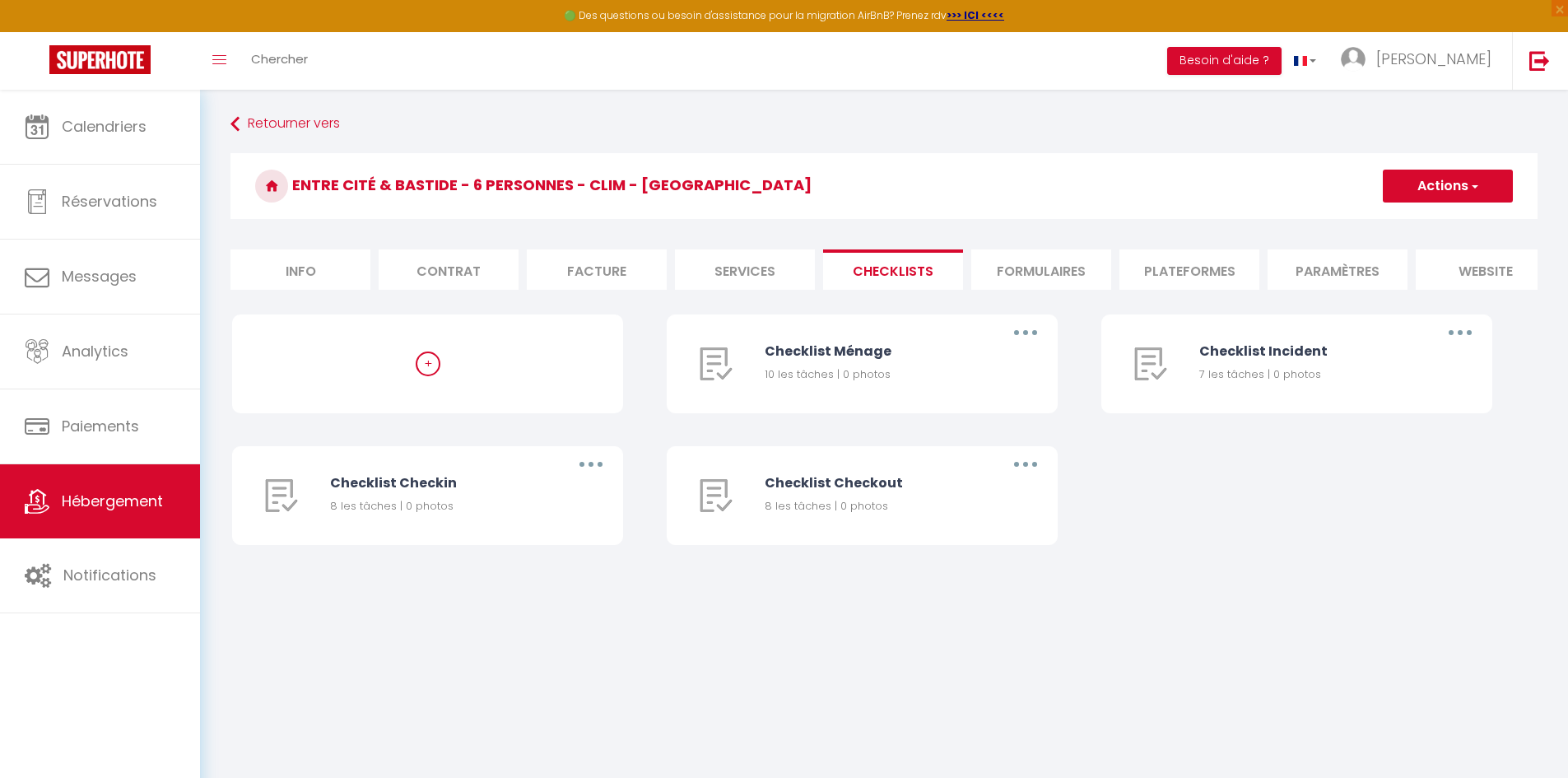
click at [1025, 269] on li "Formulaires" at bounding box center [1041, 269] width 140 height 40
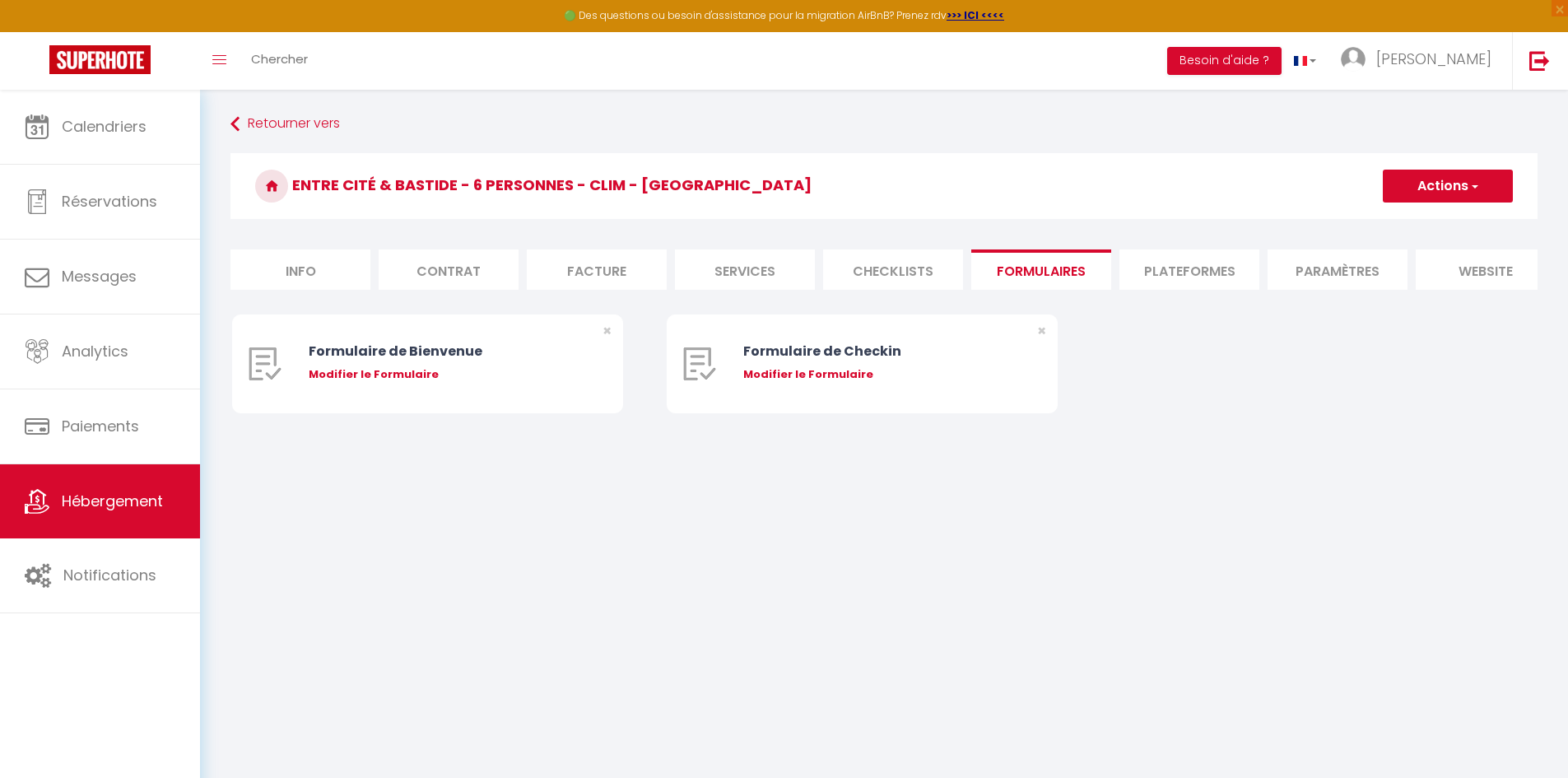
click at [1180, 270] on li "Plateformes" at bounding box center [1189, 269] width 140 height 40
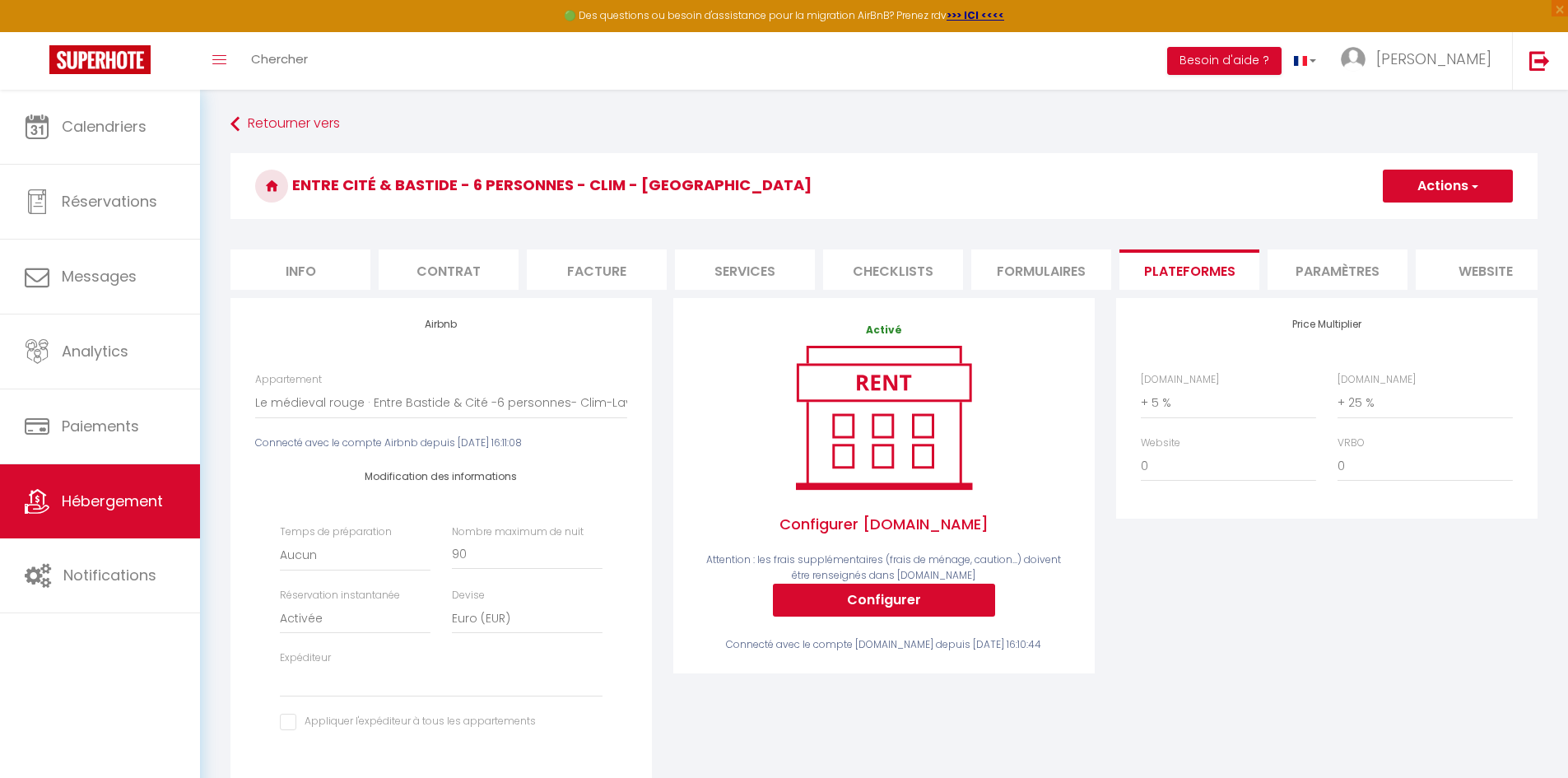
click at [1342, 267] on li "Paramètres" at bounding box center [1337, 269] width 140 height 40
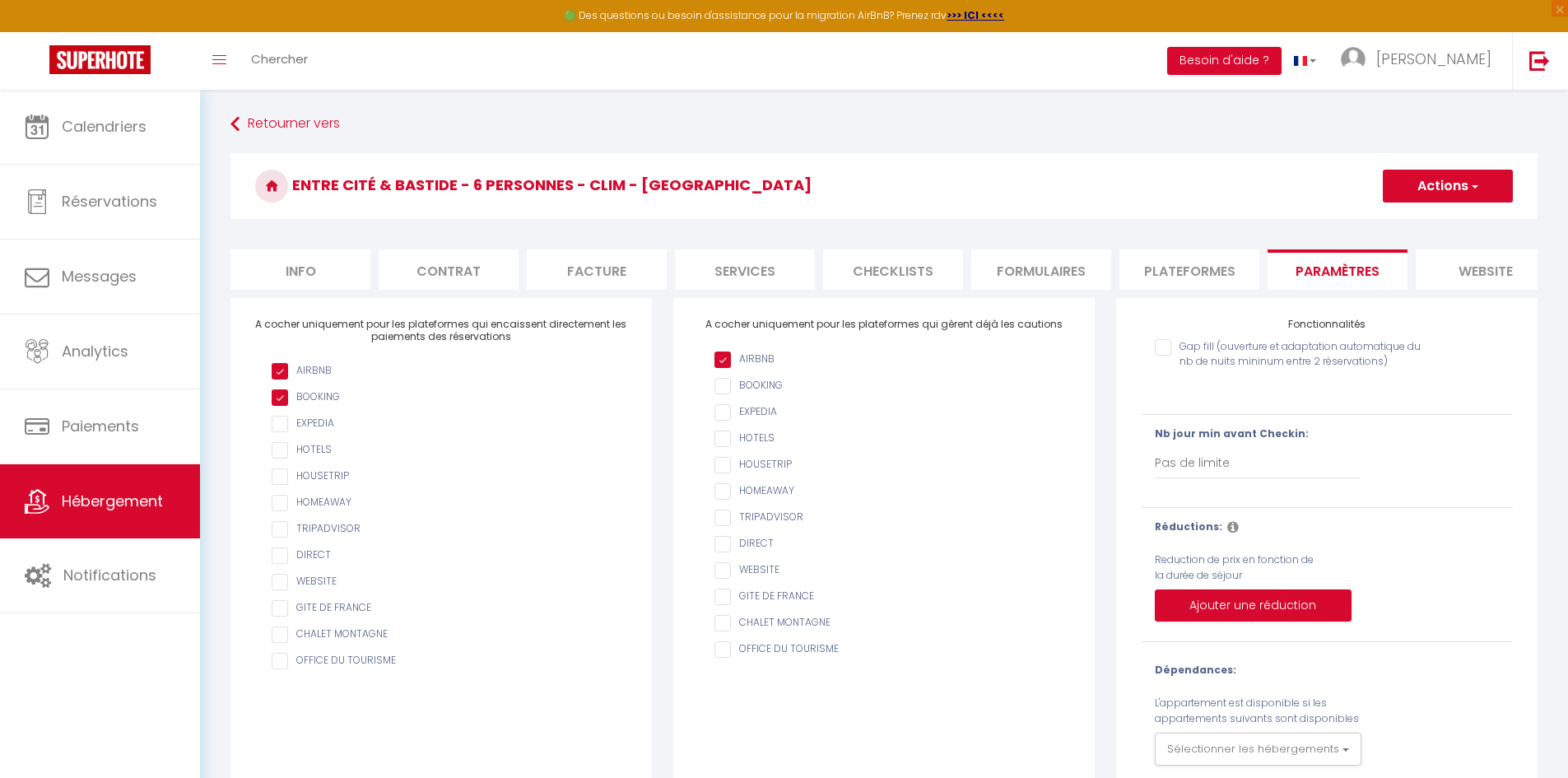
click at [1218, 262] on li "Plateformes" at bounding box center [1189, 269] width 140 height 40
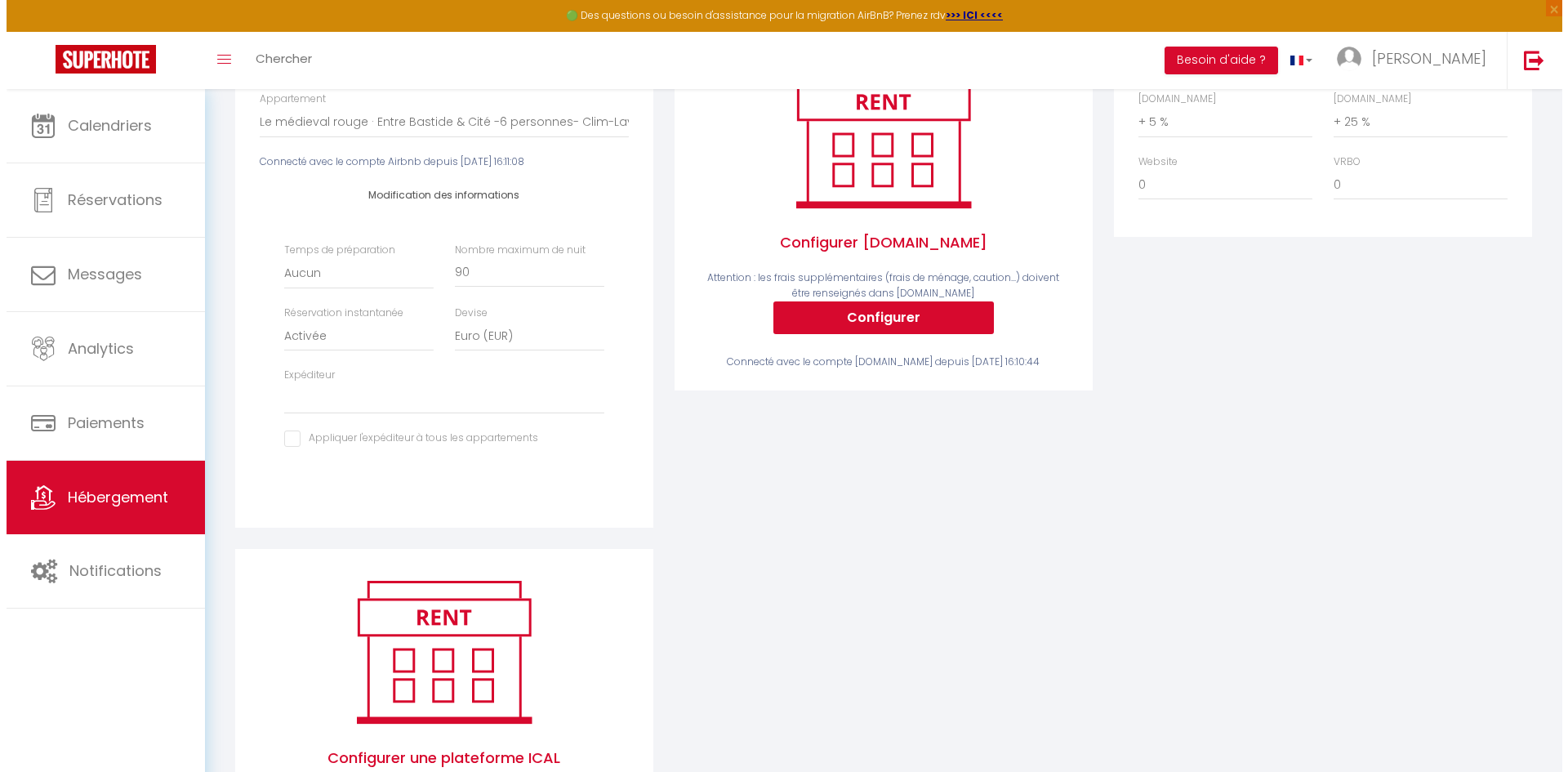
scroll to position [398, 0]
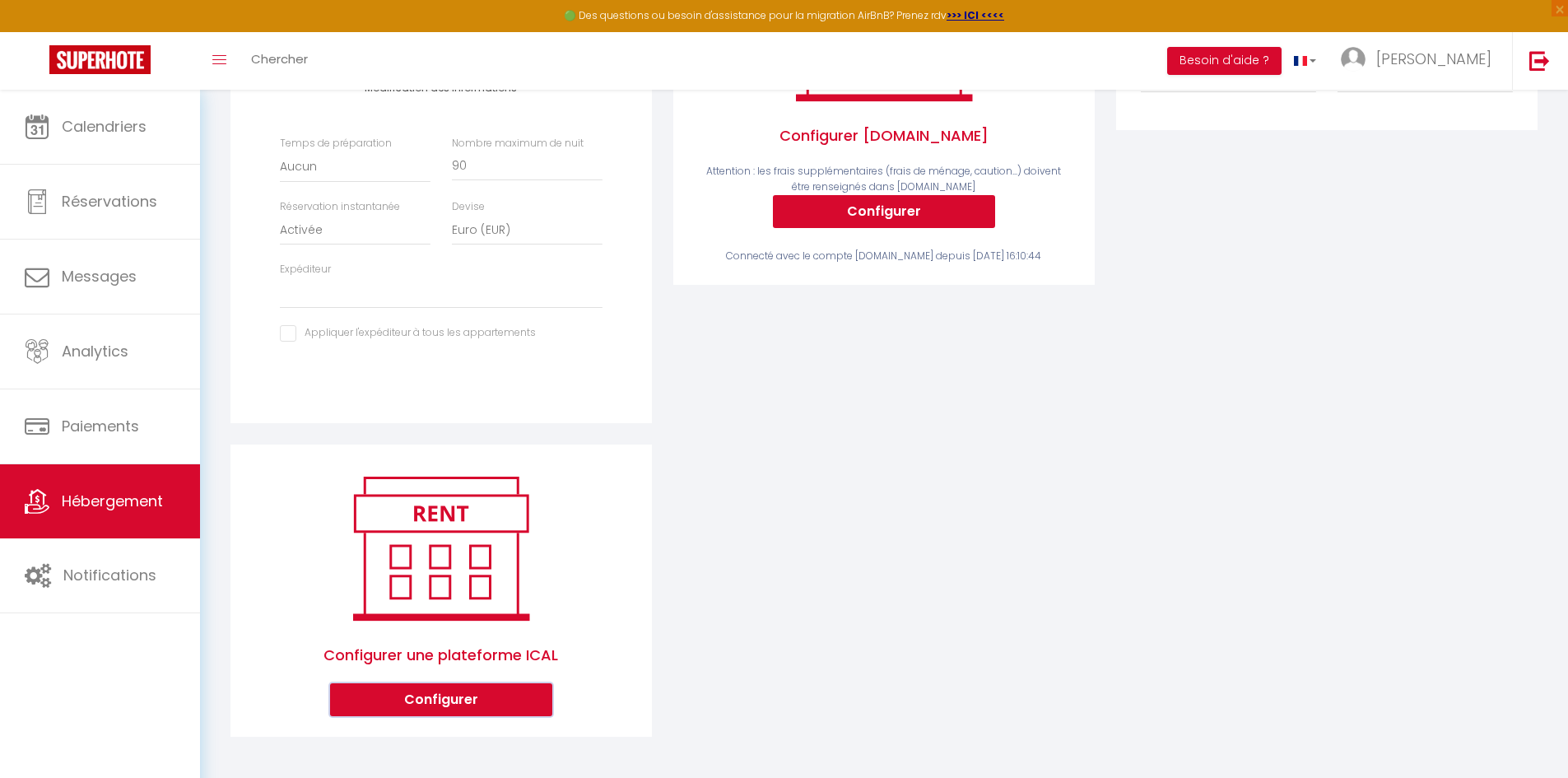
click at [438, 704] on button "Configurer" at bounding box center [441, 699] width 222 height 33
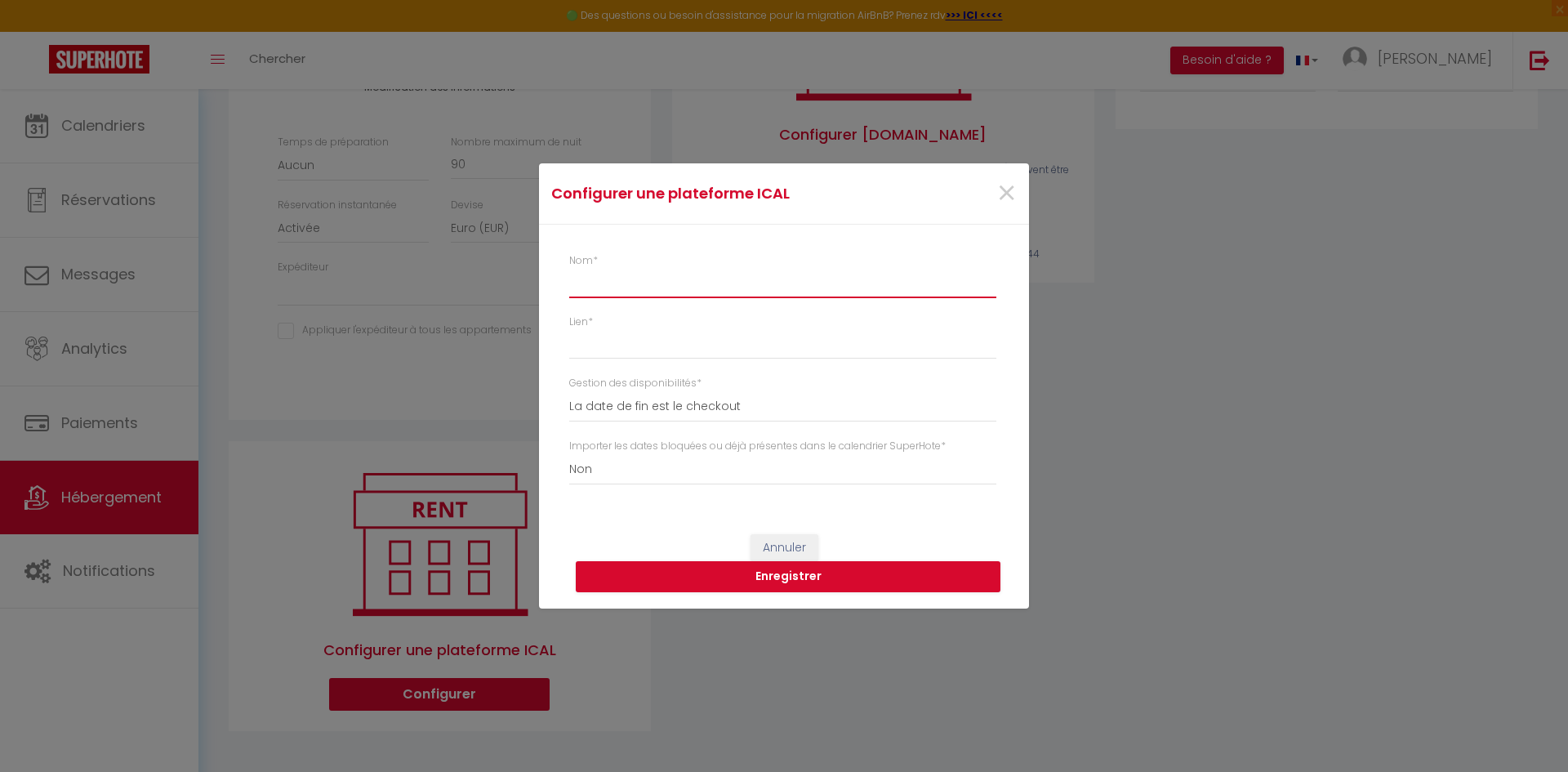
click at [601, 290] on input "Nom *" at bounding box center [782, 283] width 428 height 30
click at [583, 338] on input "Lien *" at bounding box center [782, 344] width 428 height 30
paste input "http://www.abritel.fr/icalendar/a3b24c2bf9c14d6eb2d3e920fd8c2644.ics?nonTentati…"
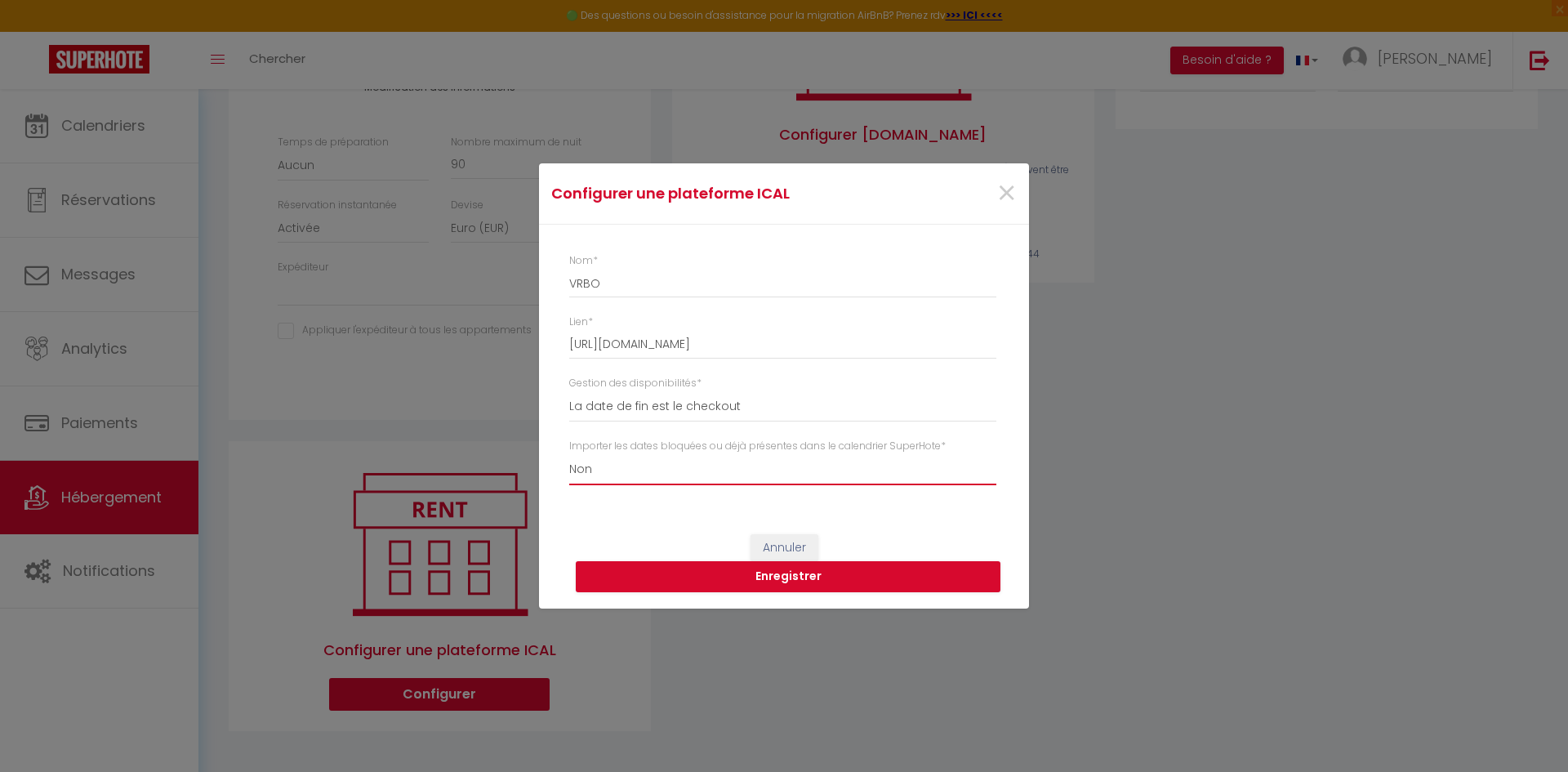
click at [596, 473] on select "Oui Non" at bounding box center [782, 470] width 428 height 31
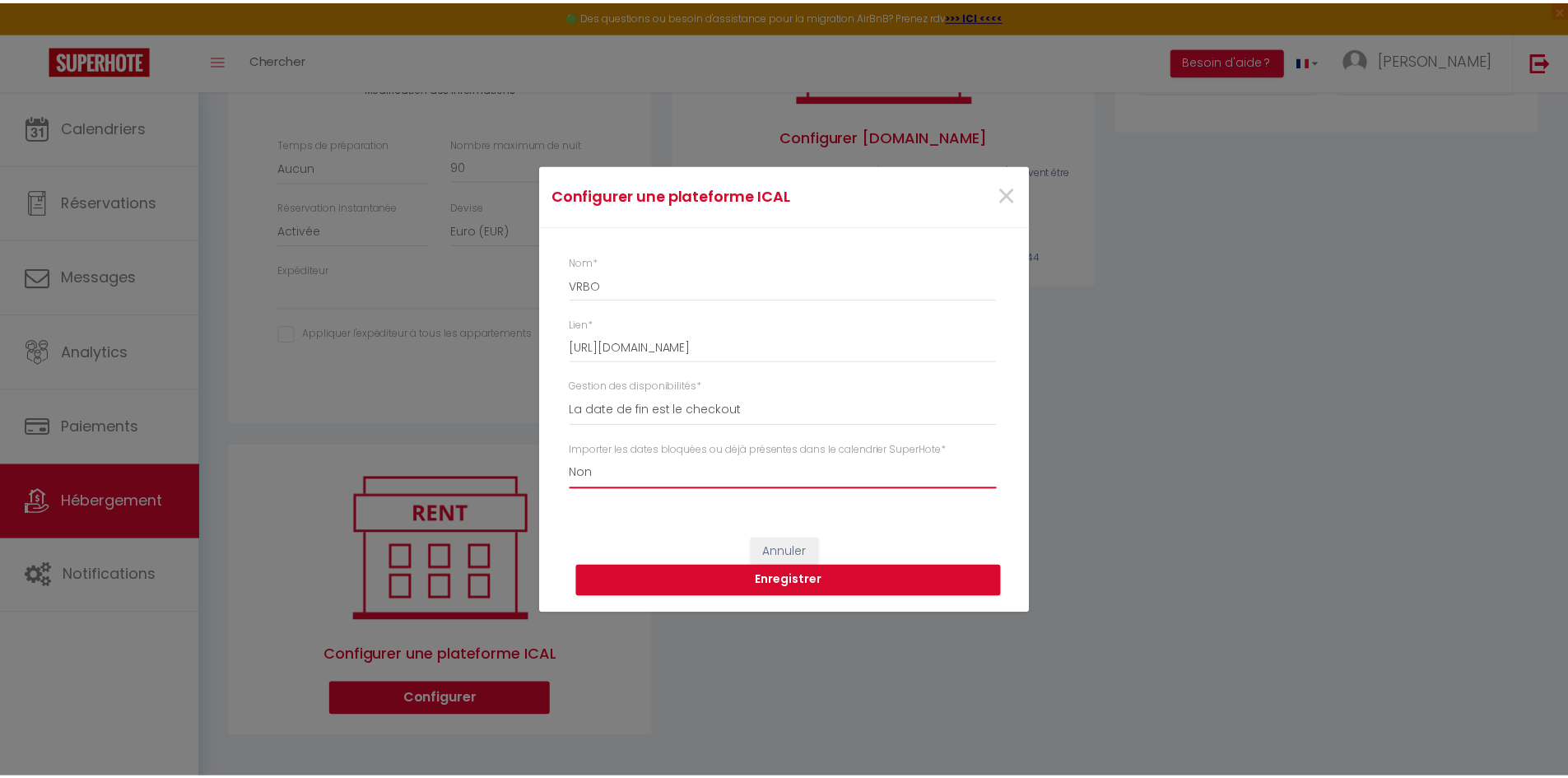
scroll to position [0, 0]
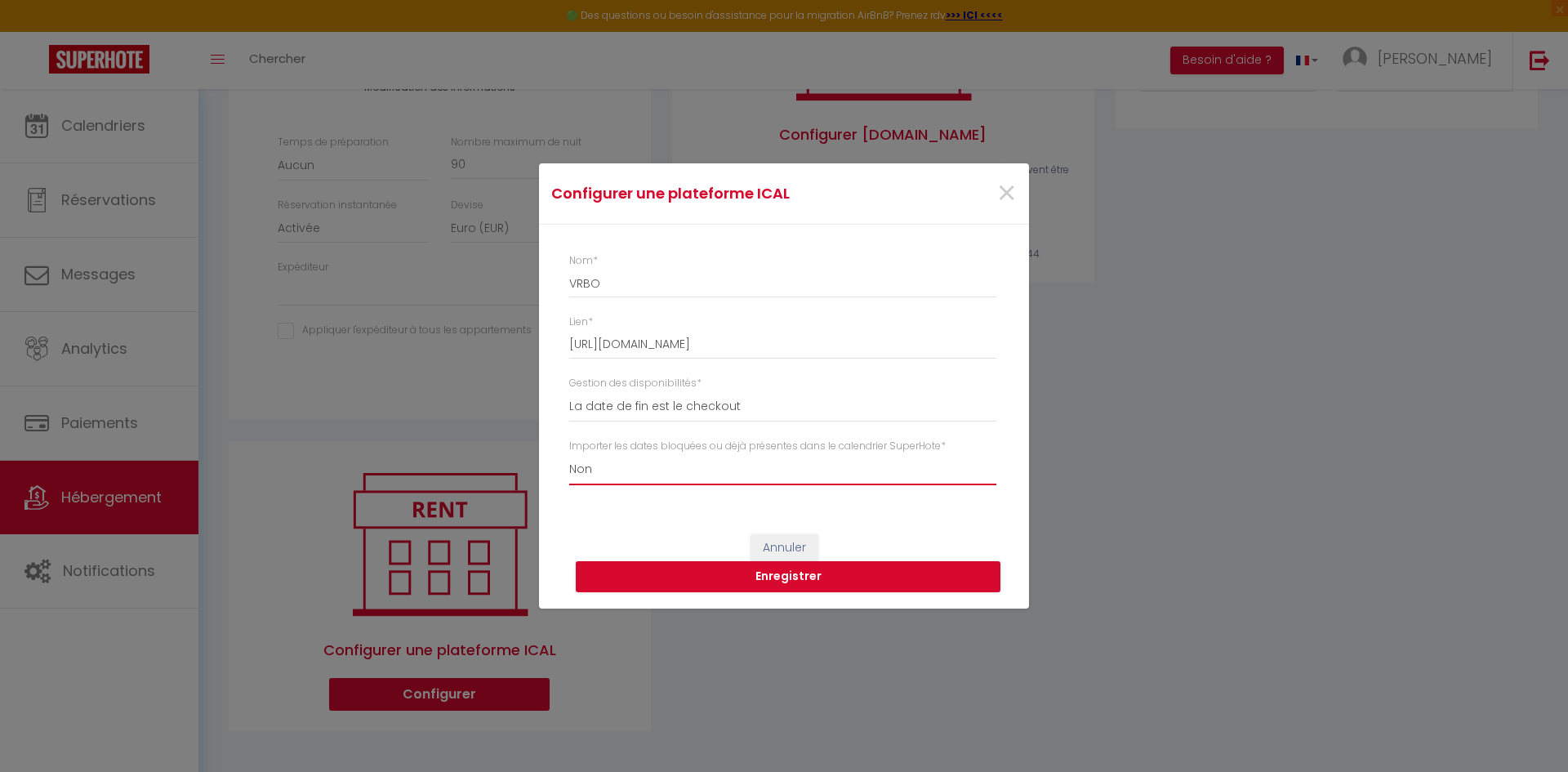
click at [569, 454] on select "Oui Non" at bounding box center [782, 470] width 428 height 31
drag, startPoint x: 600, startPoint y: 287, endPoint x: 548, endPoint y: 279, distance: 52.6
click at [548, 279] on div "Nom * VRBO Lien * http://www.abritel.fr/icalendar/a3b24c2bf9c14d6eb2d3e920fd8c2…" at bounding box center [784, 370] width 490 height 293
click at [817, 580] on button "Enregistrer" at bounding box center [789, 577] width 425 height 31
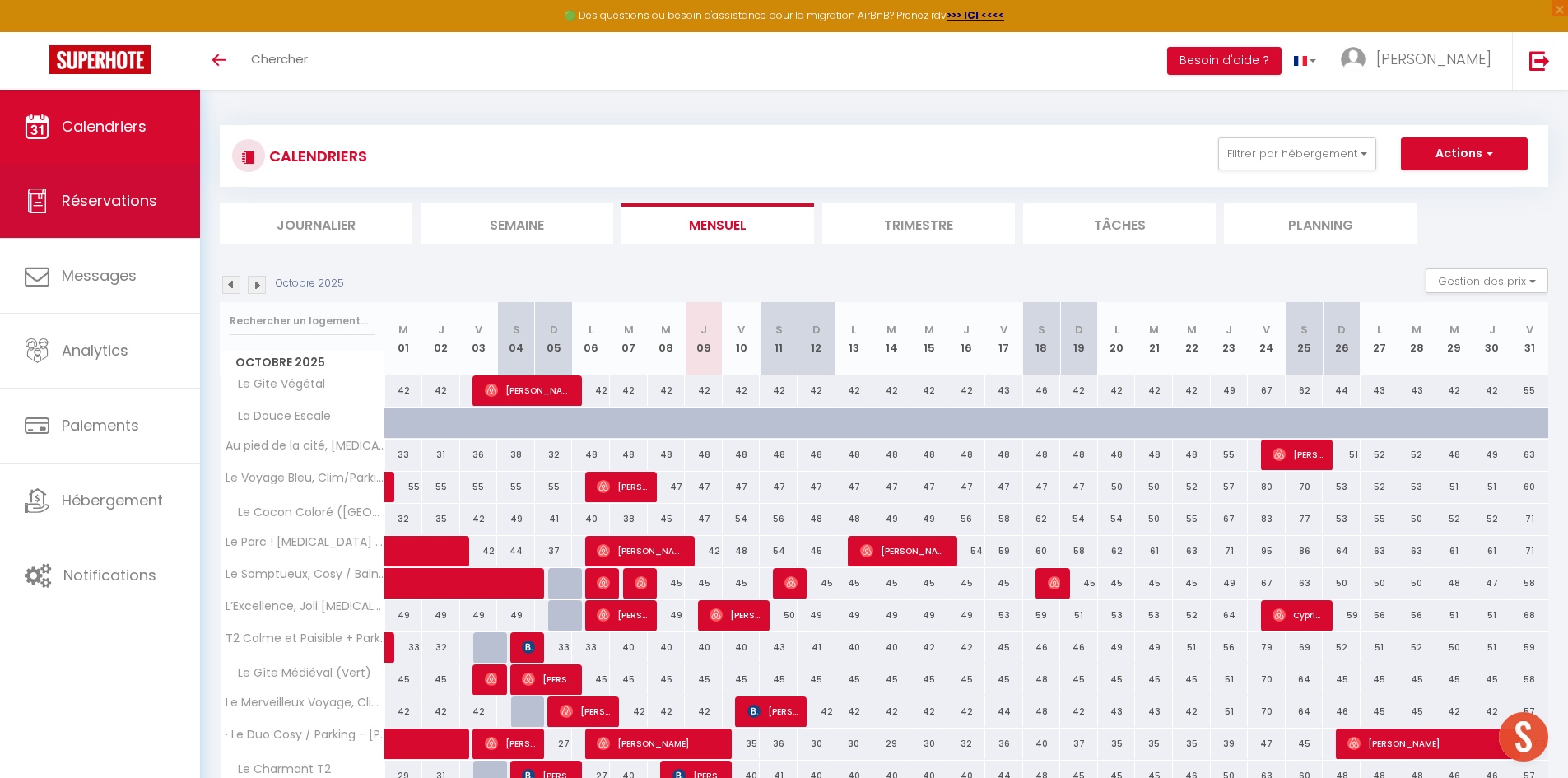
click at [123, 211] on link "Réservations" at bounding box center [100, 201] width 200 height 74
select select "not_cancelled"
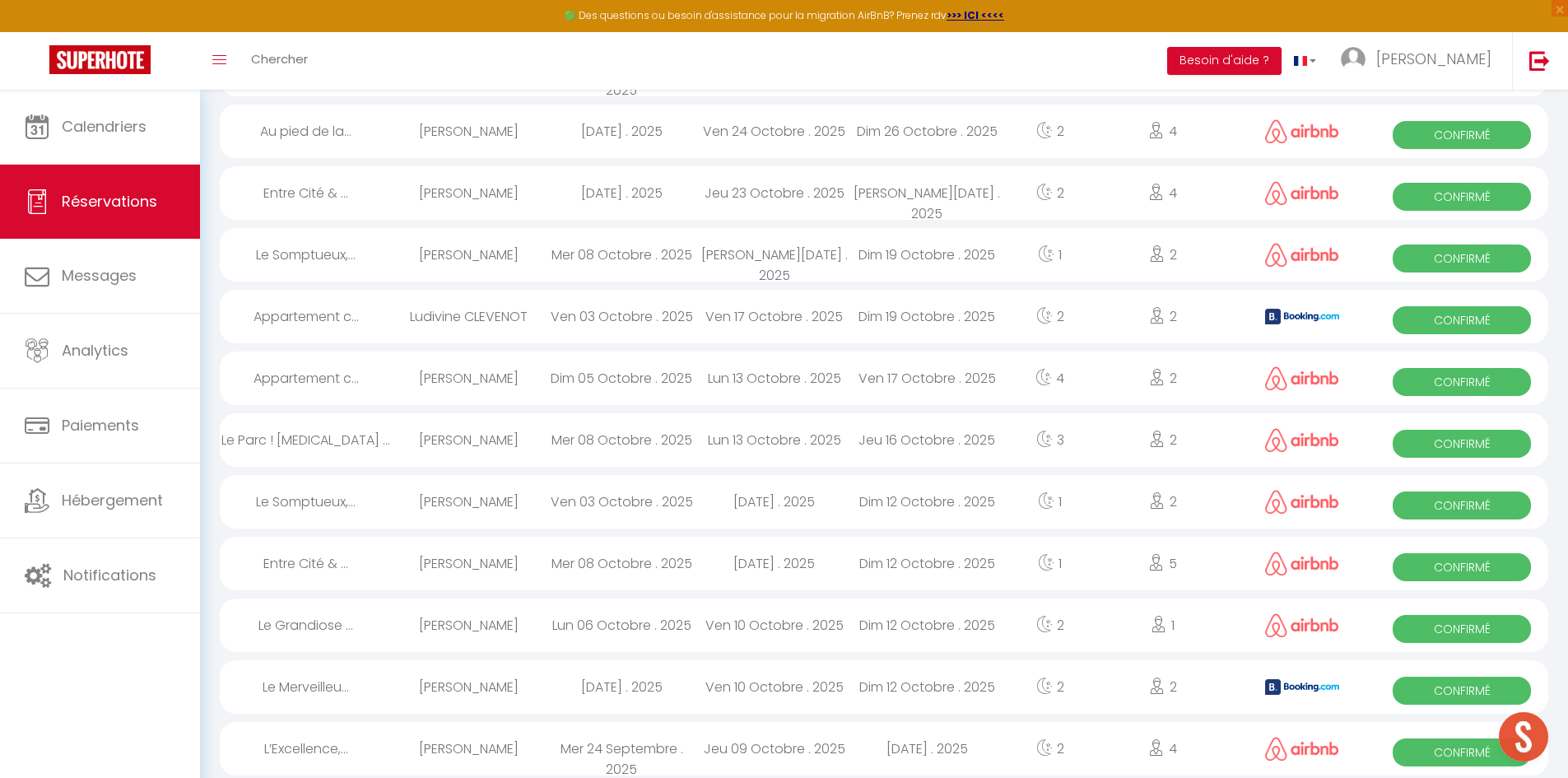
scroll to position [576, 0]
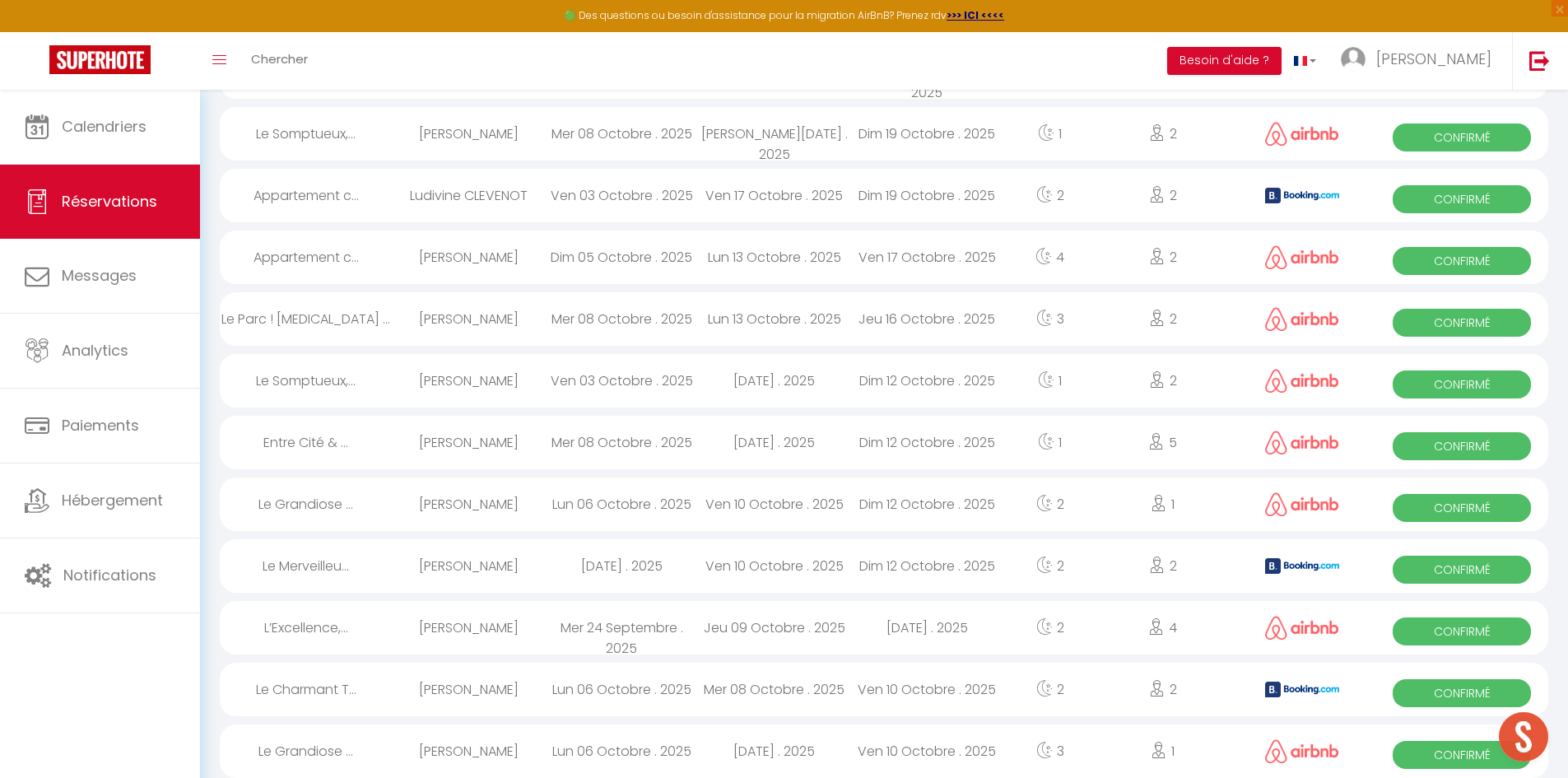
click at [1439, 570] on span "Confirmé" at bounding box center [1462, 570] width 139 height 28
select select "OK"
select select "KO"
select select "0"
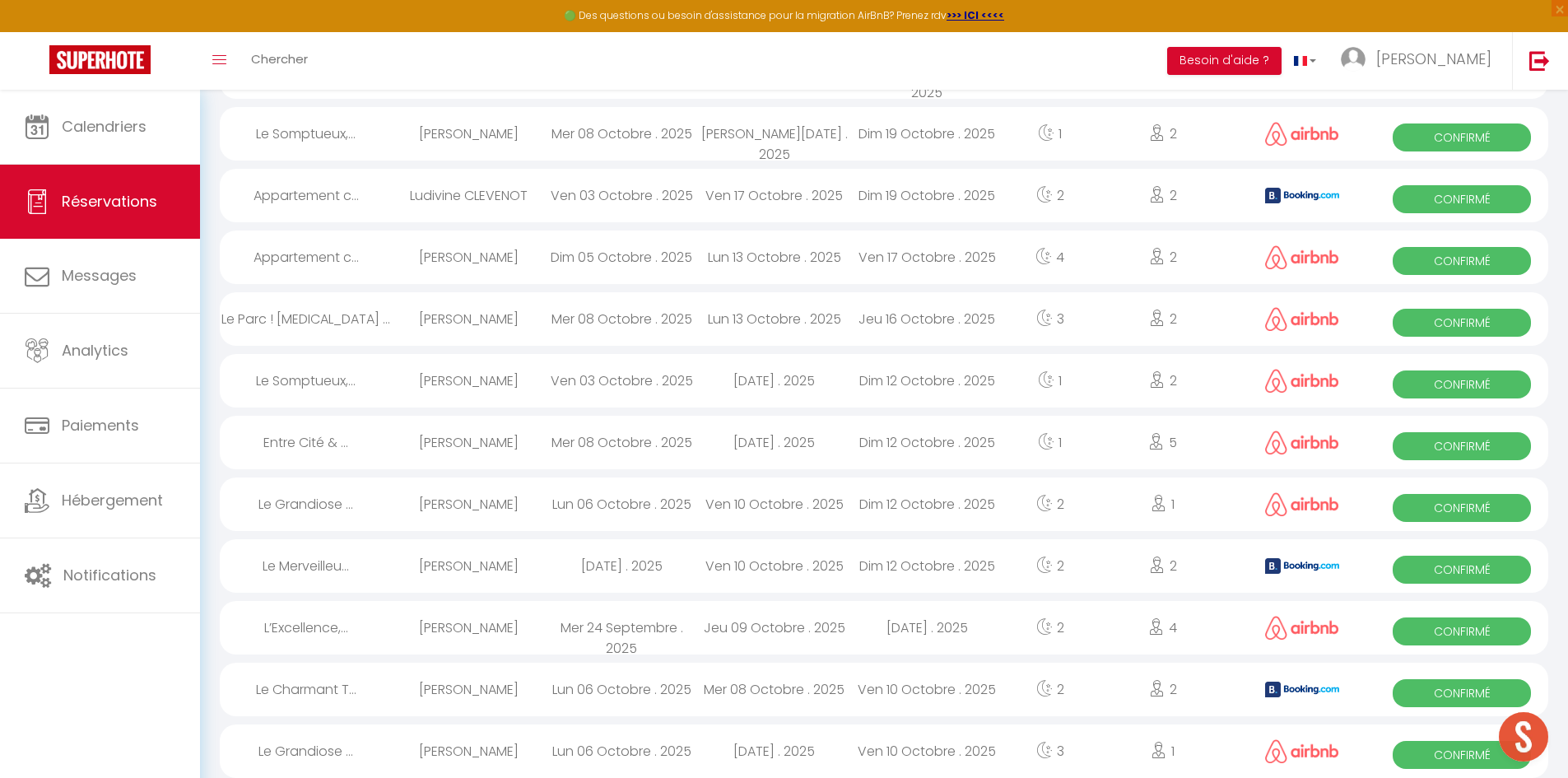
select select "1"
select select
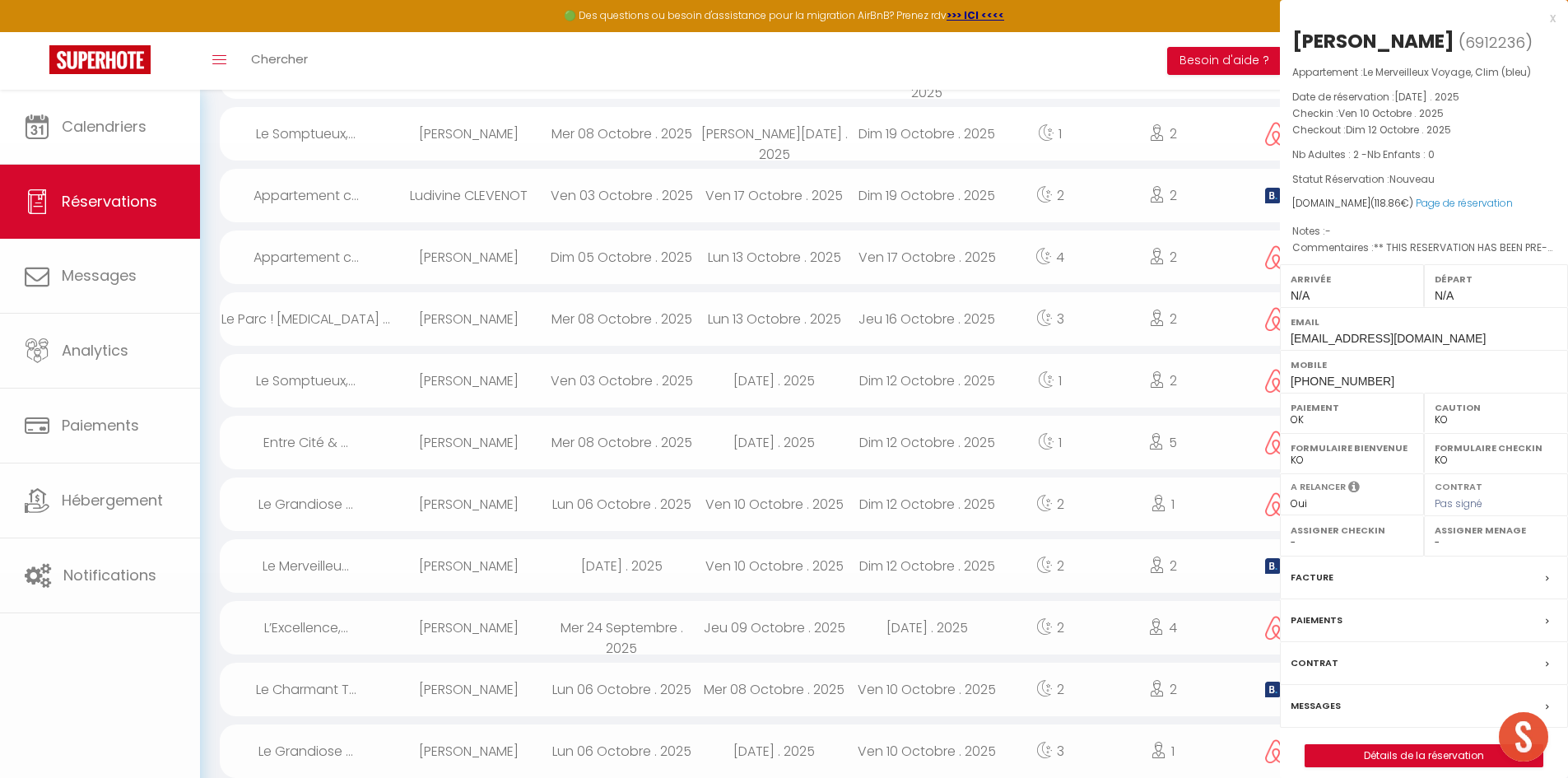
select select "3092"
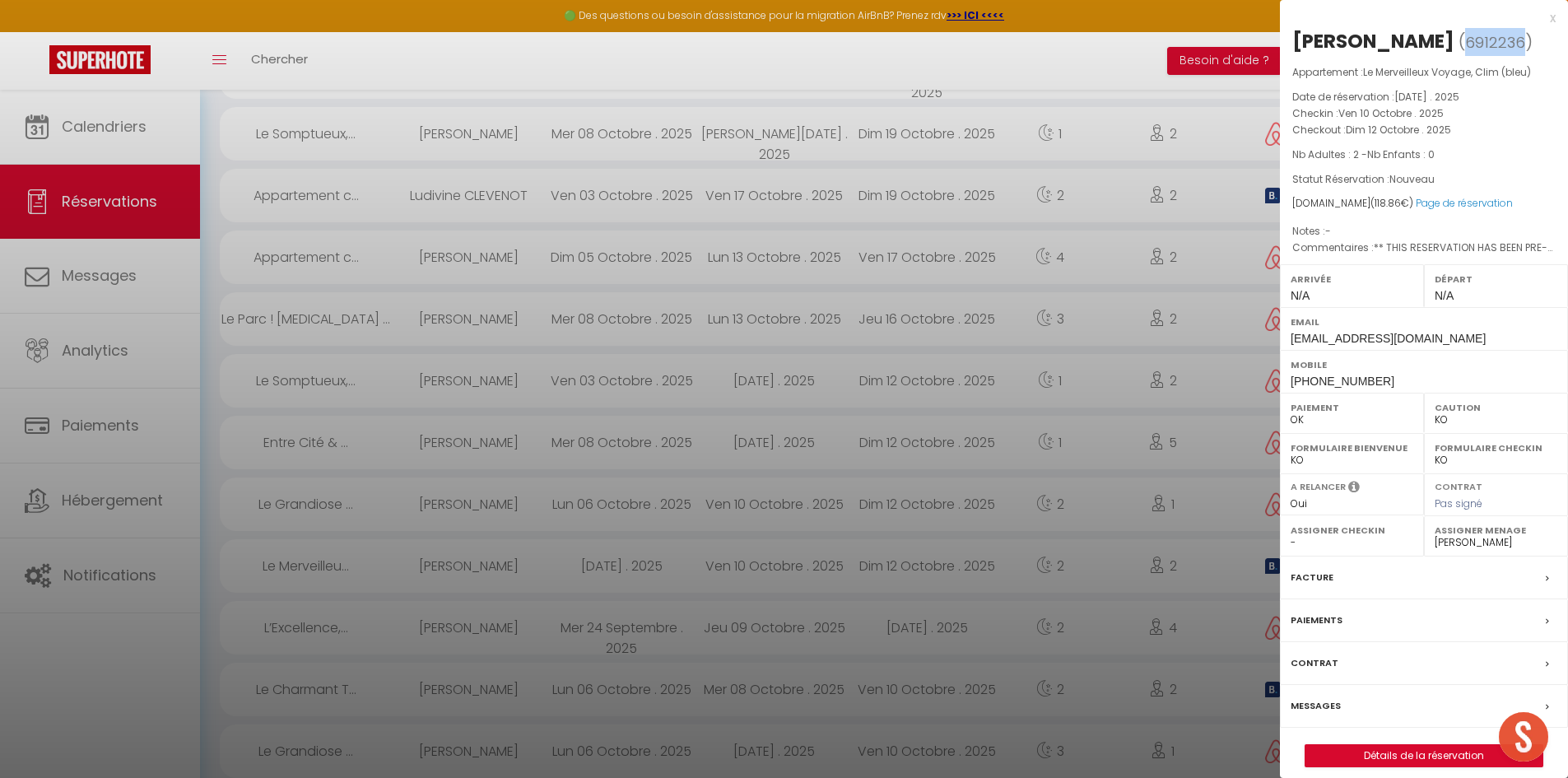
drag, startPoint x: 1300, startPoint y: 68, endPoint x: 1354, endPoint y: 64, distance: 54.1
click at [1465, 53] on span "6912236" at bounding box center [1494, 42] width 60 height 20
copy span "6912236"
